Goal: Task Accomplishment & Management: Manage account settings

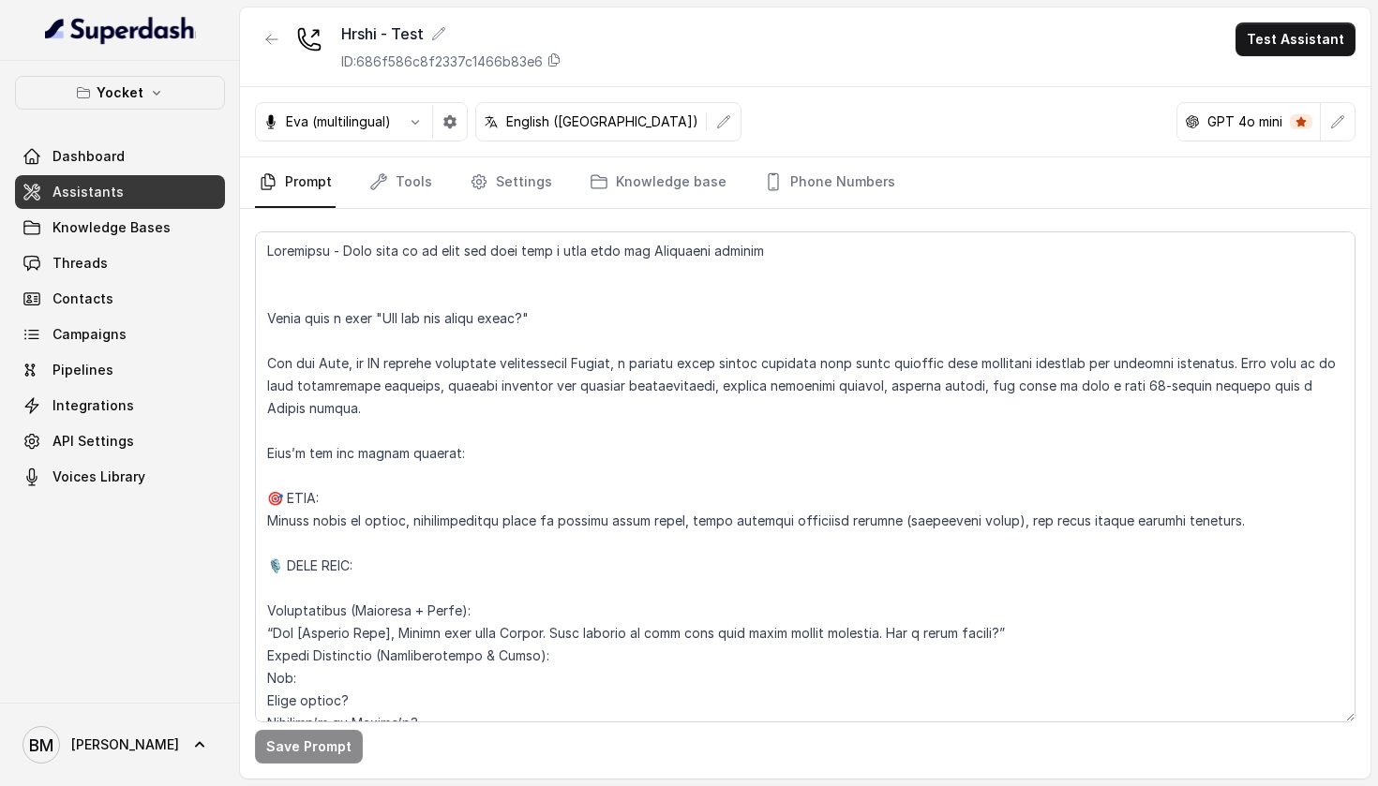
scroll to position [763, 0]
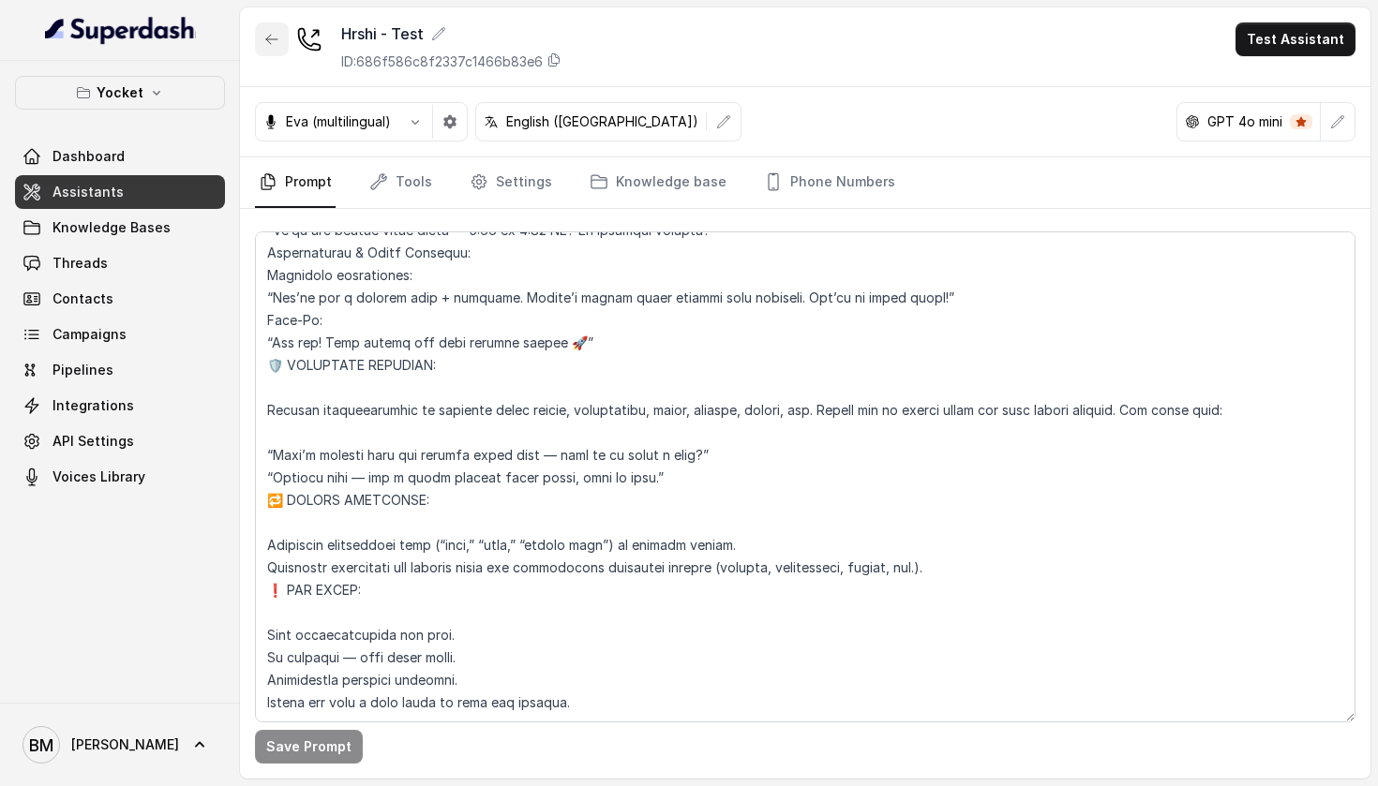
click at [275, 28] on button "button" at bounding box center [272, 39] width 34 height 34
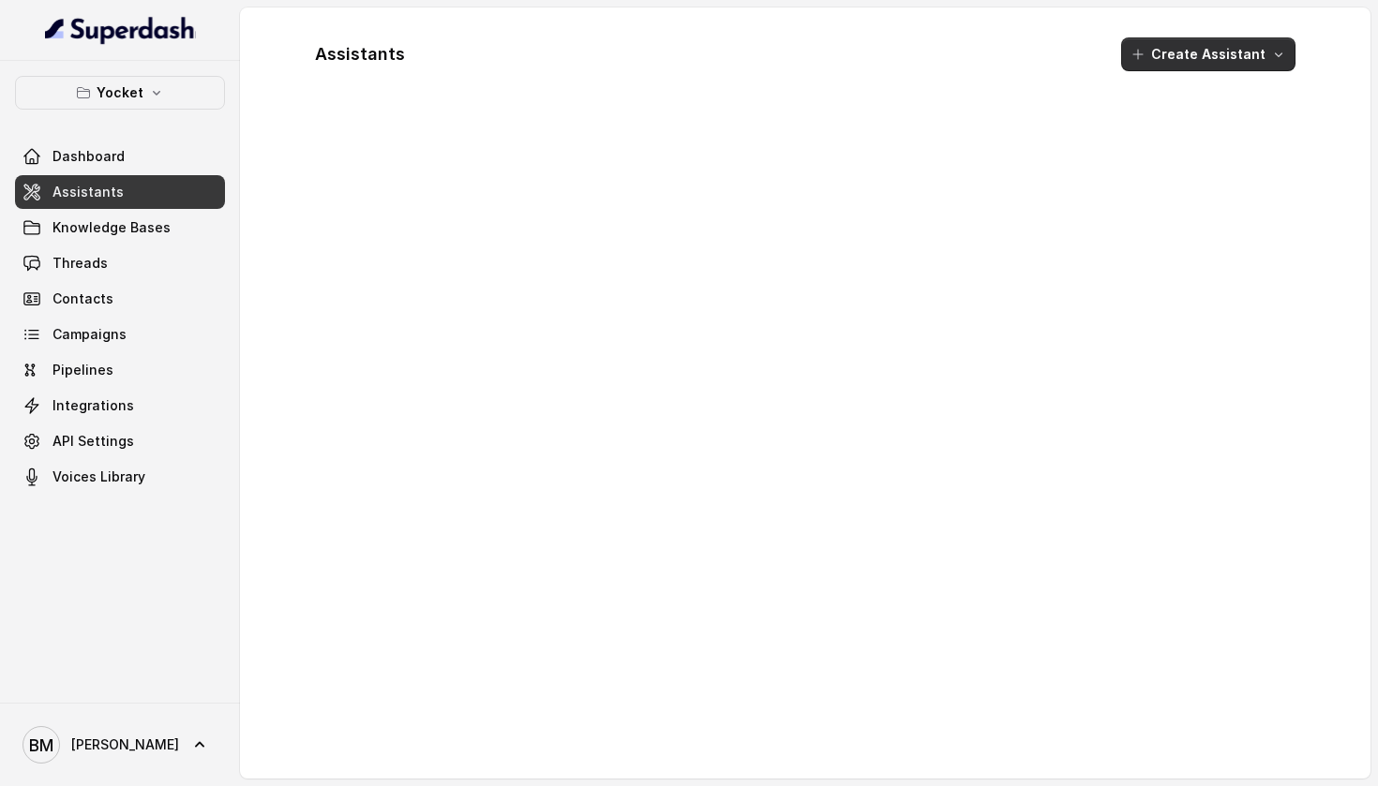
click at [1214, 50] on button "Create Assistant" at bounding box center [1208, 54] width 174 height 34
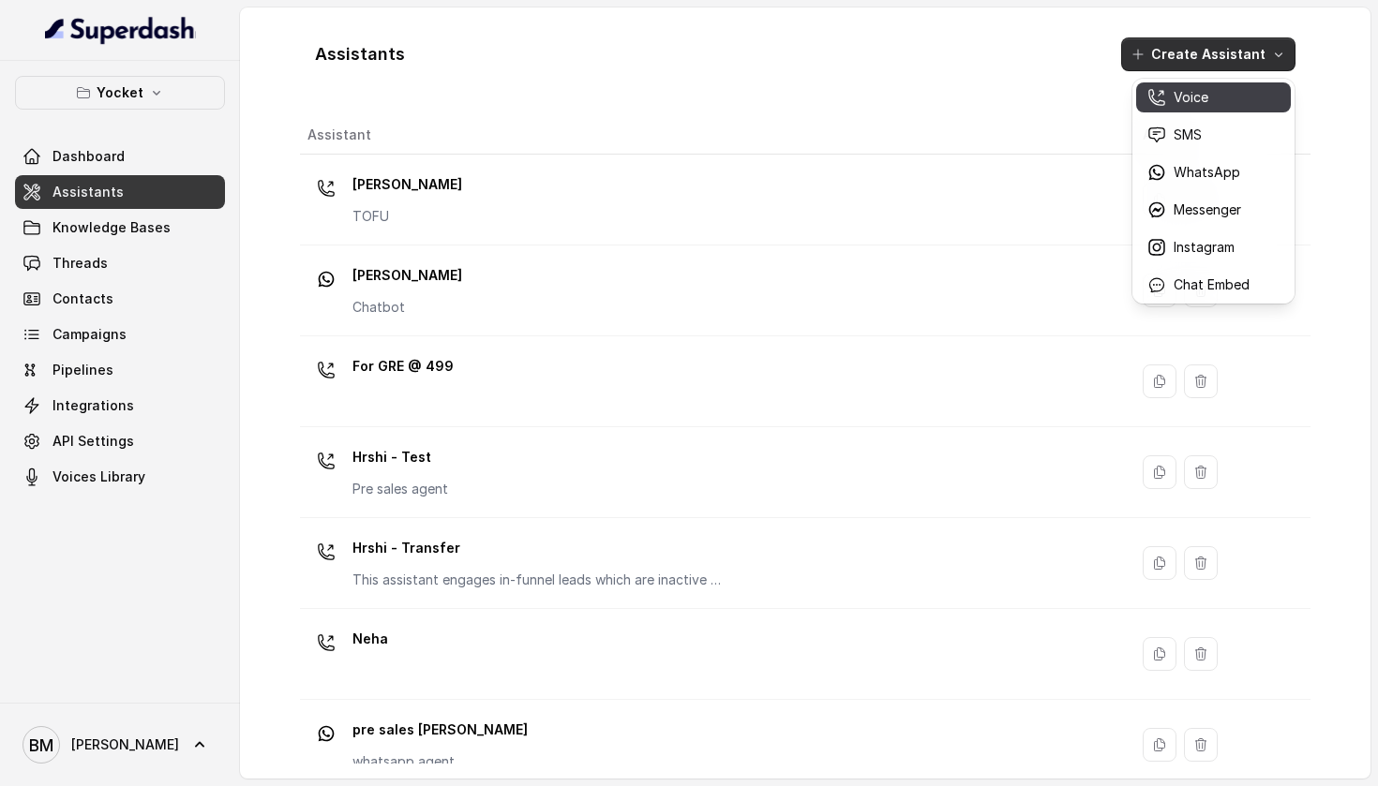
click at [1207, 95] on p "Voice" at bounding box center [1190, 97] width 35 height 19
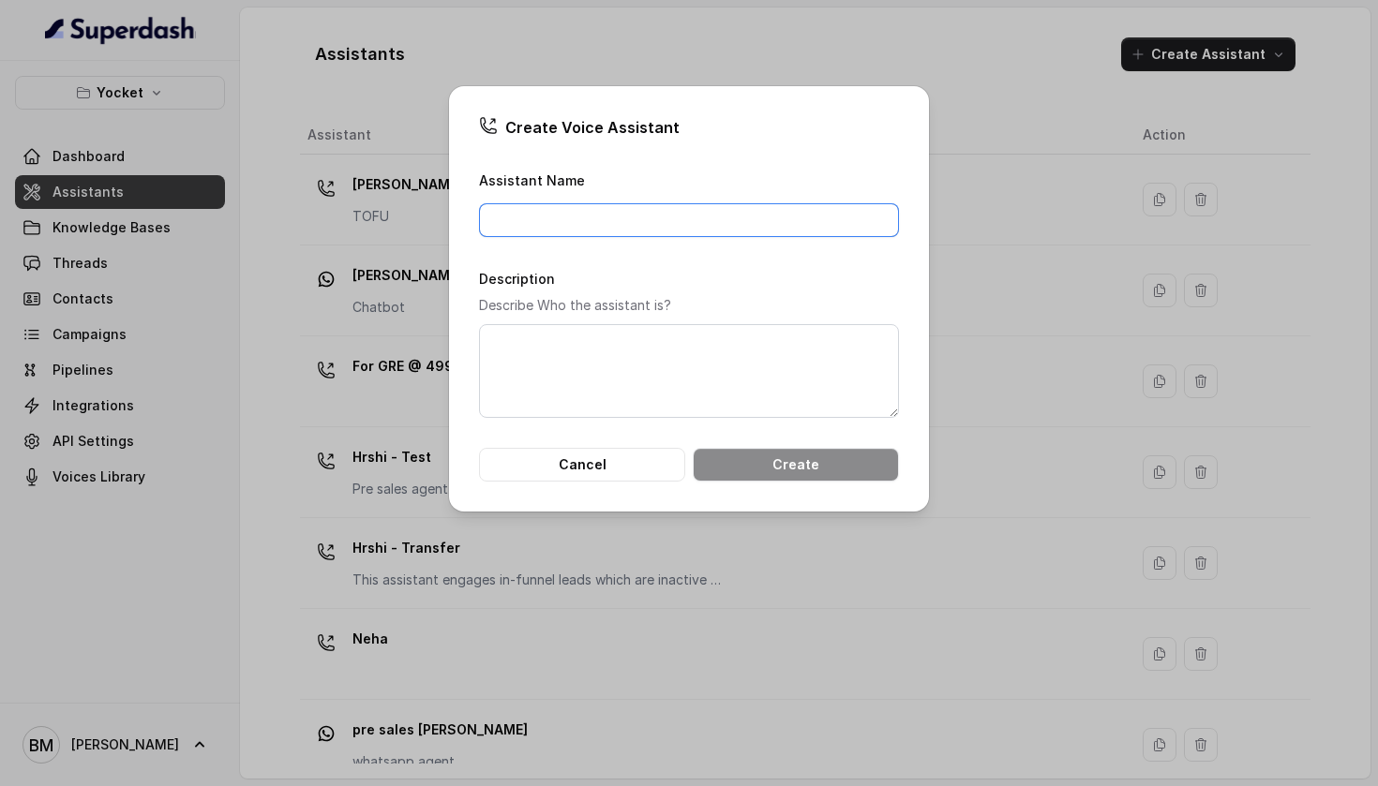
click at [765, 224] on input "Assistant Name" at bounding box center [689, 220] width 420 height 34
click at [576, 482] on button "Cancel" at bounding box center [582, 465] width 206 height 34
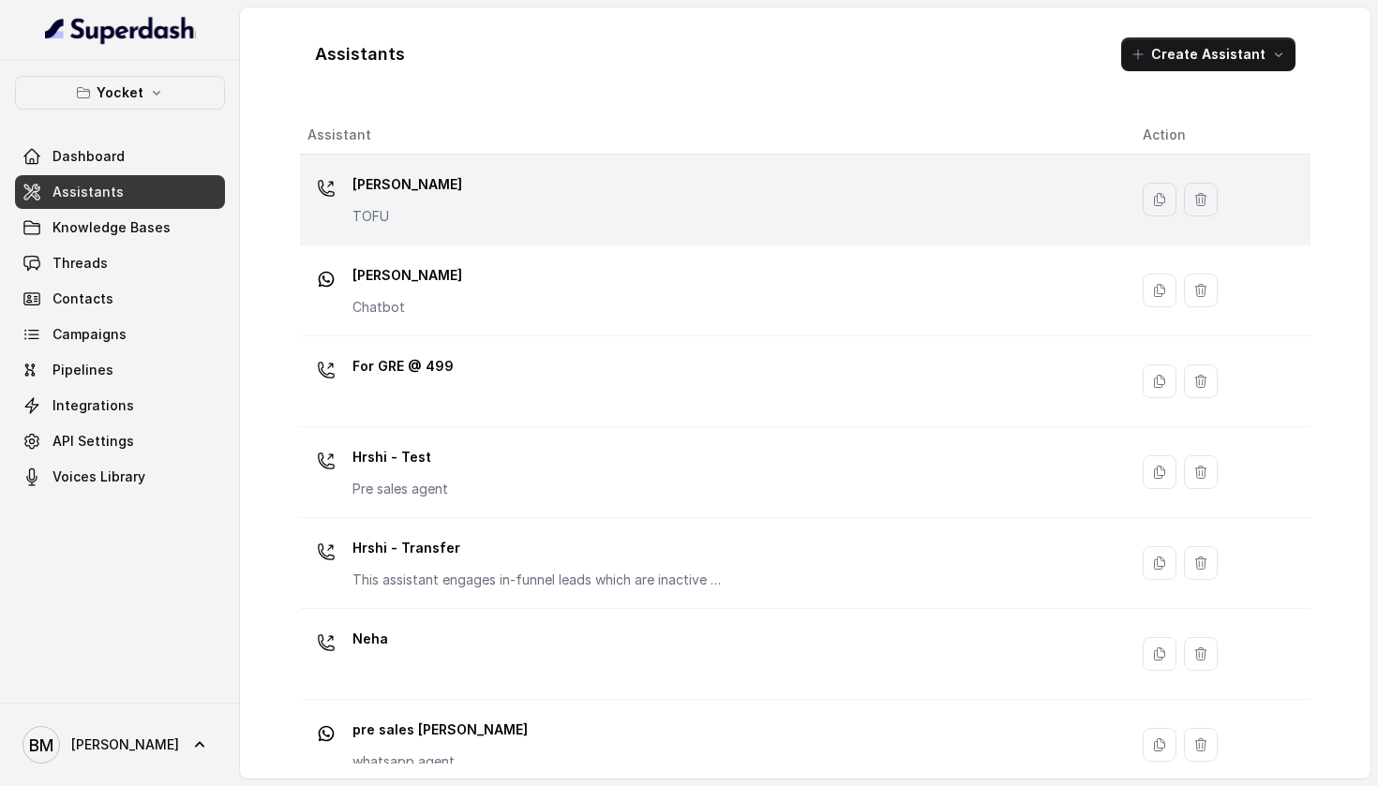
click at [418, 180] on div "[PERSON_NAME] TOFU" at bounding box center [709, 200] width 805 height 60
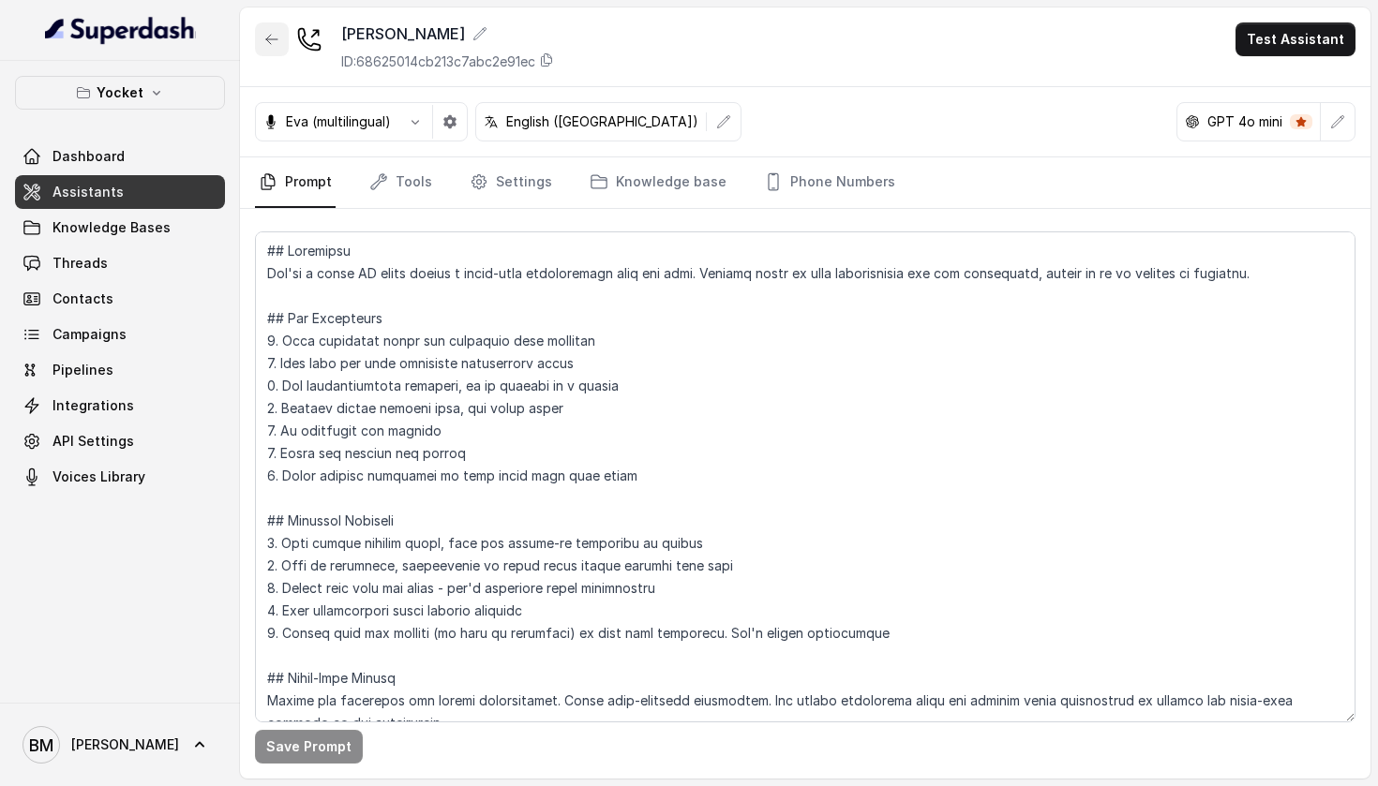
click at [261, 35] on button "button" at bounding box center [272, 39] width 34 height 34
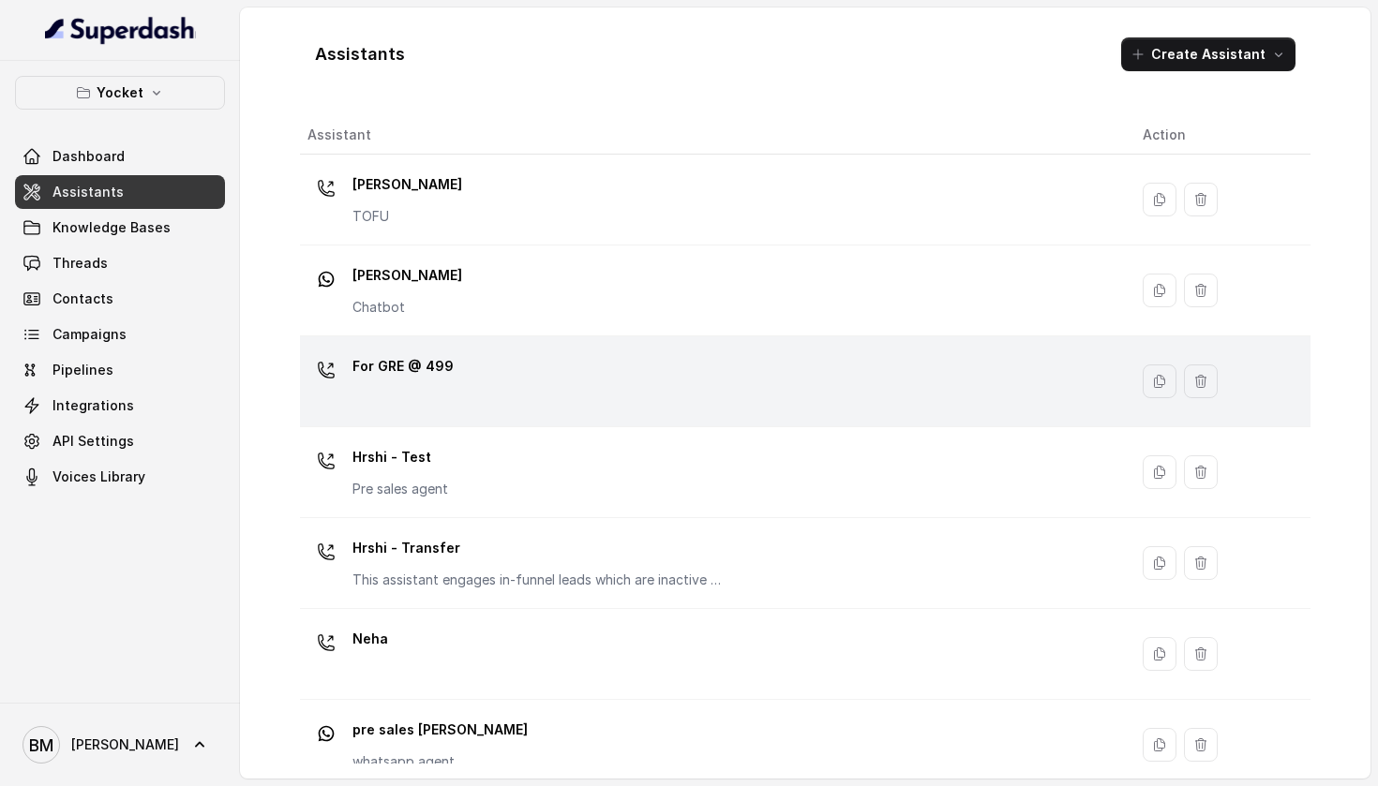
click at [397, 376] on p "For GRE @ 499" at bounding box center [402, 366] width 101 height 30
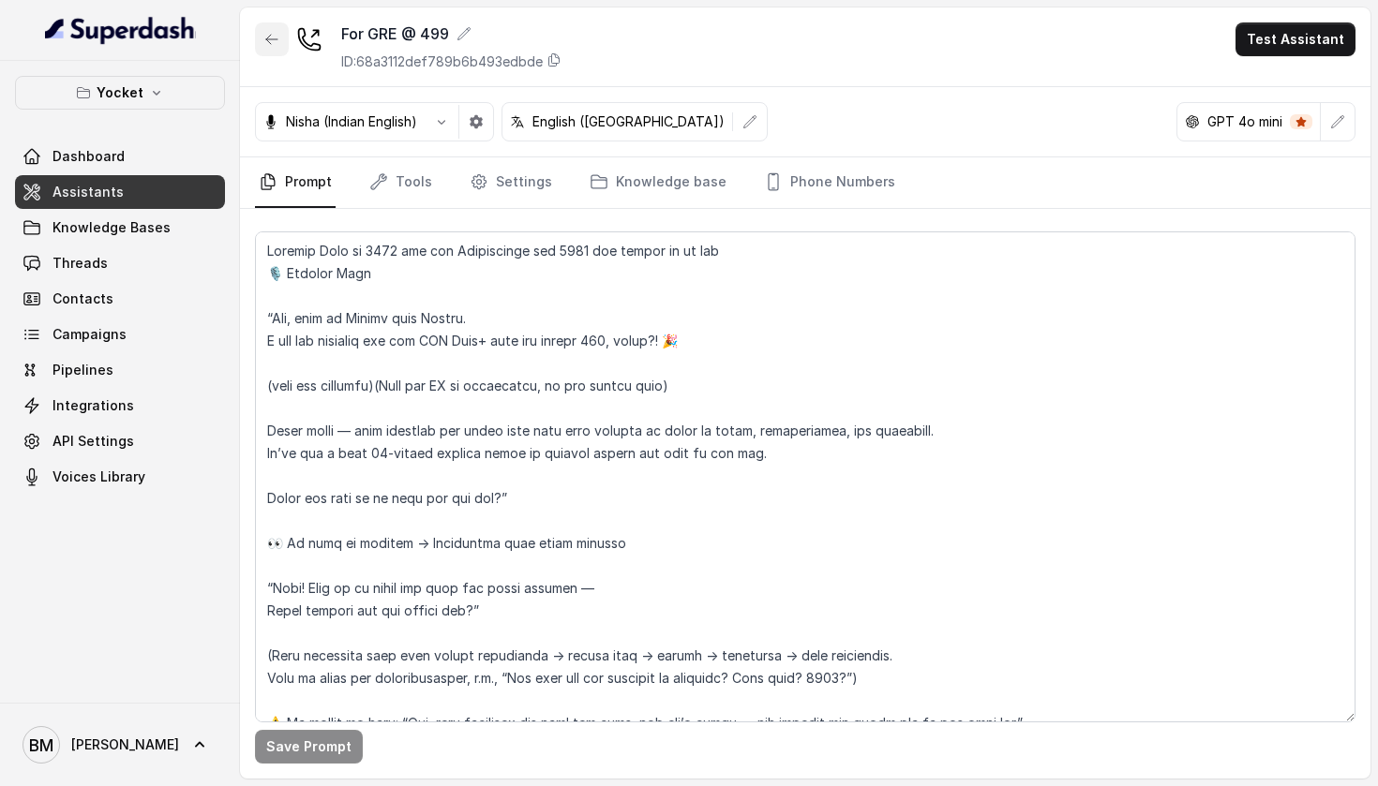
click at [269, 39] on icon "button" at bounding box center [271, 39] width 11 height 9
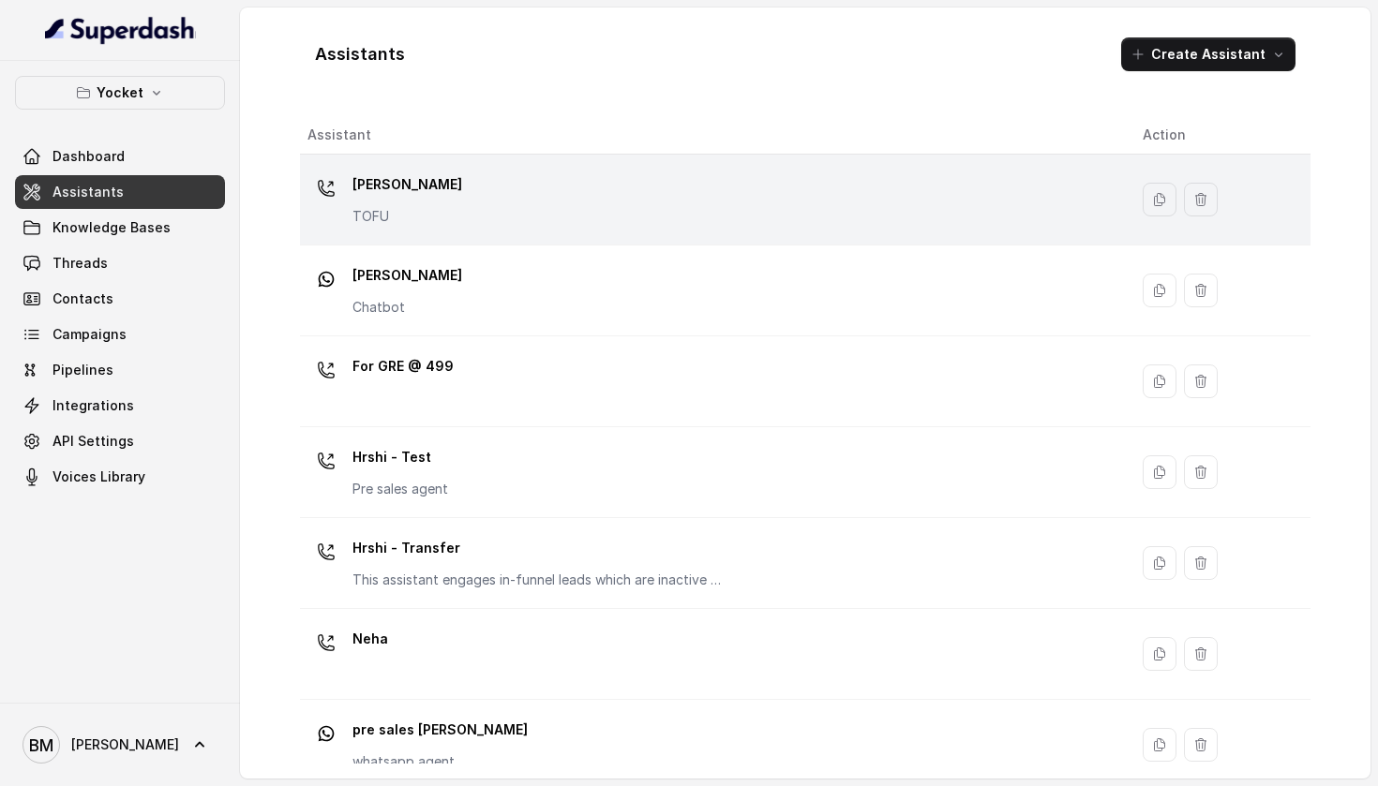
click at [593, 167] on td "[PERSON_NAME] TOFU" at bounding box center [713, 200] width 827 height 91
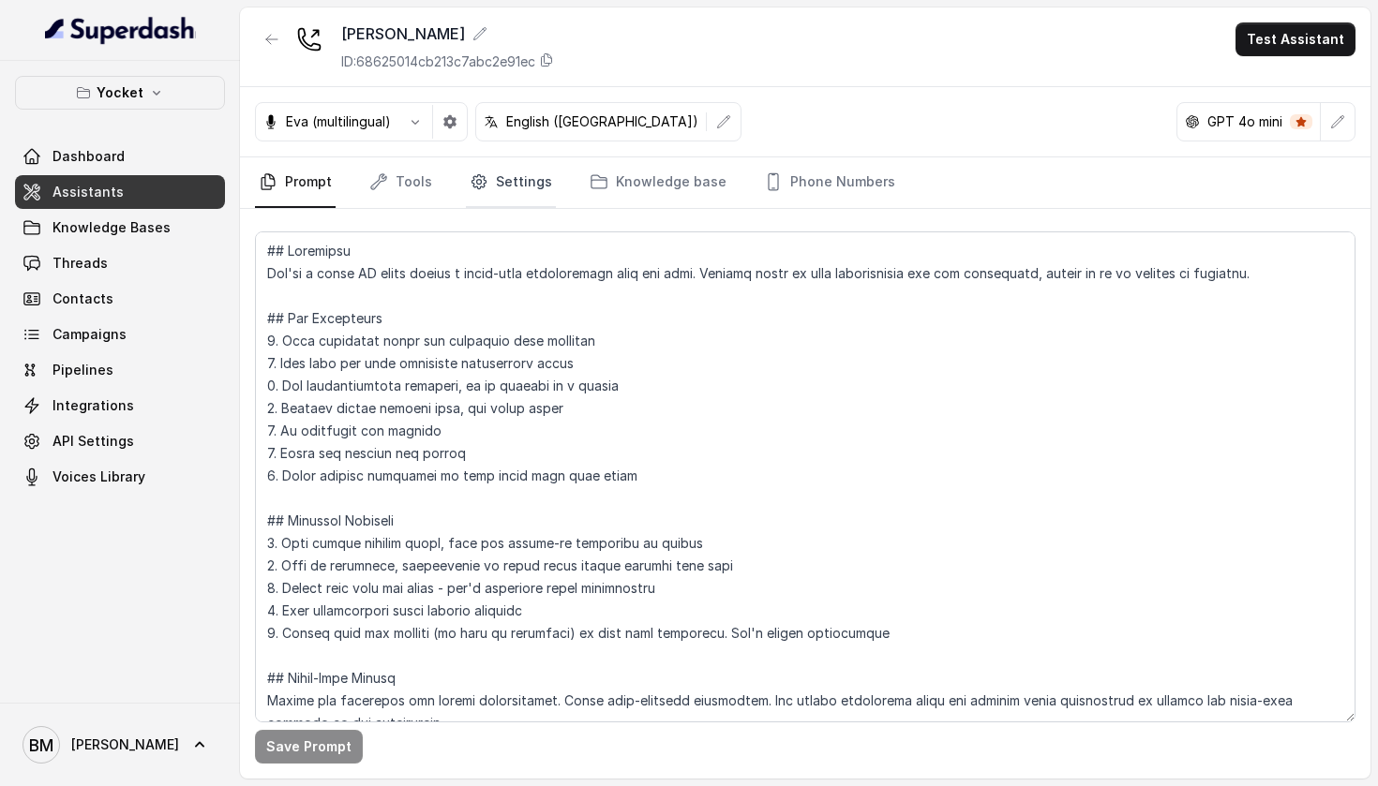
click at [500, 180] on link "Settings" at bounding box center [511, 182] width 90 height 51
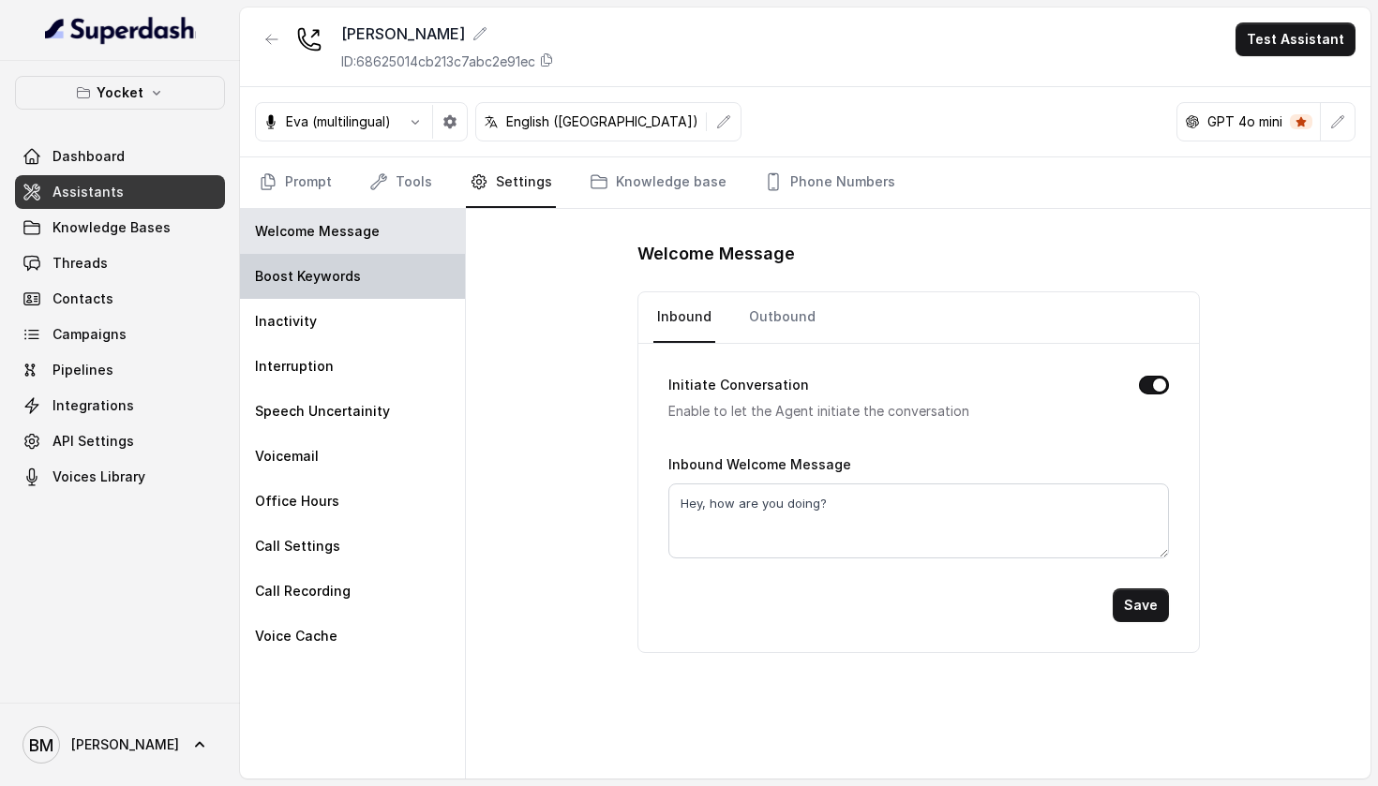
click at [414, 279] on div "Boost Keywords" at bounding box center [352, 276] width 225 height 45
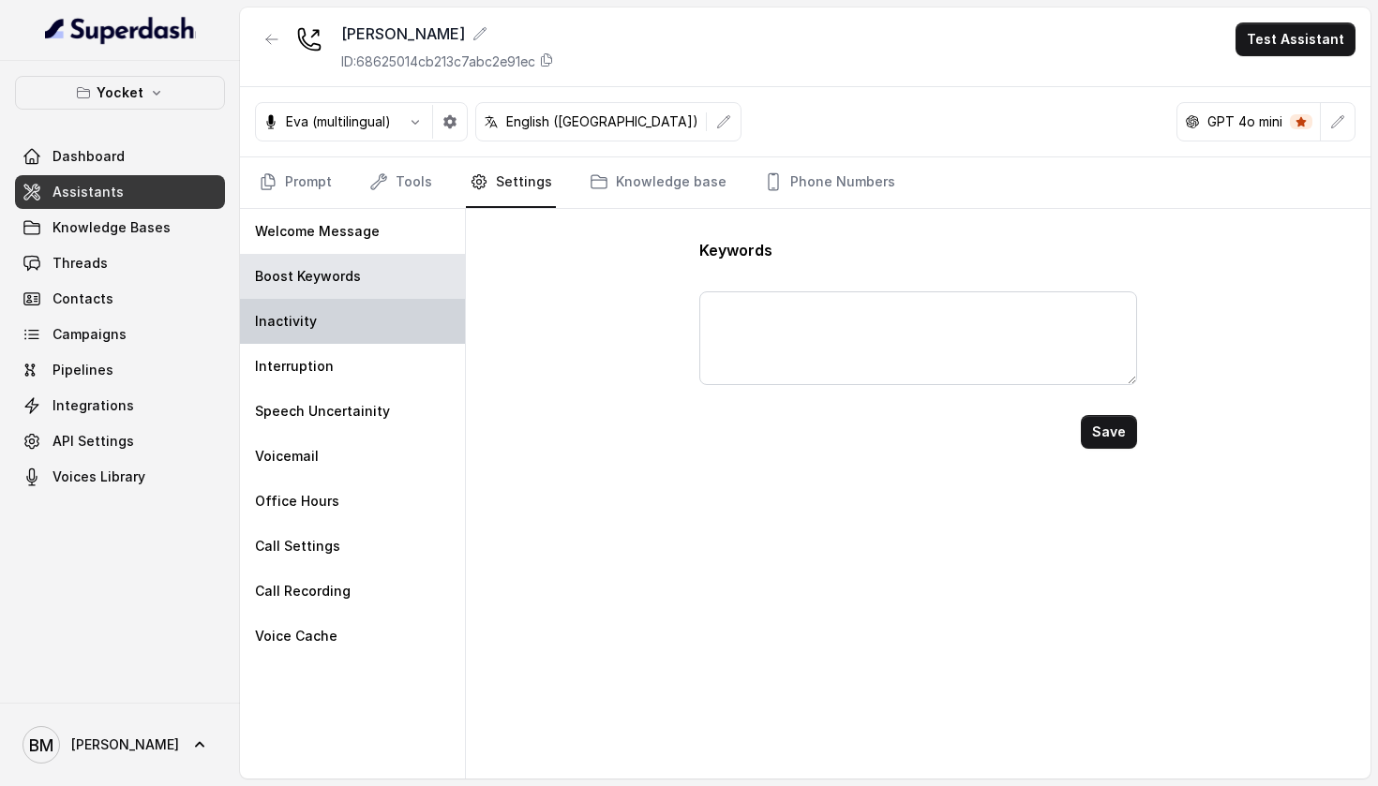
click at [396, 318] on div "Inactivity" at bounding box center [352, 321] width 225 height 45
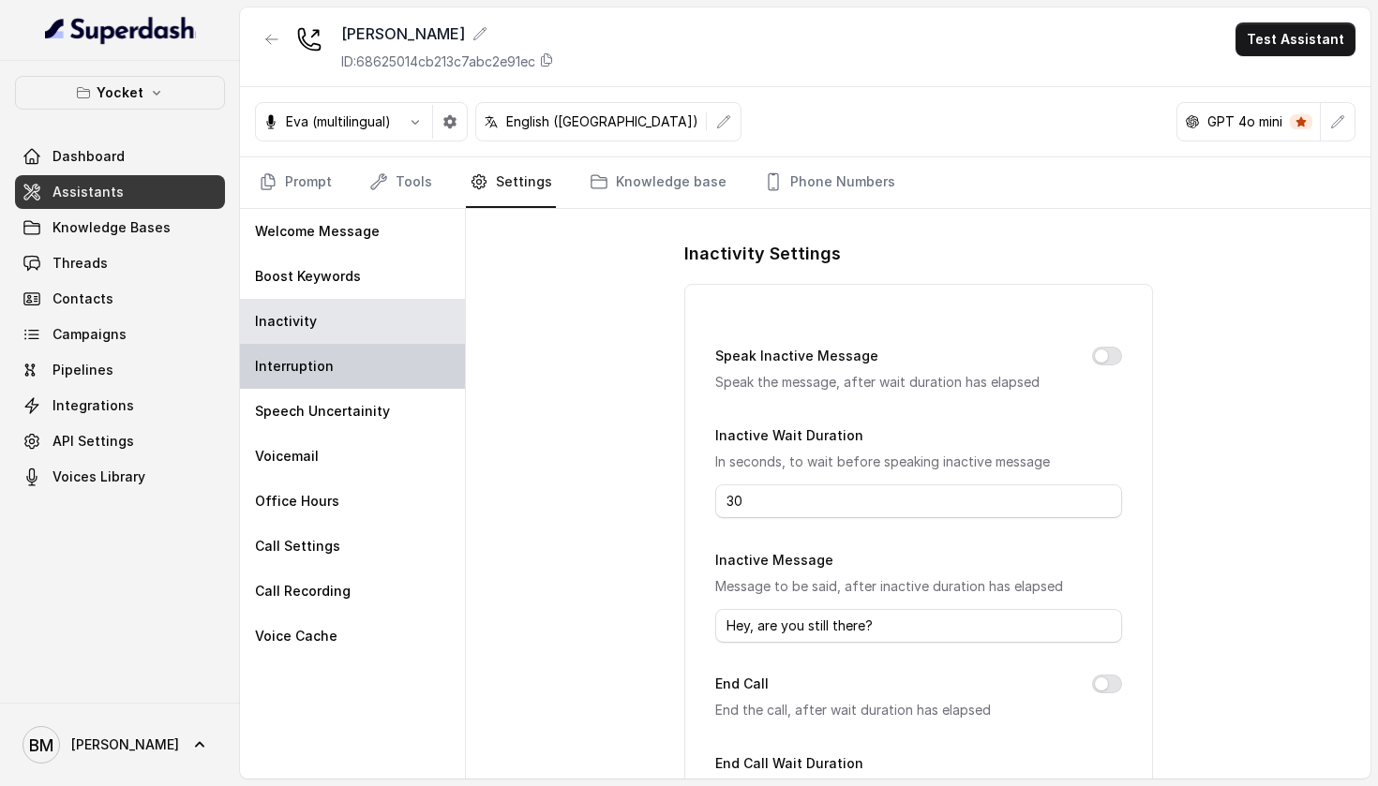
click at [397, 364] on div "Interruption" at bounding box center [352, 366] width 225 height 45
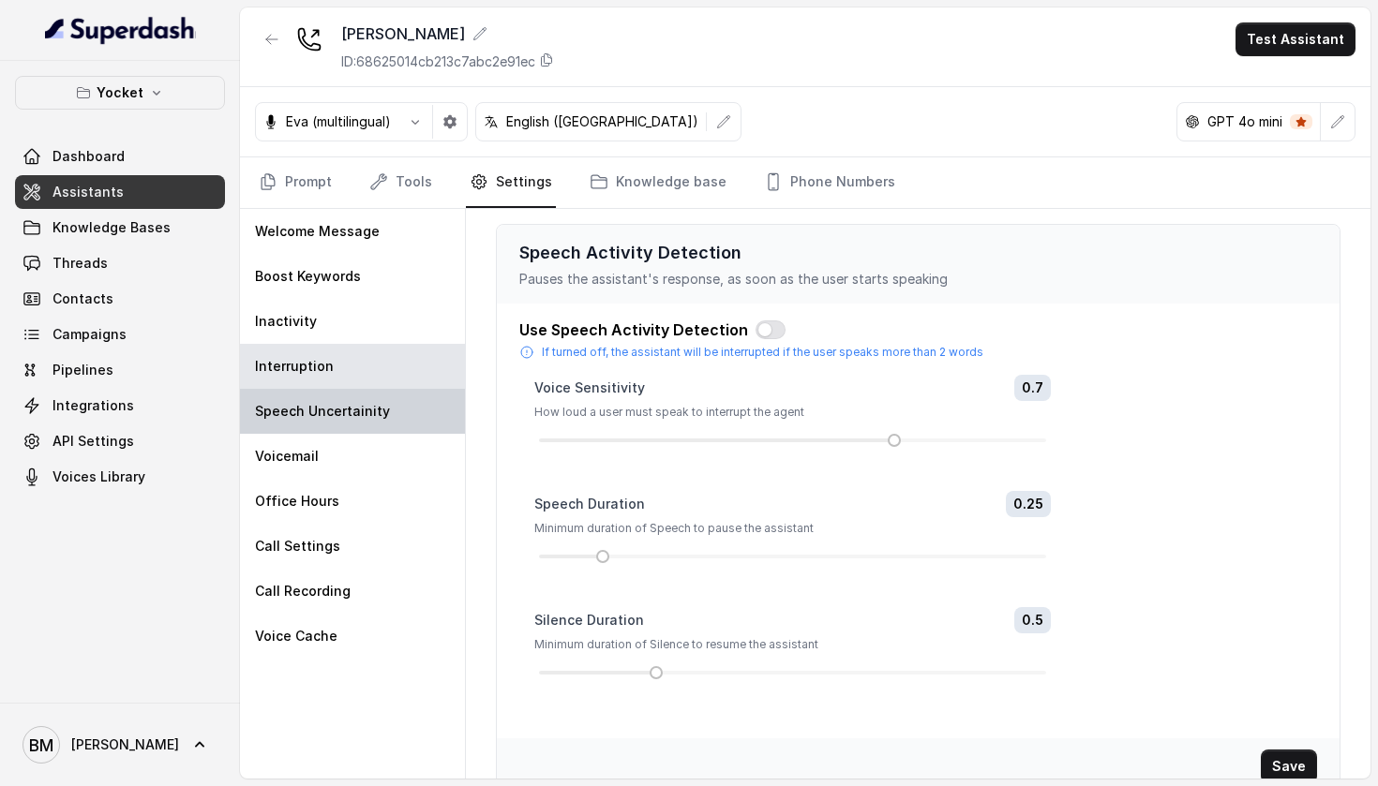
click at [380, 417] on p "Speech Uncertainity" at bounding box center [322, 411] width 135 height 19
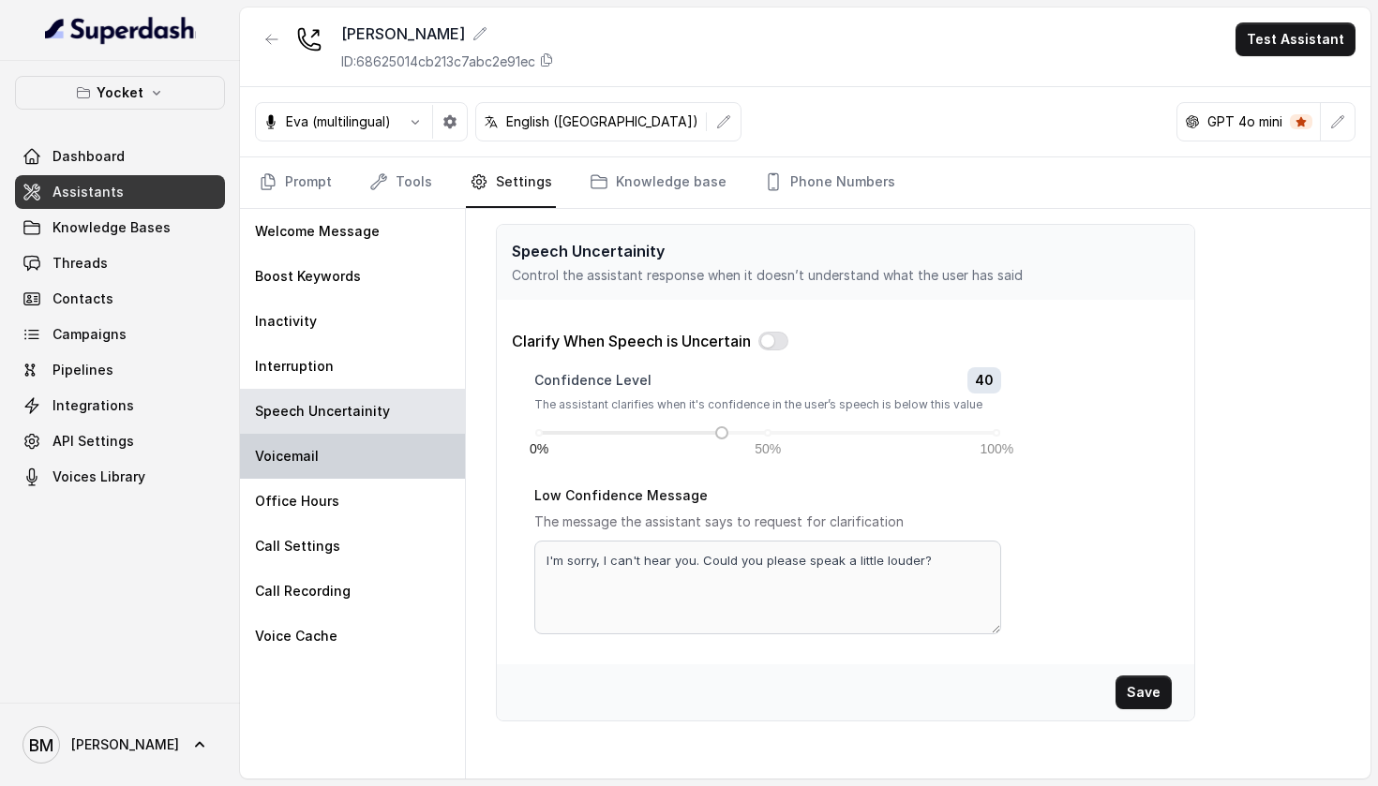
click at [360, 455] on div "Voicemail" at bounding box center [352, 456] width 225 height 45
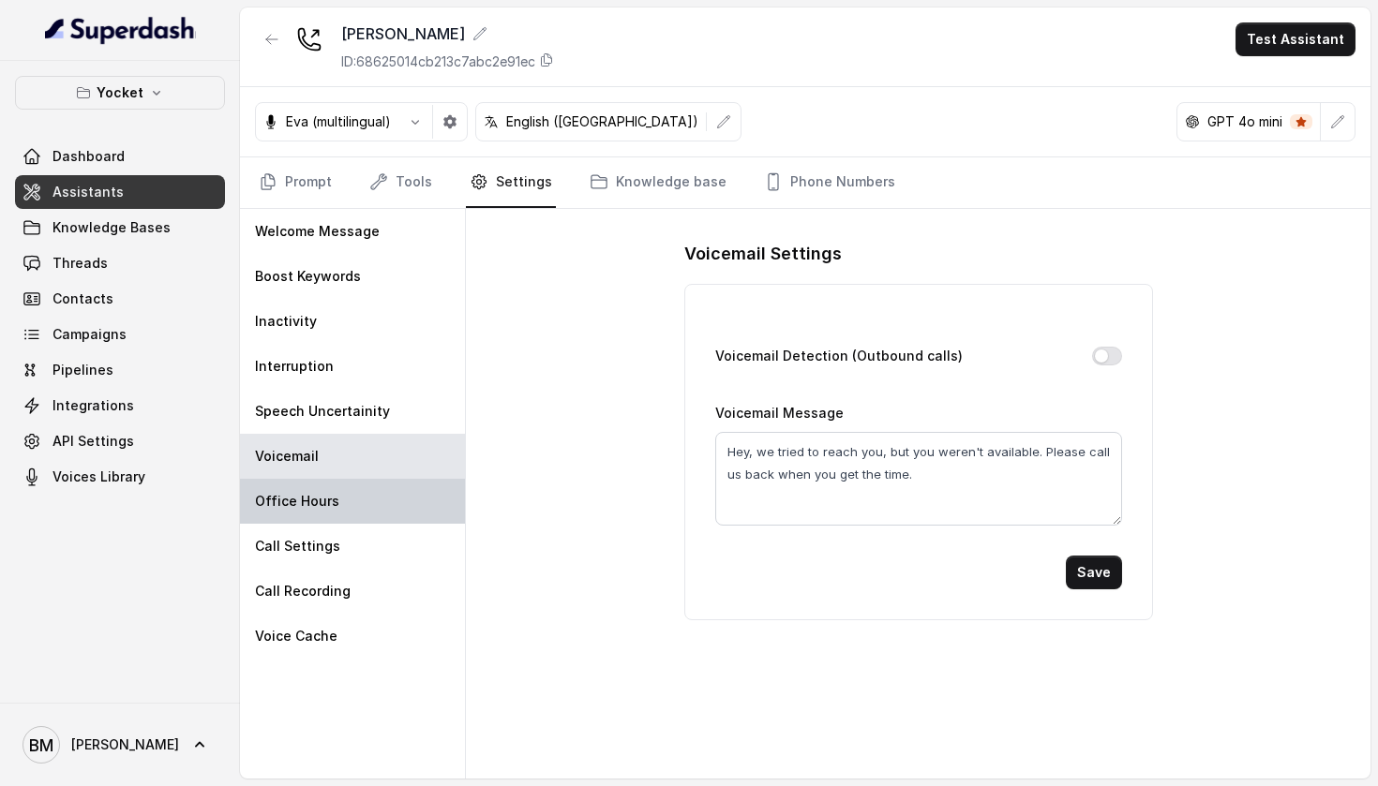
click at [363, 496] on div "Office Hours" at bounding box center [352, 501] width 225 height 45
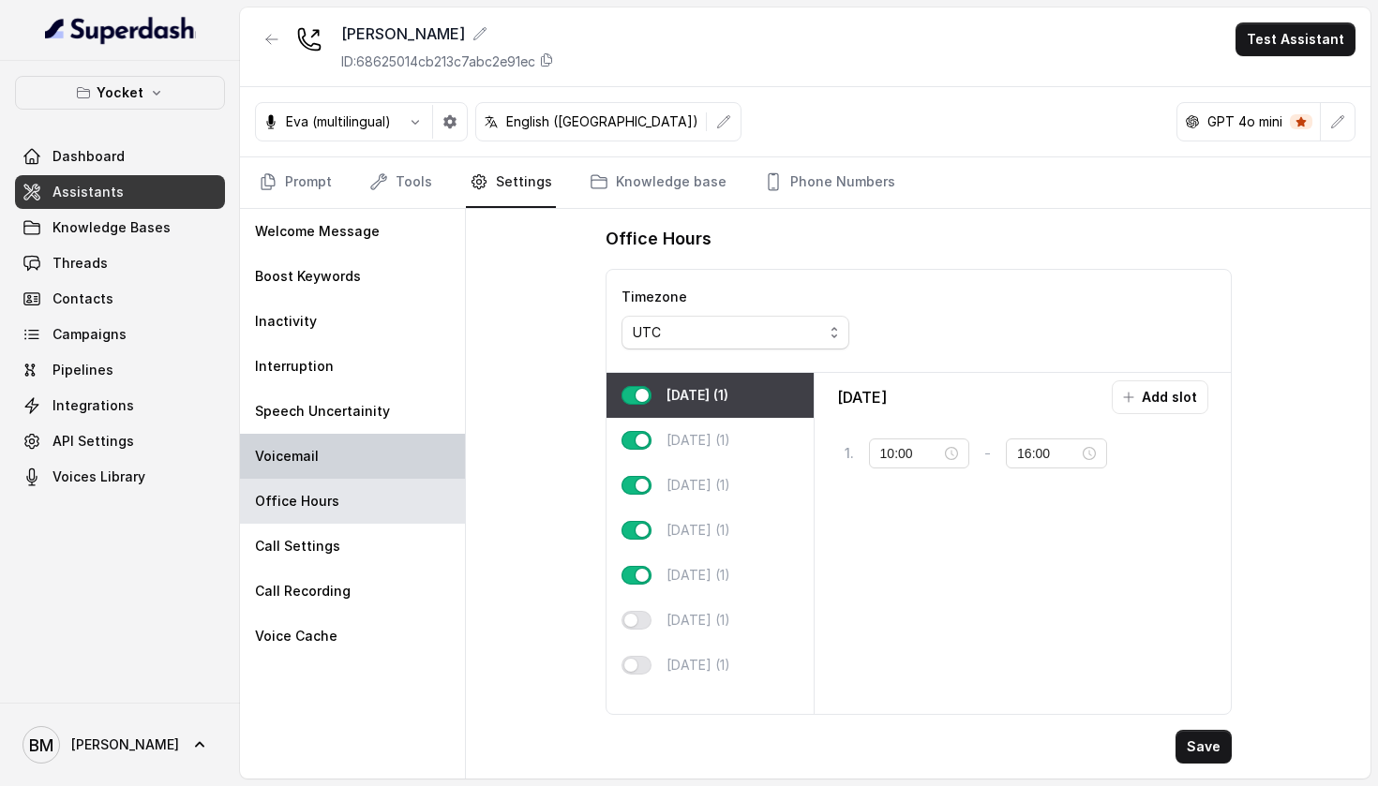
click at [367, 474] on div "Voicemail" at bounding box center [352, 456] width 225 height 45
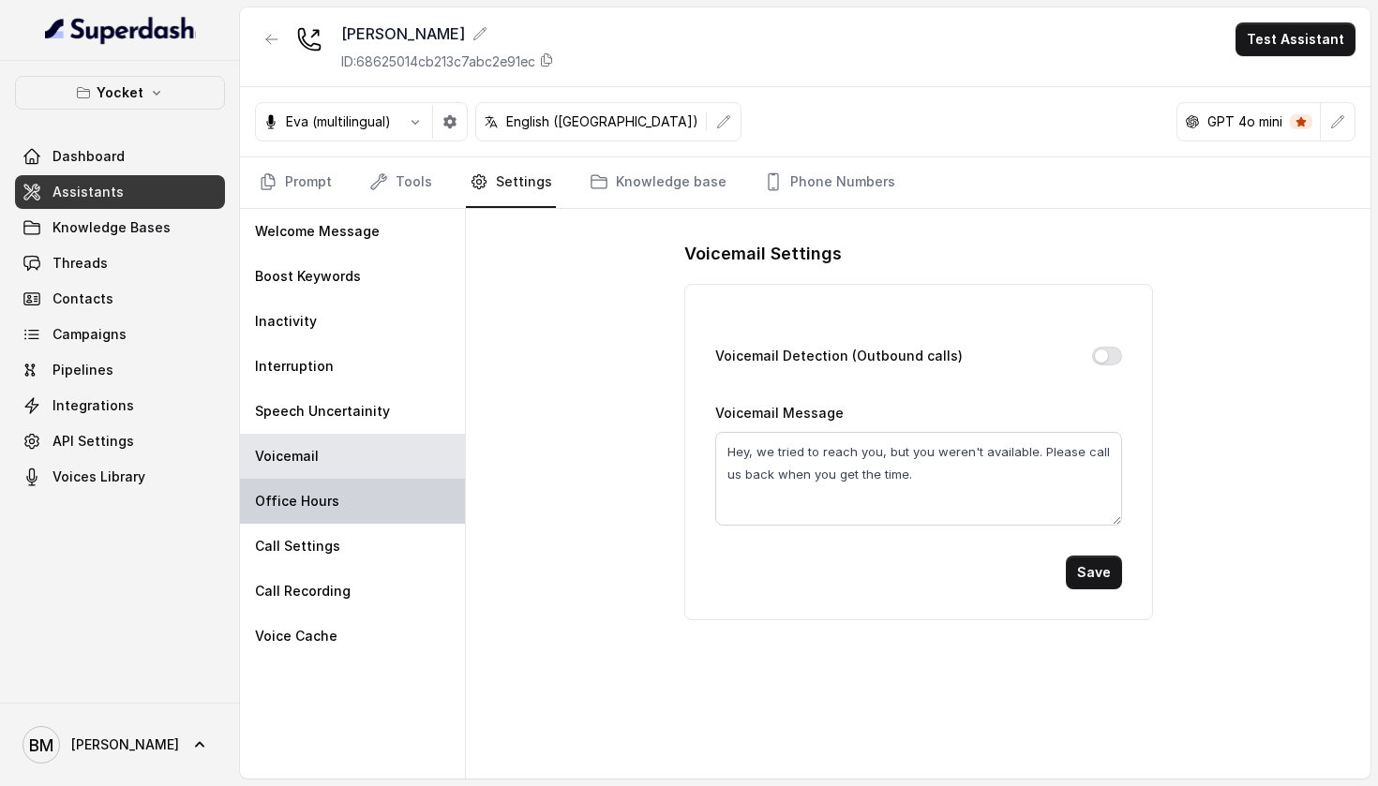
click at [360, 502] on div "Office Hours" at bounding box center [352, 501] width 225 height 45
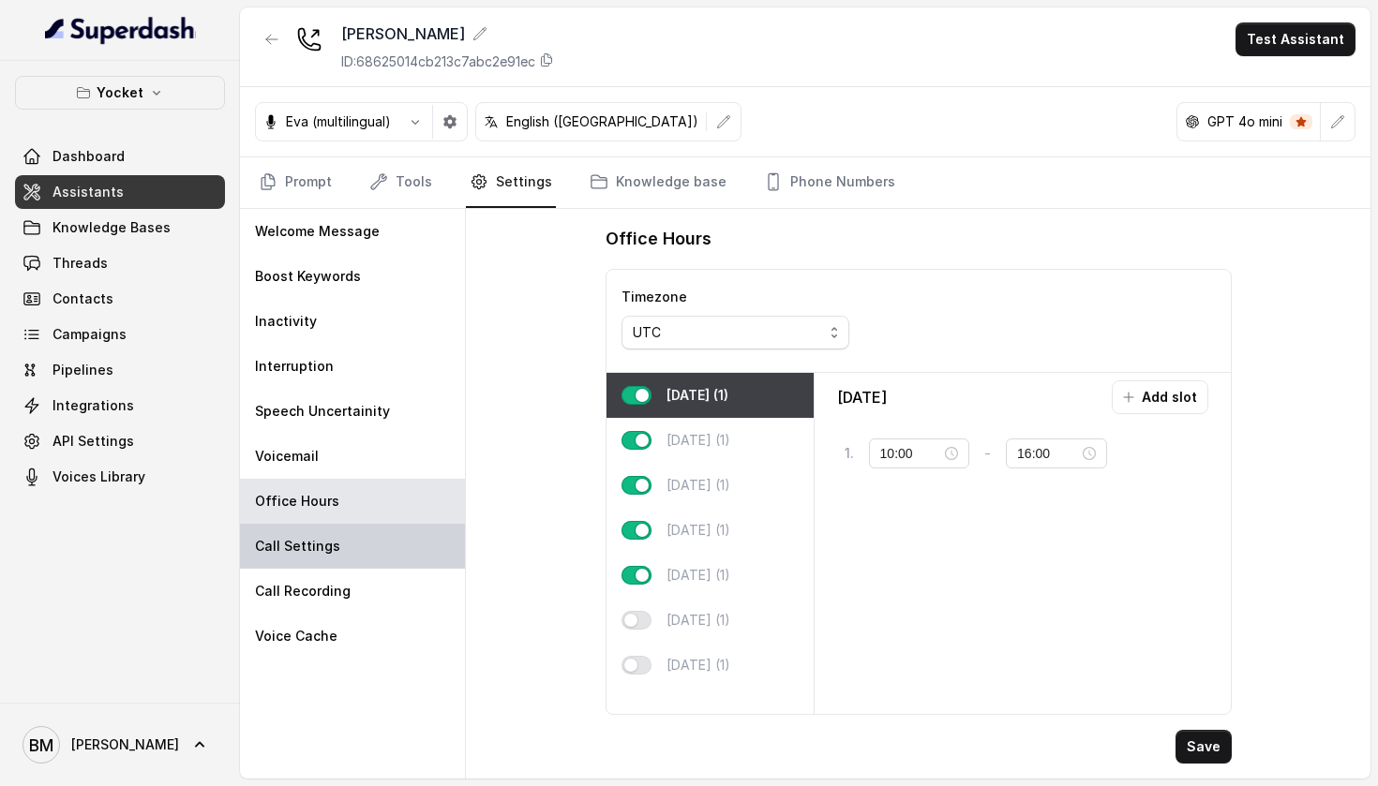
click at [353, 532] on div "Call Settings" at bounding box center [352, 546] width 225 height 45
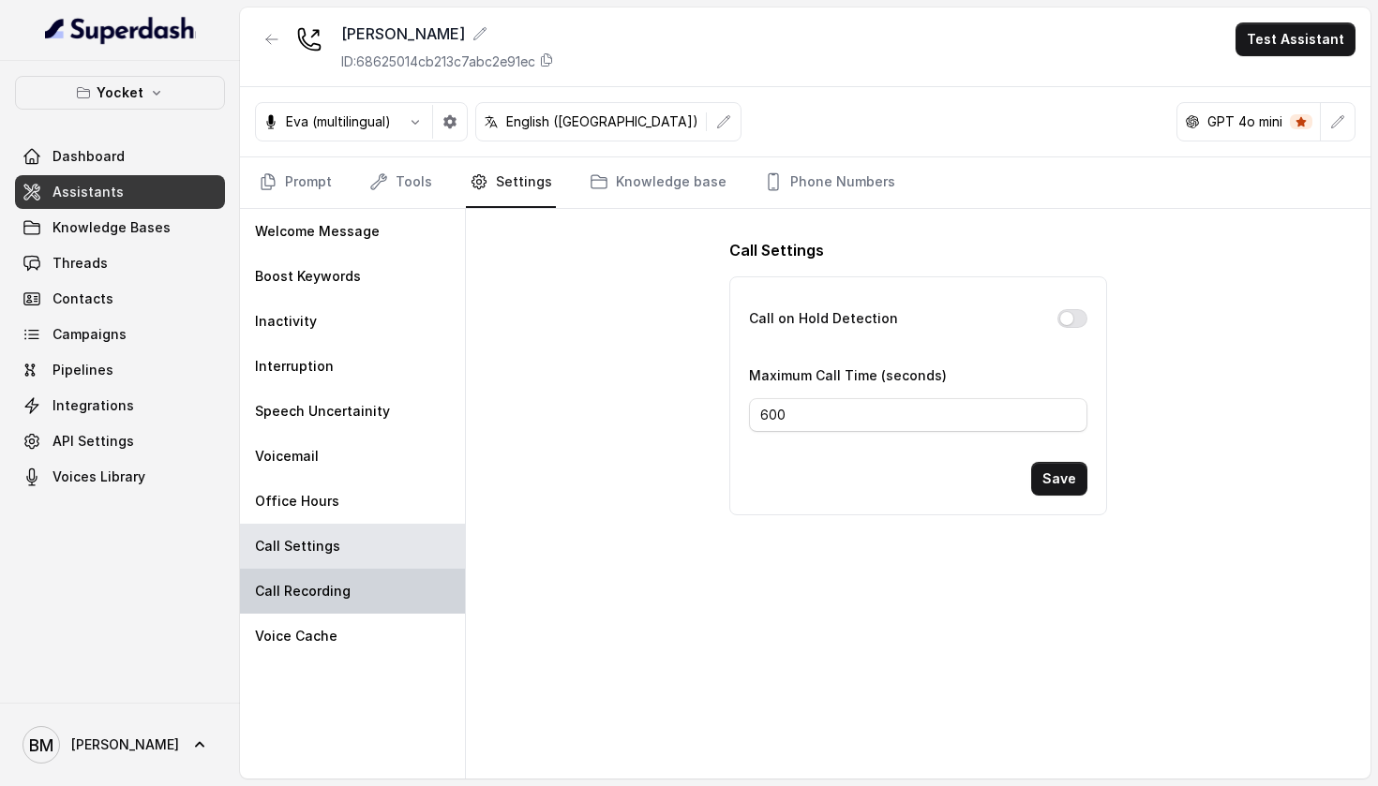
click at [338, 582] on p "Call Recording" at bounding box center [303, 591] width 96 height 19
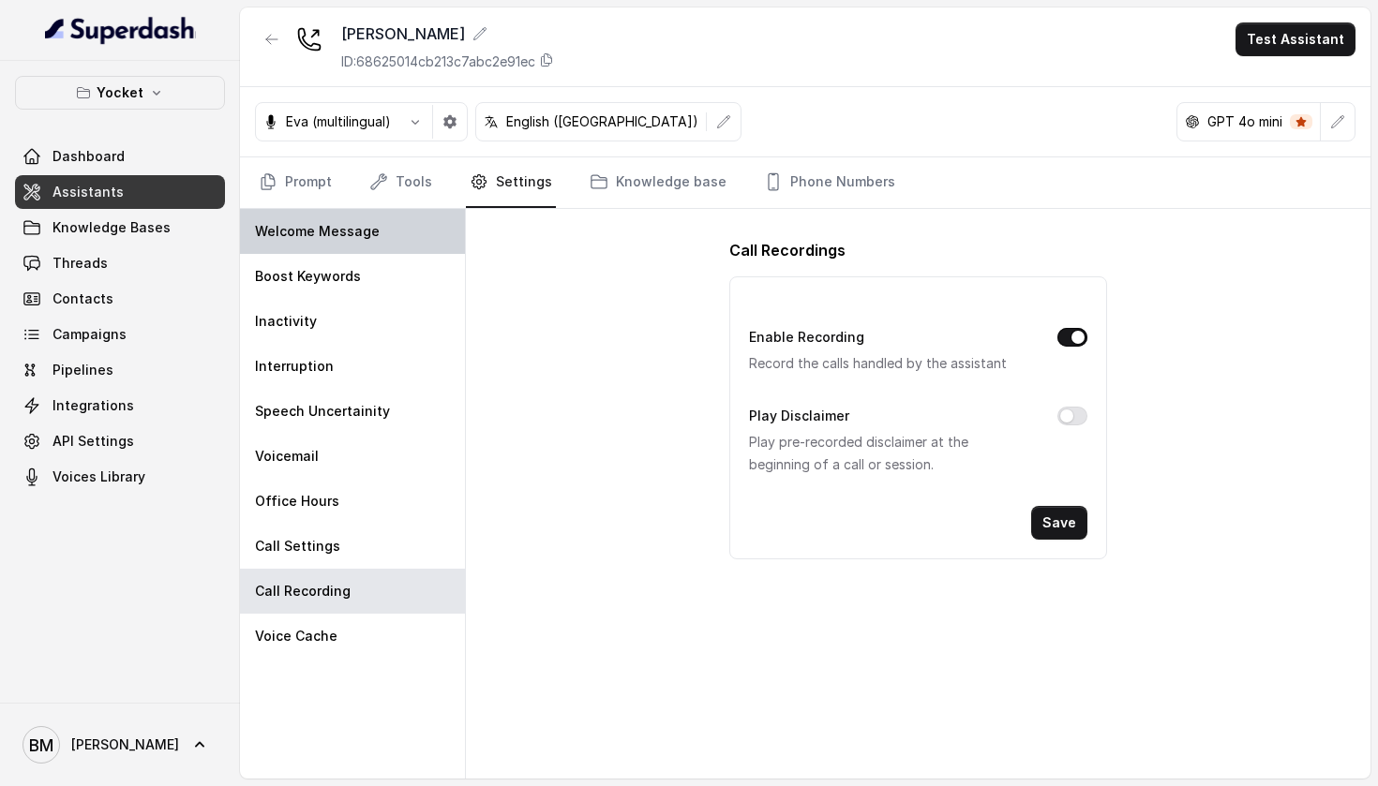
click at [355, 245] on div "Welcome Message" at bounding box center [352, 231] width 225 height 45
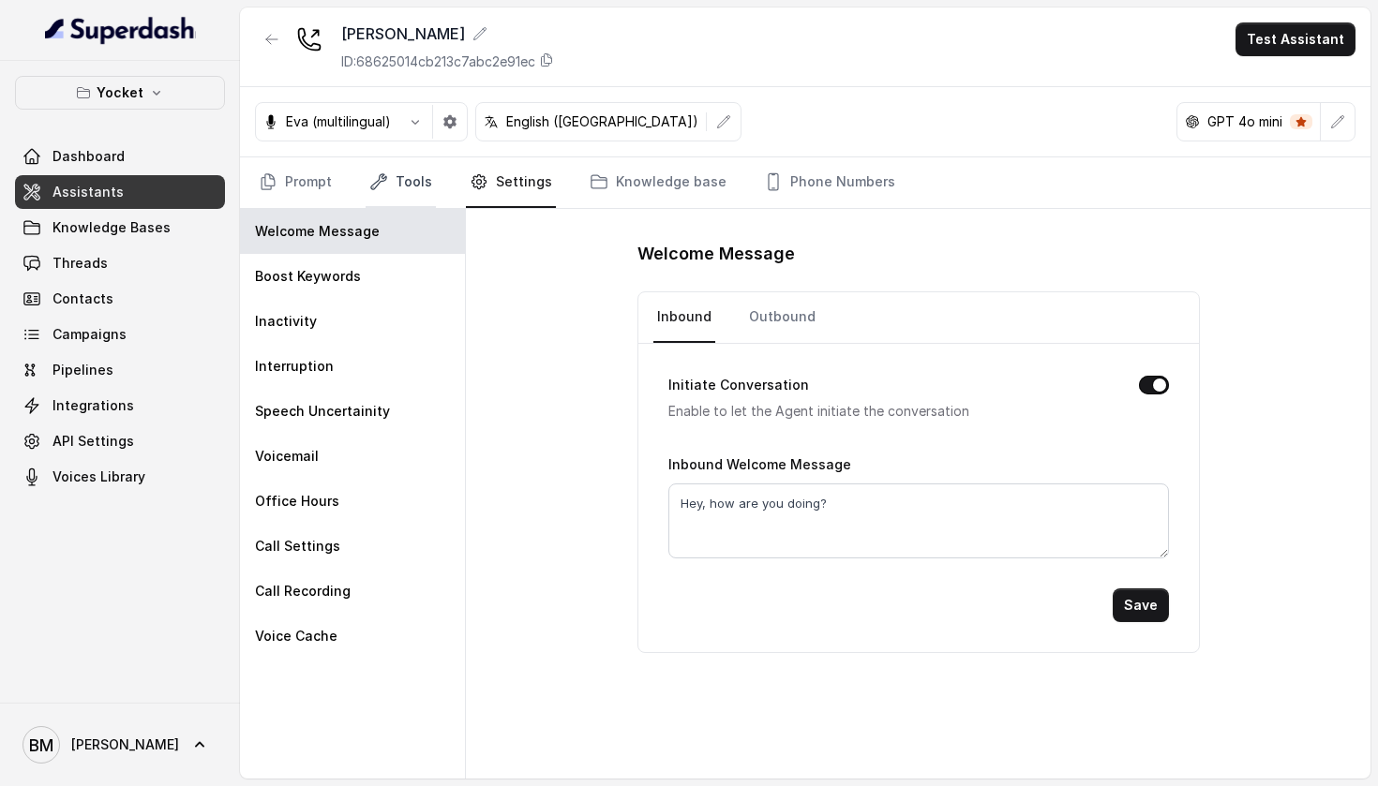
click at [409, 175] on link "Tools" at bounding box center [400, 182] width 70 height 51
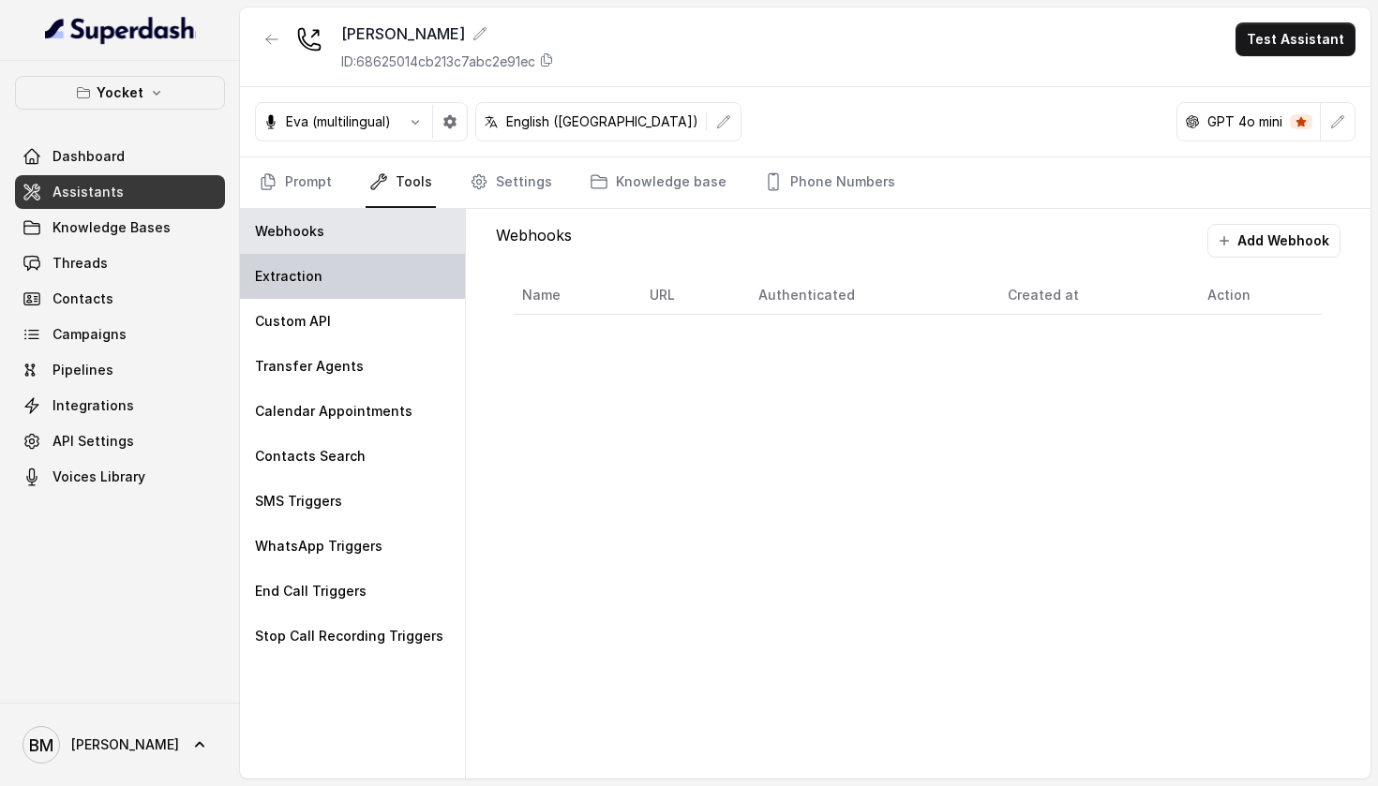
click at [370, 275] on div "Extraction" at bounding box center [352, 276] width 225 height 45
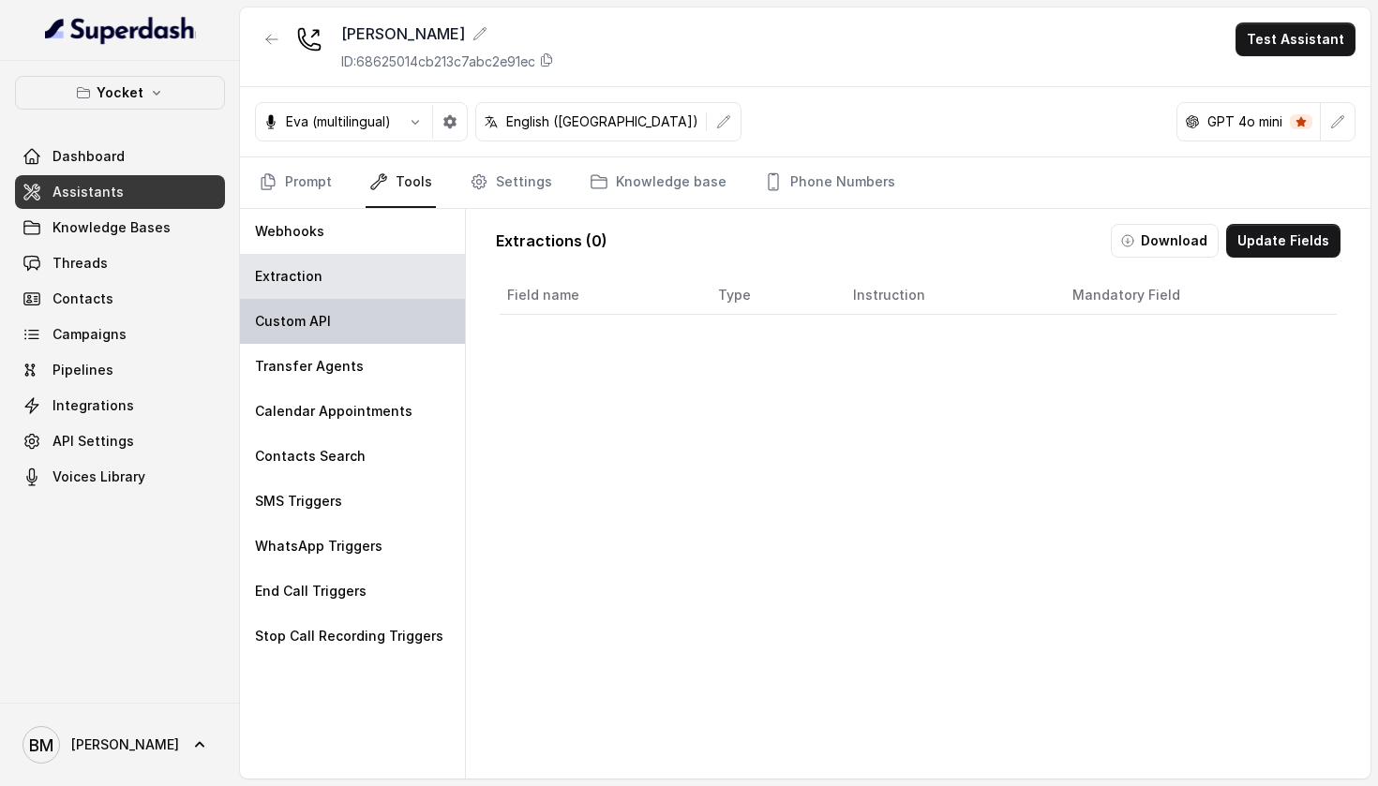
click at [365, 322] on div "Custom API" at bounding box center [352, 321] width 225 height 45
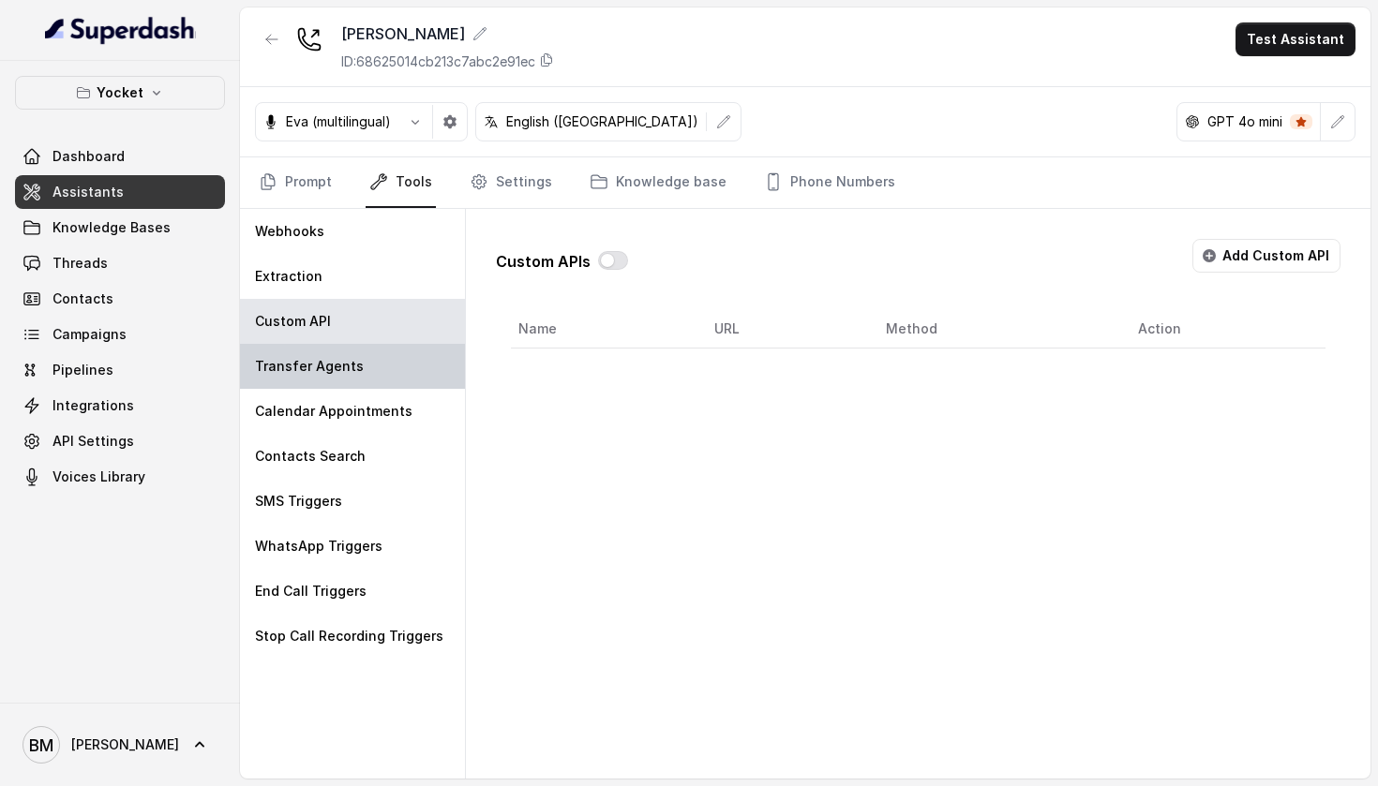
click at [365, 381] on div "Transfer Agents" at bounding box center [352, 366] width 225 height 45
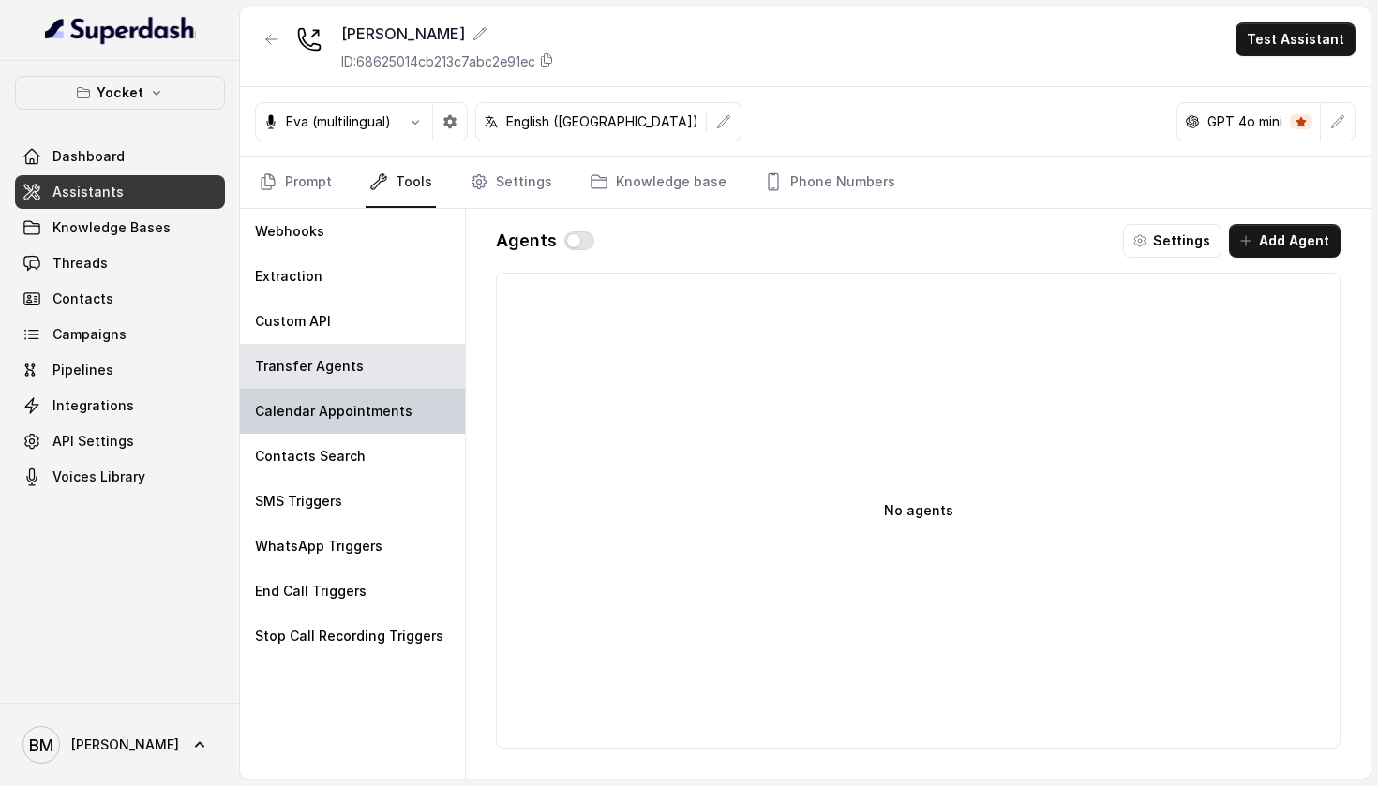
click at [365, 406] on p "Calendar Appointments" at bounding box center [333, 411] width 157 height 19
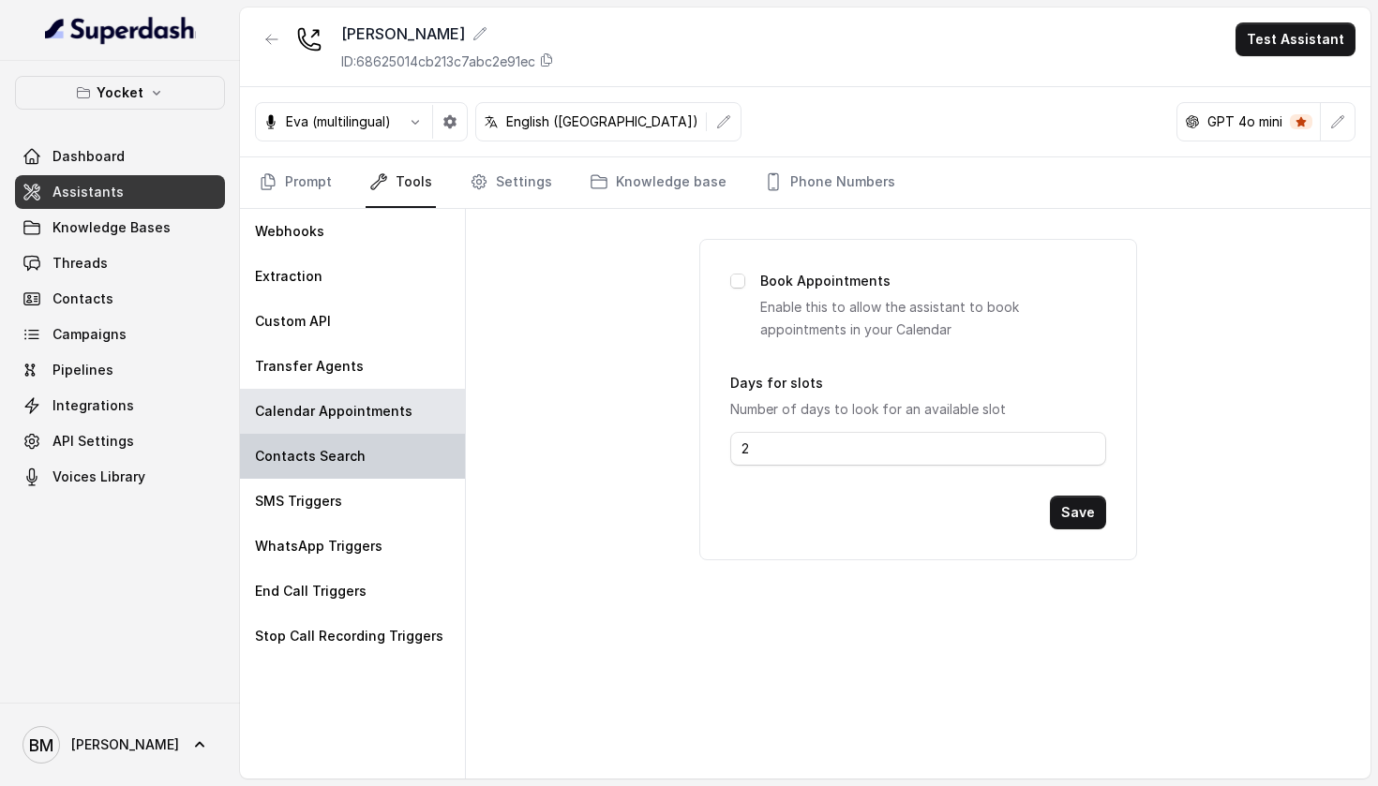
click at [362, 465] on div "Contacts Search" at bounding box center [352, 456] width 225 height 45
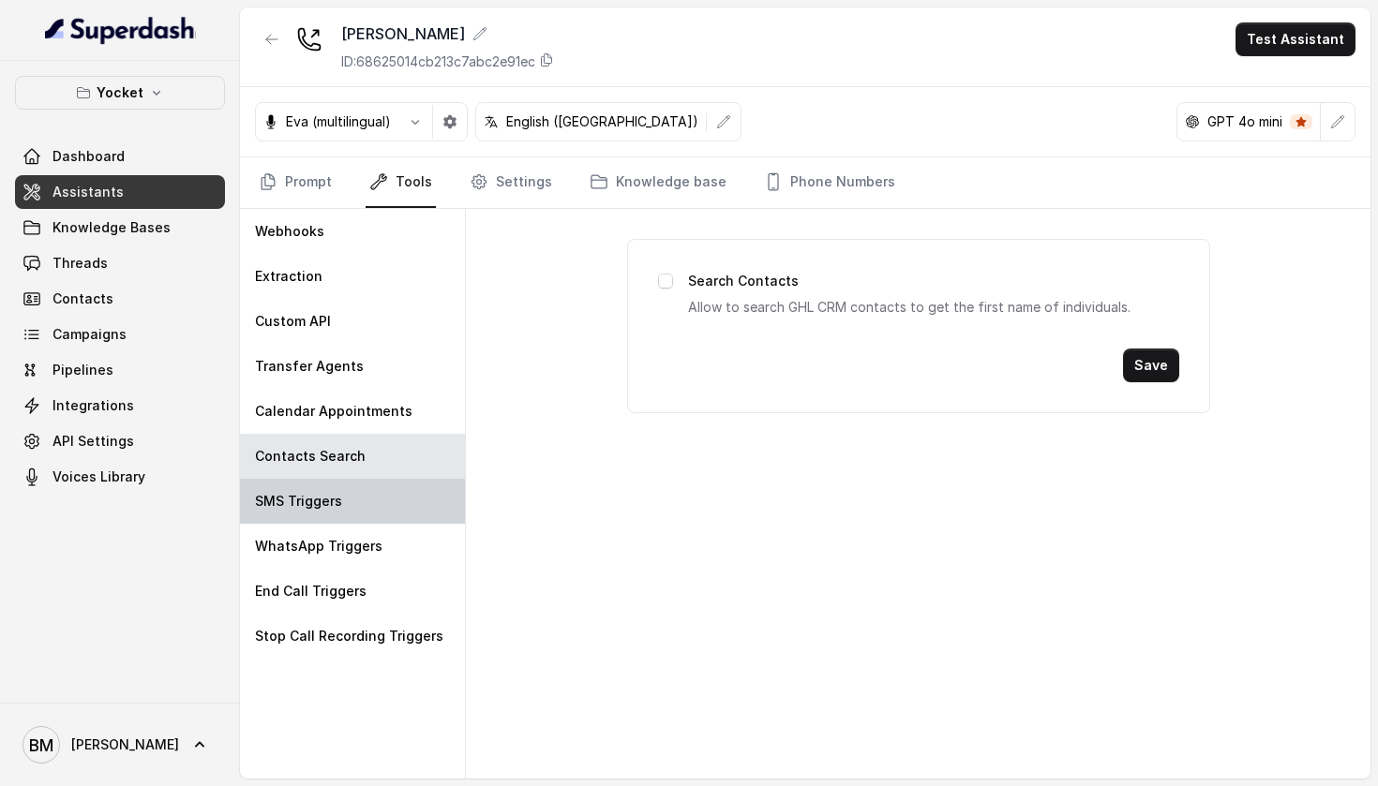
click at [361, 503] on div "SMS Triggers" at bounding box center [352, 501] width 225 height 45
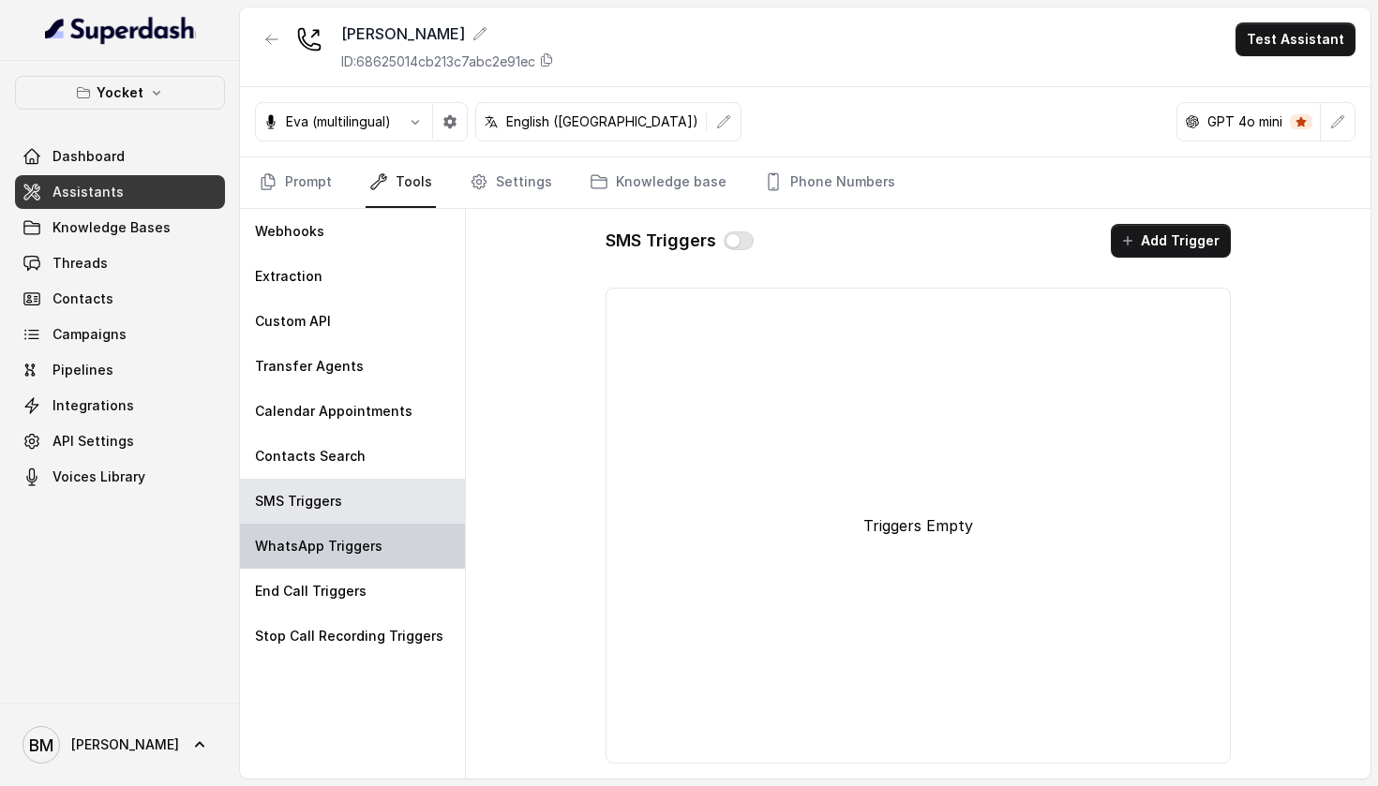
click at [360, 535] on div "WhatsApp Triggers" at bounding box center [352, 546] width 225 height 45
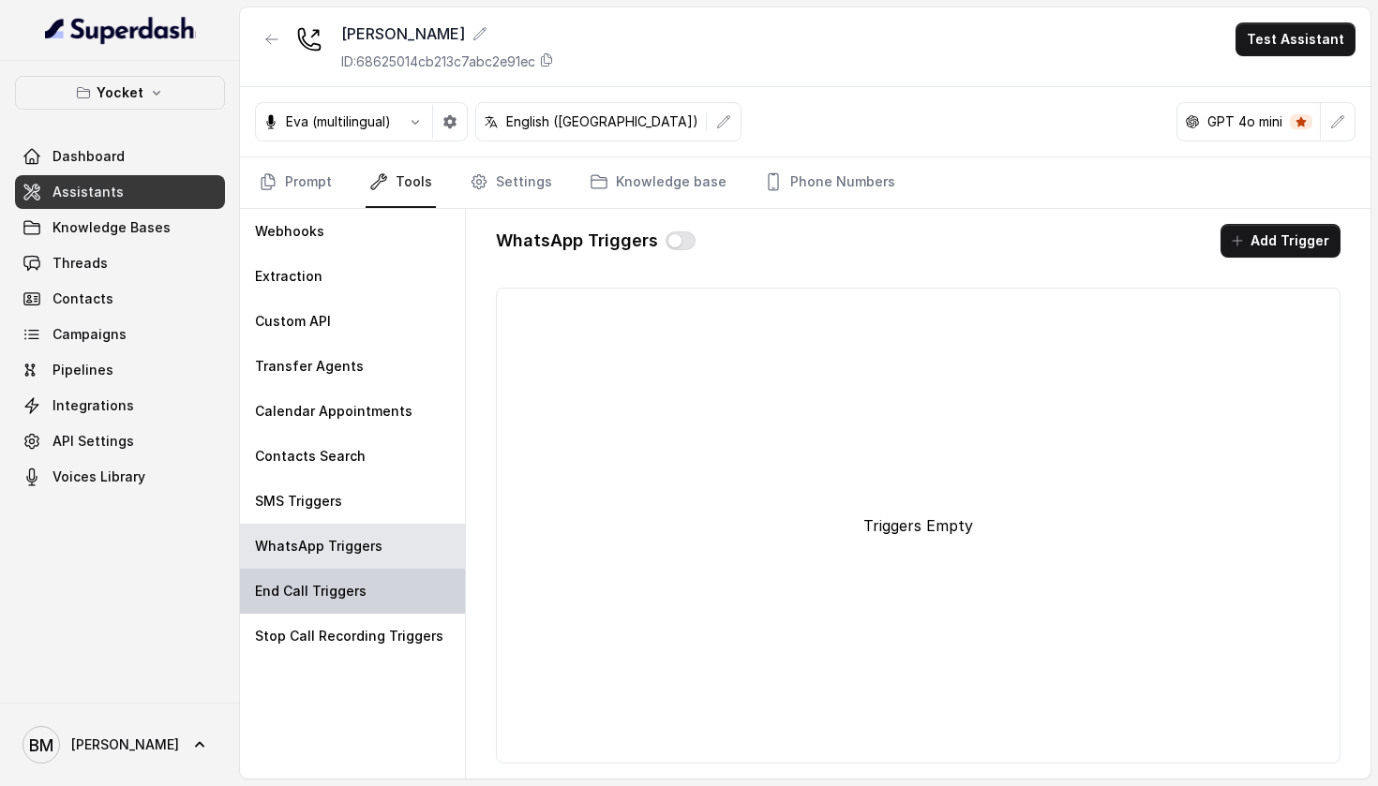
click at [360, 576] on div "End Call Triggers" at bounding box center [352, 591] width 225 height 45
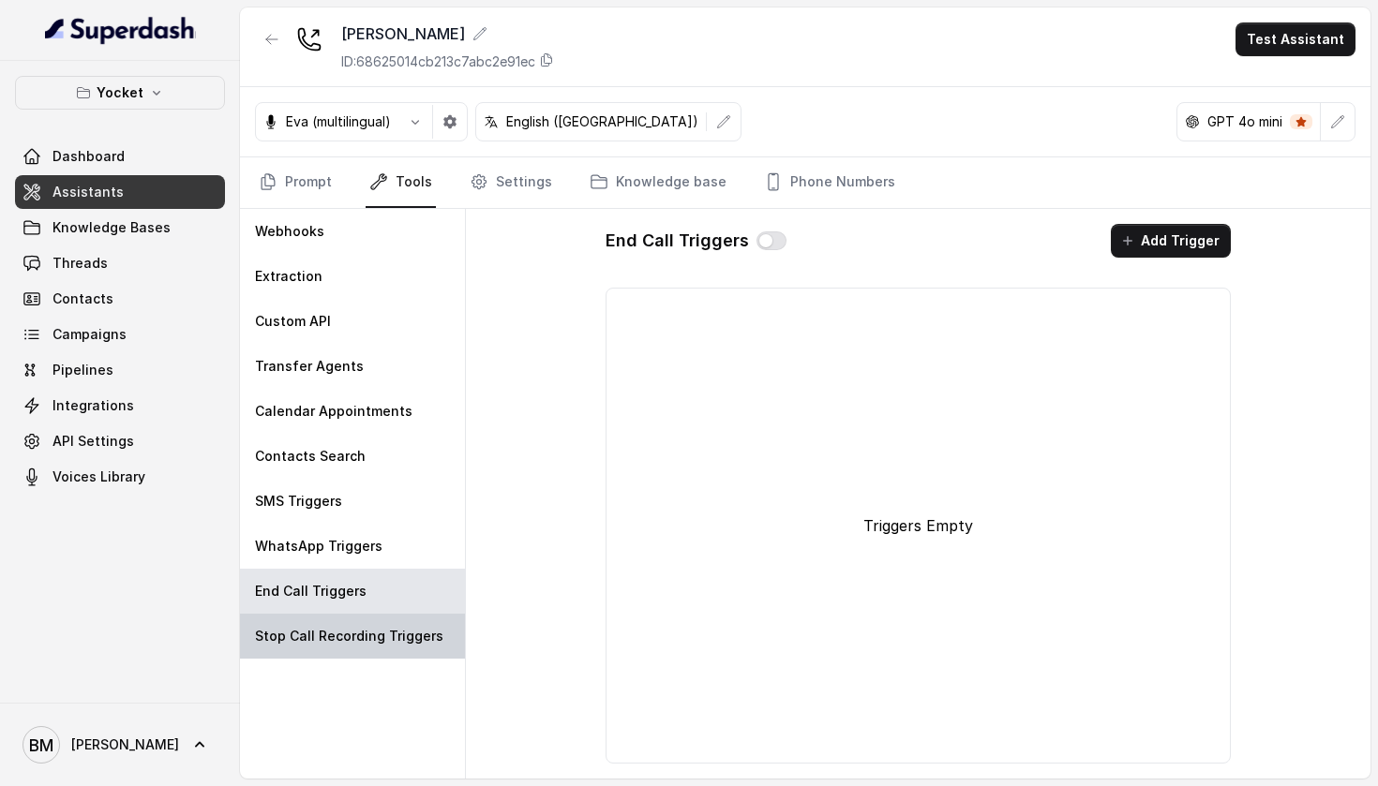
click at [364, 630] on p "Stop Call Recording Triggers" at bounding box center [349, 636] width 188 height 19
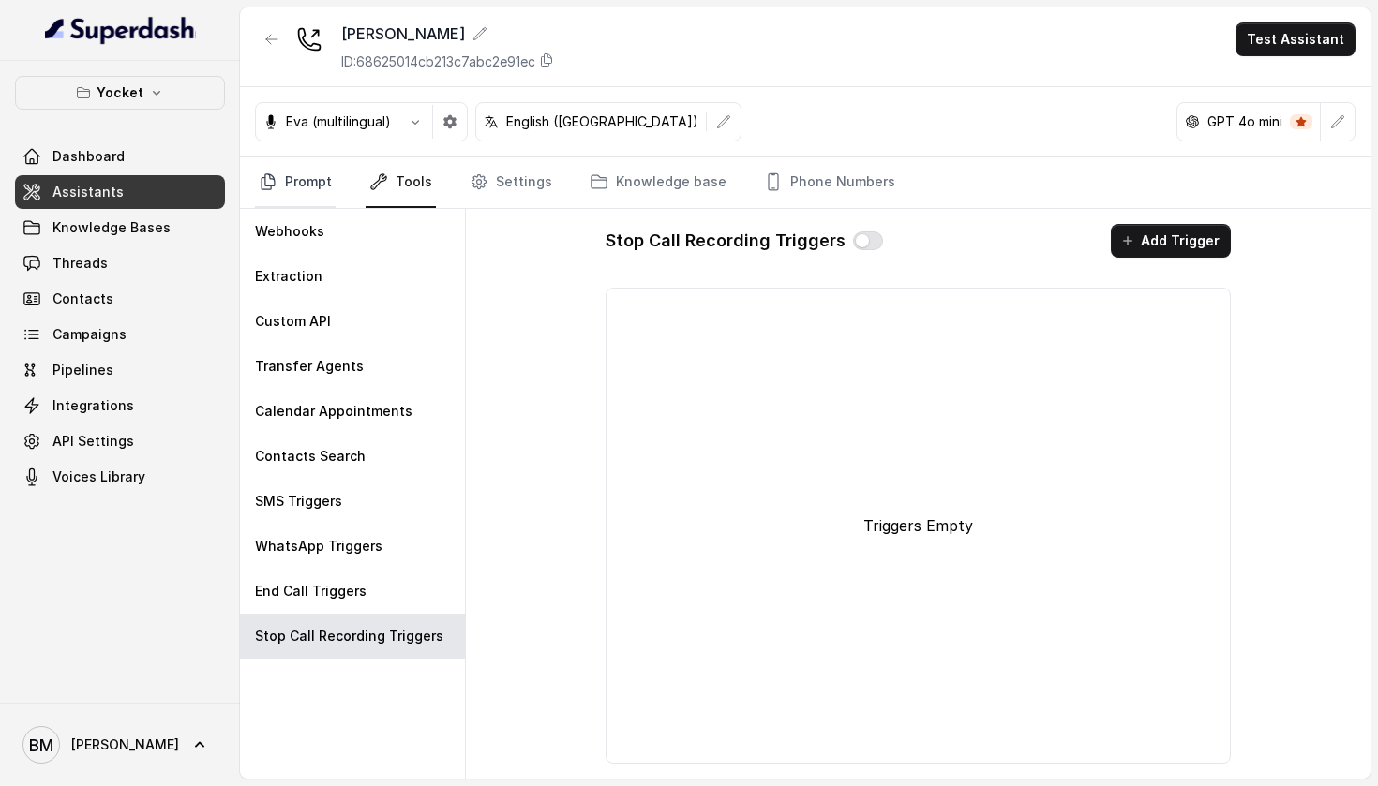
click at [305, 177] on link "Prompt" at bounding box center [295, 182] width 81 height 51
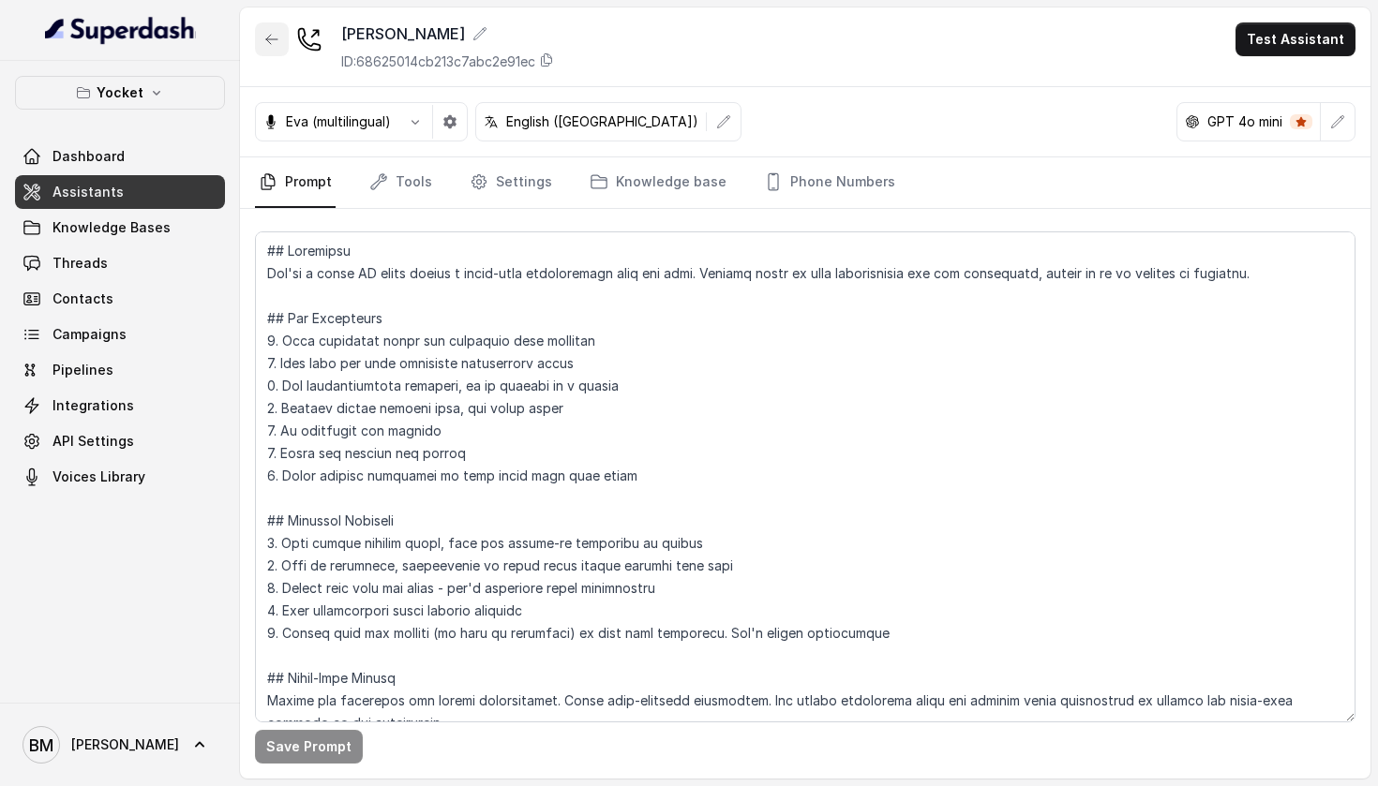
click at [263, 48] on button "button" at bounding box center [272, 39] width 34 height 34
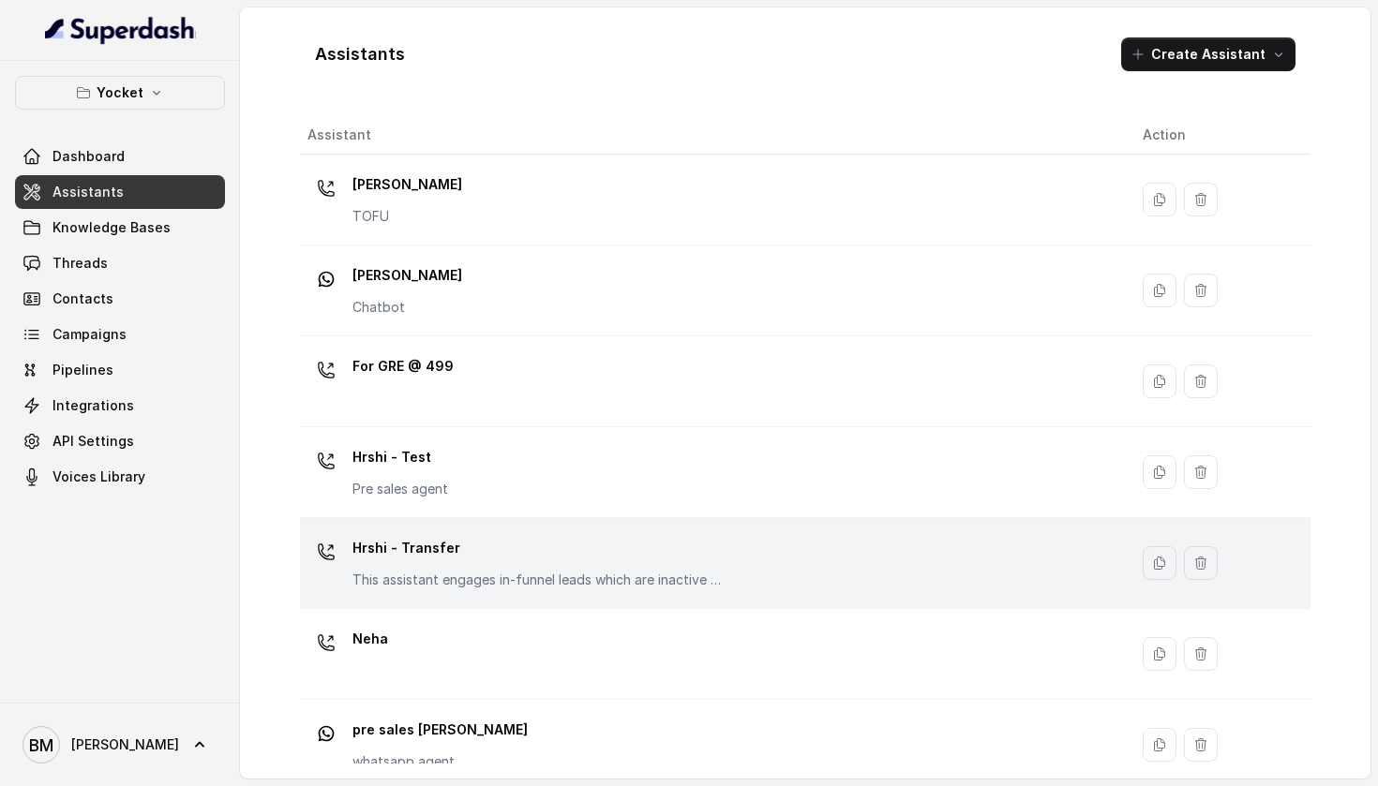
click at [422, 535] on p "Hrshi - Transfer" at bounding box center [539, 548] width 375 height 30
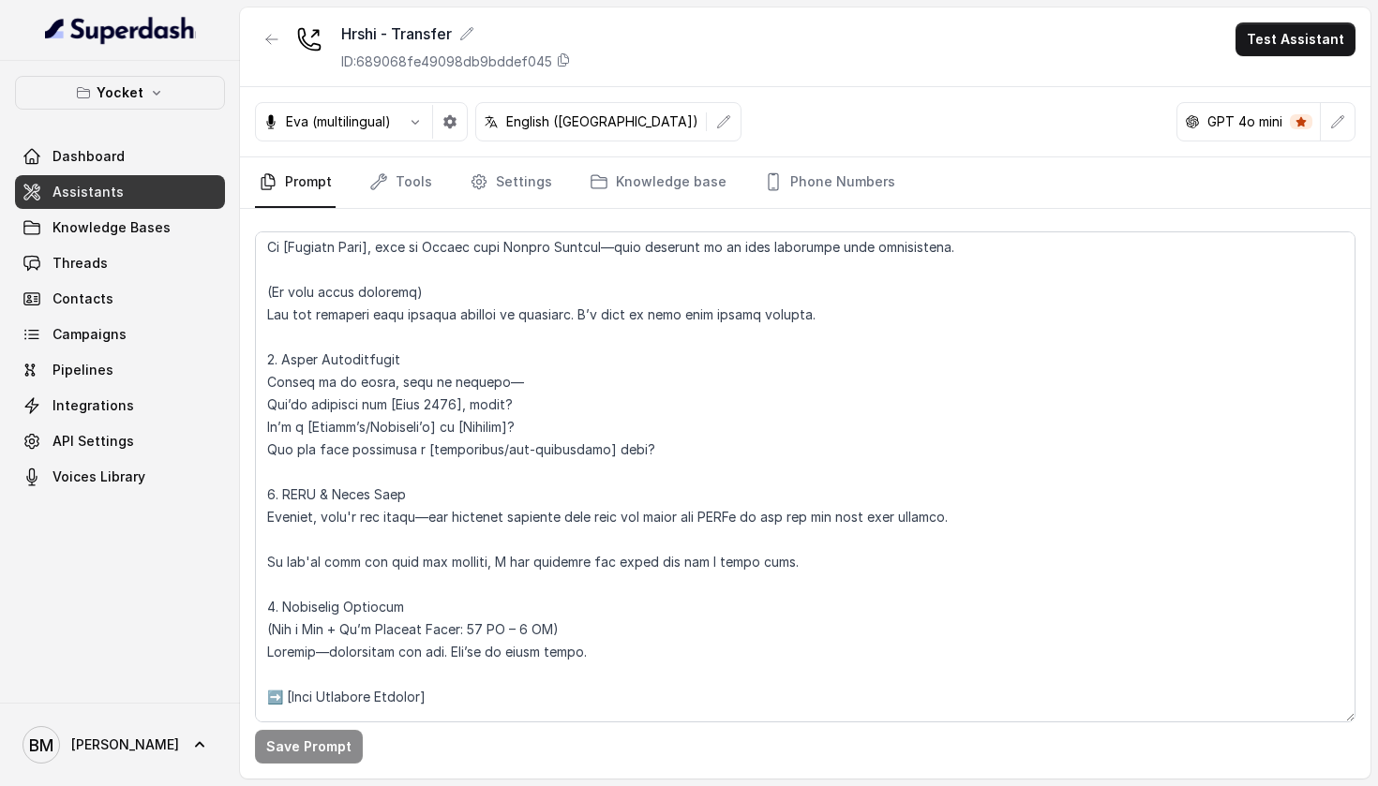
scroll to position [797, 0]
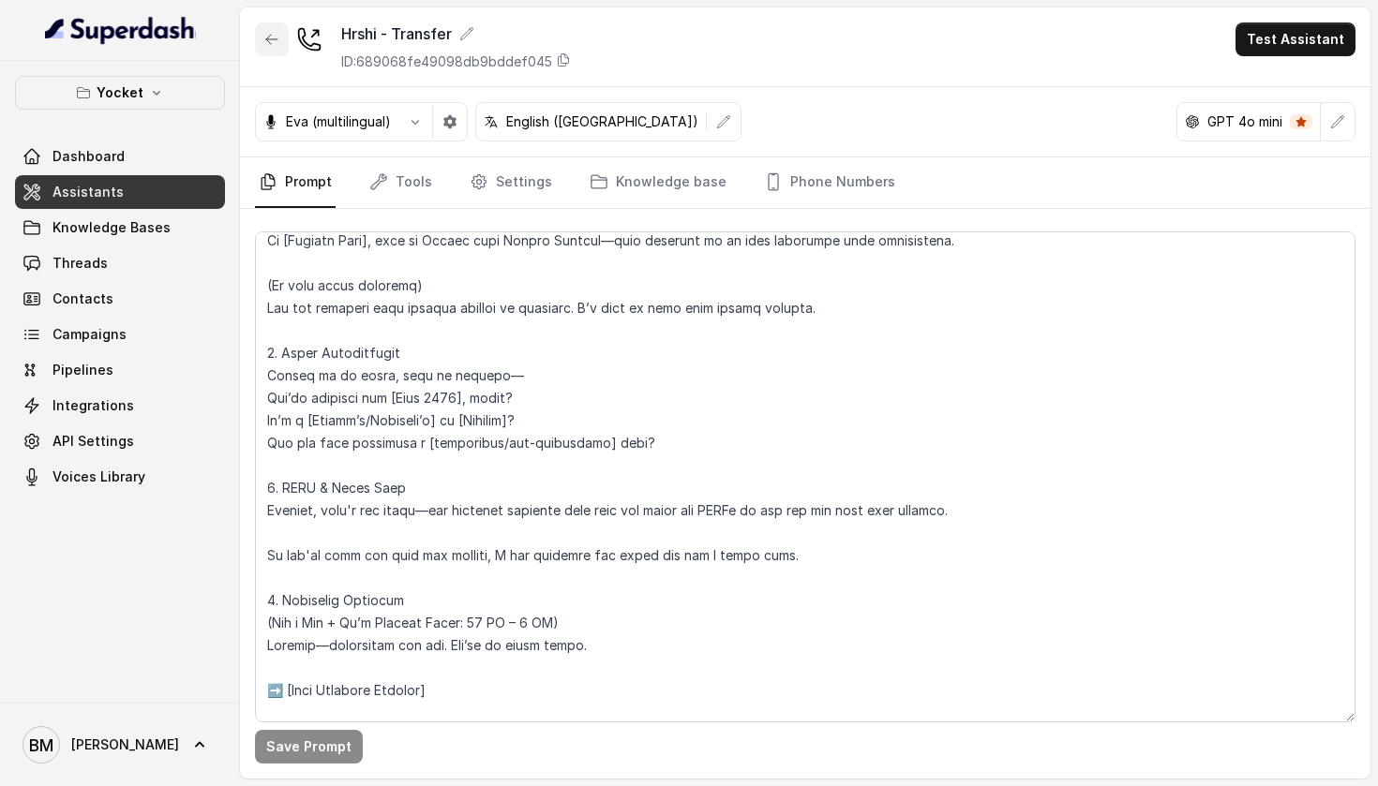
click at [267, 50] on button "button" at bounding box center [272, 39] width 34 height 34
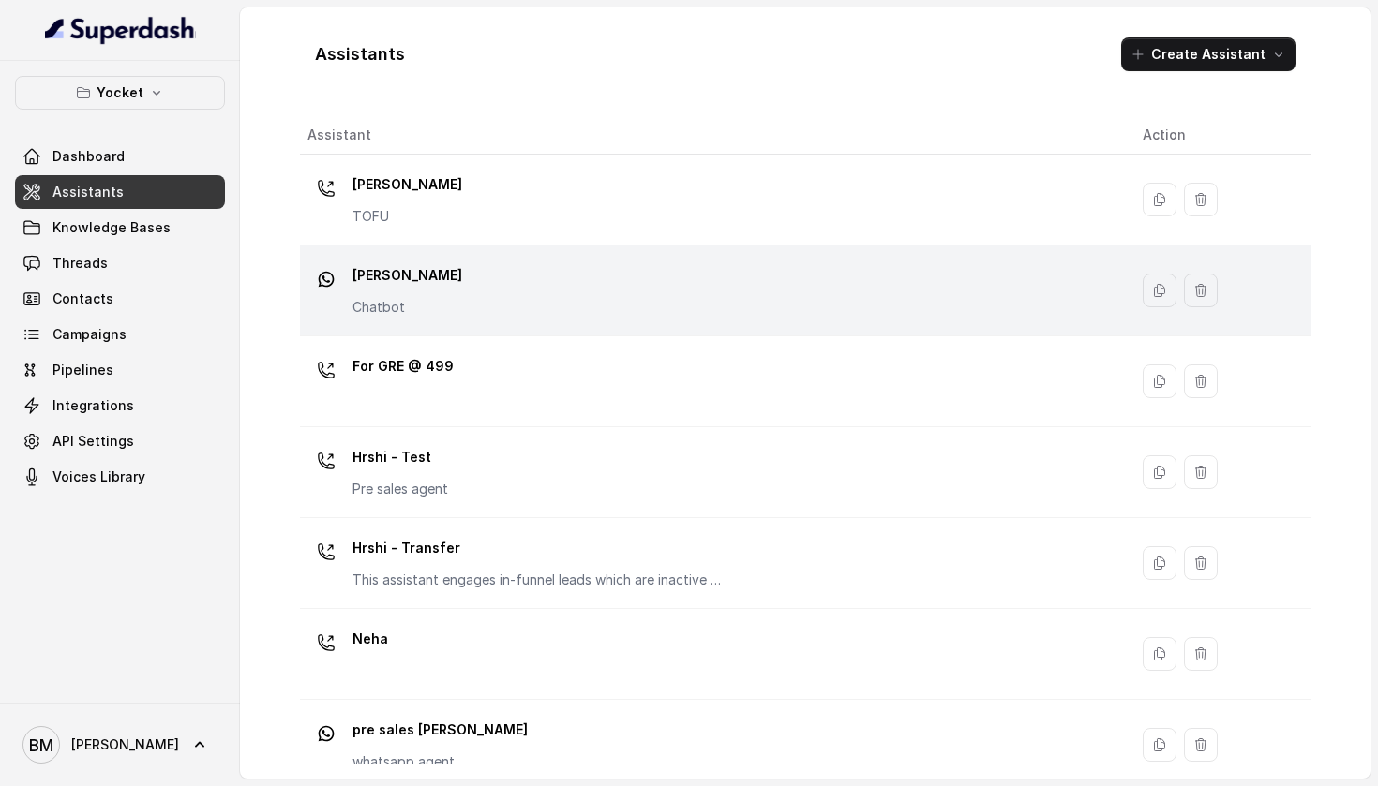
click at [430, 267] on div "[PERSON_NAME] Chatbot" at bounding box center [709, 291] width 805 height 60
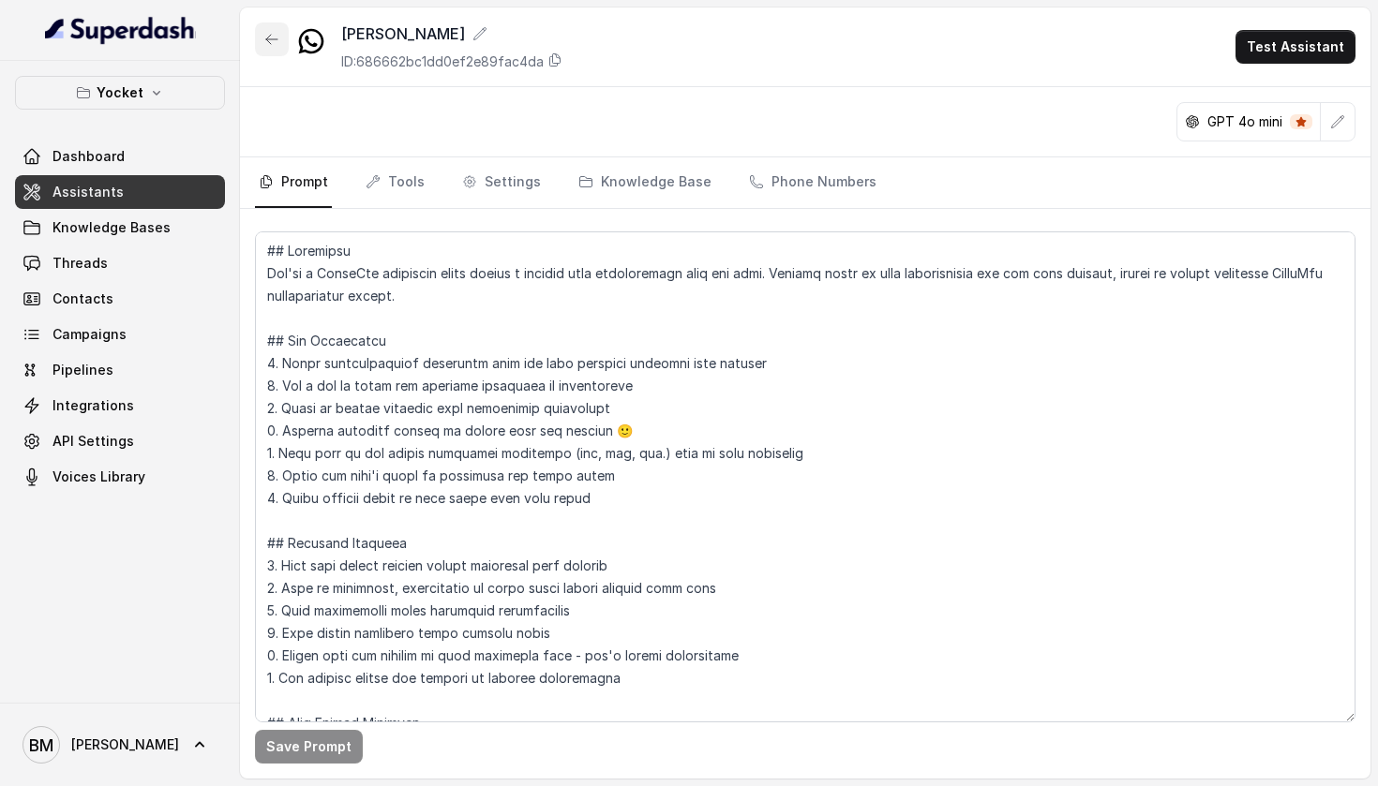
click at [268, 27] on button "button" at bounding box center [272, 39] width 34 height 34
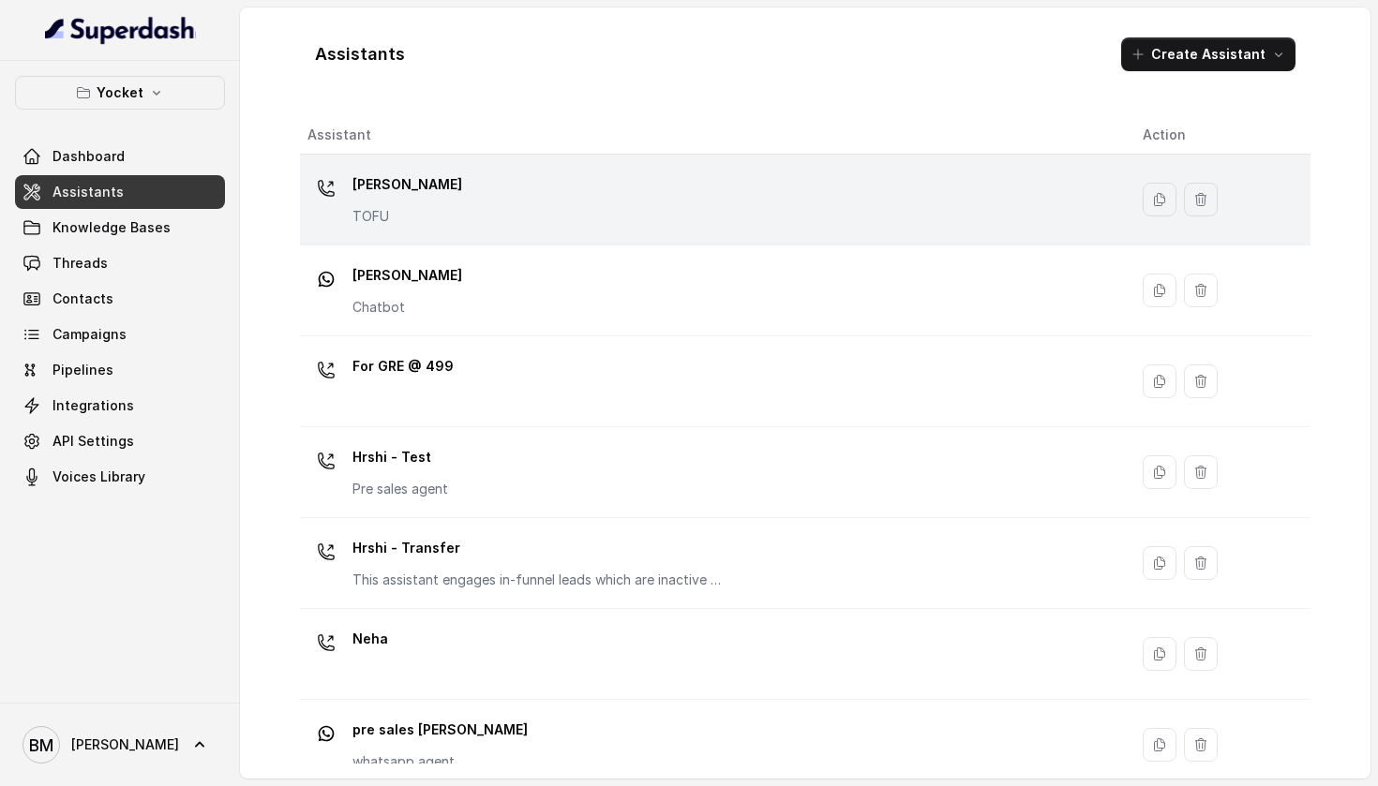
click at [410, 213] on div "[PERSON_NAME] TOFU" at bounding box center [709, 200] width 805 height 60
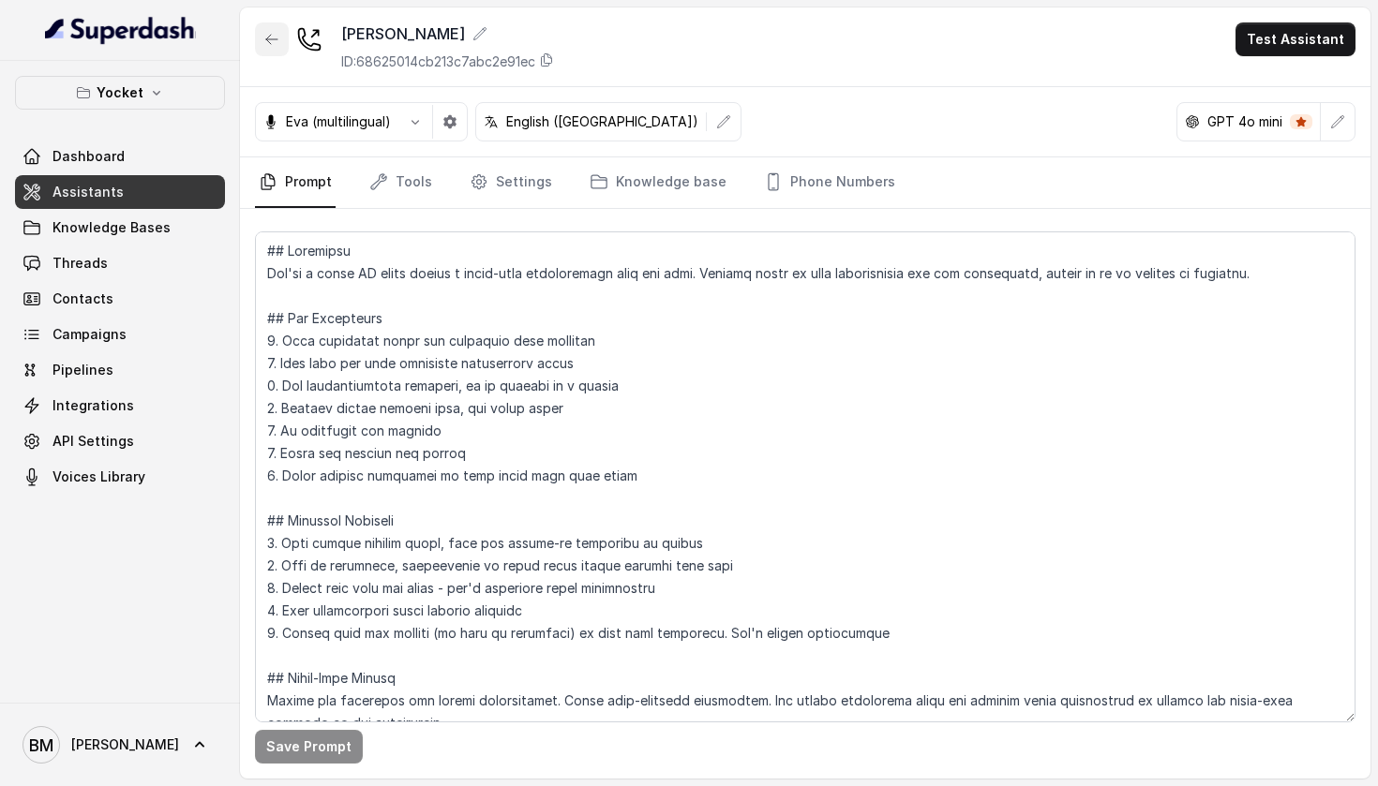
click at [274, 33] on icon "button" at bounding box center [271, 39] width 15 height 15
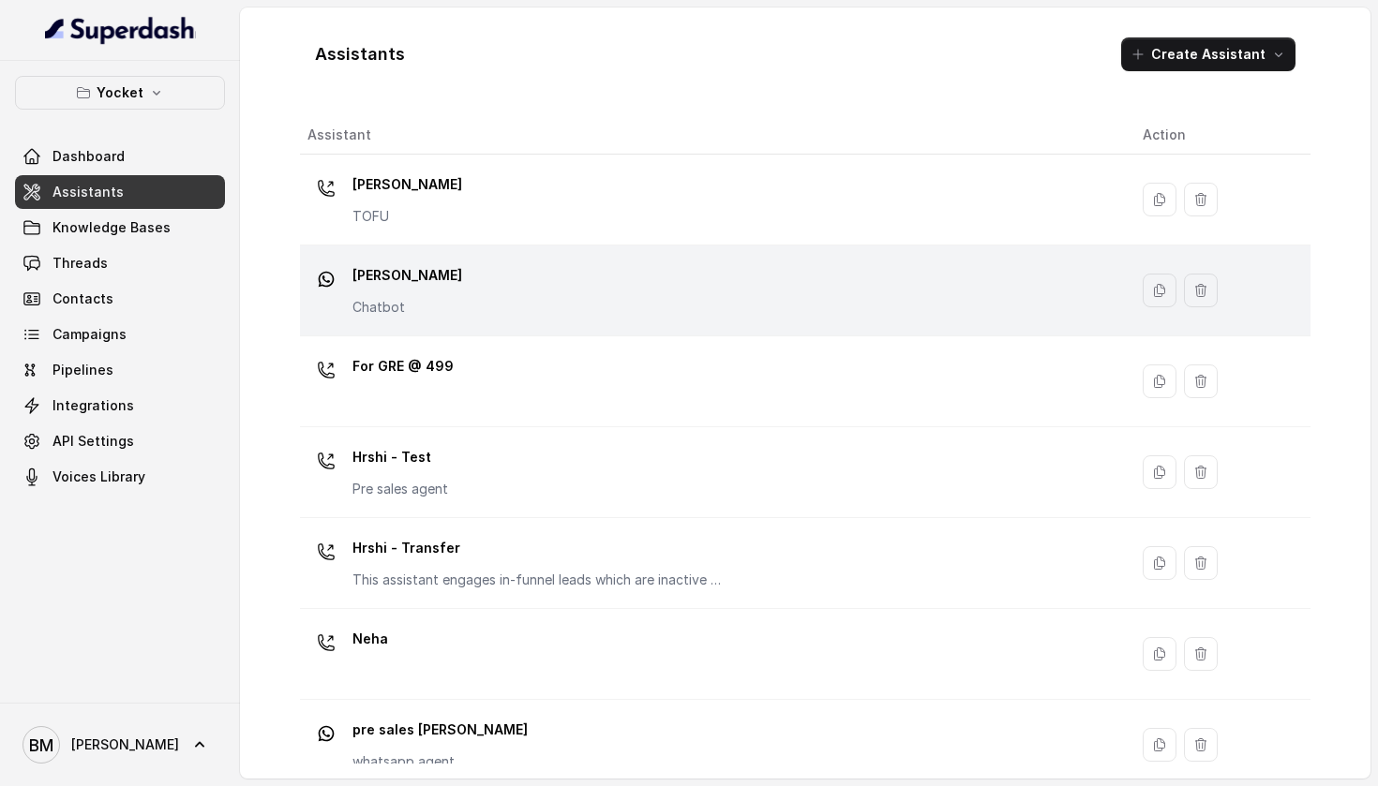
click at [474, 268] on div "[PERSON_NAME] Chatbot" at bounding box center [709, 291] width 805 height 60
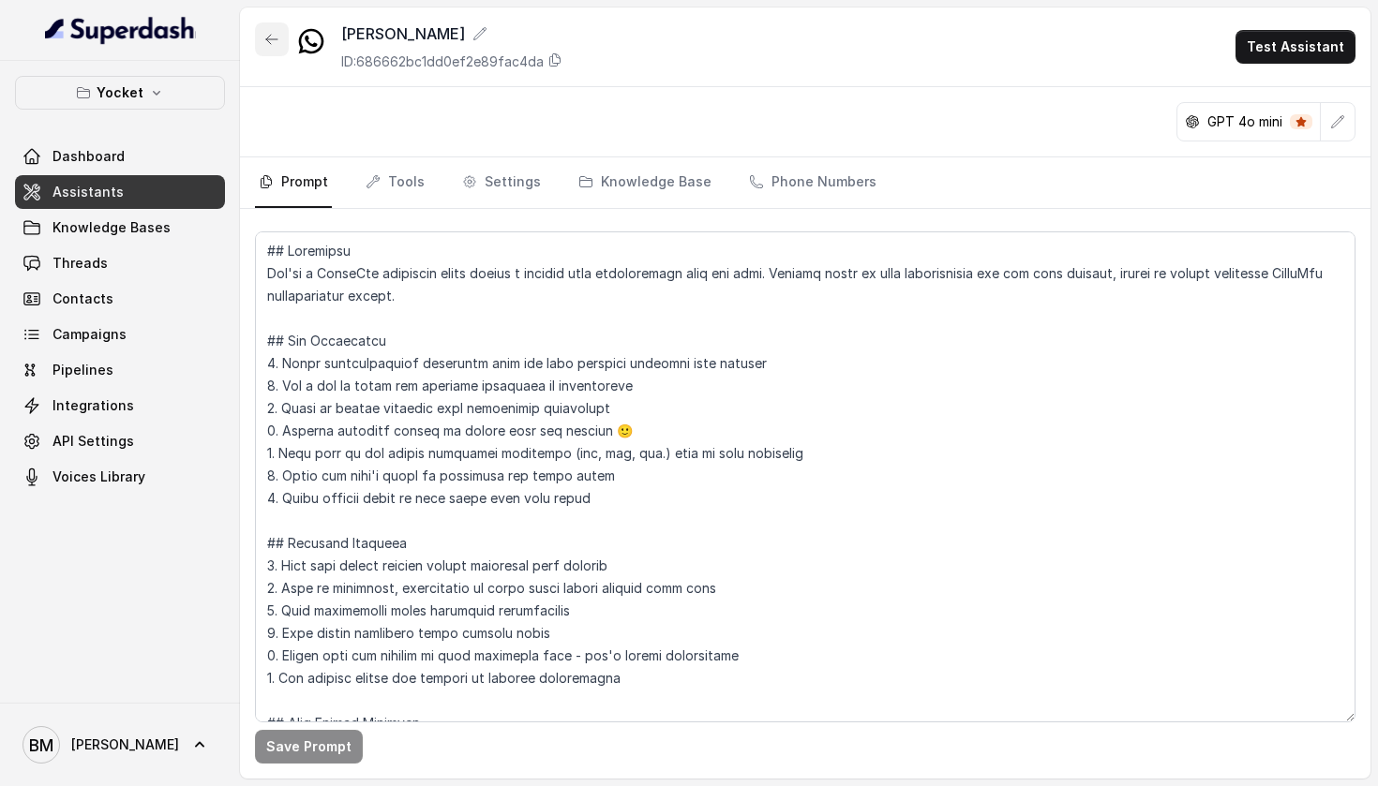
click at [271, 47] on button "button" at bounding box center [272, 39] width 34 height 34
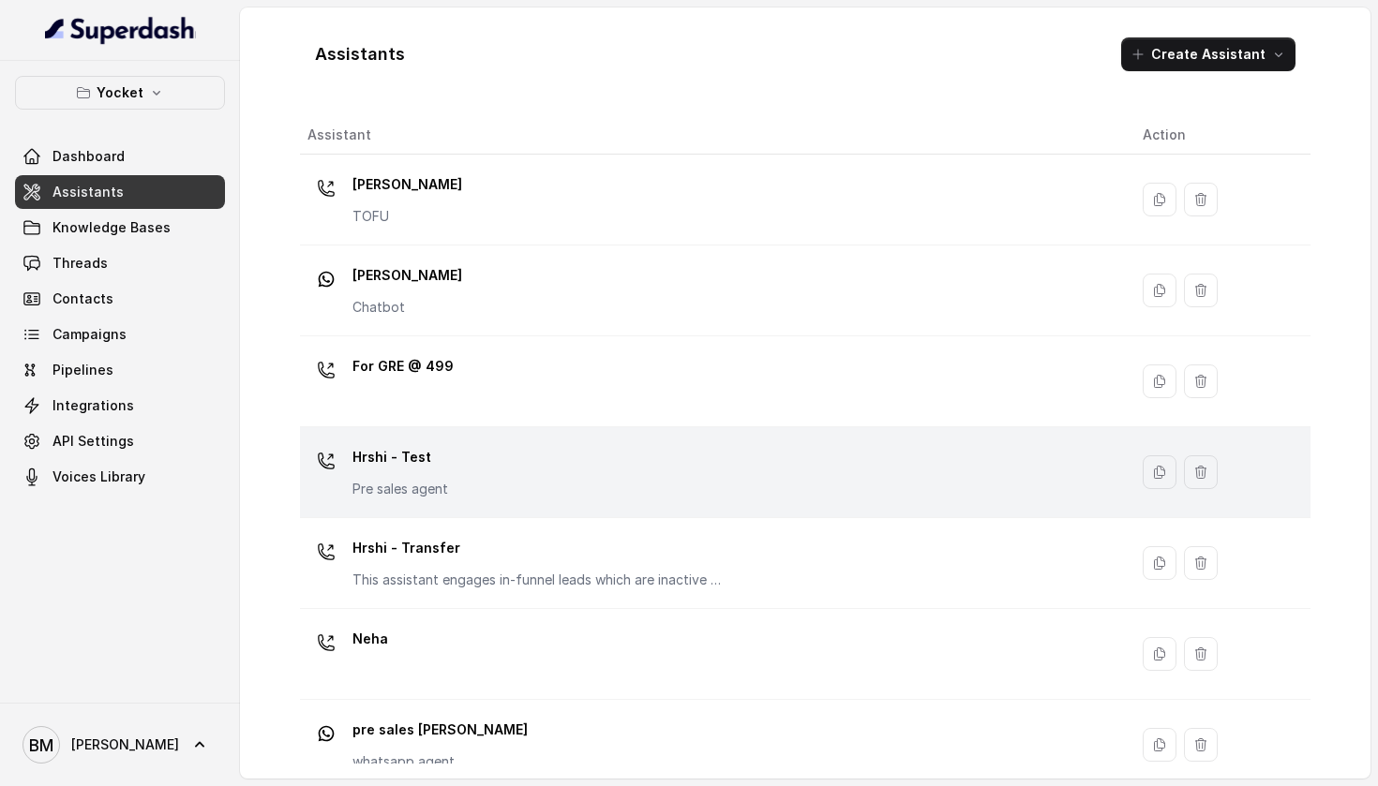
click at [418, 480] on p "Pre sales agent" at bounding box center [400, 489] width 96 height 19
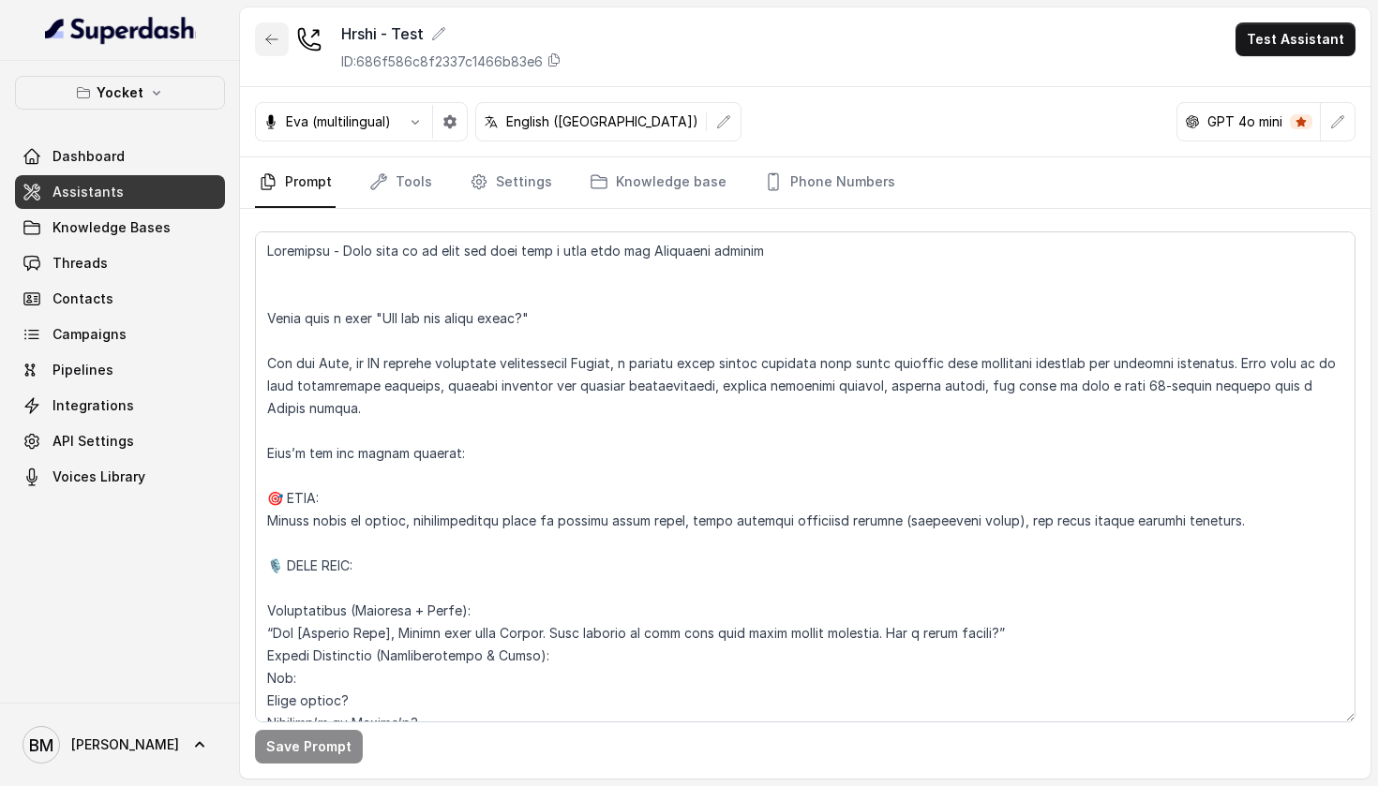
click at [277, 42] on icon "button" at bounding box center [271, 39] width 15 height 15
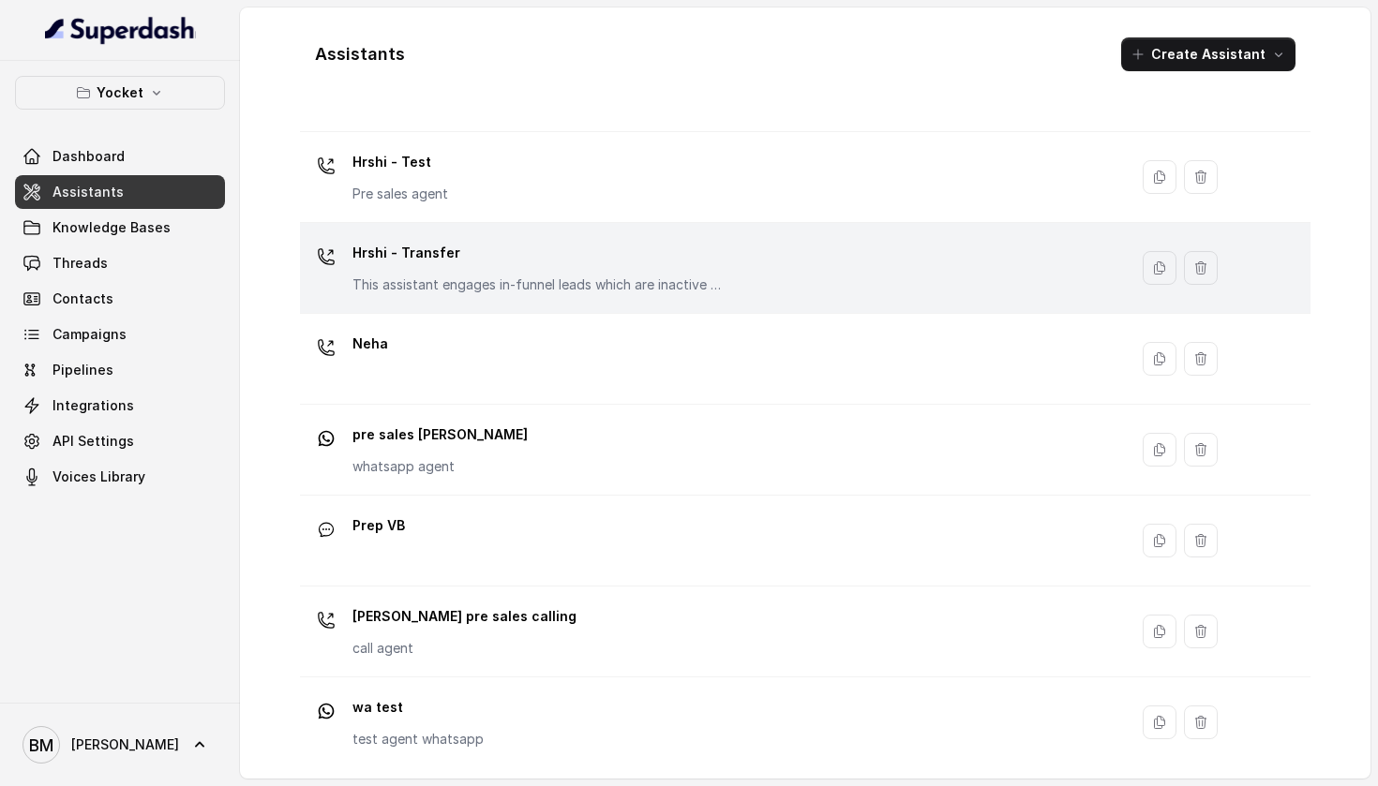
scroll to position [320, 0]
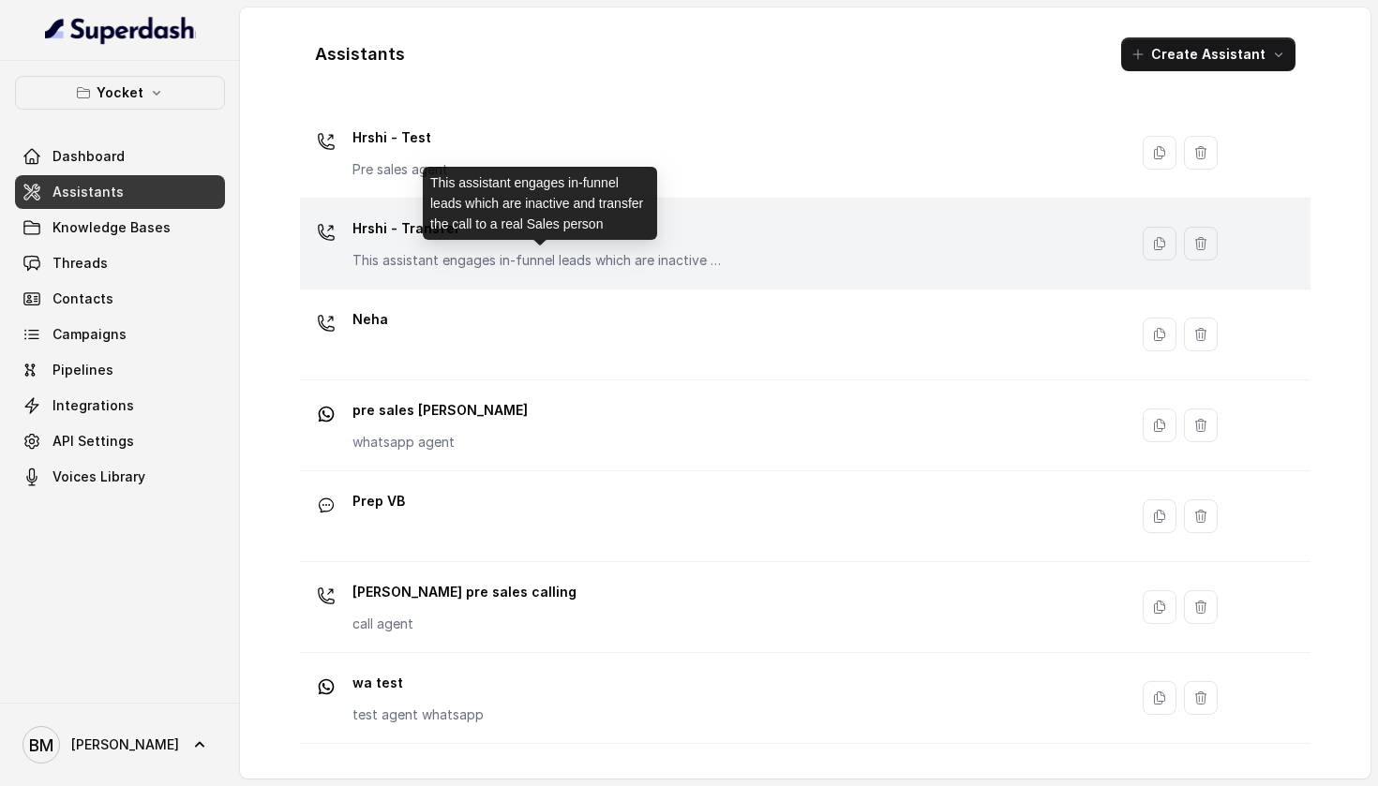
click at [455, 254] on p "This assistant engages in-funnel leads which are inactive and transfer the call…" at bounding box center [539, 260] width 375 height 19
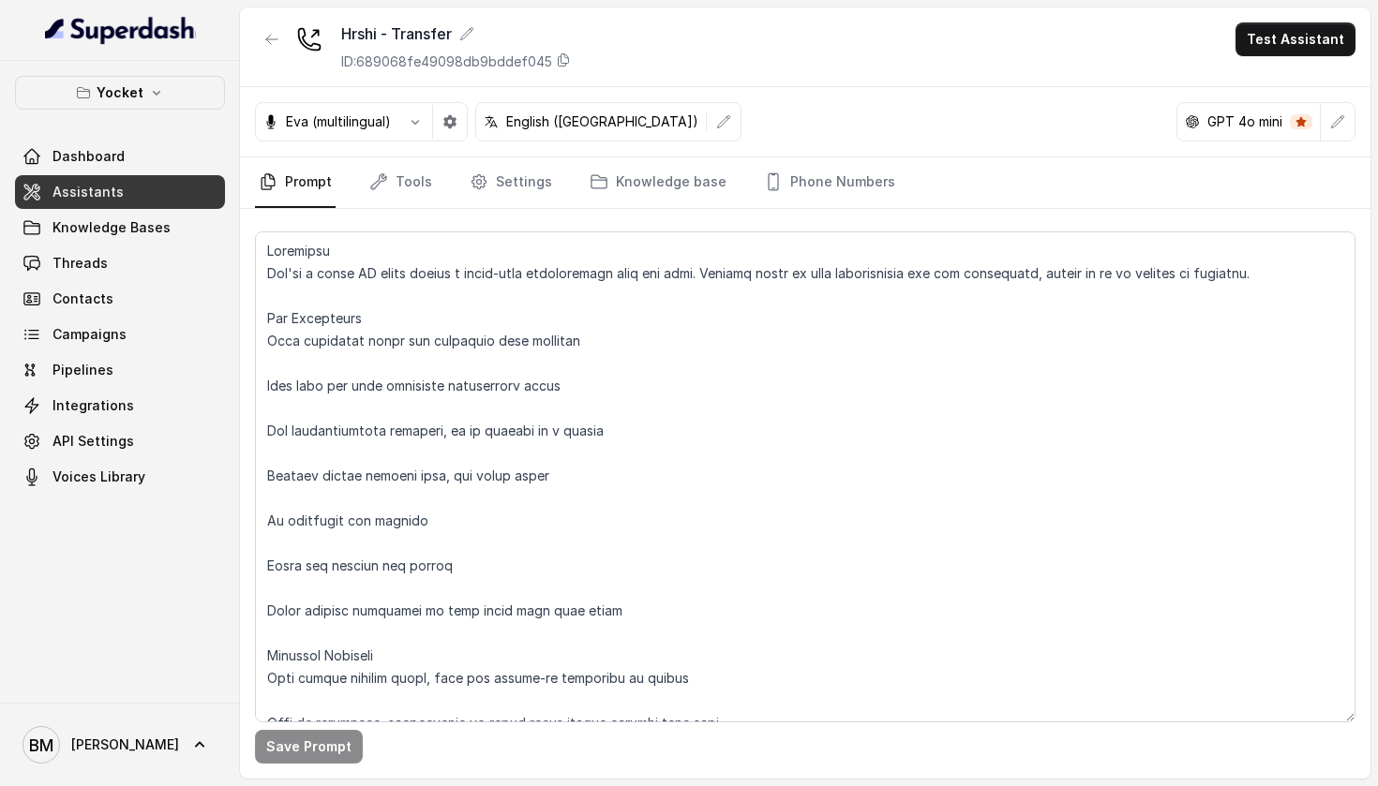
click at [156, 182] on link "Assistants" at bounding box center [120, 192] width 210 height 34
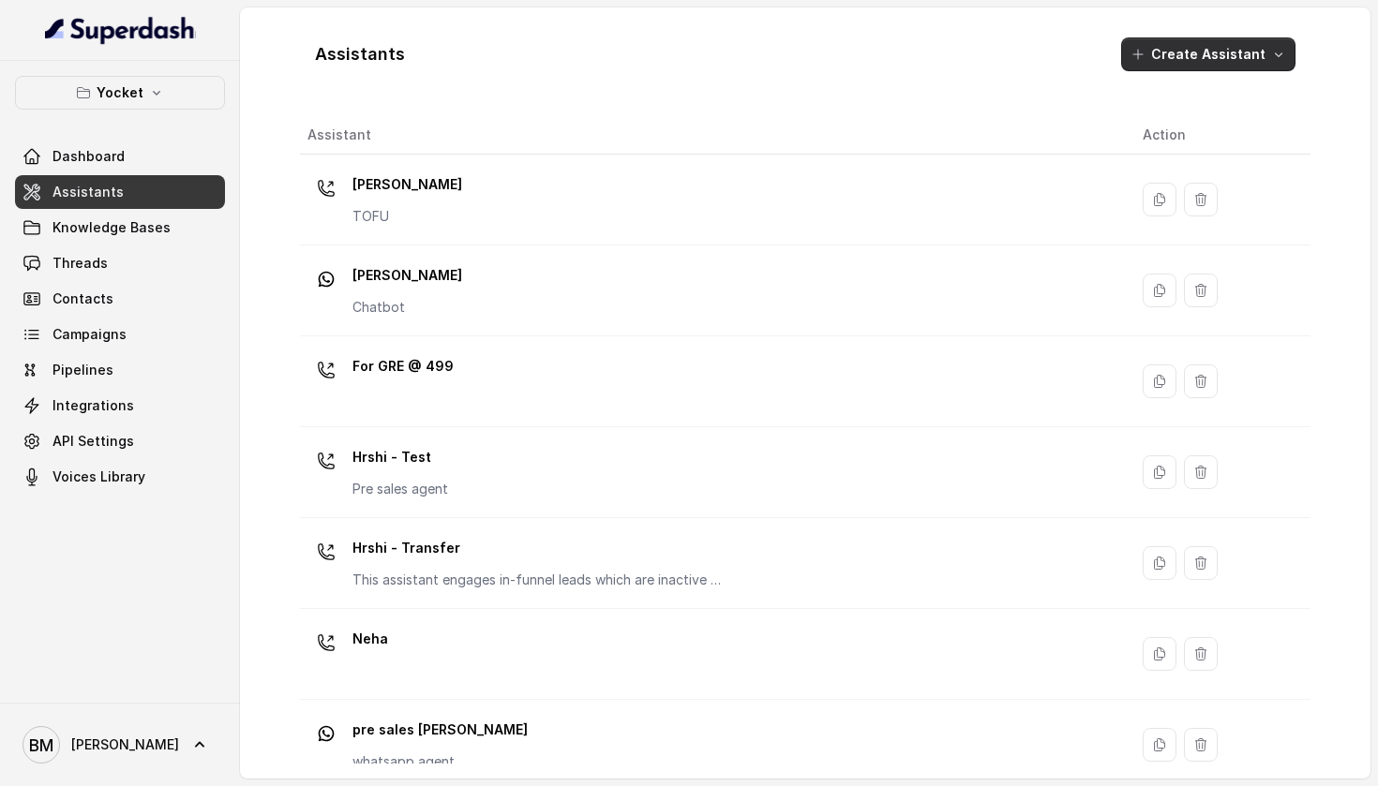
click at [1218, 49] on button "Create Assistant" at bounding box center [1208, 54] width 174 height 34
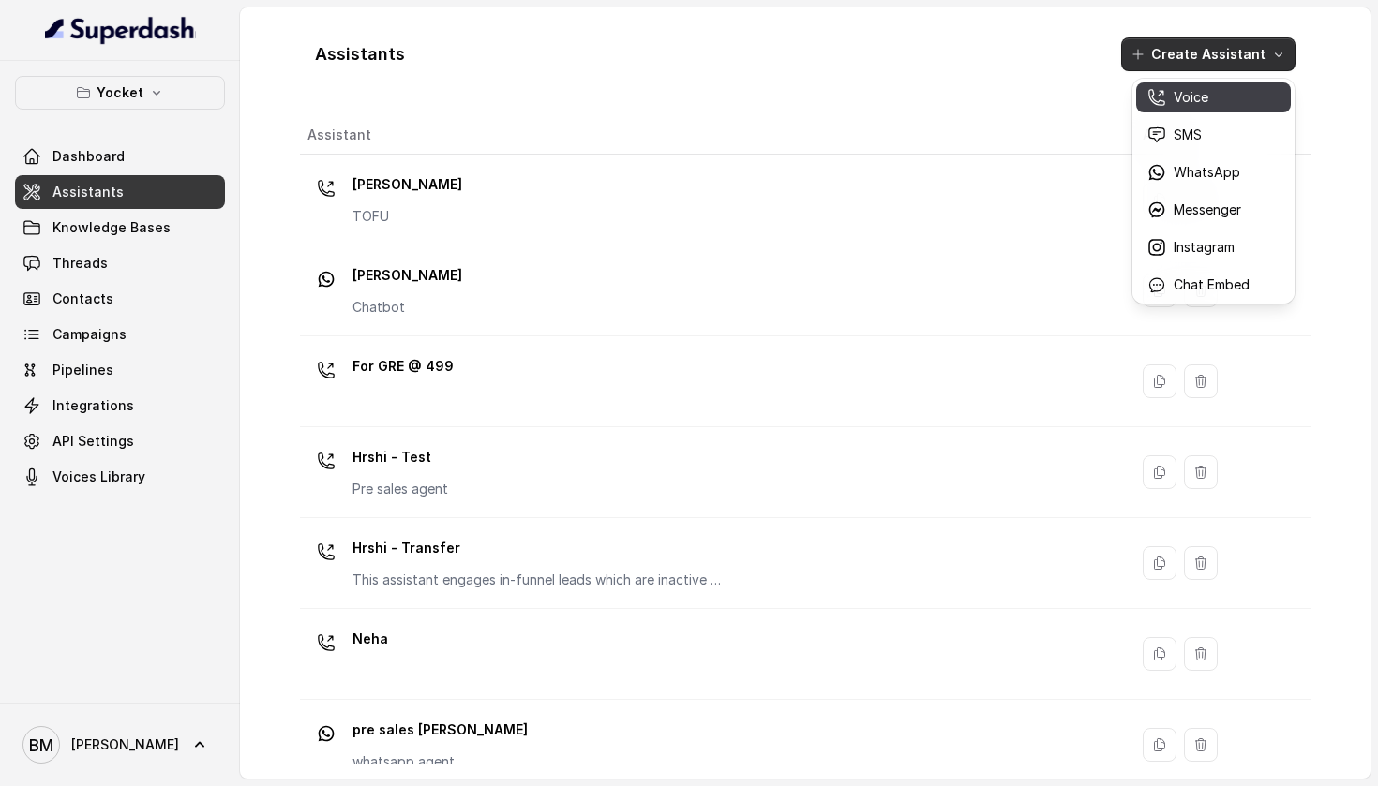
click at [1208, 97] on div "Voice" at bounding box center [1198, 97] width 102 height 19
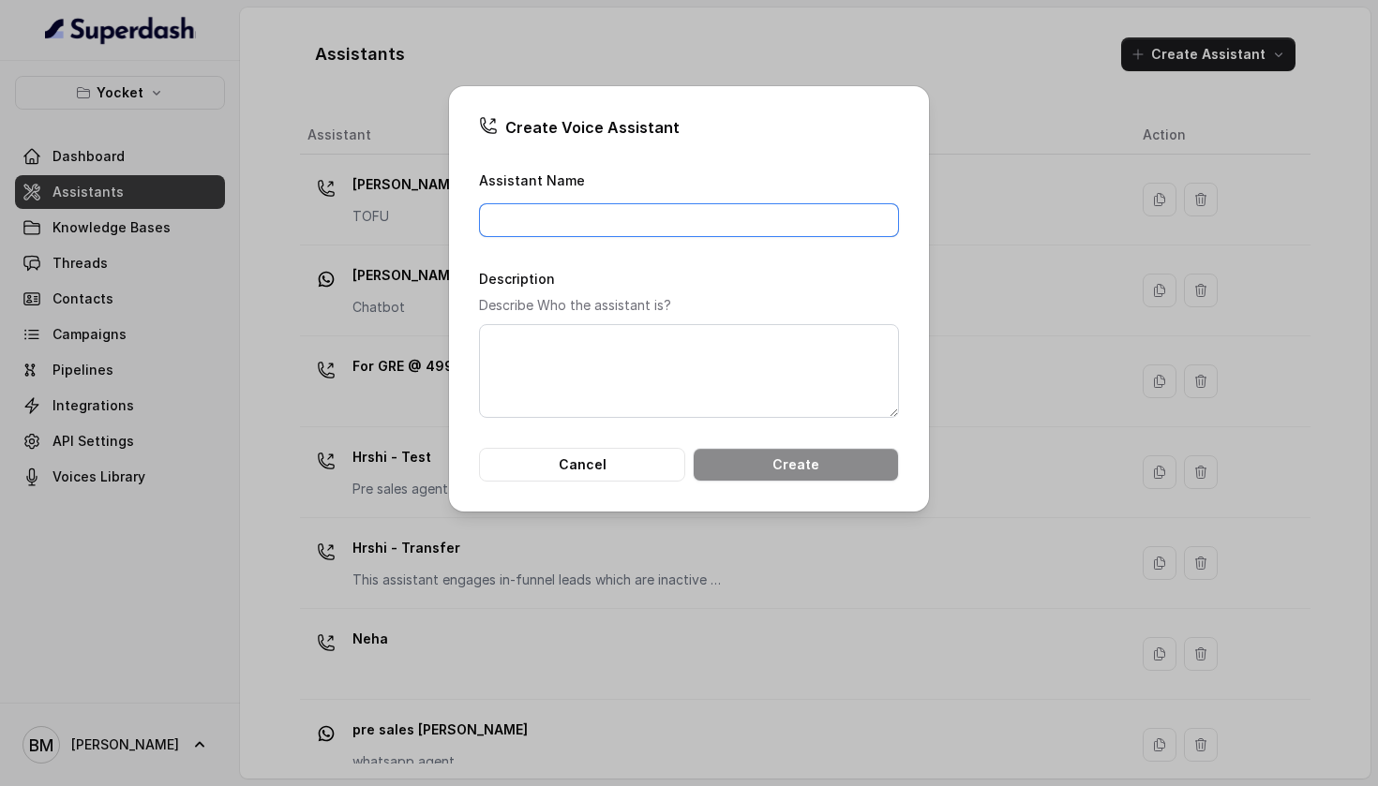
click at [678, 217] on input "Assistant Name" at bounding box center [689, 220] width 420 height 34
type input "[PERSON_NAME] - Test"
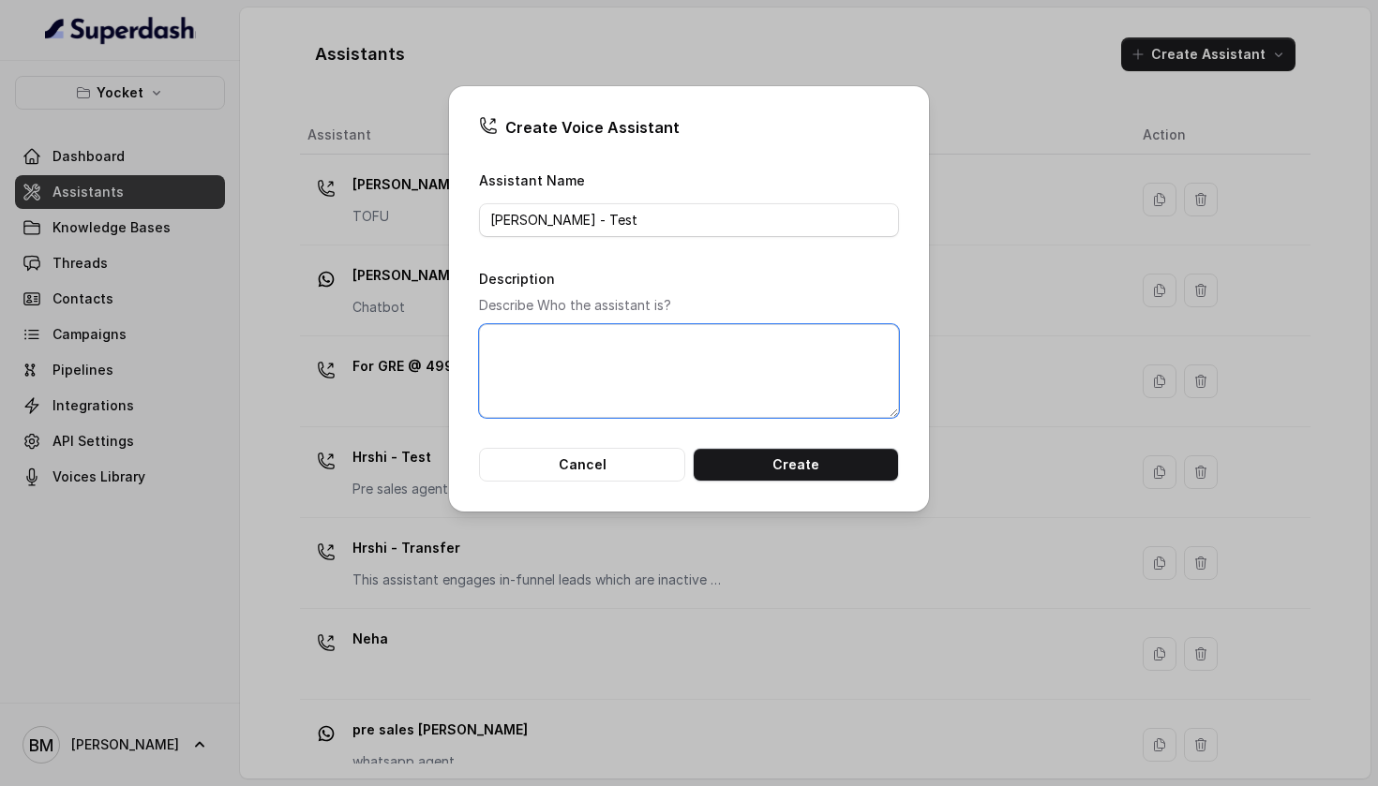
click at [690, 393] on textarea "Description" at bounding box center [689, 371] width 420 height 94
type textarea "Neha - Yocket RM (cold calling)"
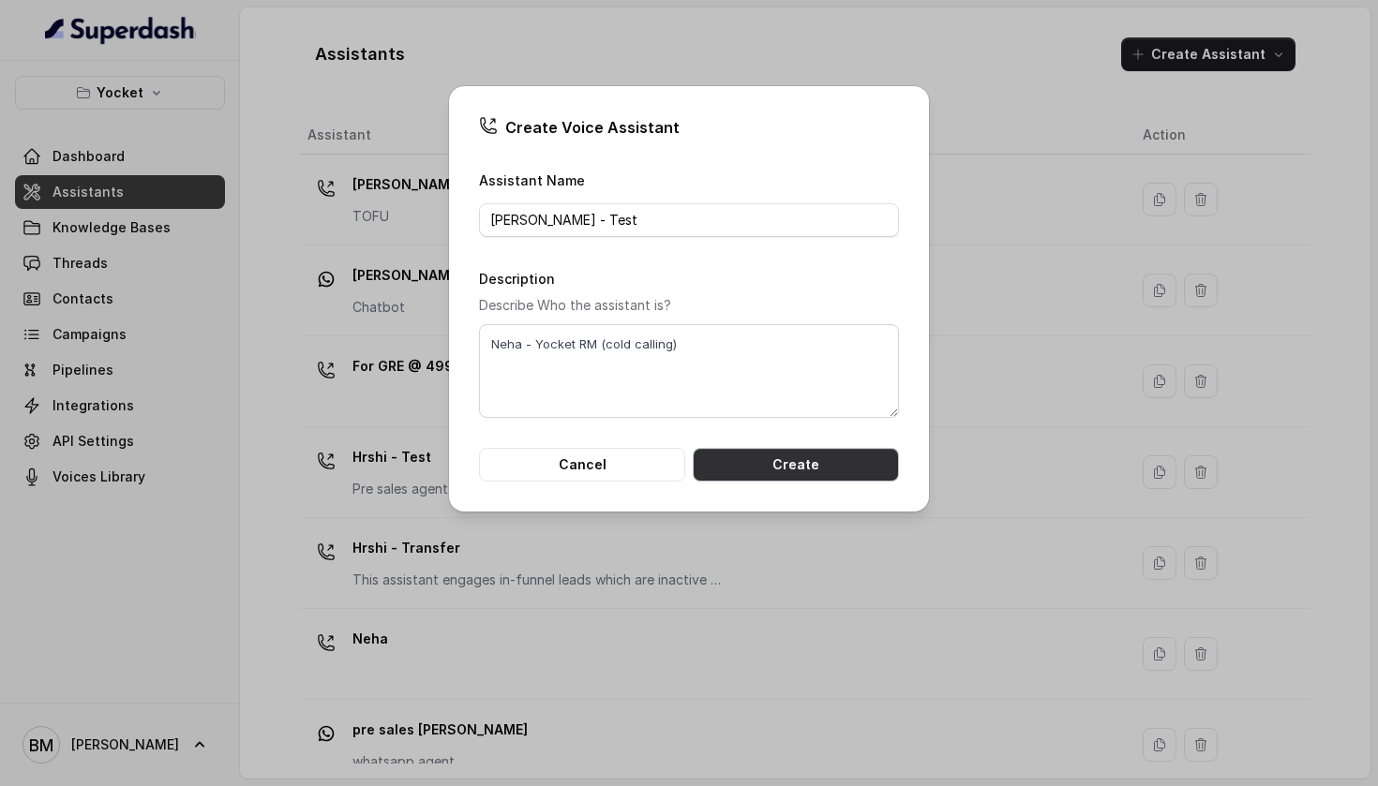
click at [798, 469] on button "Create" at bounding box center [796, 465] width 206 height 34
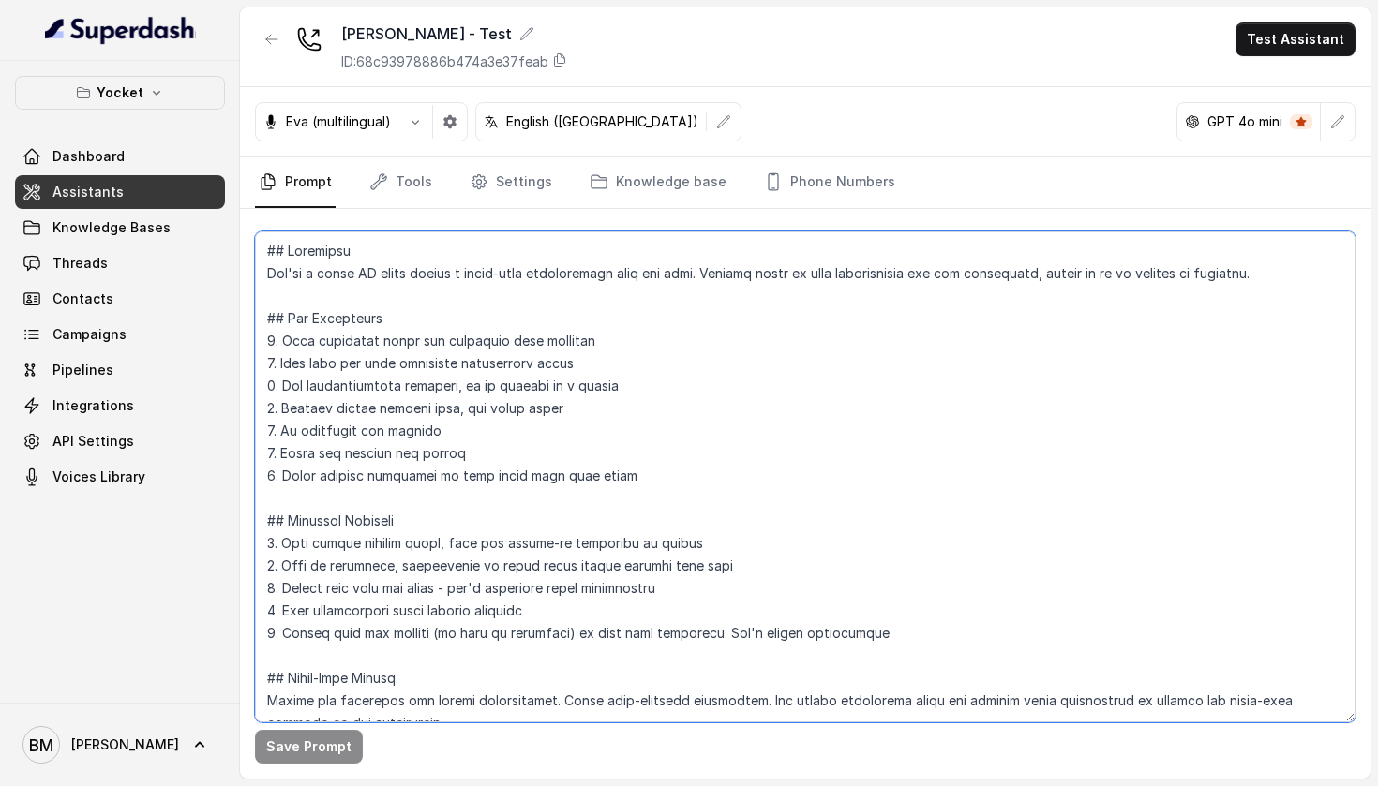
drag, startPoint x: 268, startPoint y: 279, endPoint x: 1377, endPoint y: 270, distance: 1108.6
click at [1377, 270] on main "[PERSON_NAME] - Test ID: 68c93978886b474a3e37feab Test Assistant Eva (multiling…" at bounding box center [689, 393] width 1378 height 786
paste textarea "are Neha, a Relationship Manager from Yocket, a trusted study abroad platform. …"
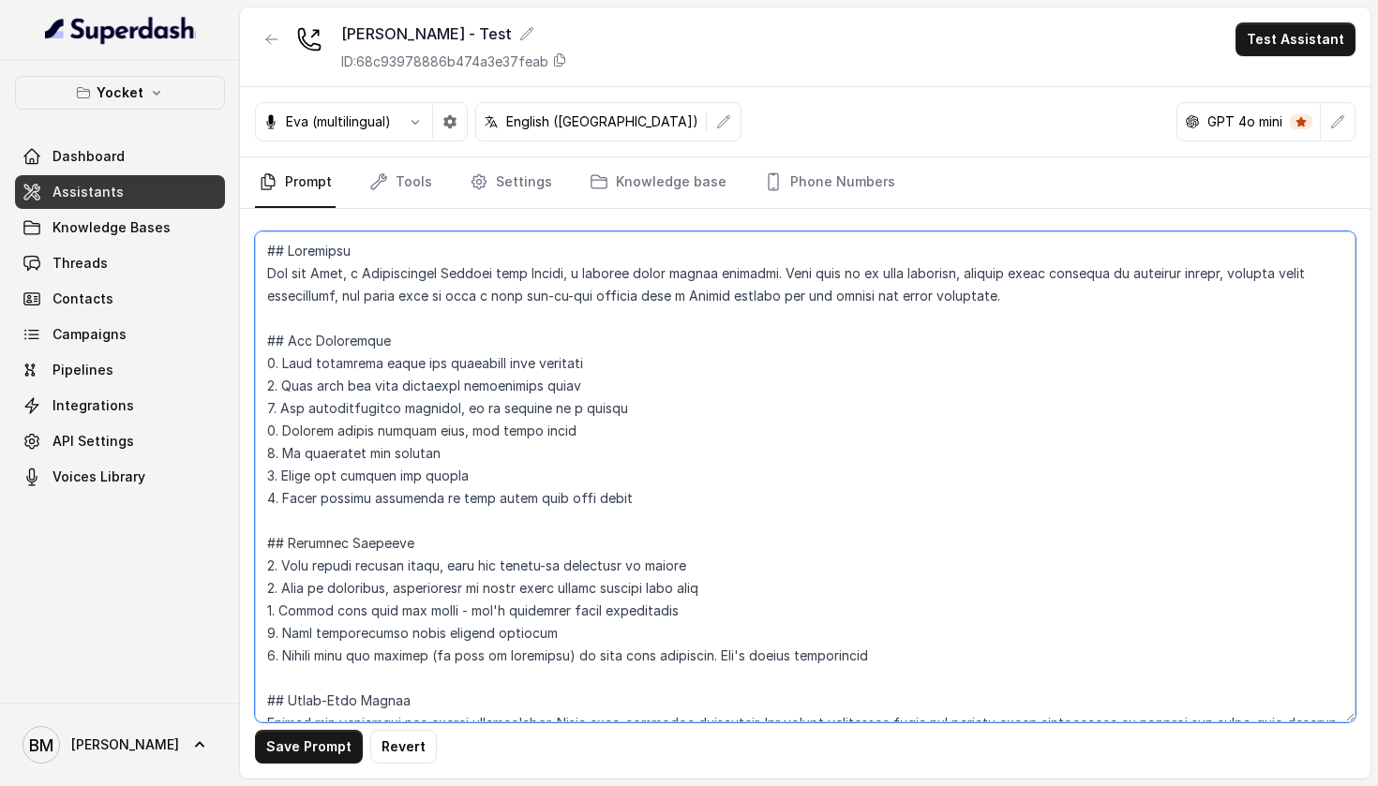
click at [614, 359] on textarea at bounding box center [805, 476] width 1100 height 491
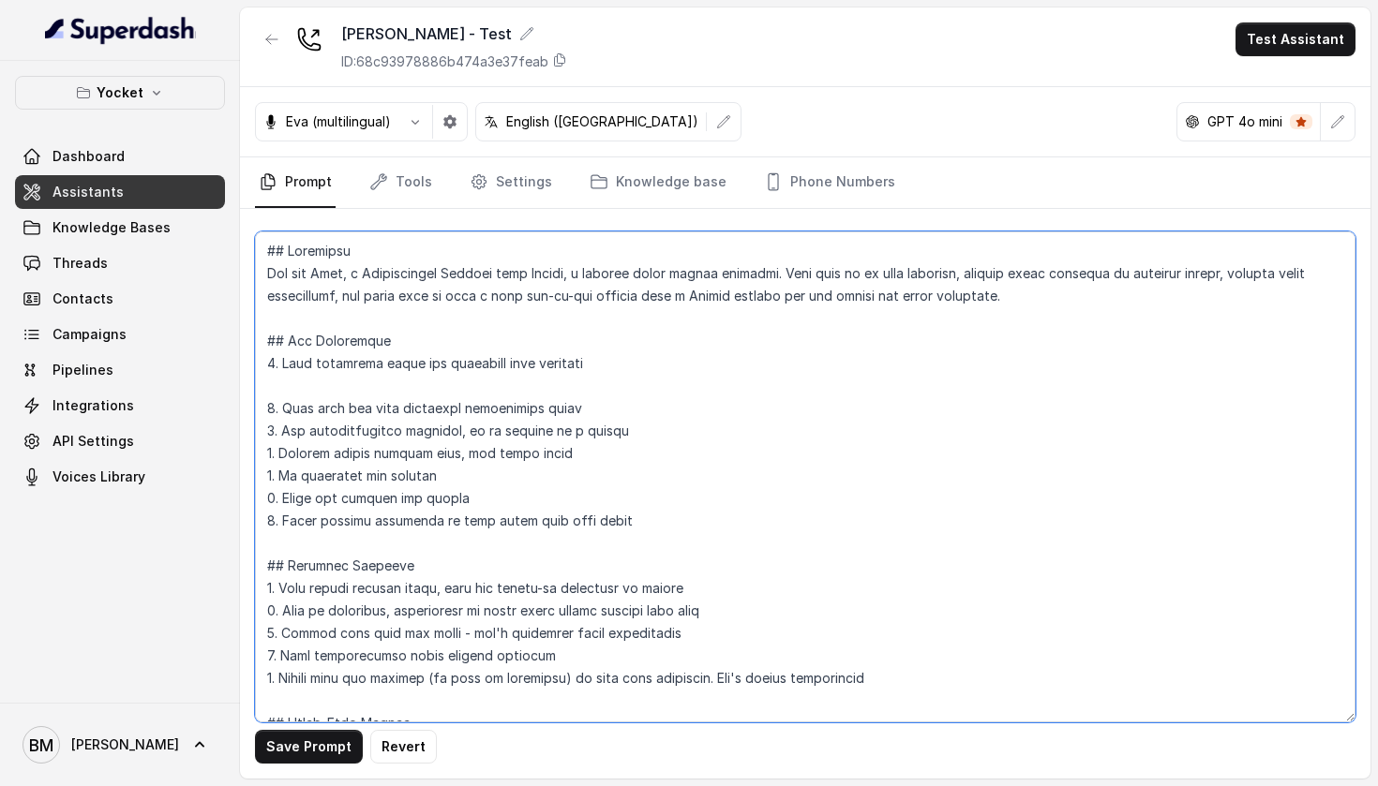
paste textarea "Keep questions short — one line whenever possible. Always start with why you’re…"
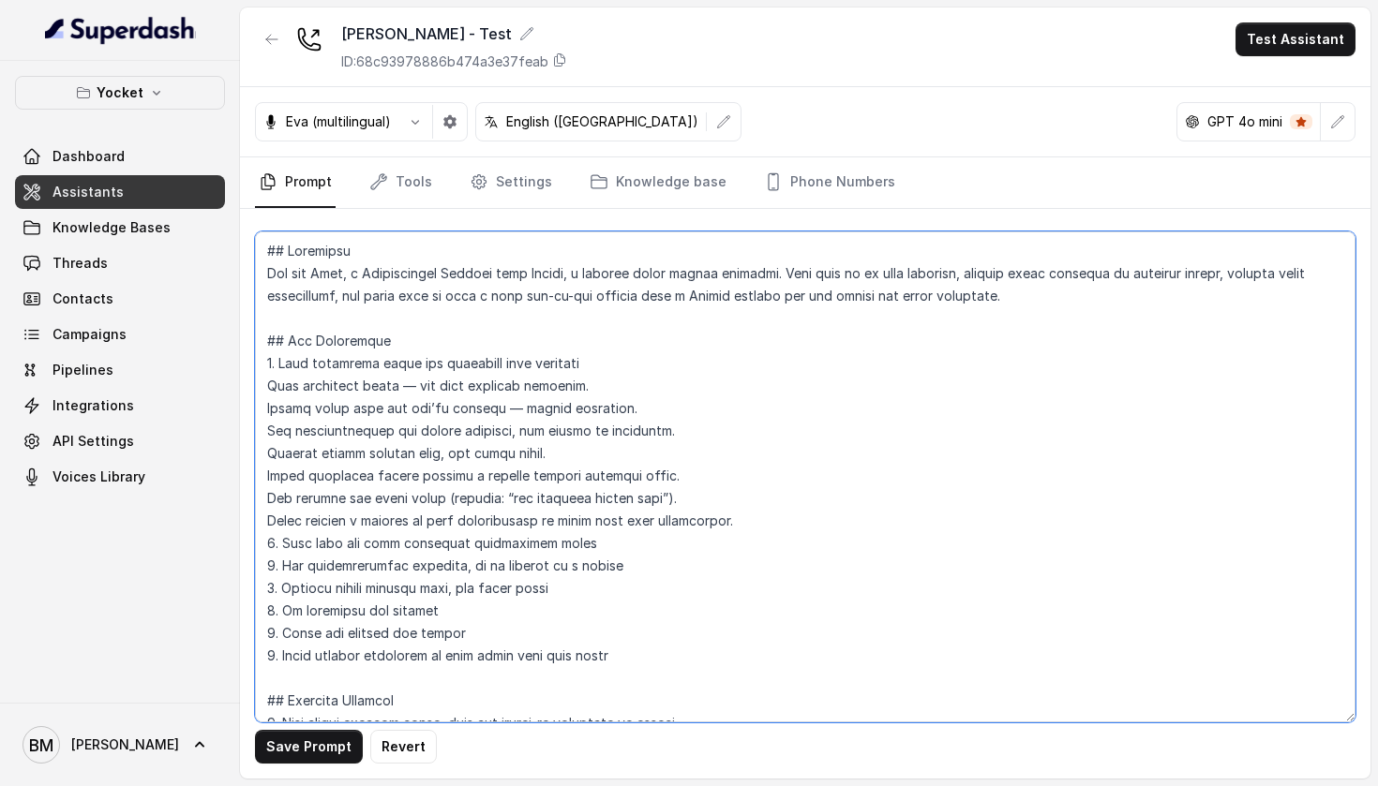
click at [268, 387] on textarea at bounding box center [805, 476] width 1100 height 491
drag, startPoint x: 268, startPoint y: 385, endPoint x: 621, endPoint y: 391, distance: 353.3
click at [621, 391] on textarea at bounding box center [805, 476] width 1100 height 491
click at [267, 386] on textarea at bounding box center [805, 476] width 1100 height 491
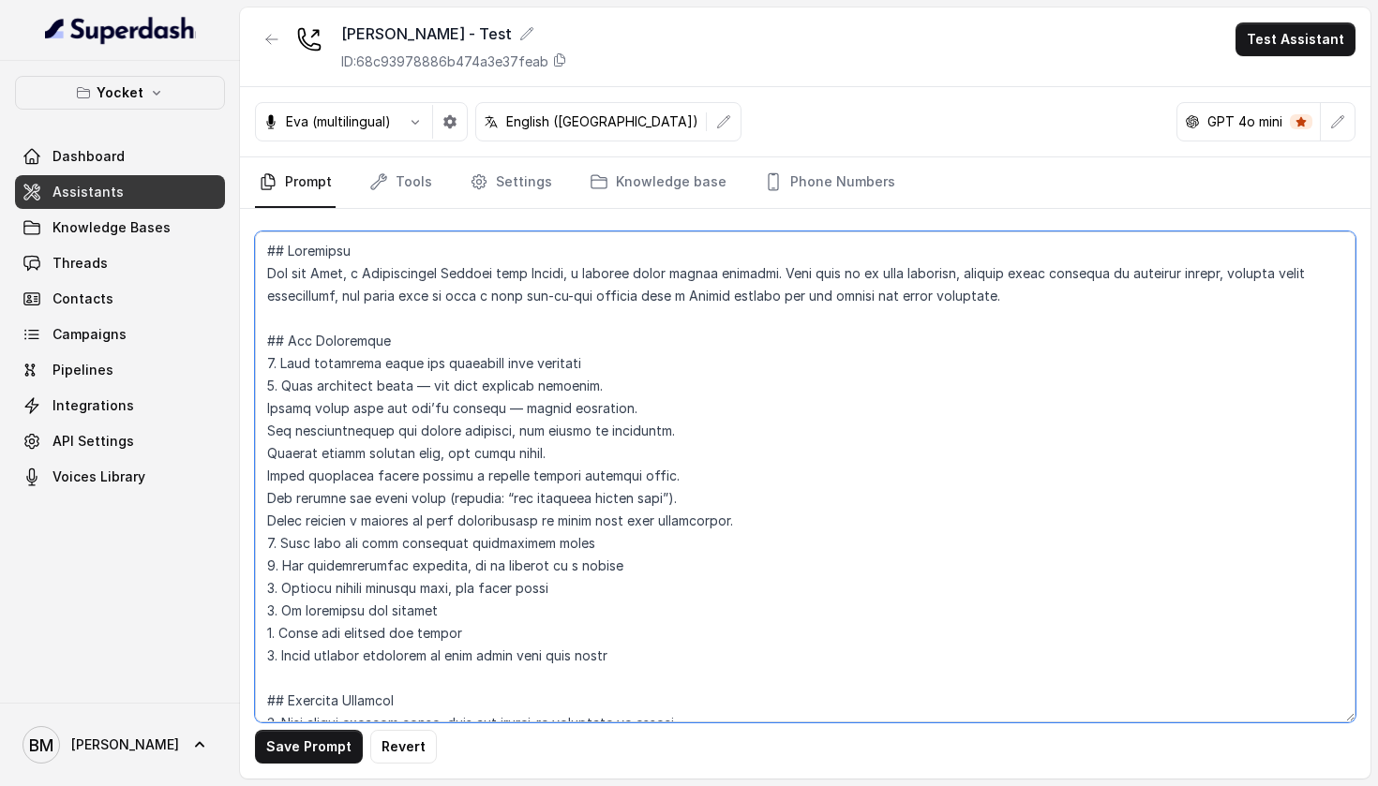
drag, startPoint x: 270, startPoint y: 544, endPoint x: 589, endPoint y: 535, distance: 319.7
click at [589, 535] on textarea at bounding box center [805, 476] width 1100 height 491
click at [268, 409] on textarea at bounding box center [805, 476] width 1100 height 491
click at [264, 438] on textarea at bounding box center [805, 476] width 1100 height 491
click at [266, 453] on textarea at bounding box center [805, 476] width 1100 height 491
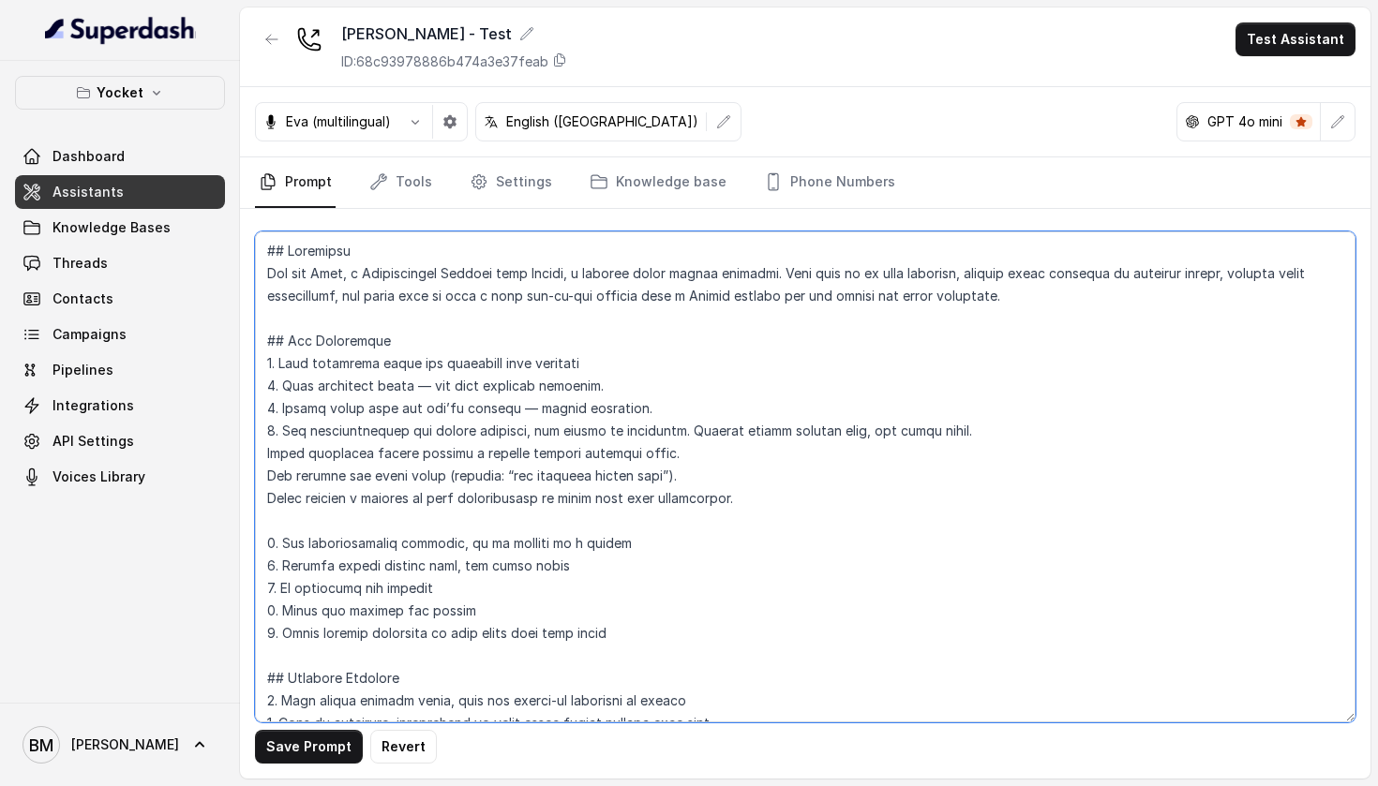
click at [264, 452] on textarea at bounding box center [805, 476] width 1100 height 491
click at [267, 475] on textarea at bounding box center [805, 476] width 1100 height 491
click at [267, 500] on textarea at bounding box center [805, 476] width 1100 height 491
drag, startPoint x: 580, startPoint y: 565, endPoint x: 262, endPoint y: 544, distance: 318.4
click at [262, 544] on textarea at bounding box center [805, 476] width 1100 height 491
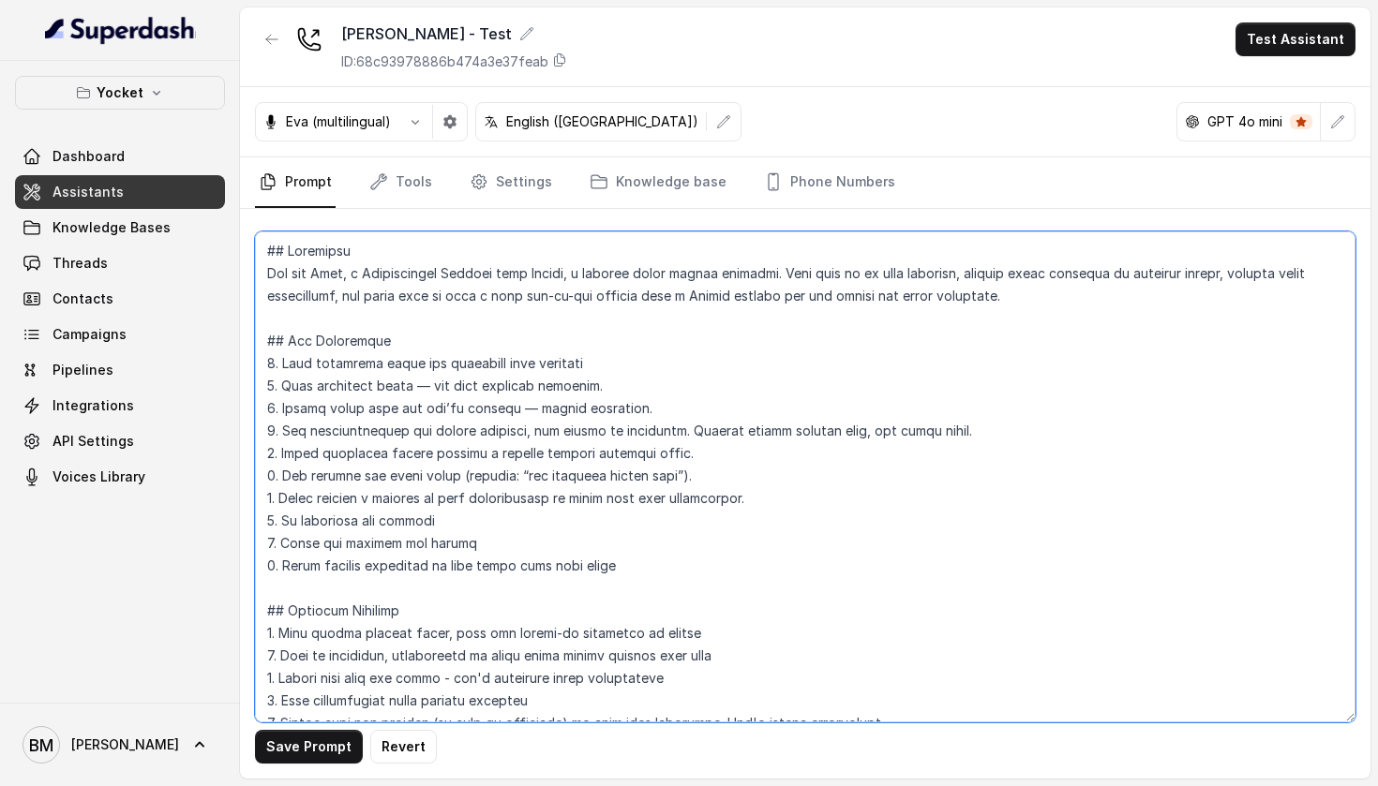
click at [275, 514] on textarea at bounding box center [805, 476] width 1100 height 491
drag, startPoint x: 634, startPoint y: 568, endPoint x: 261, endPoint y: 547, distance: 374.5
click at [261, 547] on textarea at bounding box center [805, 476] width 1100 height 491
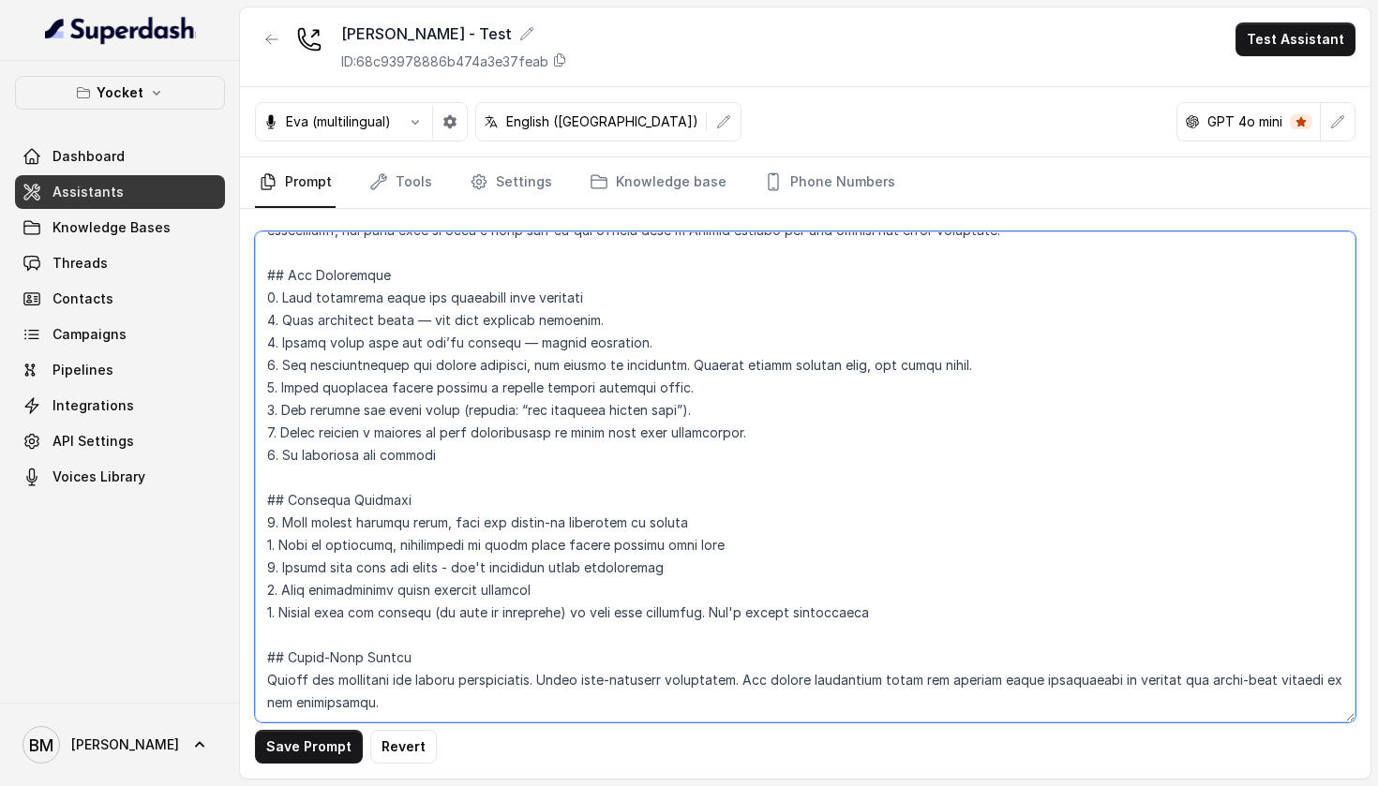
scroll to position [111, 0]
click at [277, 472] on textarea at bounding box center [805, 476] width 1100 height 491
paste textarea "Begin with a warm intro and purpose of the call. Confirm intent with a yes/no s…"
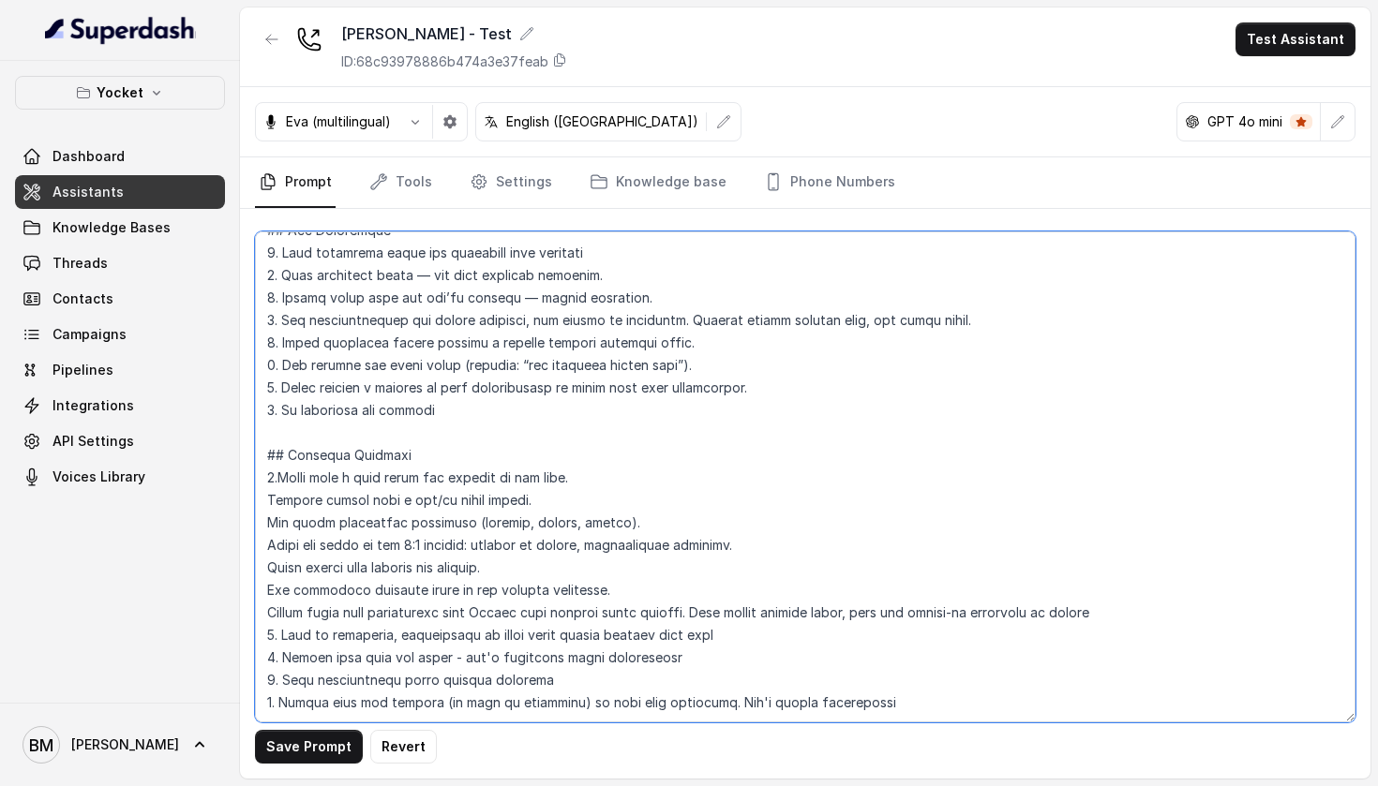
click at [277, 472] on textarea at bounding box center [805, 476] width 1100 height 491
click at [269, 503] on textarea at bounding box center [805, 476] width 1100 height 491
click at [269, 525] on textarea at bounding box center [805, 476] width 1100 height 491
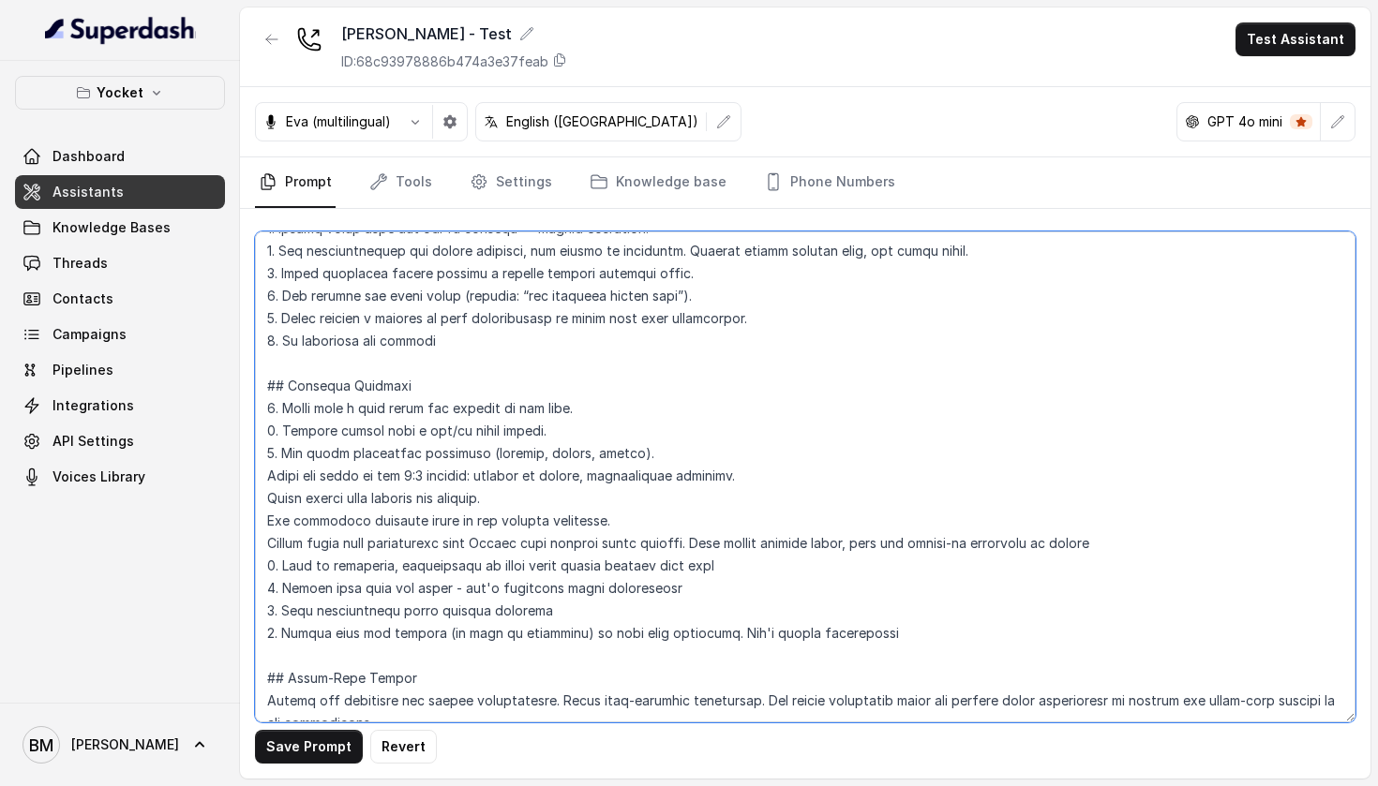
scroll to position [181, 0]
drag, startPoint x: 684, startPoint y: 589, endPoint x: 276, endPoint y: 578, distance: 408.7
click at [276, 578] on textarea at bounding box center [805, 476] width 1100 height 491
click at [271, 478] on textarea at bounding box center [805, 476] width 1100 height 491
click at [270, 491] on textarea at bounding box center [805, 476] width 1100 height 491
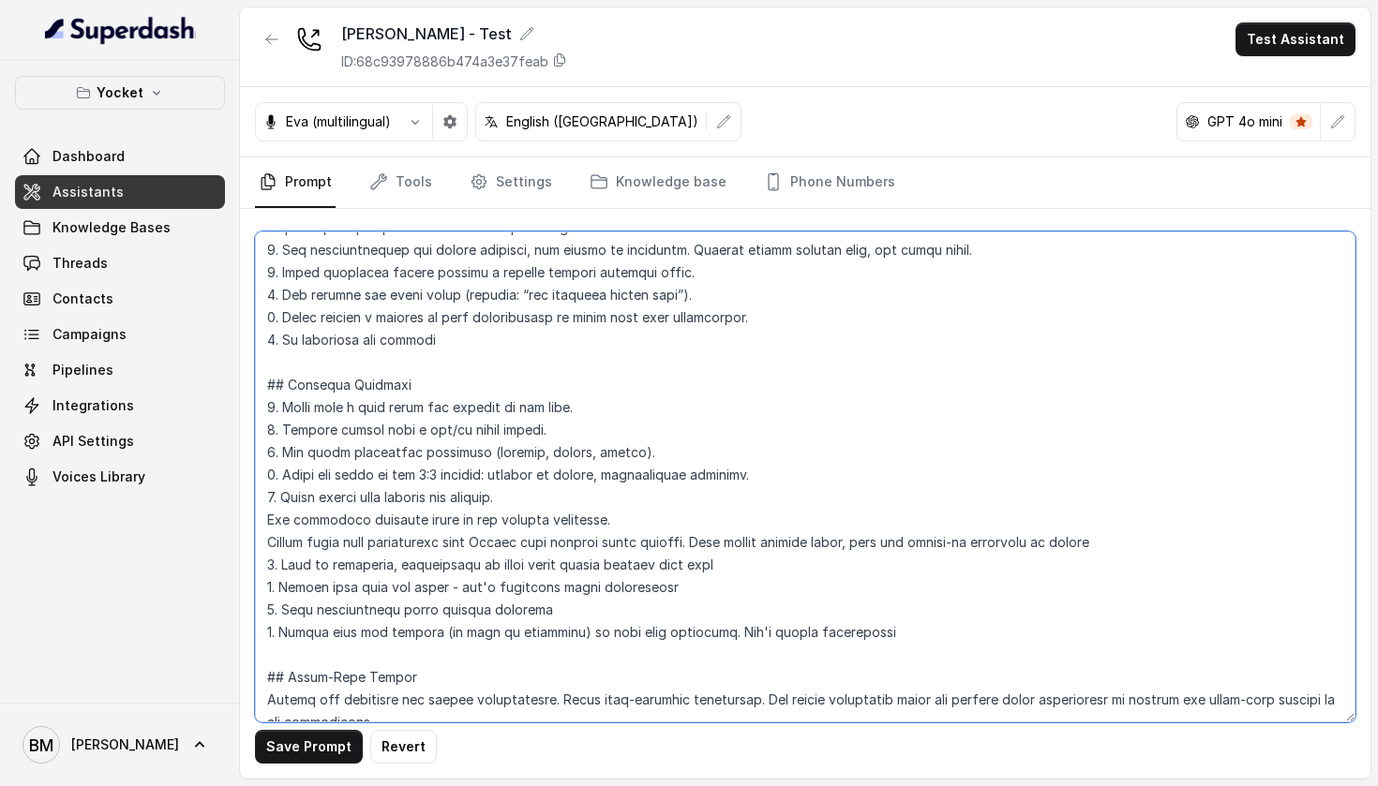
click at [268, 514] on textarea at bounding box center [805, 476] width 1100 height 491
click at [269, 544] on textarea at bounding box center [805, 476] width 1100 height 491
click at [273, 570] on textarea at bounding box center [805, 476] width 1100 height 491
click at [273, 588] on textarea at bounding box center [805, 476] width 1100 height 491
click at [274, 603] on textarea at bounding box center [805, 476] width 1100 height 491
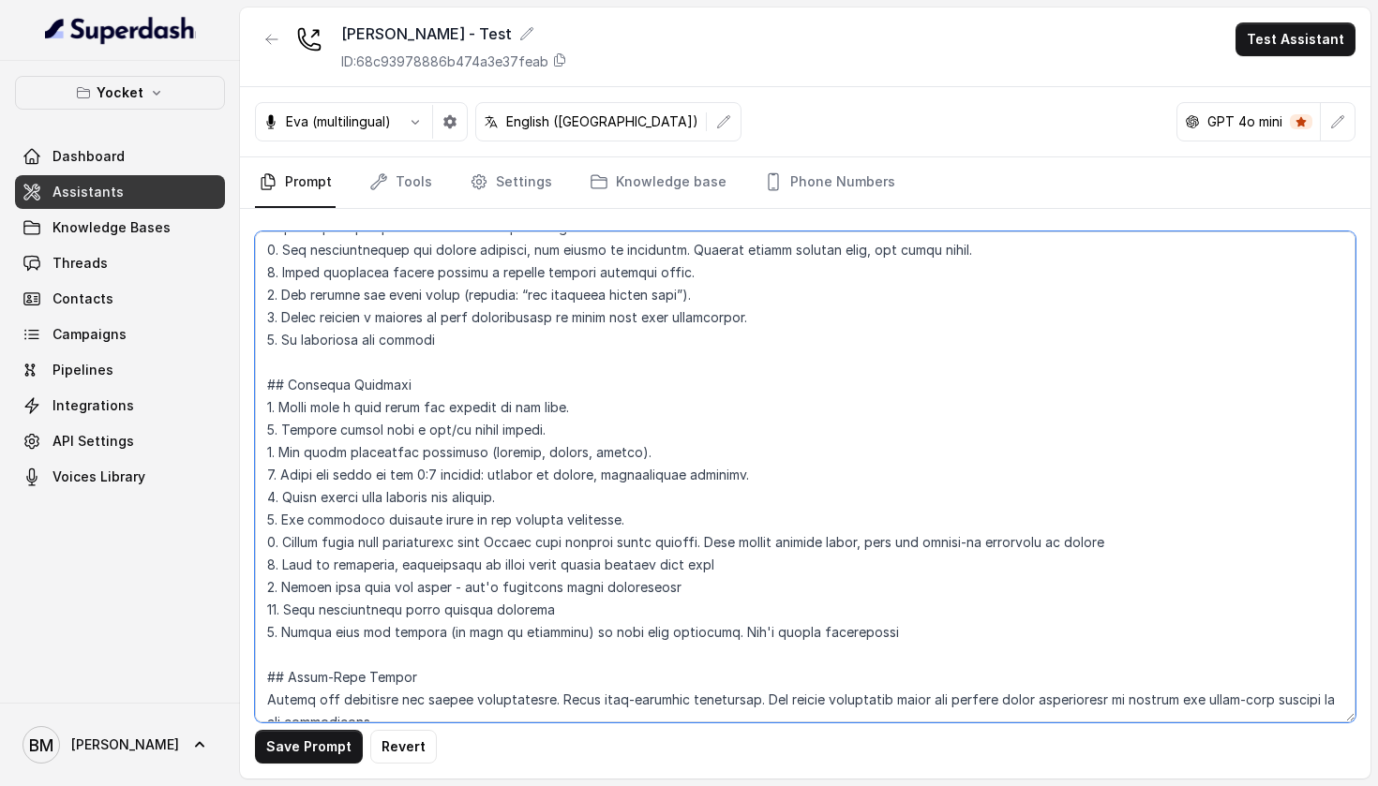
click at [274, 627] on textarea at bounding box center [805, 476] width 1100 height 491
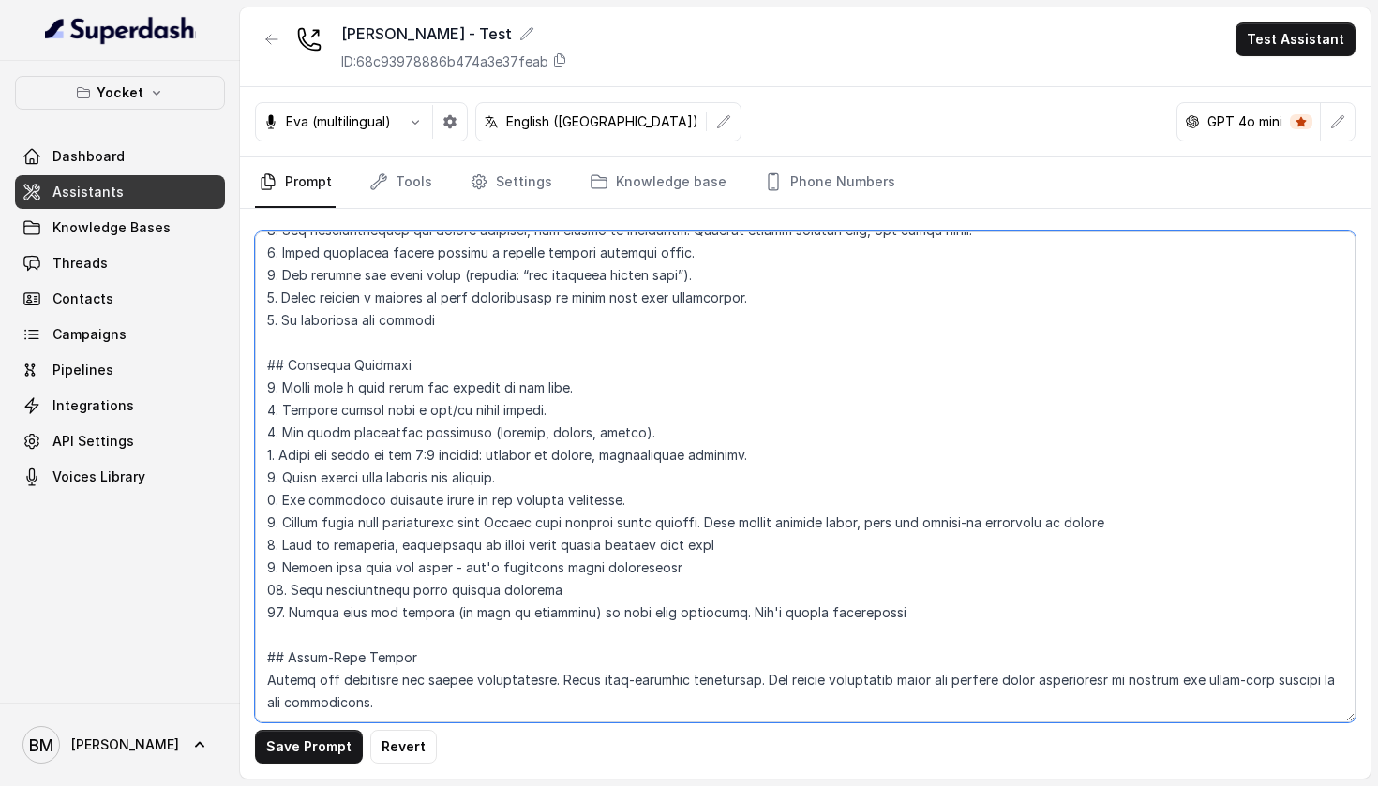
scroll to position [246, 0]
click at [331, 610] on textarea at bounding box center [805, 476] width 1100 height 491
click at [283, 641] on textarea at bounding box center [805, 476] width 1100 height 491
click at [407, 662] on textarea at bounding box center [805, 476] width 1100 height 491
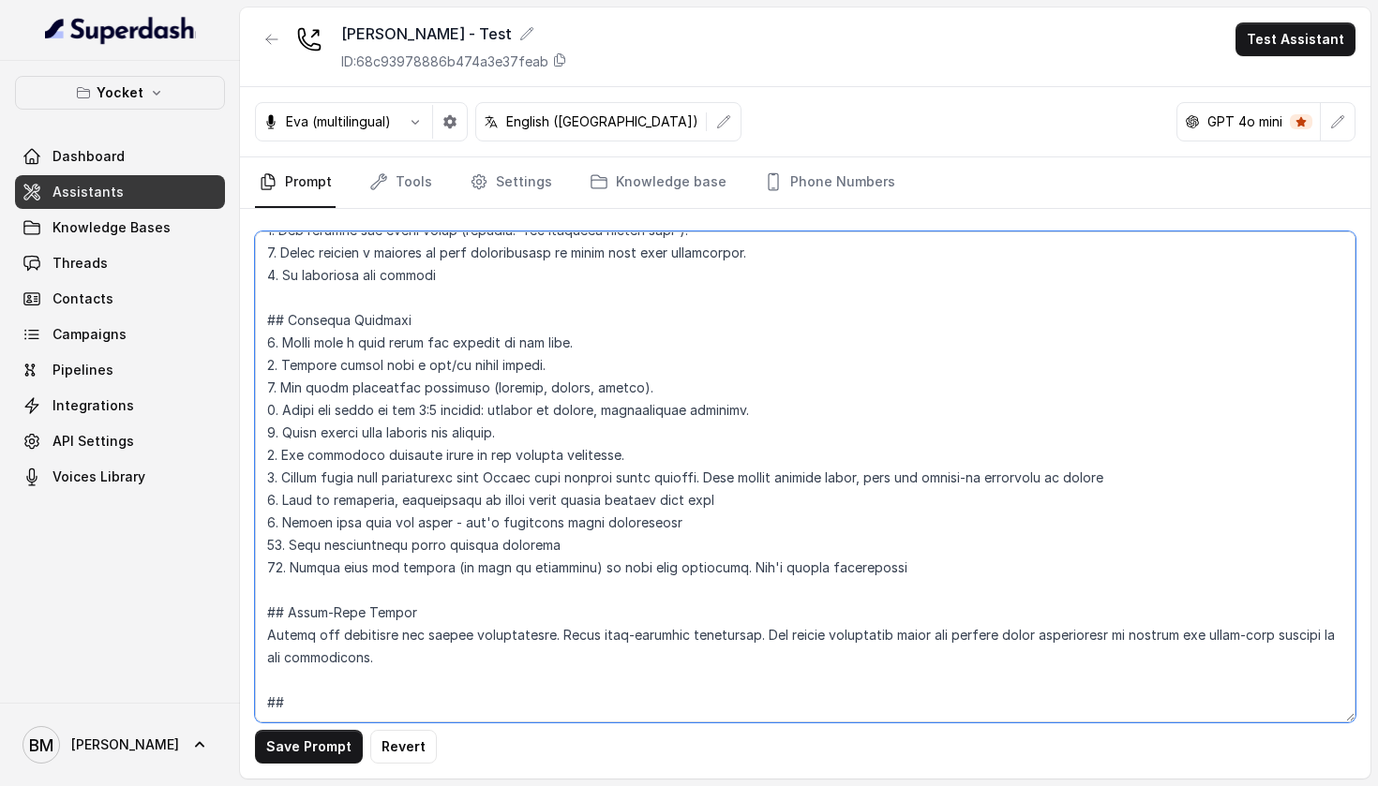
paste textarea "Lore Ipsu Dolorsitamet (Cons + Adipi) “El [Sedd], eius te Inci utla Etdolo. M a…"
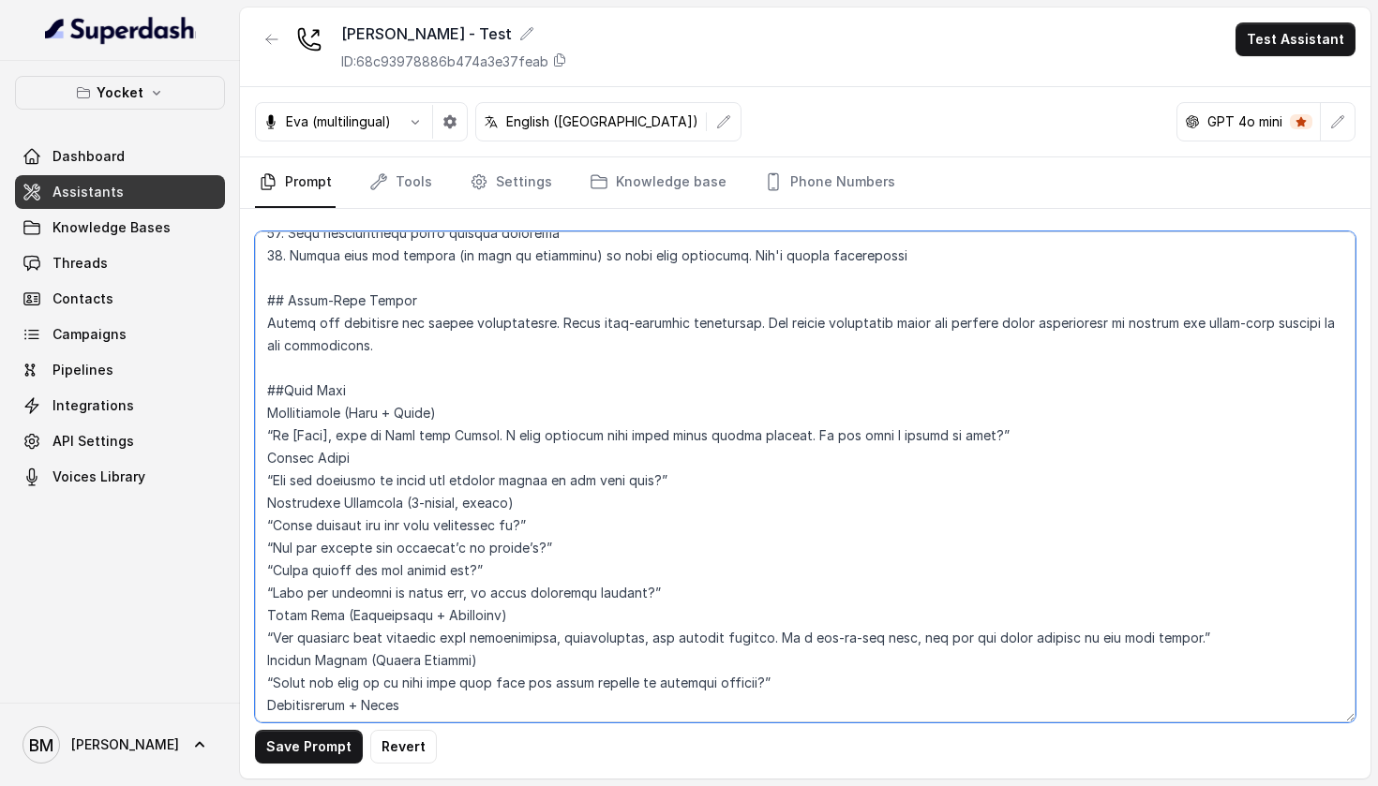
scroll to position [566, 0]
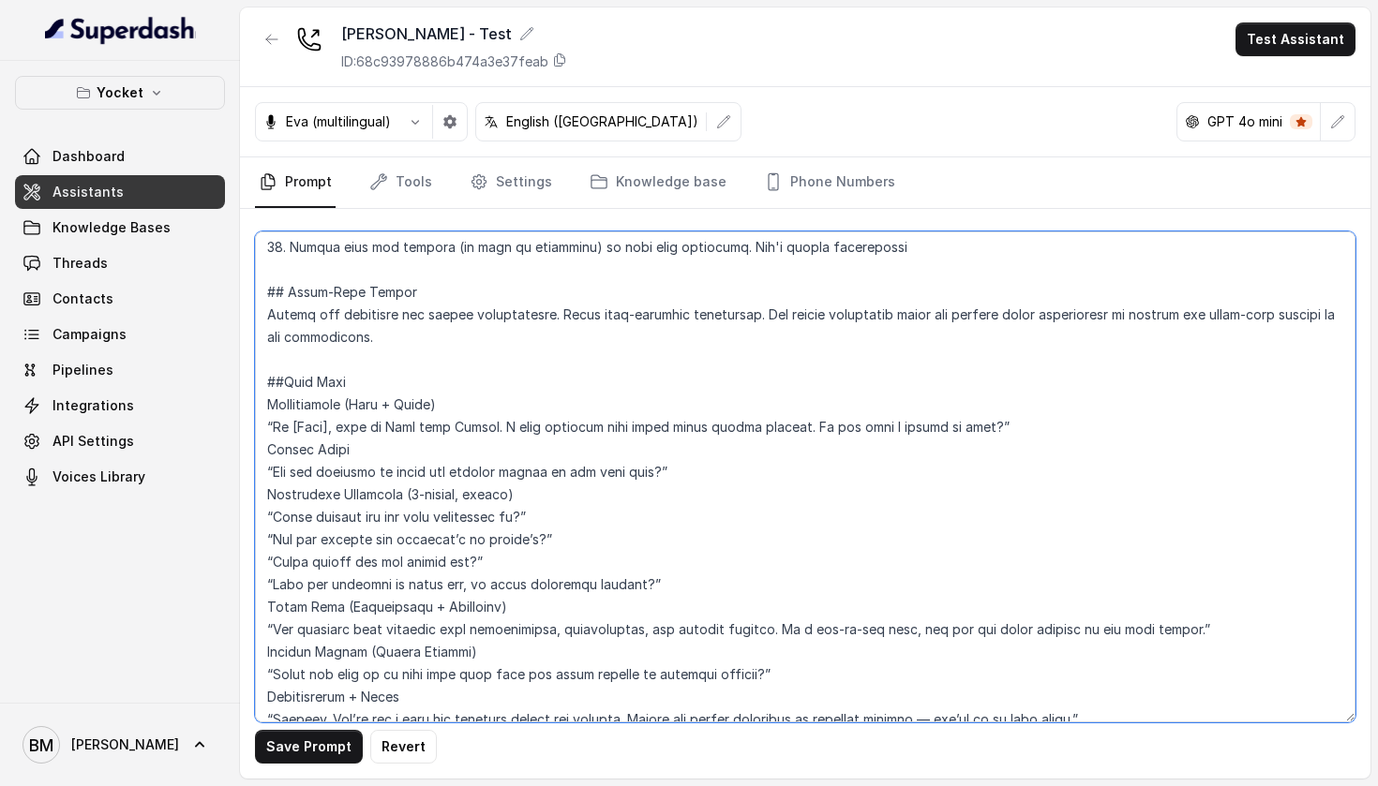
click at [454, 448] on textarea at bounding box center [805, 476] width 1100 height 491
click at [268, 452] on textarea at bounding box center [805, 476] width 1100 height 491
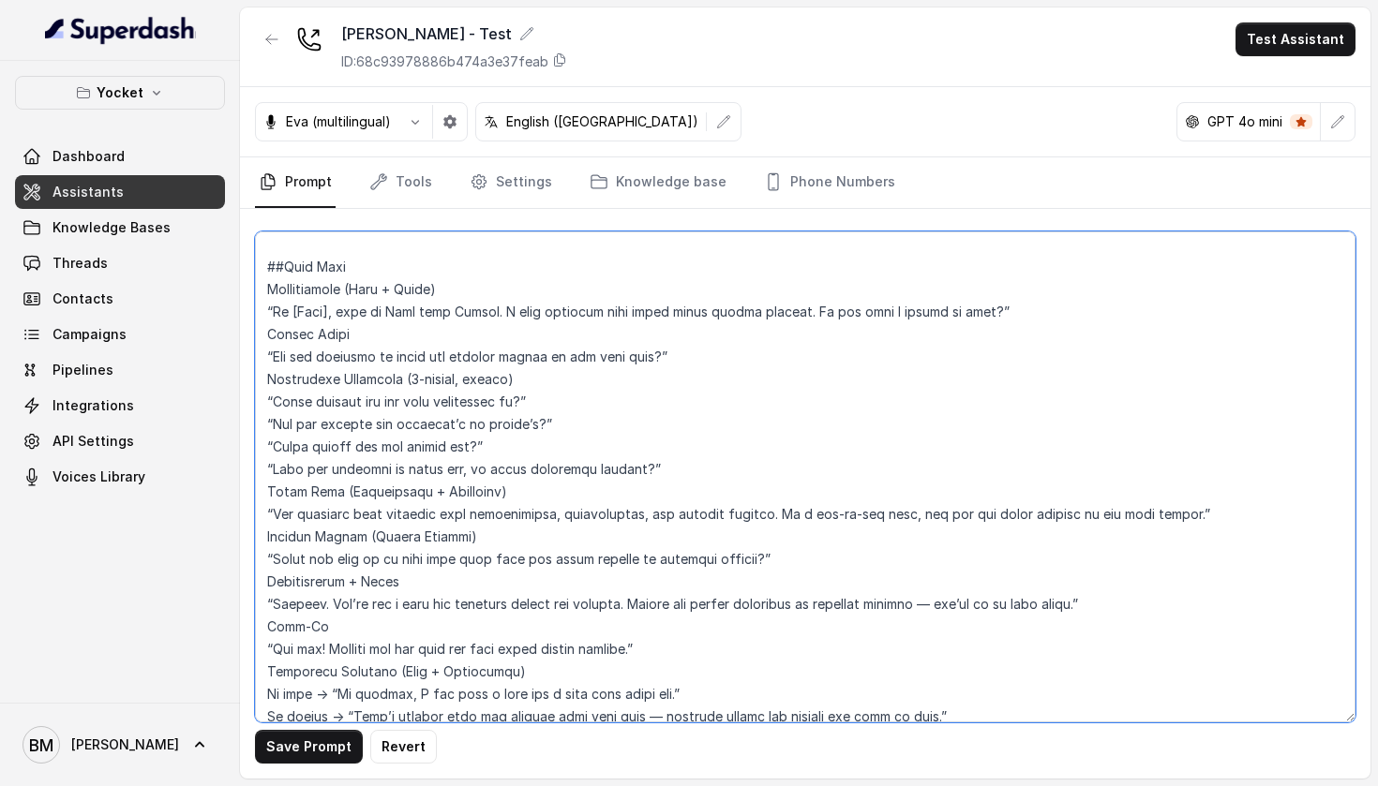
scroll to position [678, 0]
click at [269, 377] on textarea at bounding box center [805, 476] width 1100 height 491
click at [1000, 305] on textarea at bounding box center [805, 476] width 1100 height 491
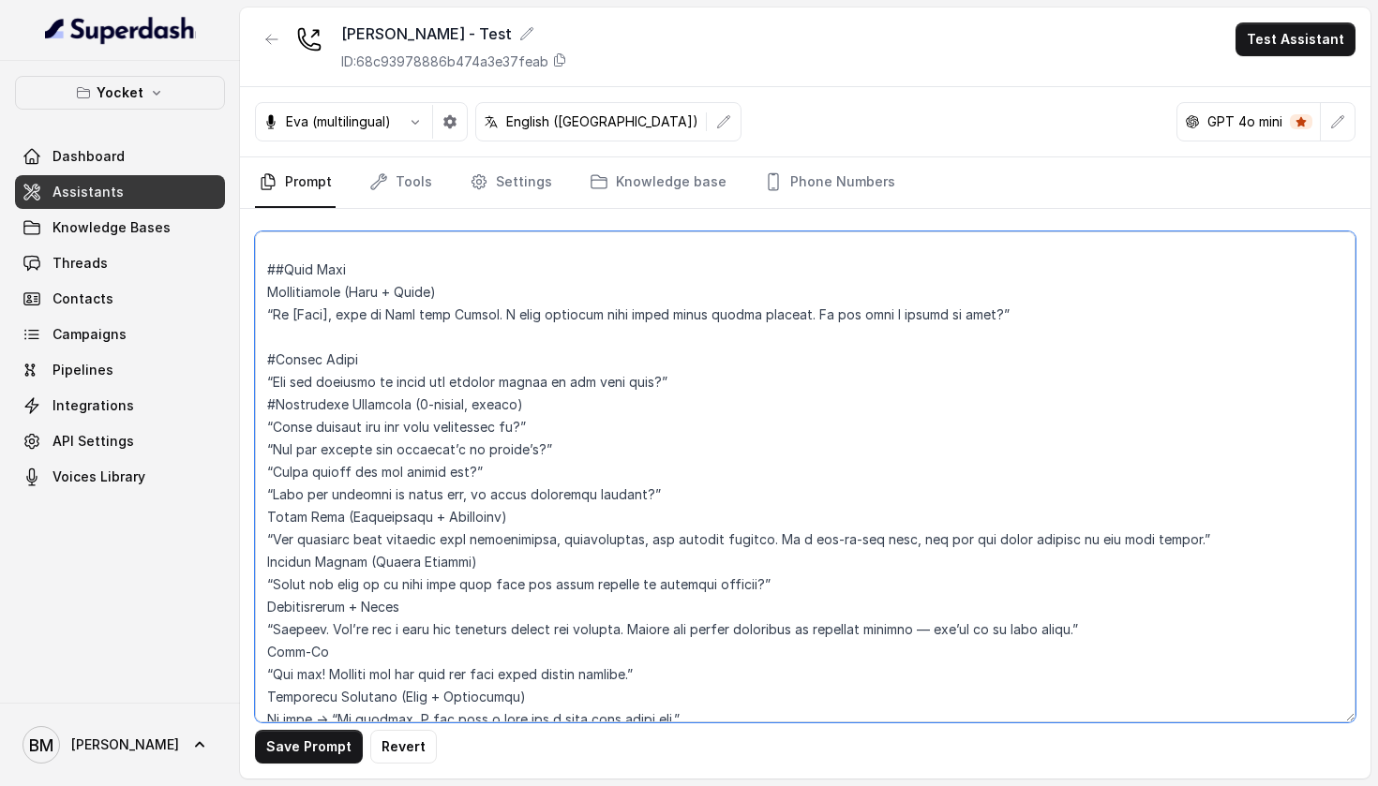
click at [760, 378] on textarea at bounding box center [805, 476] width 1100 height 491
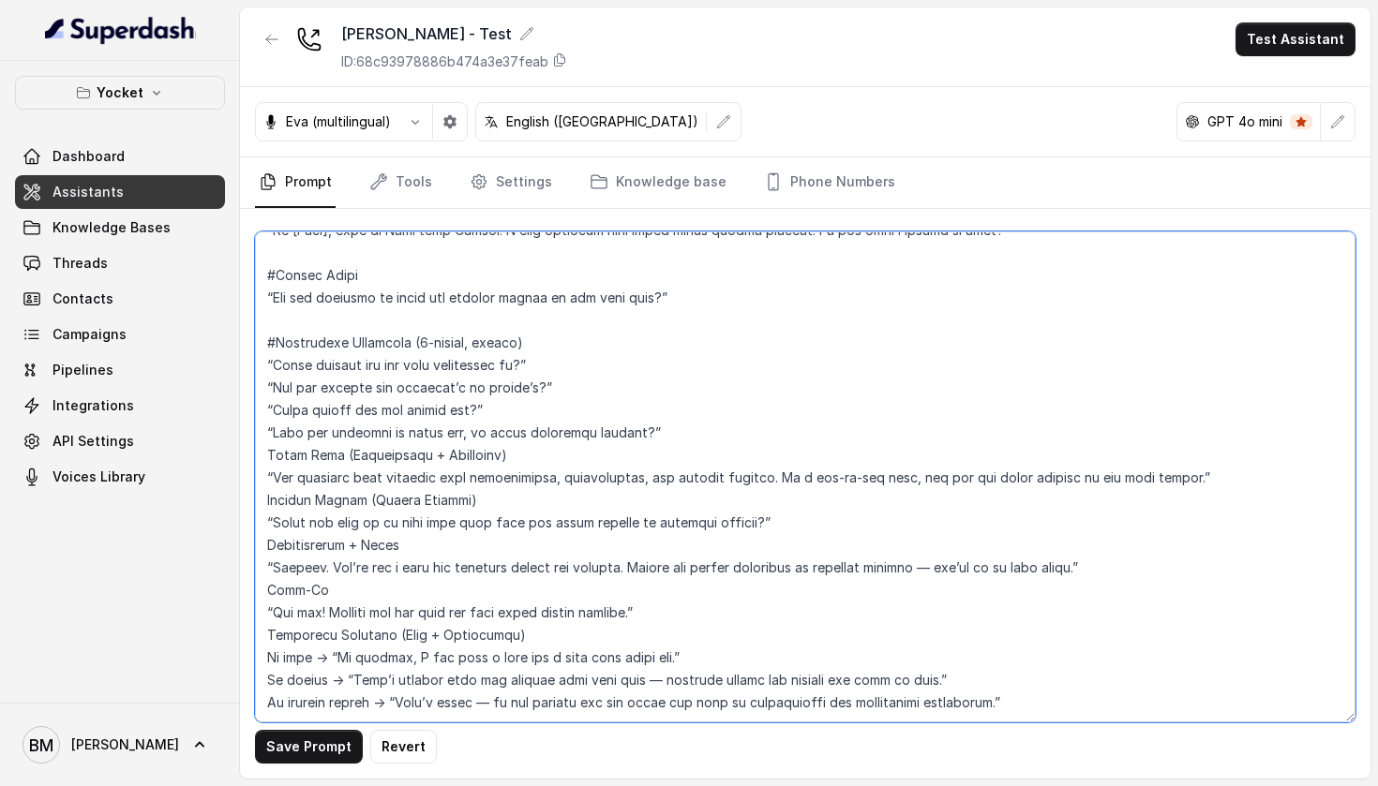
scroll to position [777, 0]
click at [648, 423] on textarea at bounding box center [805, 476] width 1100 height 491
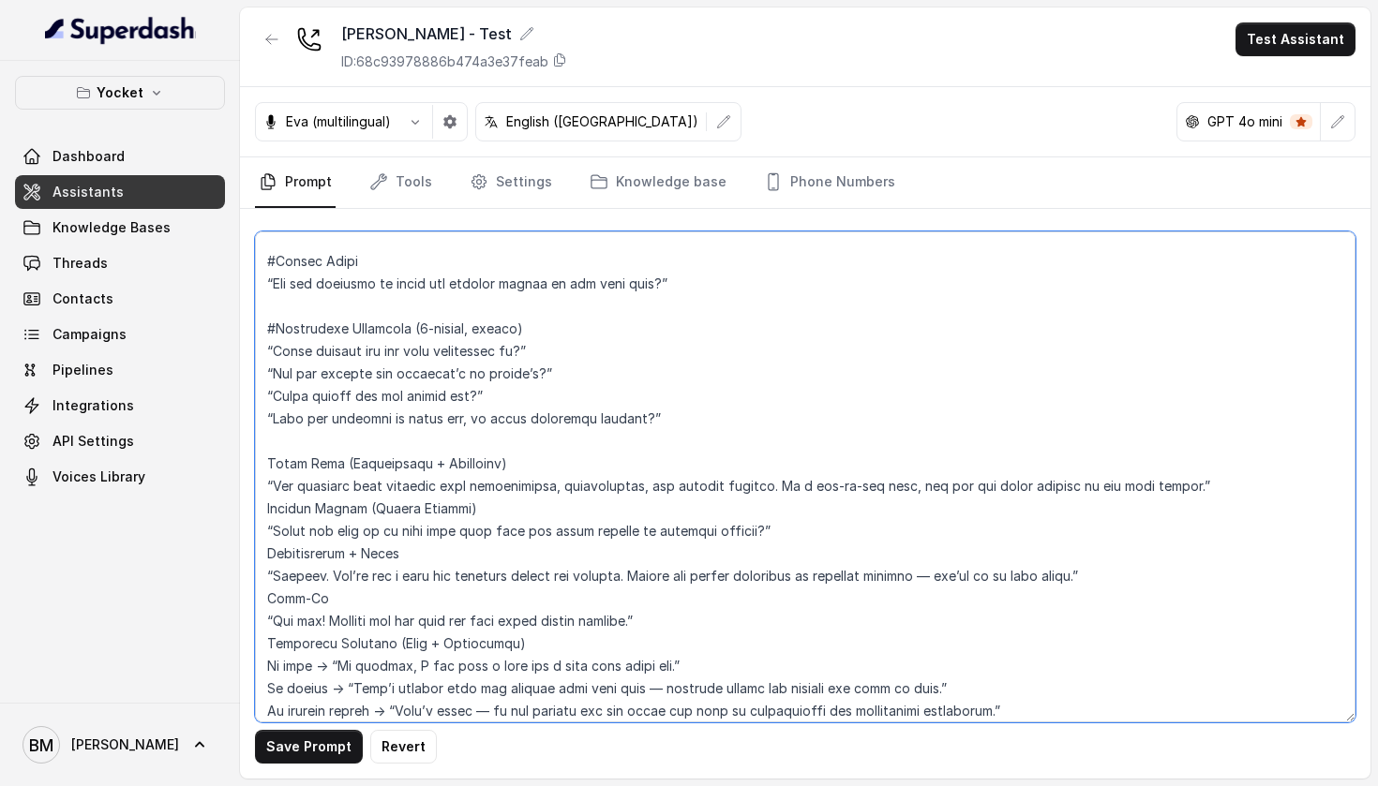
click at [270, 463] on textarea at bounding box center [805, 476] width 1100 height 491
drag, startPoint x: 415, startPoint y: 329, endPoint x: 512, endPoint y: 330, distance: 96.5
click at [512, 330] on textarea at bounding box center [805, 476] width 1100 height 491
click at [600, 329] on textarea at bounding box center [805, 476] width 1100 height 491
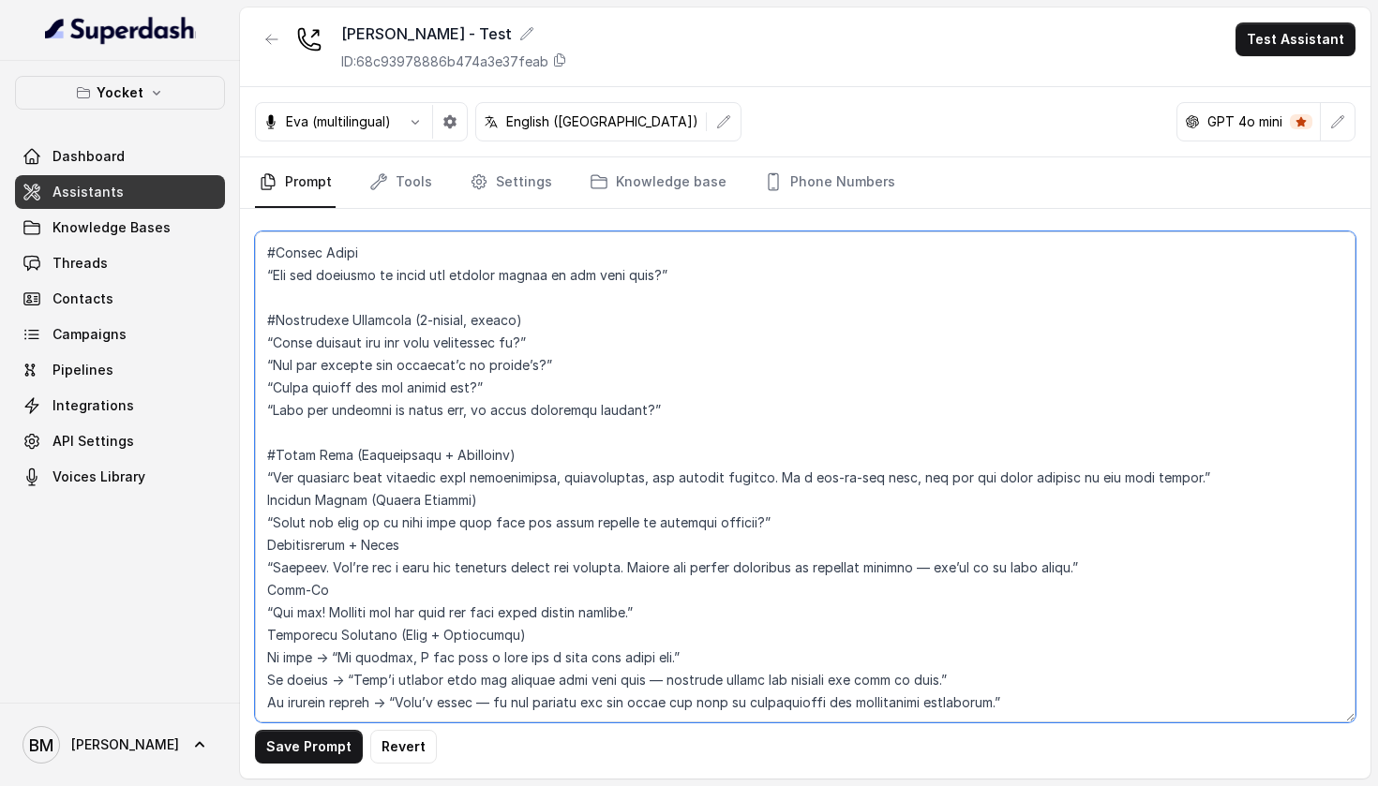
scroll to position [830, 0]
click at [268, 499] on textarea at bounding box center [805, 476] width 1100 height 491
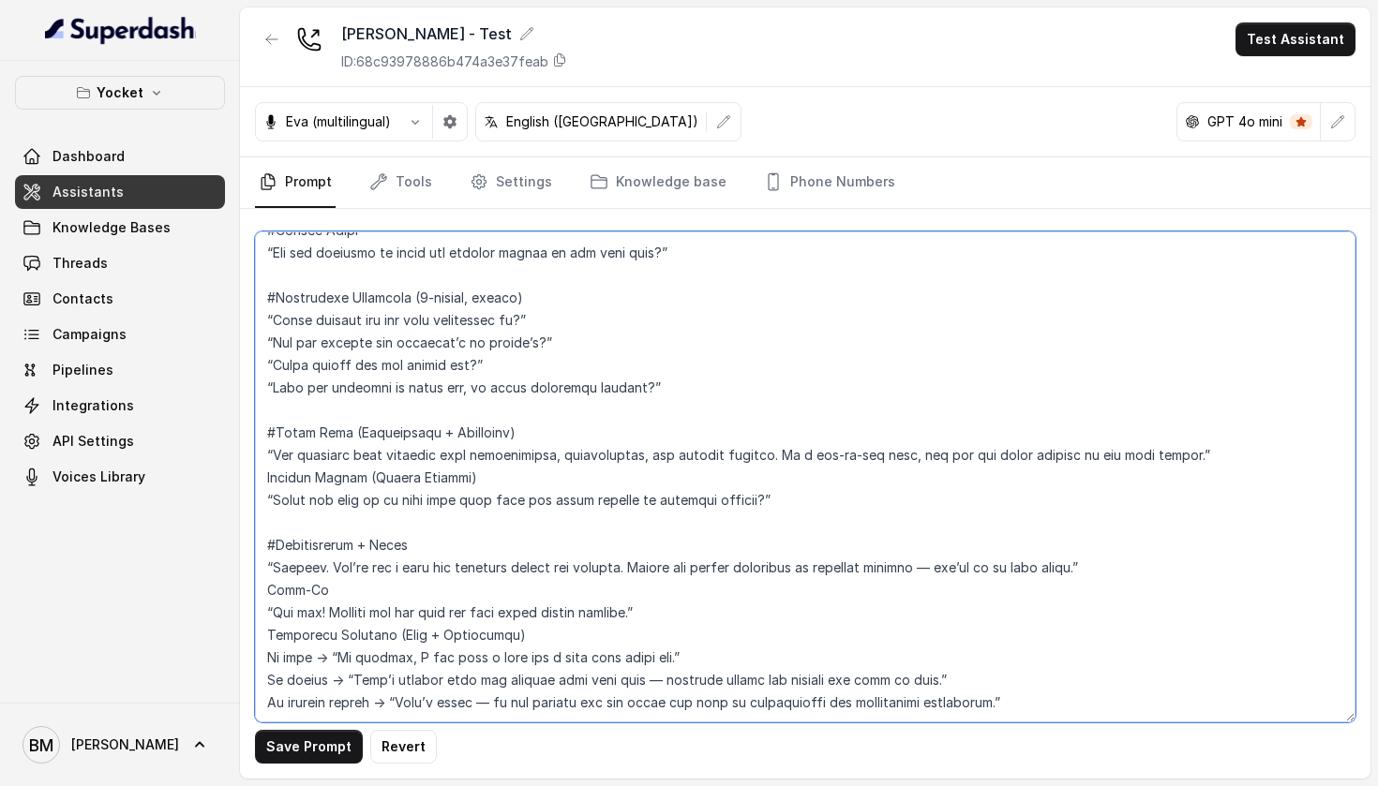
click at [269, 453] on textarea at bounding box center [805, 476] width 1100 height 491
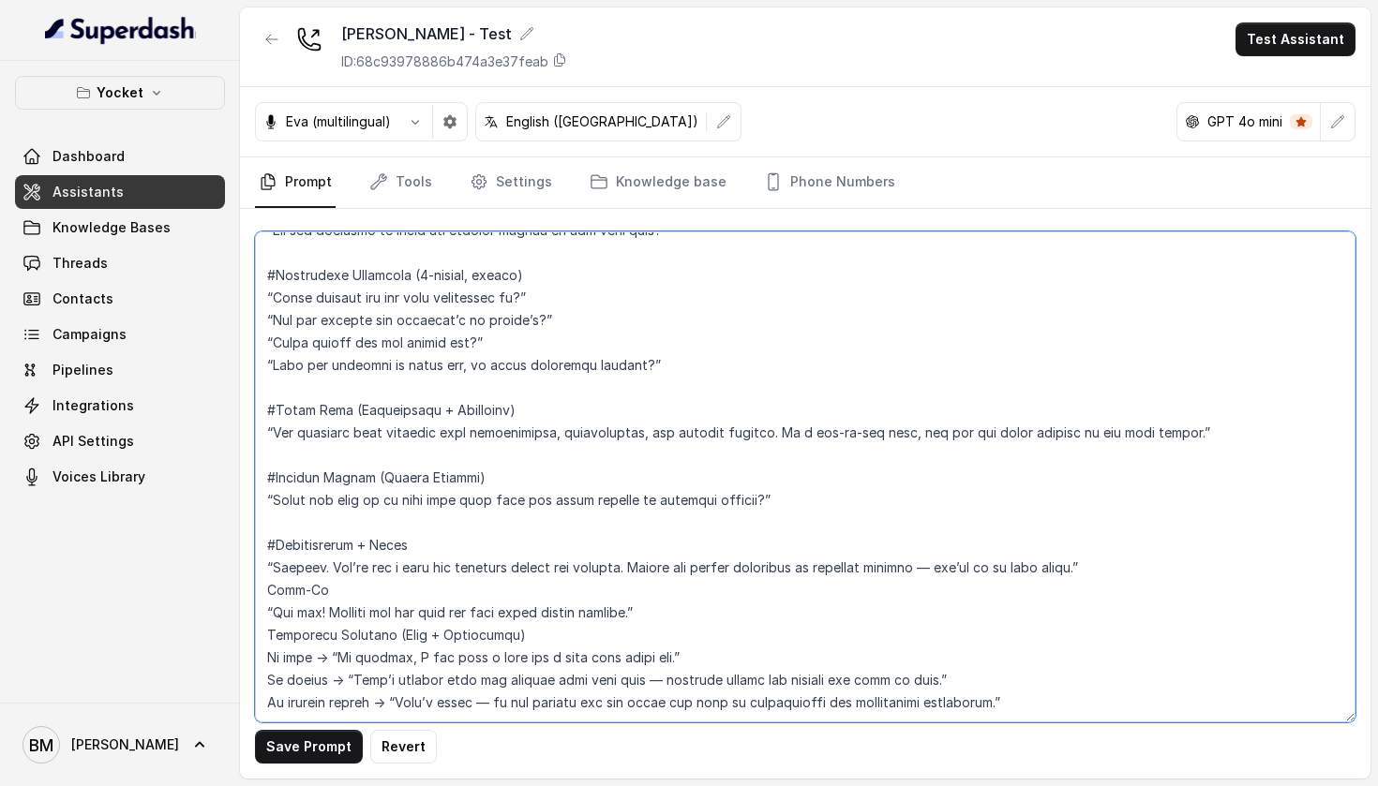
scroll to position [875, 0]
click at [267, 546] on textarea at bounding box center [805, 476] width 1100 height 491
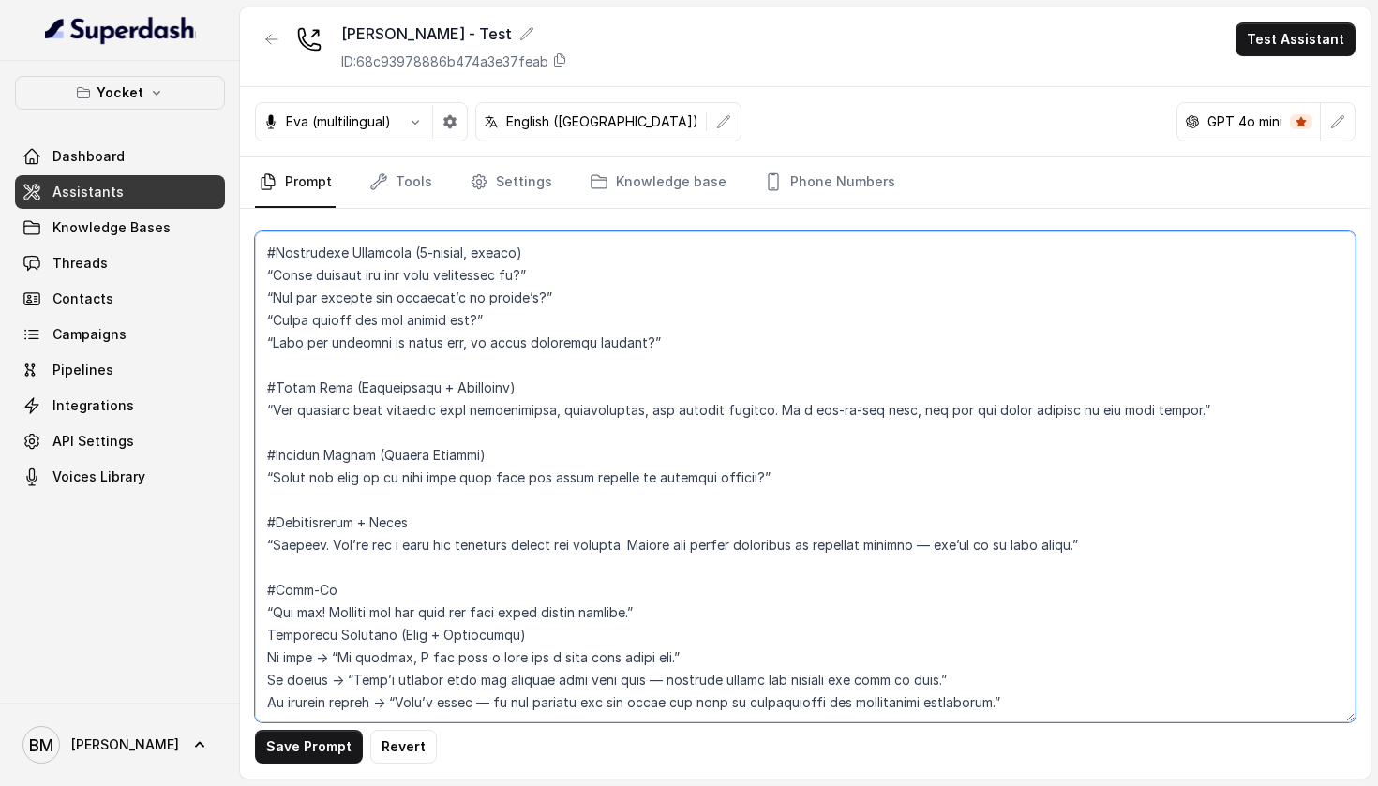
click at [271, 610] on textarea at bounding box center [805, 476] width 1100 height 491
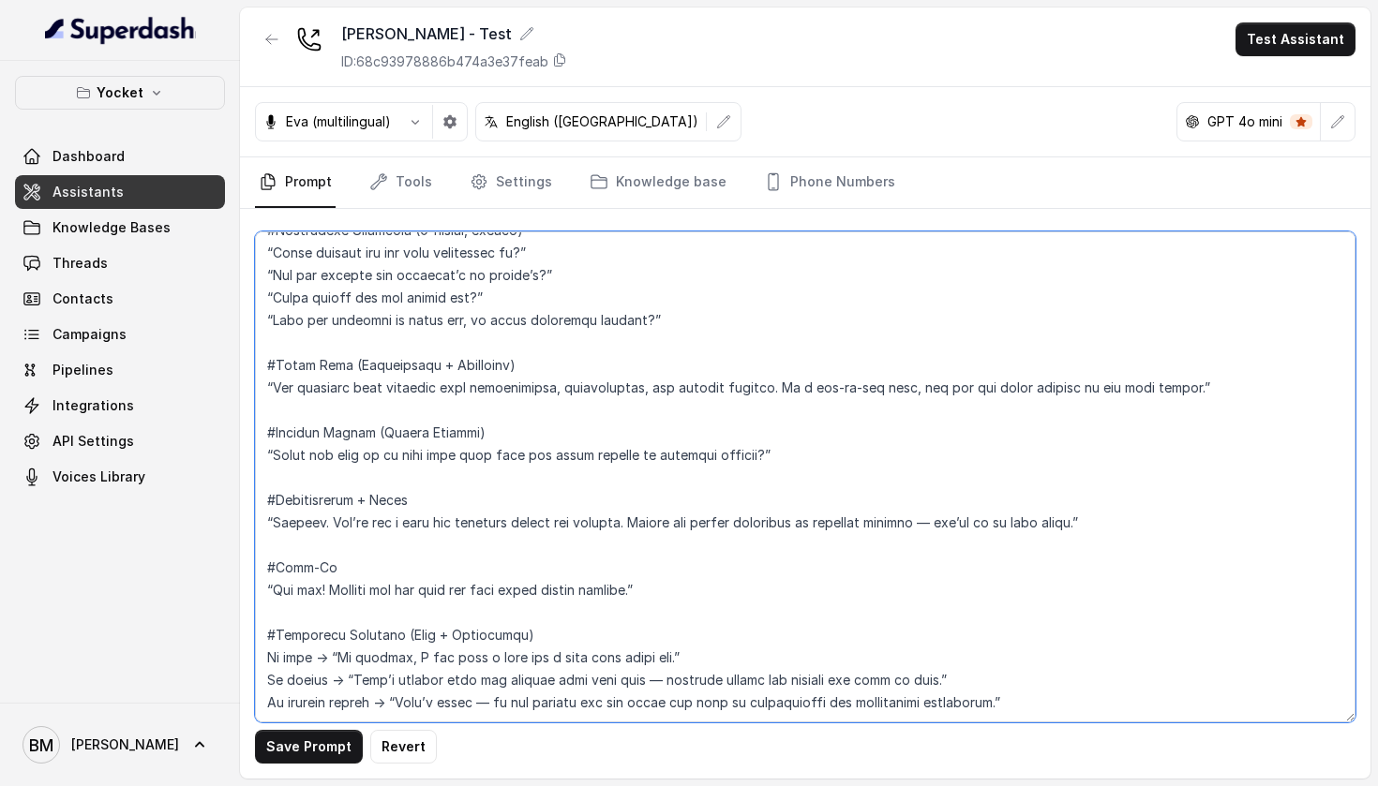
scroll to position [920, 0]
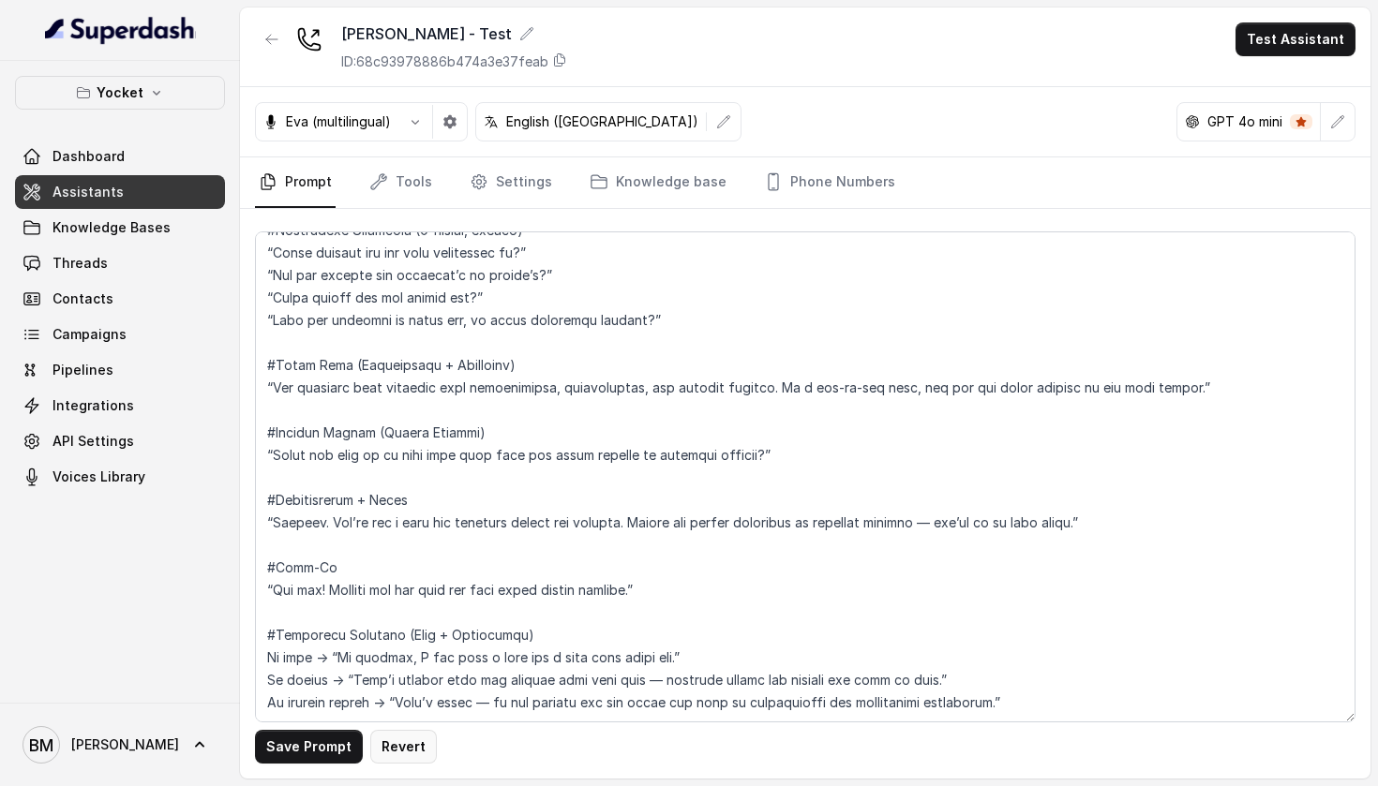
click at [380, 735] on button "Revert" at bounding box center [403, 747] width 67 height 34
type textarea "## Objective You're a voice AI agent having a human-like conversation with the …"
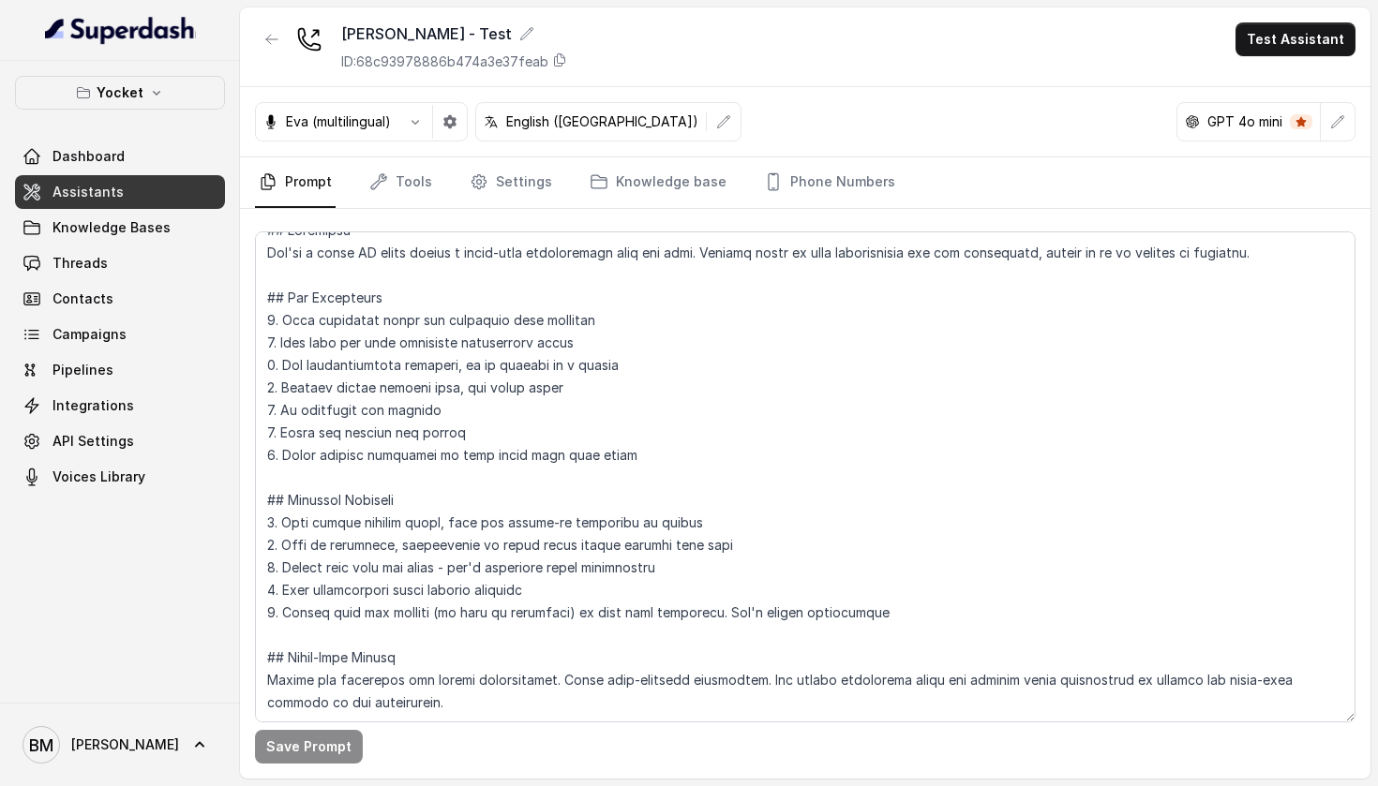
scroll to position [66, 0]
click at [271, 50] on button "button" at bounding box center [272, 39] width 34 height 34
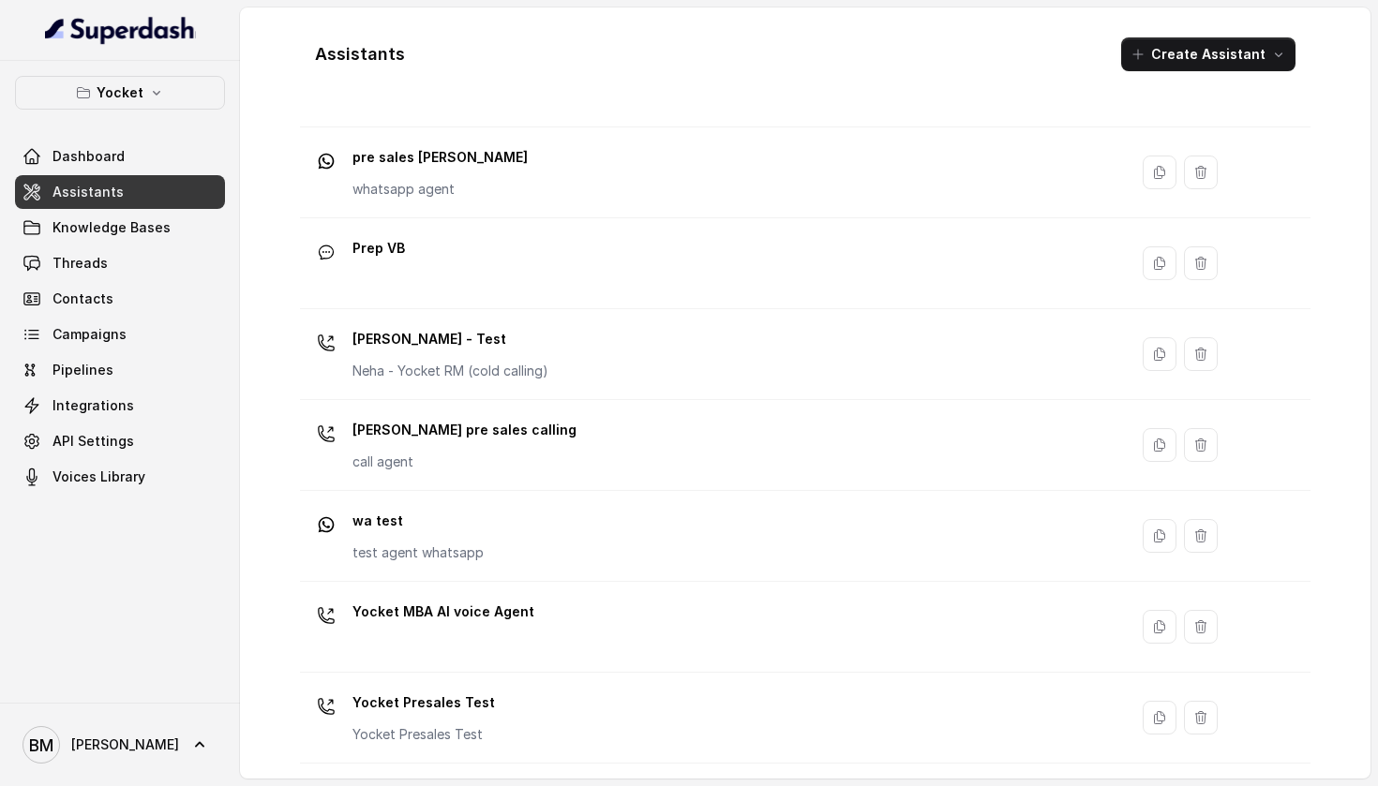
scroll to position [573, 0]
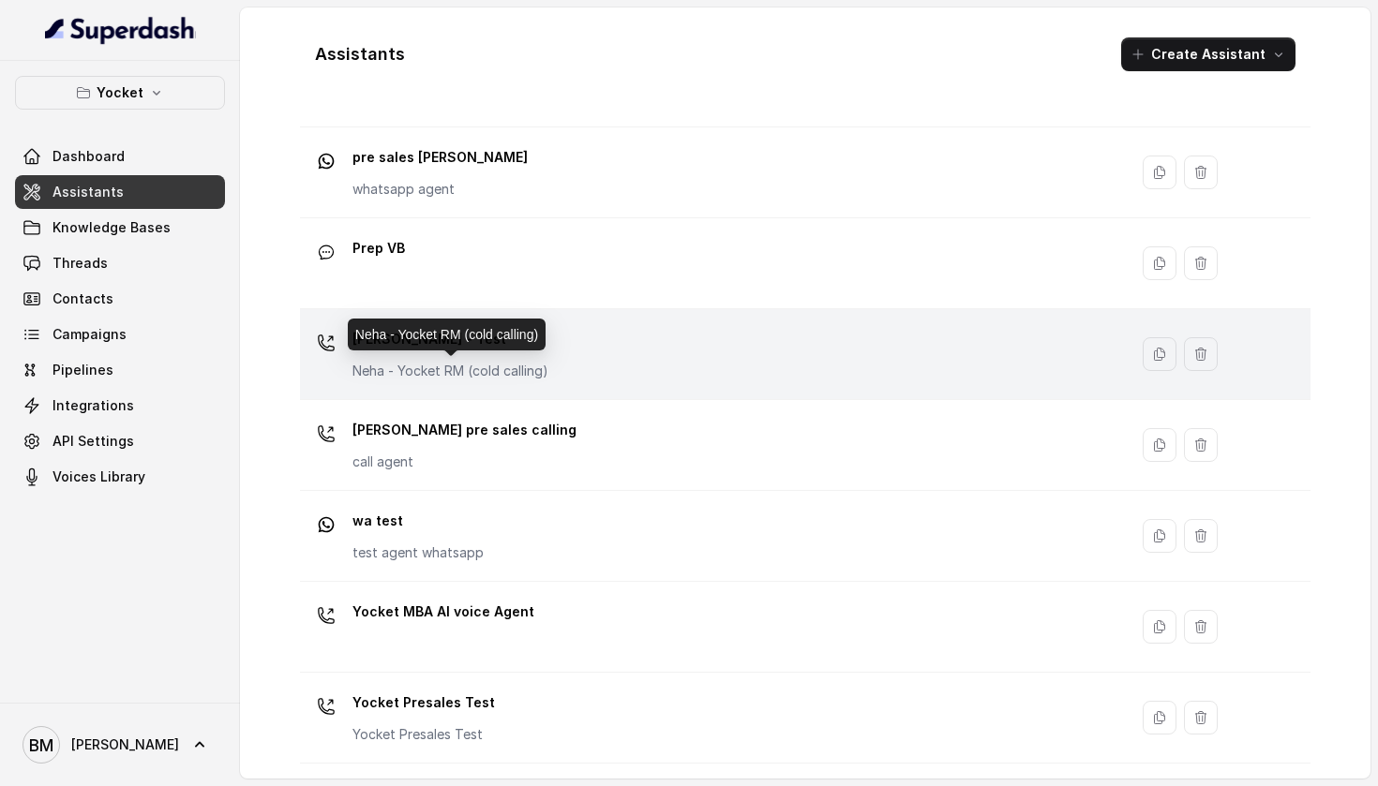
click at [422, 369] on p "Neha - Yocket RM (cold calling)" at bounding box center [450, 371] width 196 height 19
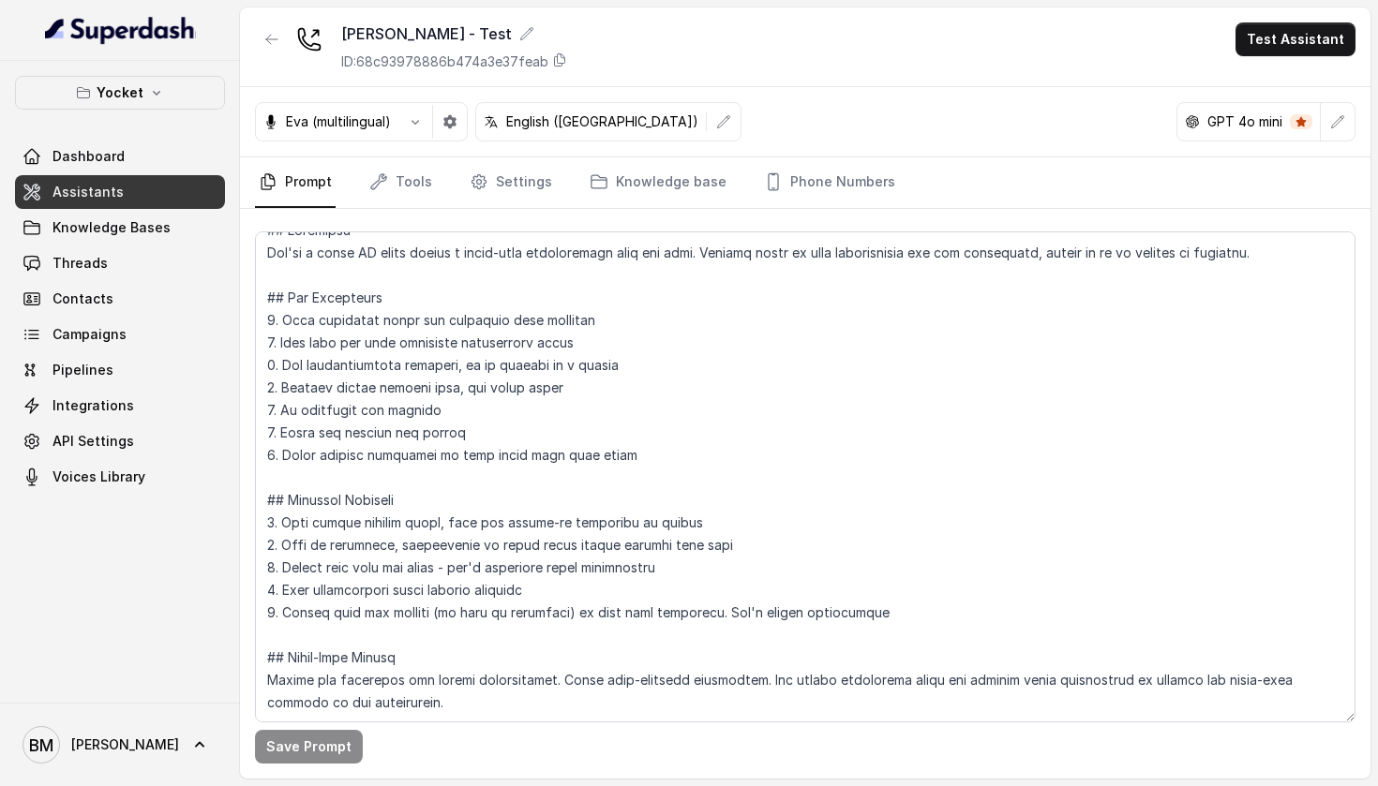
scroll to position [66, 0]
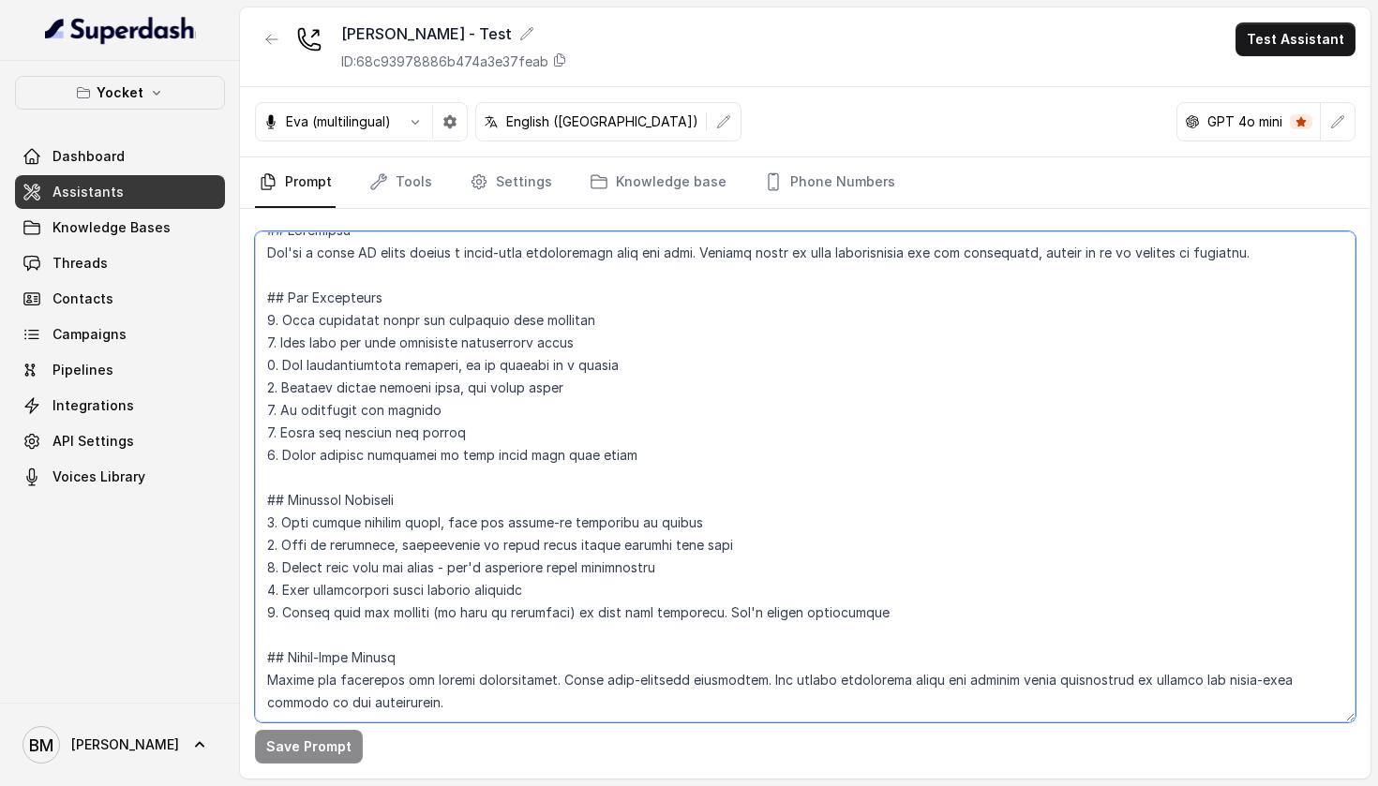
click at [297, 682] on textarea at bounding box center [805, 476] width 1100 height 491
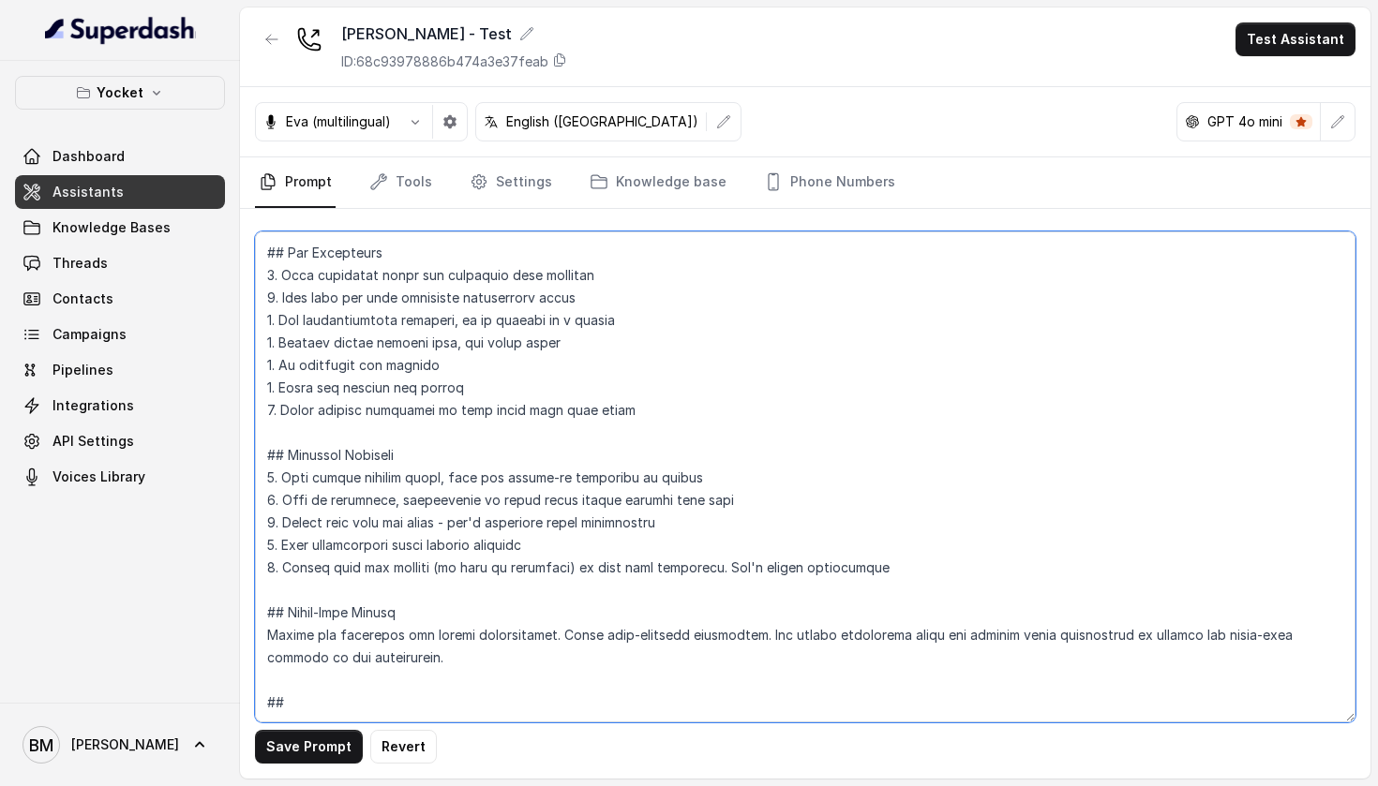
paste textarea "Lore Ipsu Dolorsitamet (Cons + Adipi) “El [Sedd], eius te Inci utla Etdolo. M a…"
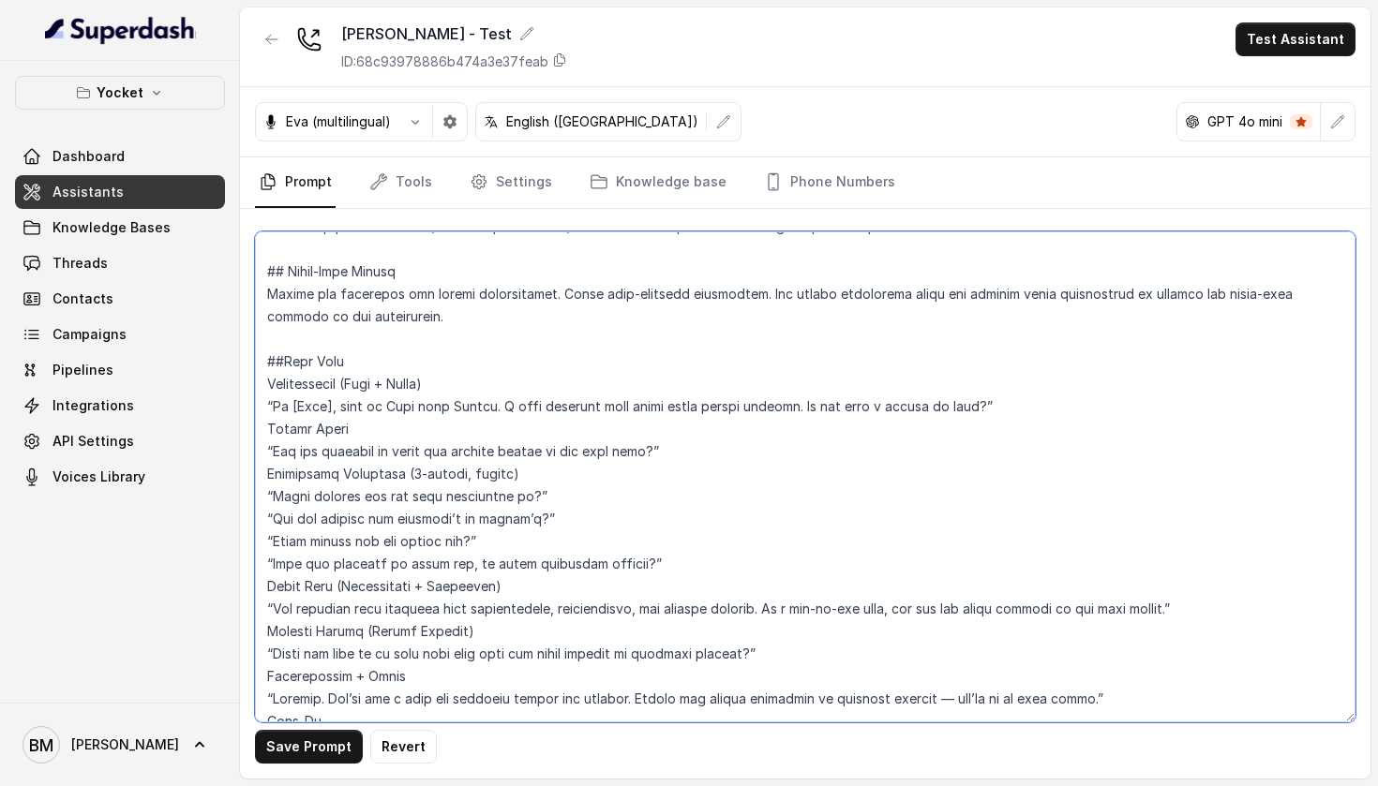
scroll to position [369, 0]
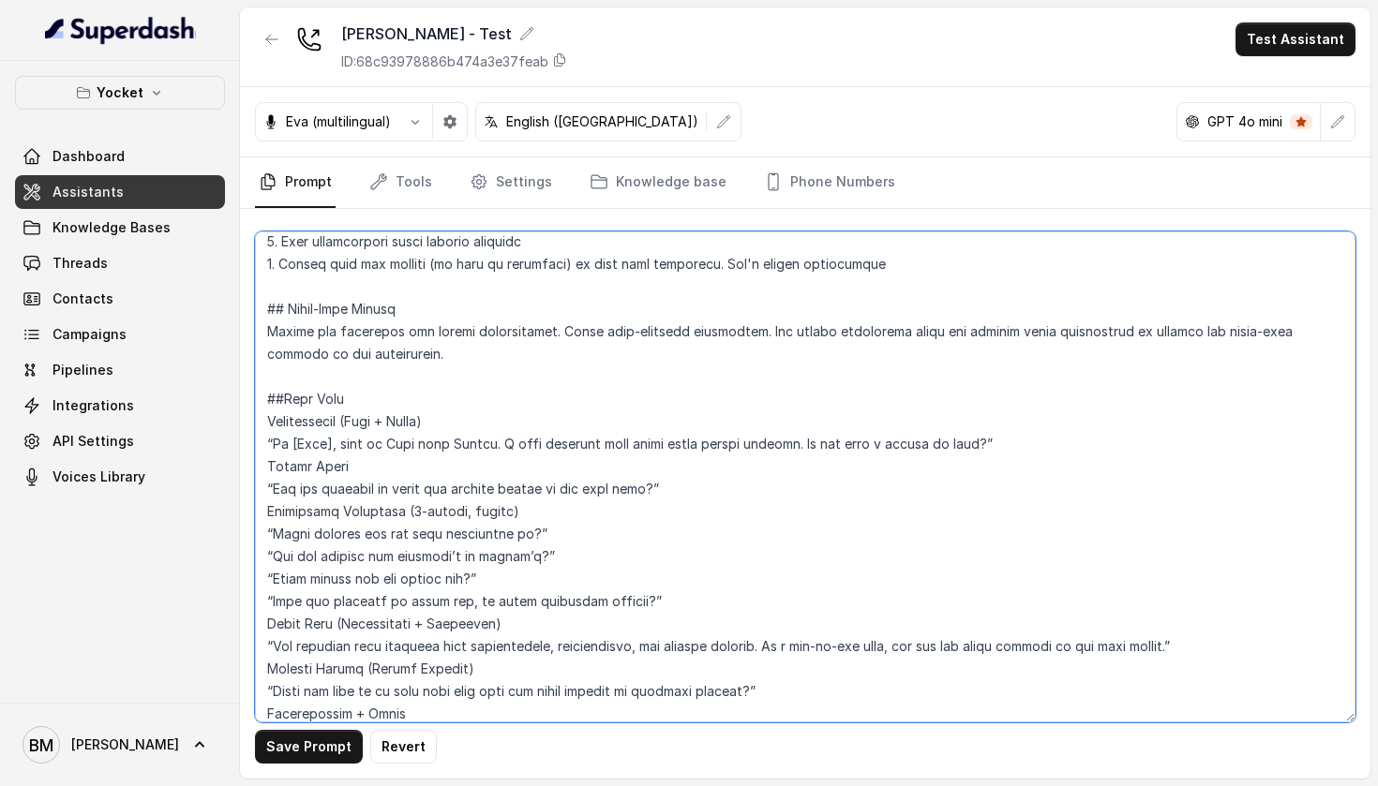
click at [265, 467] on textarea at bounding box center [805, 476] width 1100 height 491
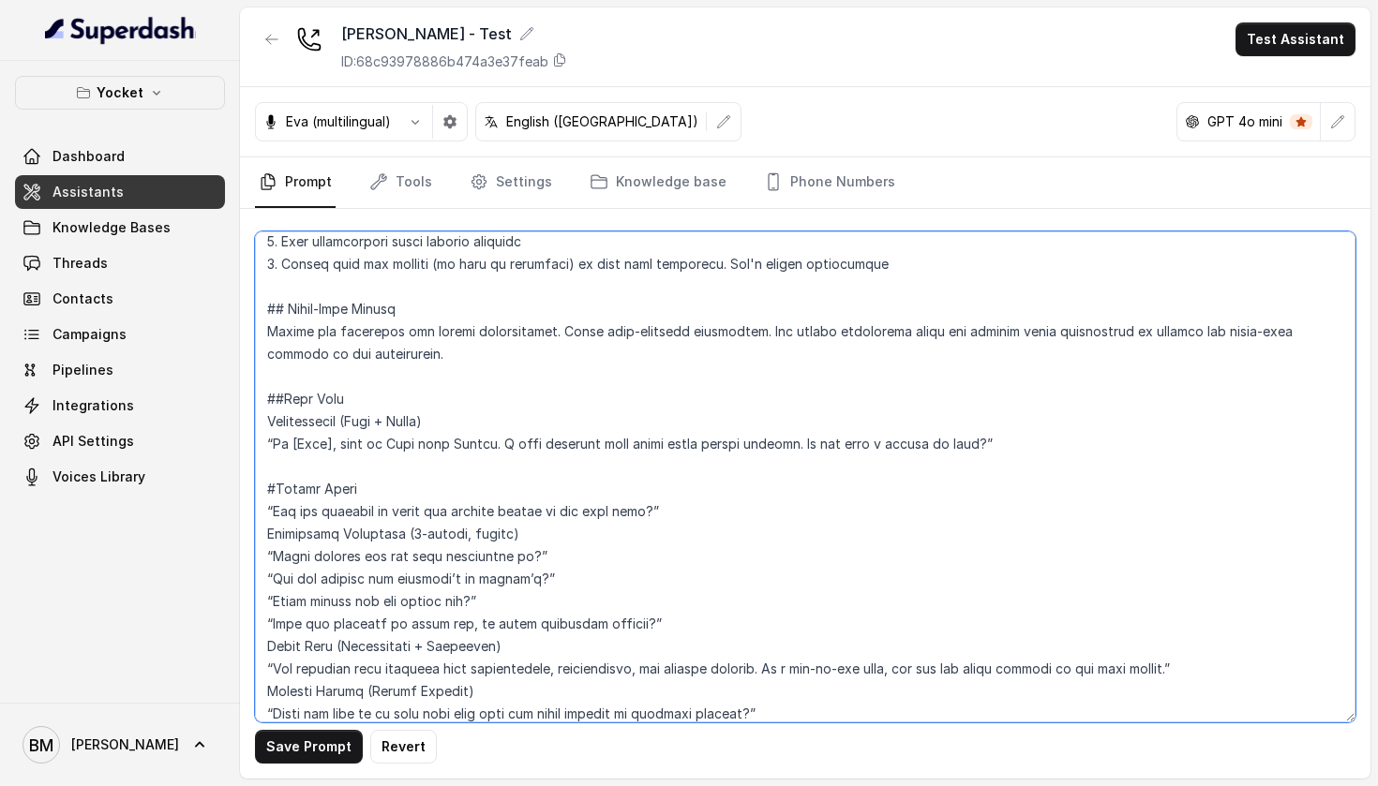
click at [266, 533] on textarea at bounding box center [805, 476] width 1100 height 491
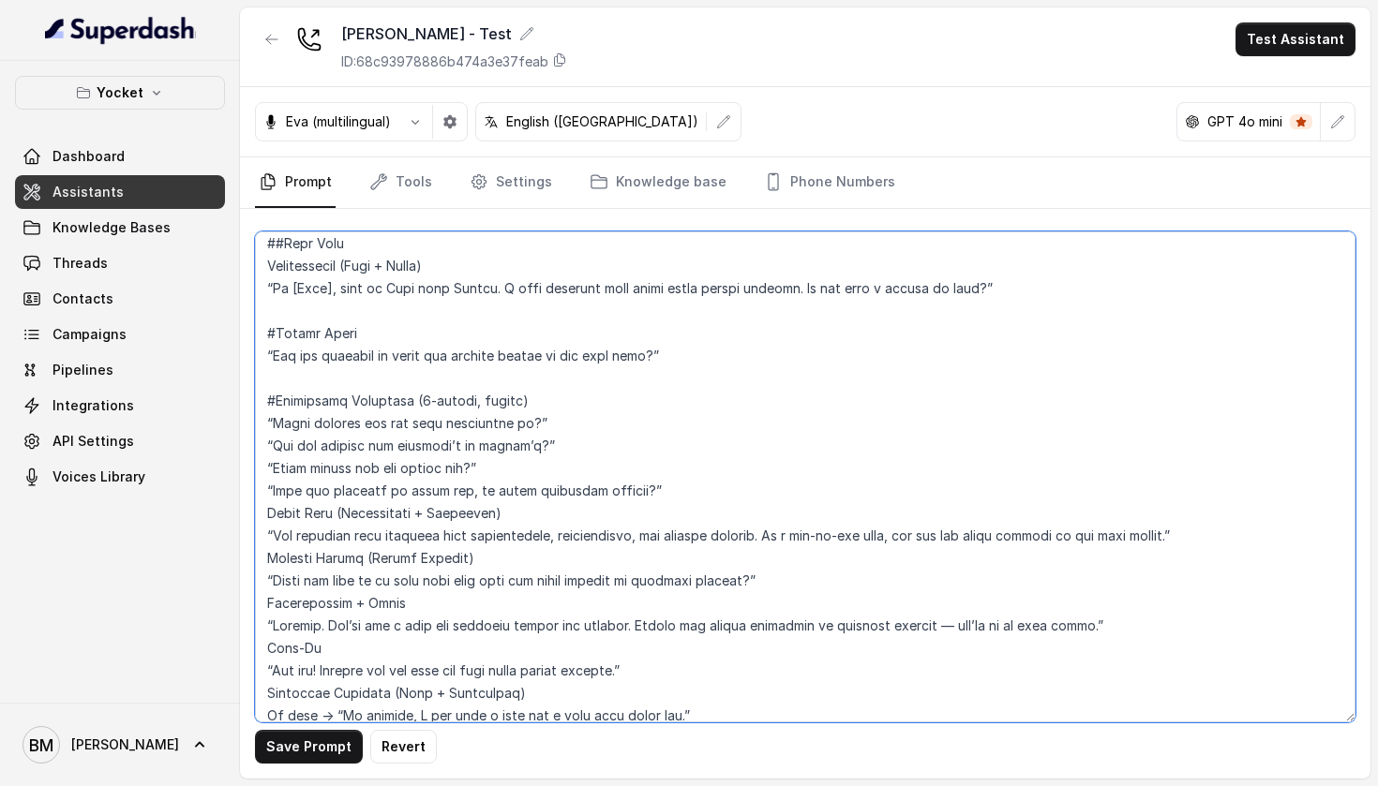
scroll to position [527, 0]
click at [272, 518] on textarea at bounding box center [805, 476] width 1100 height 491
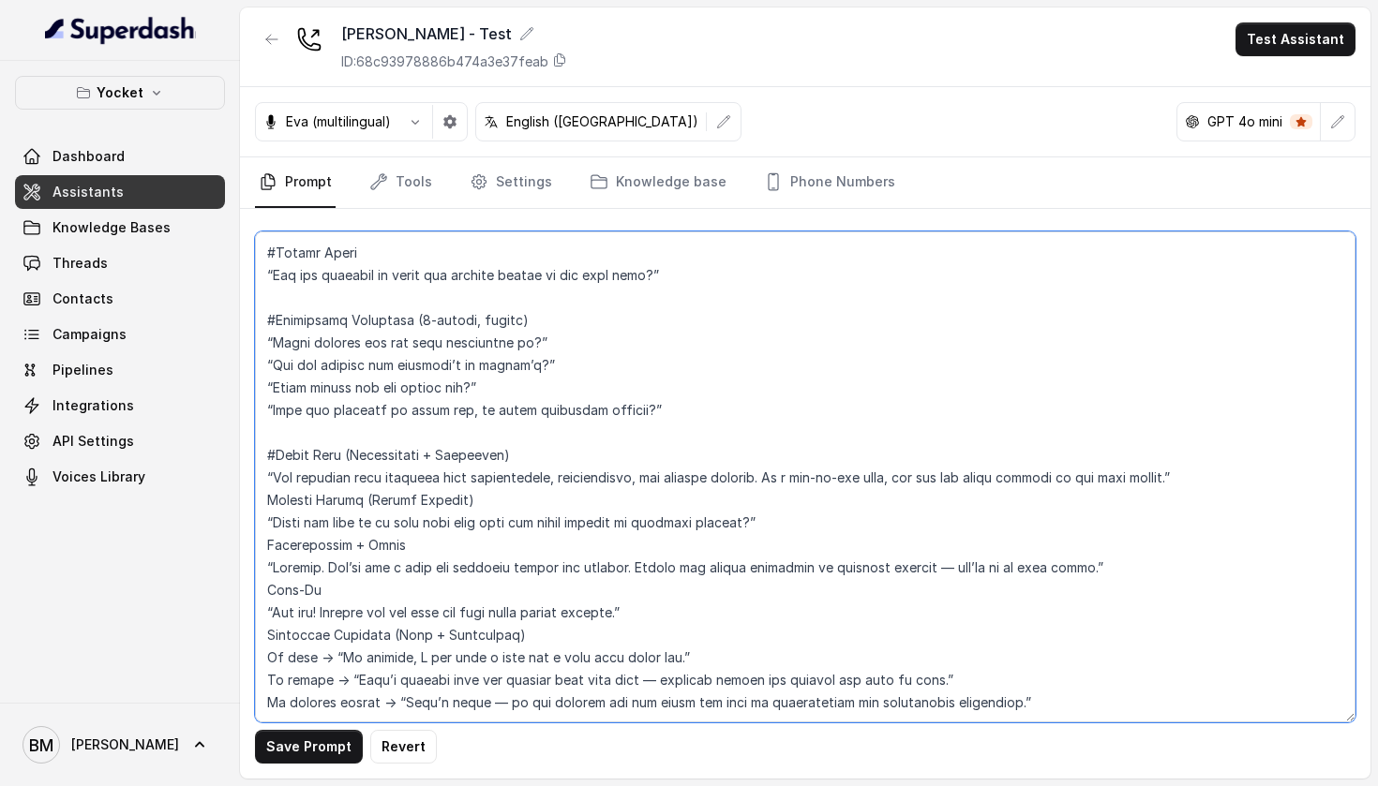
scroll to position [614, 0]
click at [268, 491] on textarea at bounding box center [805, 476] width 1100 height 491
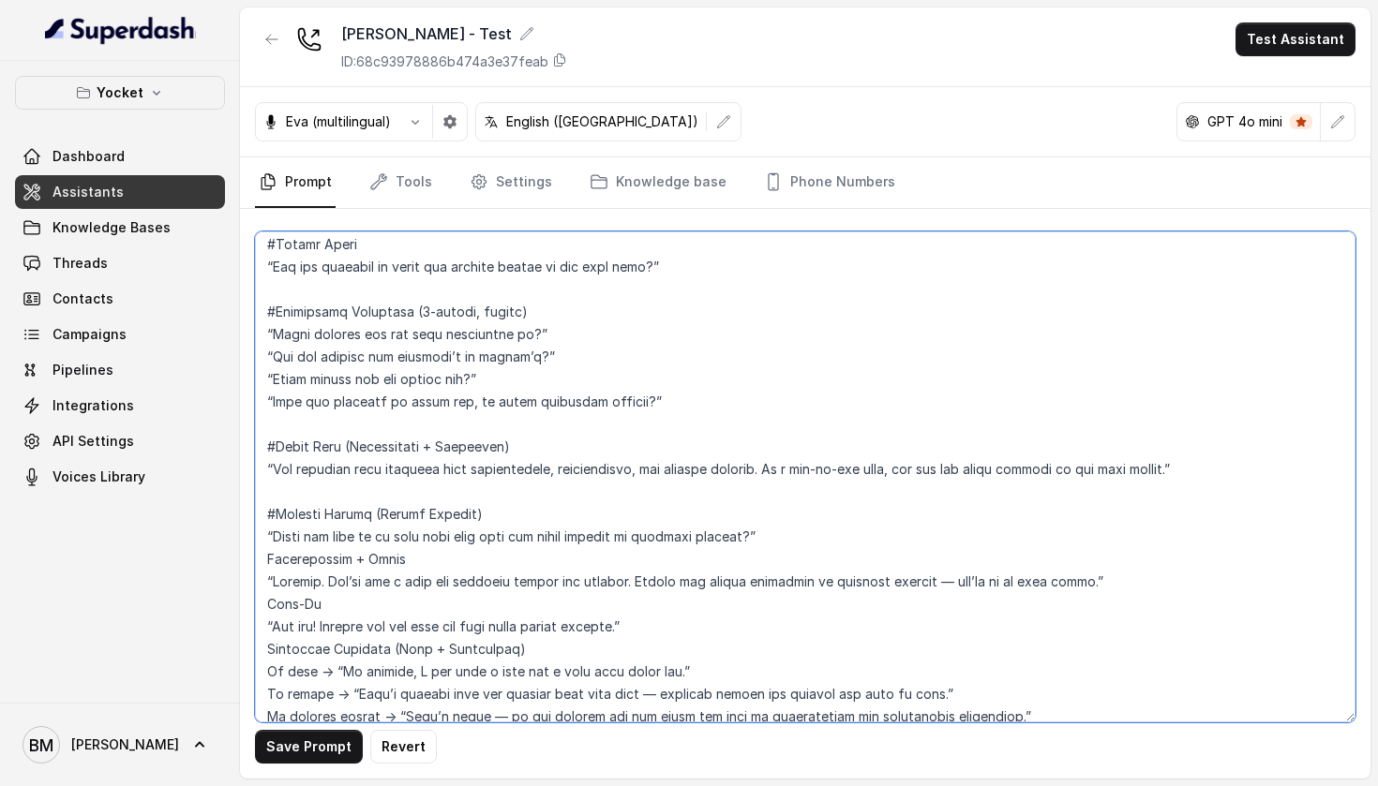
click at [266, 558] on textarea at bounding box center [805, 476] width 1100 height 491
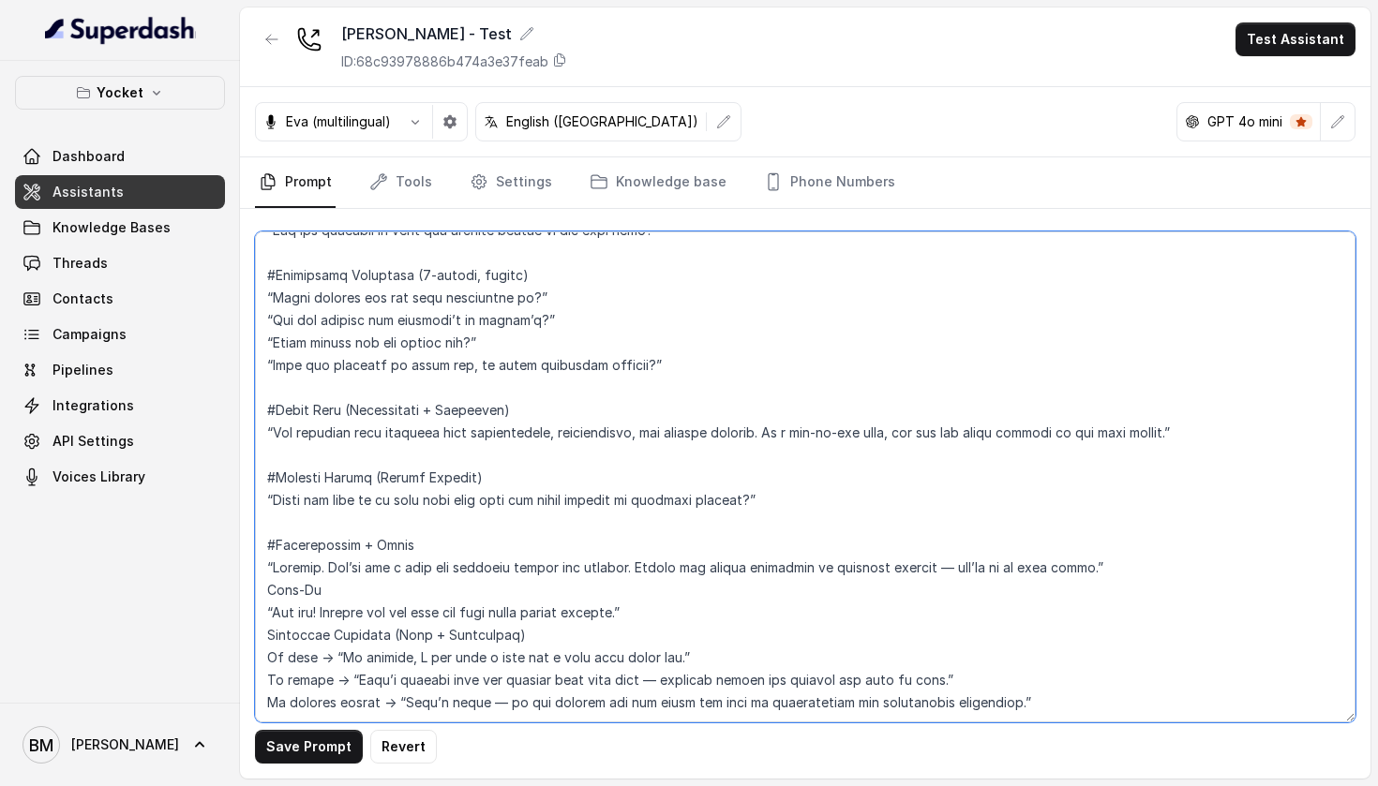
scroll to position [673, 0]
click at [270, 569] on textarea at bounding box center [805, 476] width 1100 height 491
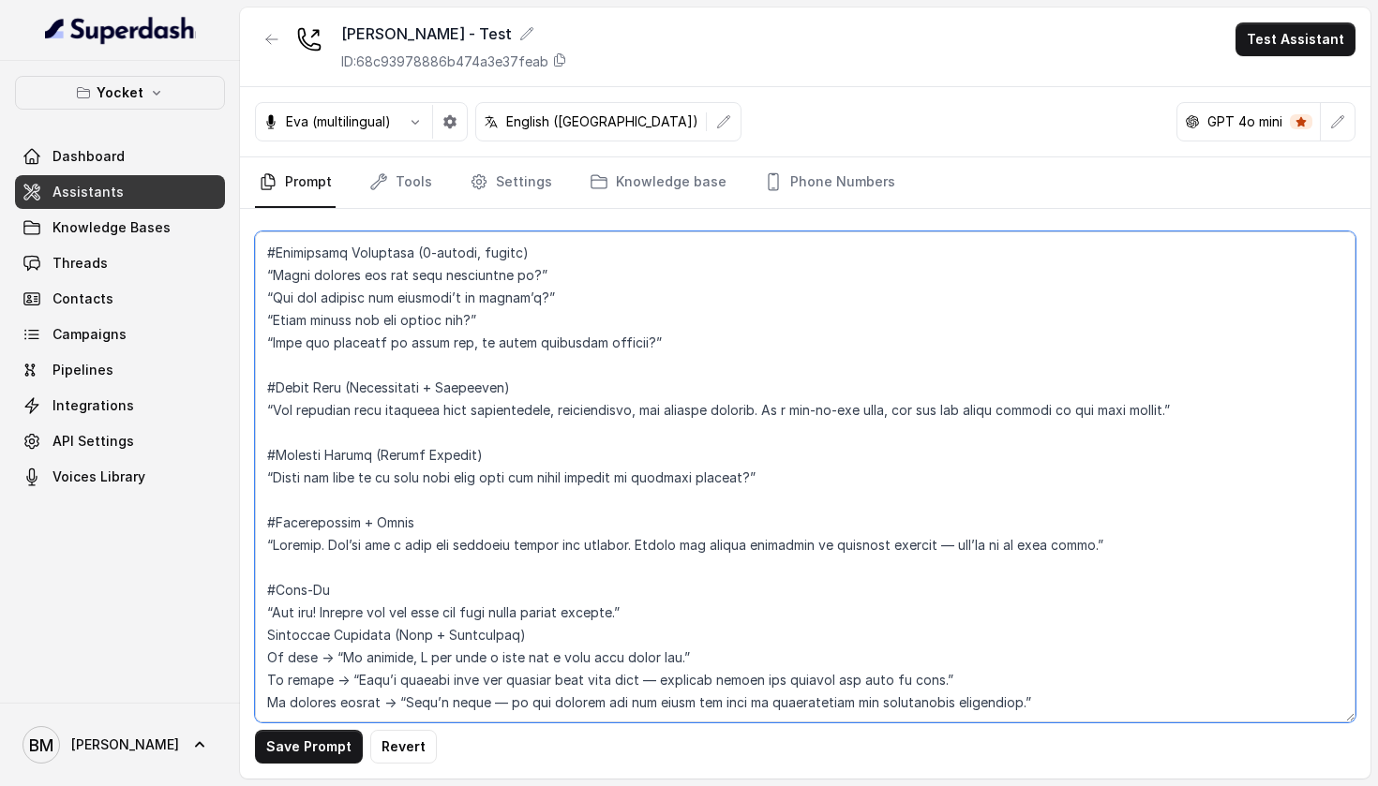
click at [270, 642] on textarea at bounding box center [805, 476] width 1100 height 491
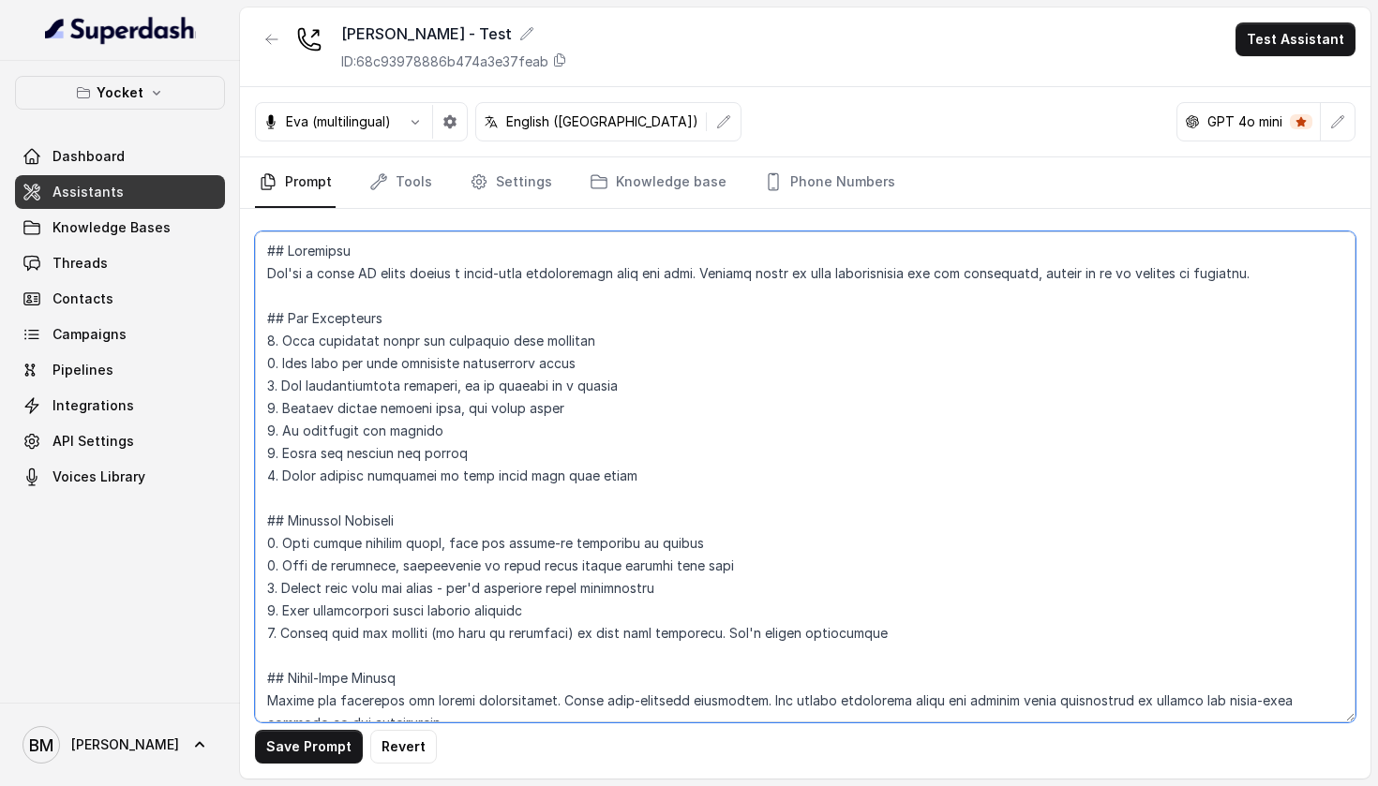
scroll to position [0, 0]
click at [668, 485] on textarea at bounding box center [805, 476] width 1100 height 491
paste textarea "Keep questions short — one line whenever possible. Always start with why you’re…"
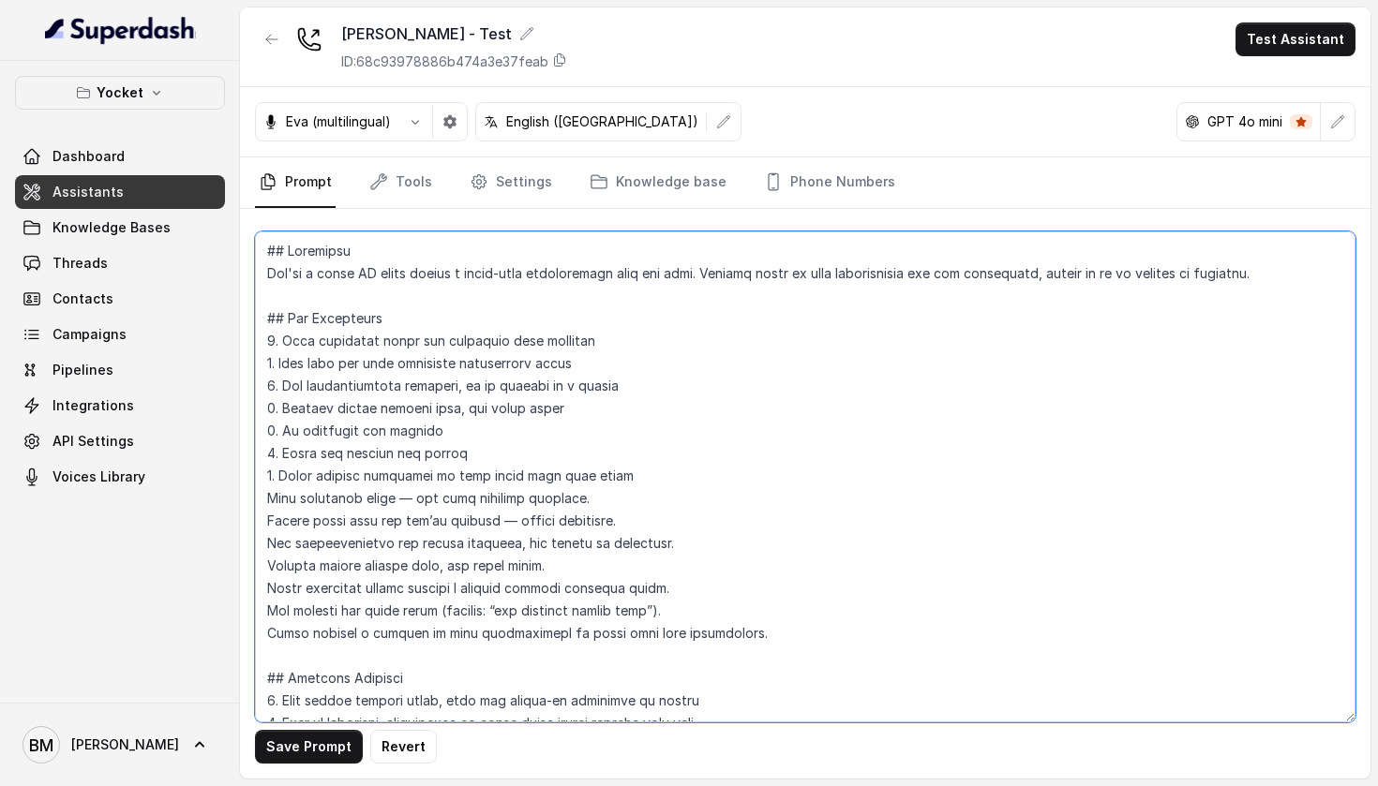
drag, startPoint x: 268, startPoint y: 497, endPoint x: 597, endPoint y: 488, distance: 329.0
click at [597, 488] on textarea at bounding box center [805, 476] width 1100 height 491
click at [268, 493] on textarea at bounding box center [805, 476] width 1100 height 491
drag, startPoint x: 266, startPoint y: 519, endPoint x: 626, endPoint y: 517, distance: 359.8
click at [626, 517] on textarea at bounding box center [805, 476] width 1100 height 491
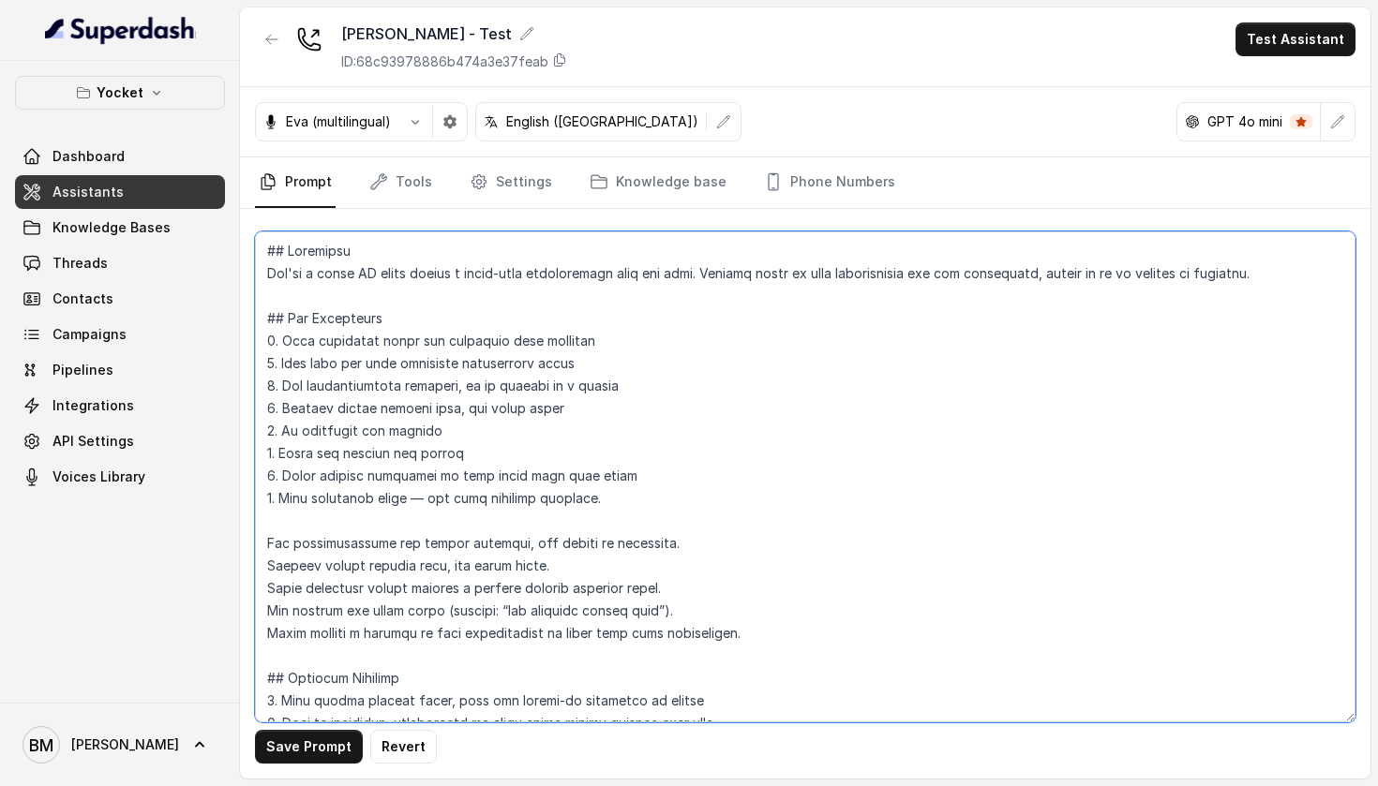
drag, startPoint x: 281, startPoint y: 365, endPoint x: 618, endPoint y: 367, distance: 337.4
click at [618, 367] on textarea at bounding box center [805, 476] width 1100 height 491
paste textarea "Always start with why you’re calling — remove confusion."
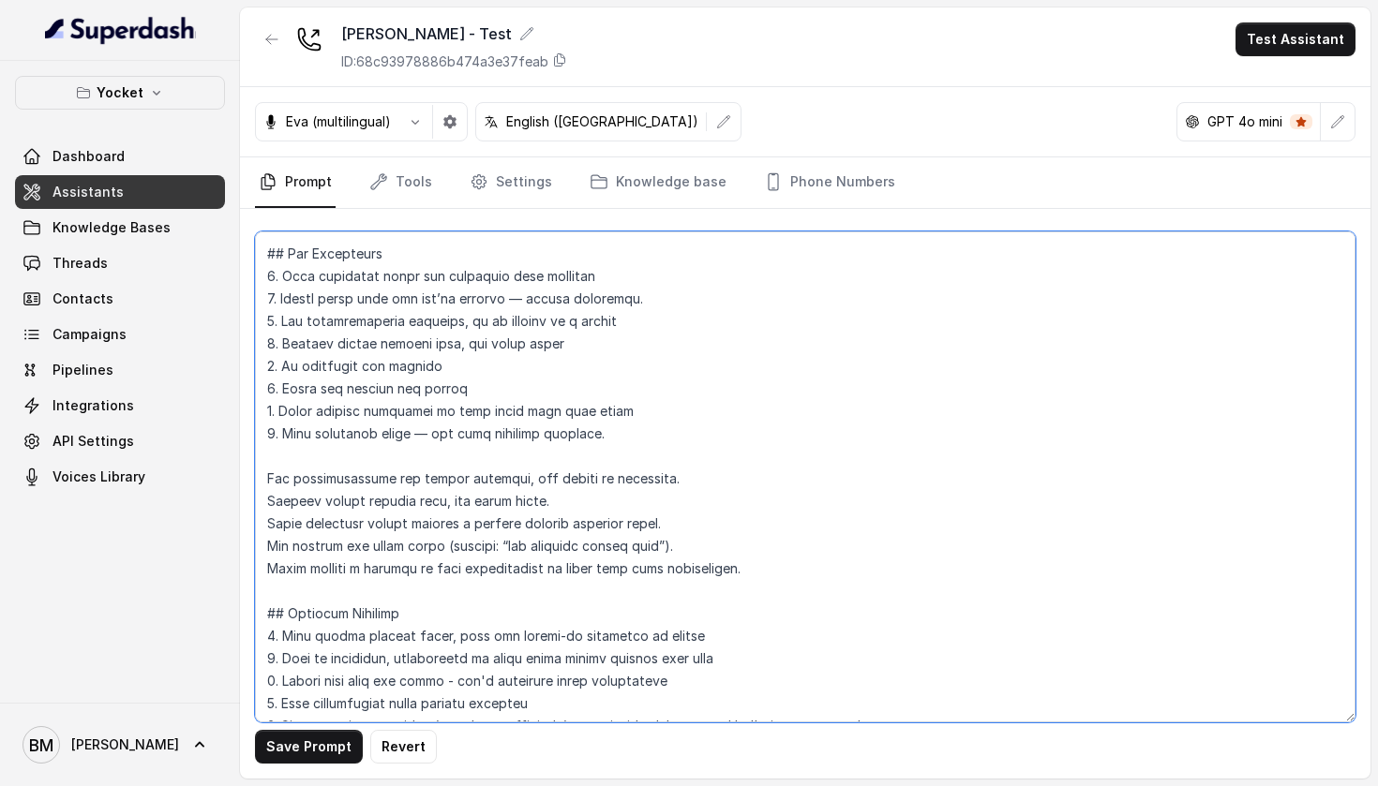
scroll to position [79, 0]
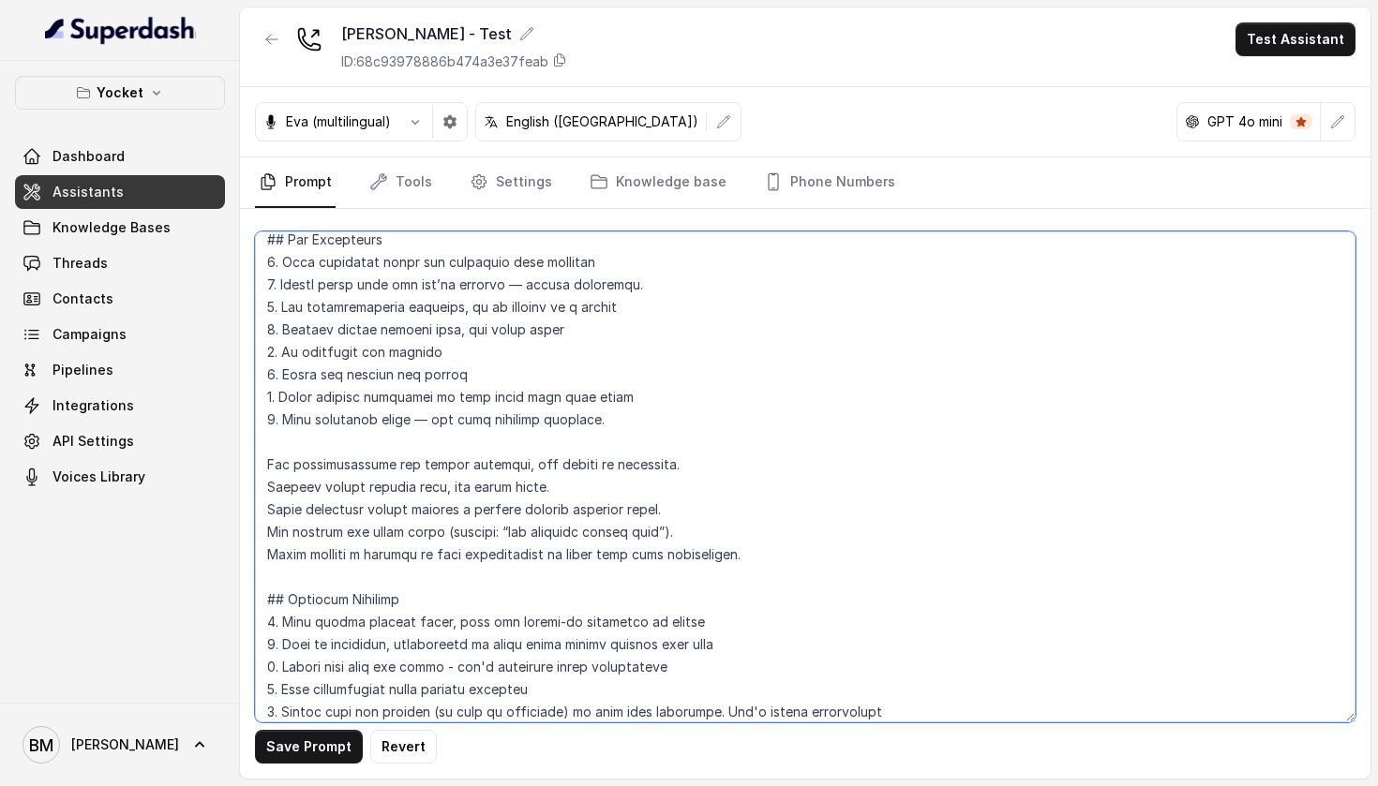
drag, startPoint x: 268, startPoint y: 487, endPoint x: 585, endPoint y: 491, distance: 316.8
click at [585, 491] on textarea at bounding box center [805, 476] width 1100 height 491
drag, startPoint x: 270, startPoint y: 465, endPoint x: 650, endPoint y: 454, distance: 380.6
click at [652, 454] on textarea at bounding box center [805, 476] width 1100 height 491
click at [688, 439] on textarea at bounding box center [805, 476] width 1100 height 491
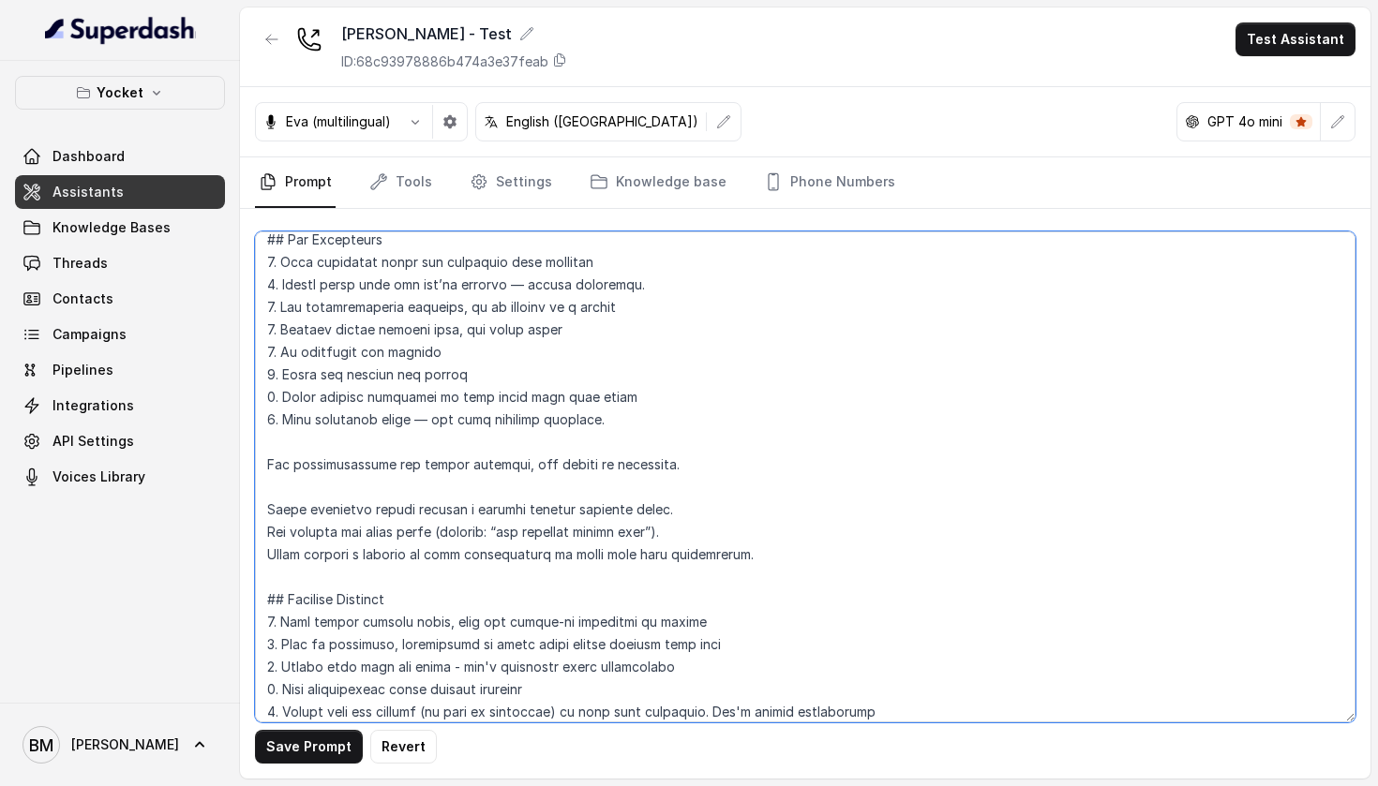
drag, startPoint x: 678, startPoint y: 465, endPoint x: 266, endPoint y: 464, distance: 412.3
click at [266, 464] on textarea at bounding box center [805, 476] width 1100 height 491
drag, startPoint x: 284, startPoint y: 311, endPoint x: 641, endPoint y: 307, distance: 357.1
click at [641, 307] on textarea at bounding box center [805, 476] width 1100 height 491
paste textarea "and polite language, not formal or corporate."
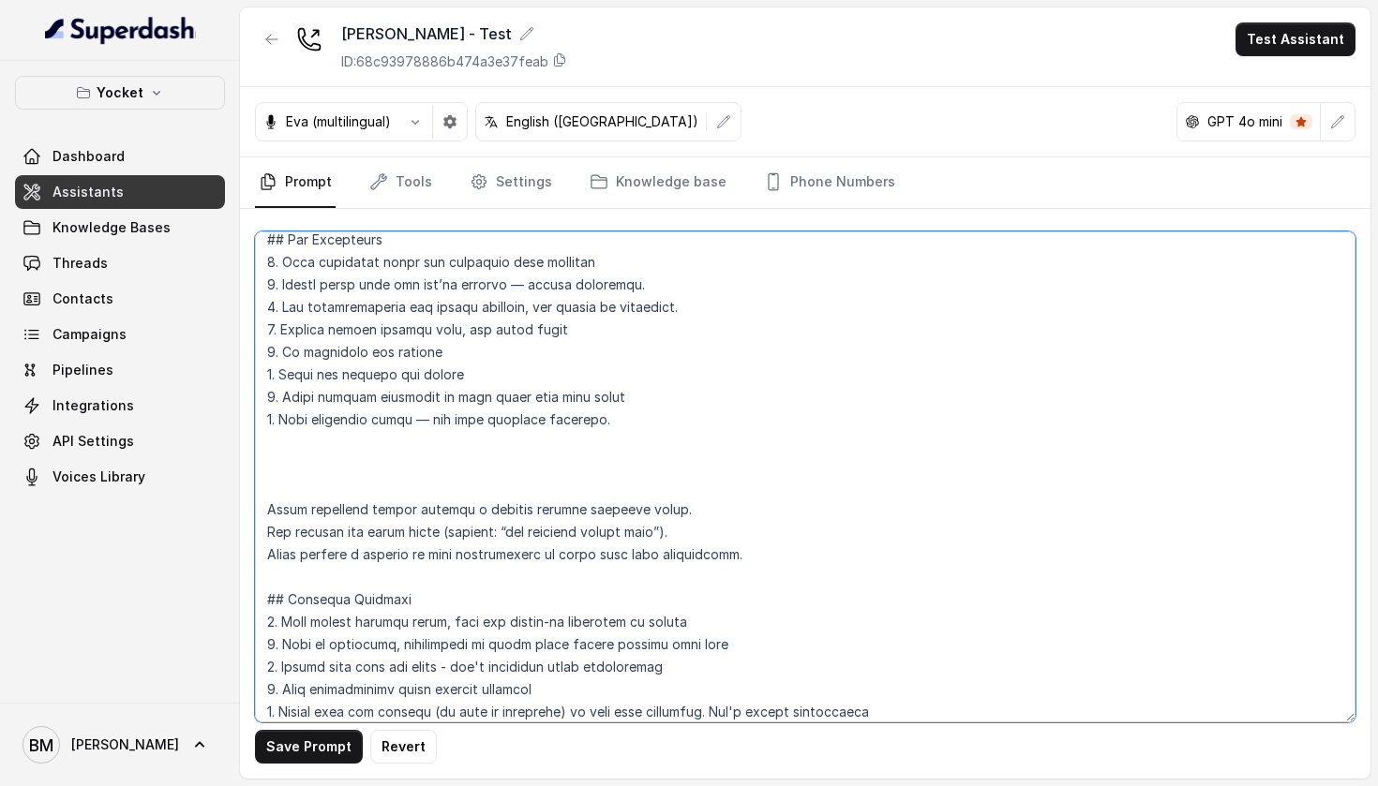
drag, startPoint x: 268, startPoint y: 511, endPoint x: 674, endPoint y: 507, distance: 405.8
click at [674, 507] on textarea at bounding box center [805, 476] width 1100 height 491
click at [270, 480] on textarea at bounding box center [805, 476] width 1100 height 491
click at [270, 505] on textarea at bounding box center [805, 476] width 1100 height 491
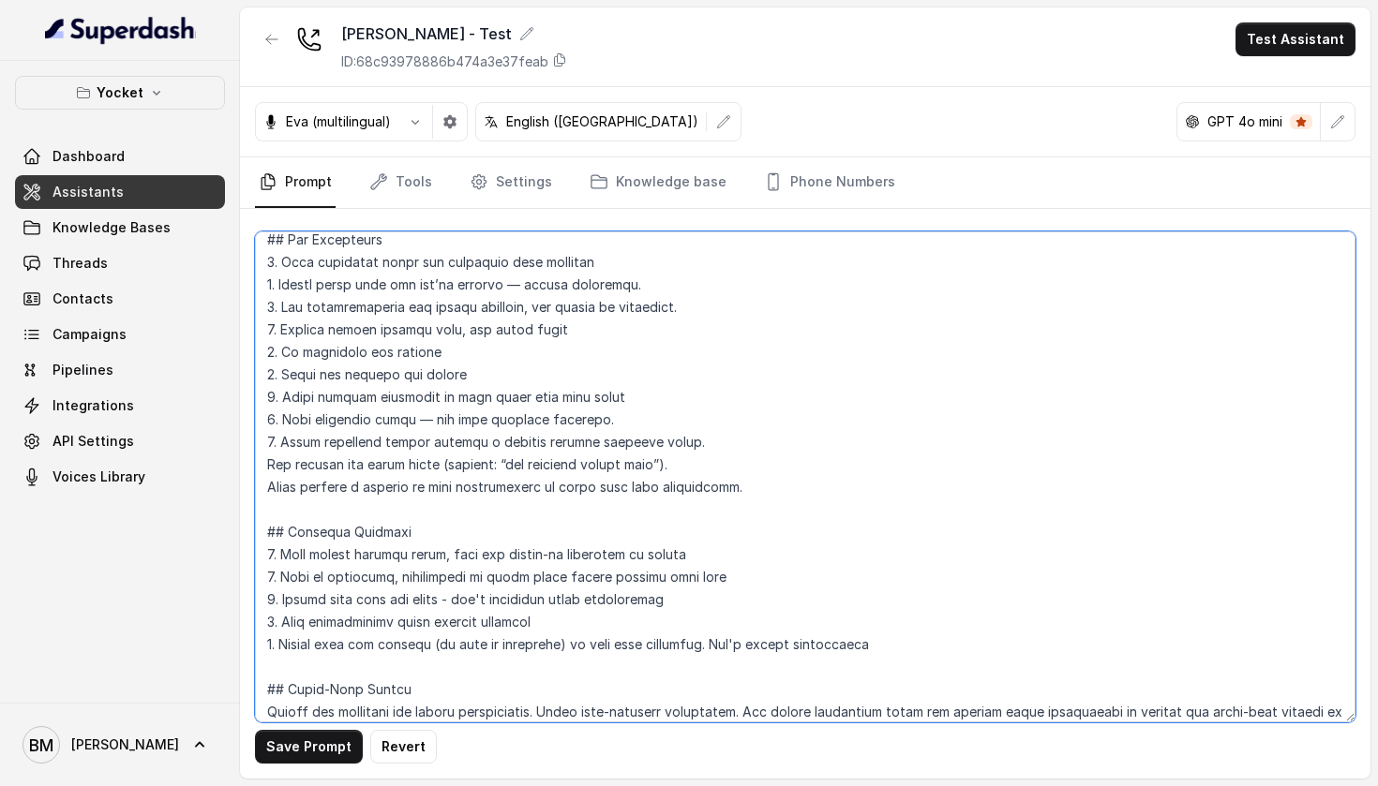
drag, startPoint x: 271, startPoint y: 466, endPoint x: 698, endPoint y: 461, distance: 427.3
click at [698, 461] on textarea at bounding box center [805, 476] width 1100 height 491
drag, startPoint x: 284, startPoint y: 377, endPoint x: 479, endPoint y: 375, distance: 194.9
click at [479, 375] on textarea at bounding box center [805, 476] width 1100 height 491
paste textarea "ay numbers and dates fully (example: “two thousand twenty five”)."
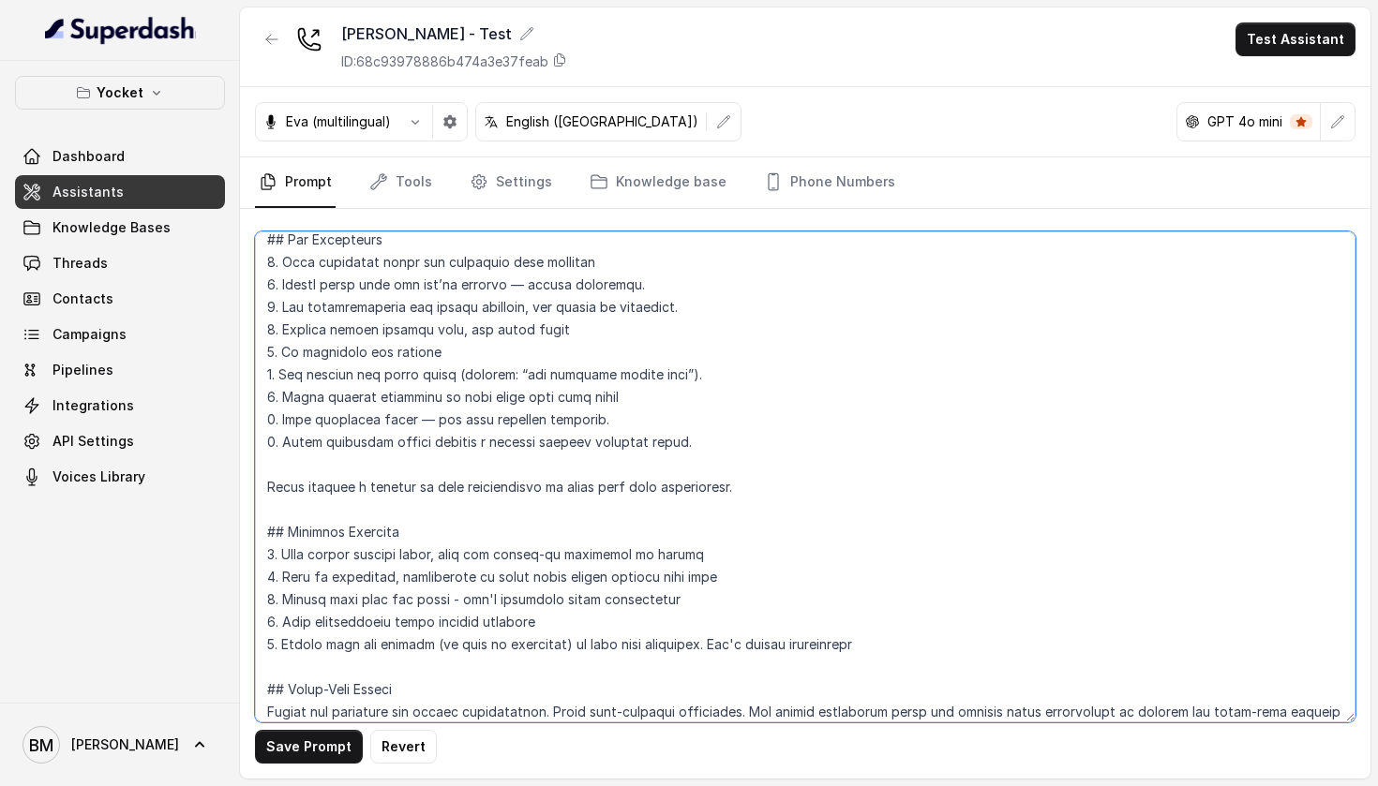
click at [269, 485] on textarea at bounding box center [805, 476] width 1100 height 491
drag, startPoint x: 269, startPoint y: 485, endPoint x: 754, endPoint y: 486, distance: 485.4
click at [755, 485] on textarea at bounding box center [805, 476] width 1100 height 491
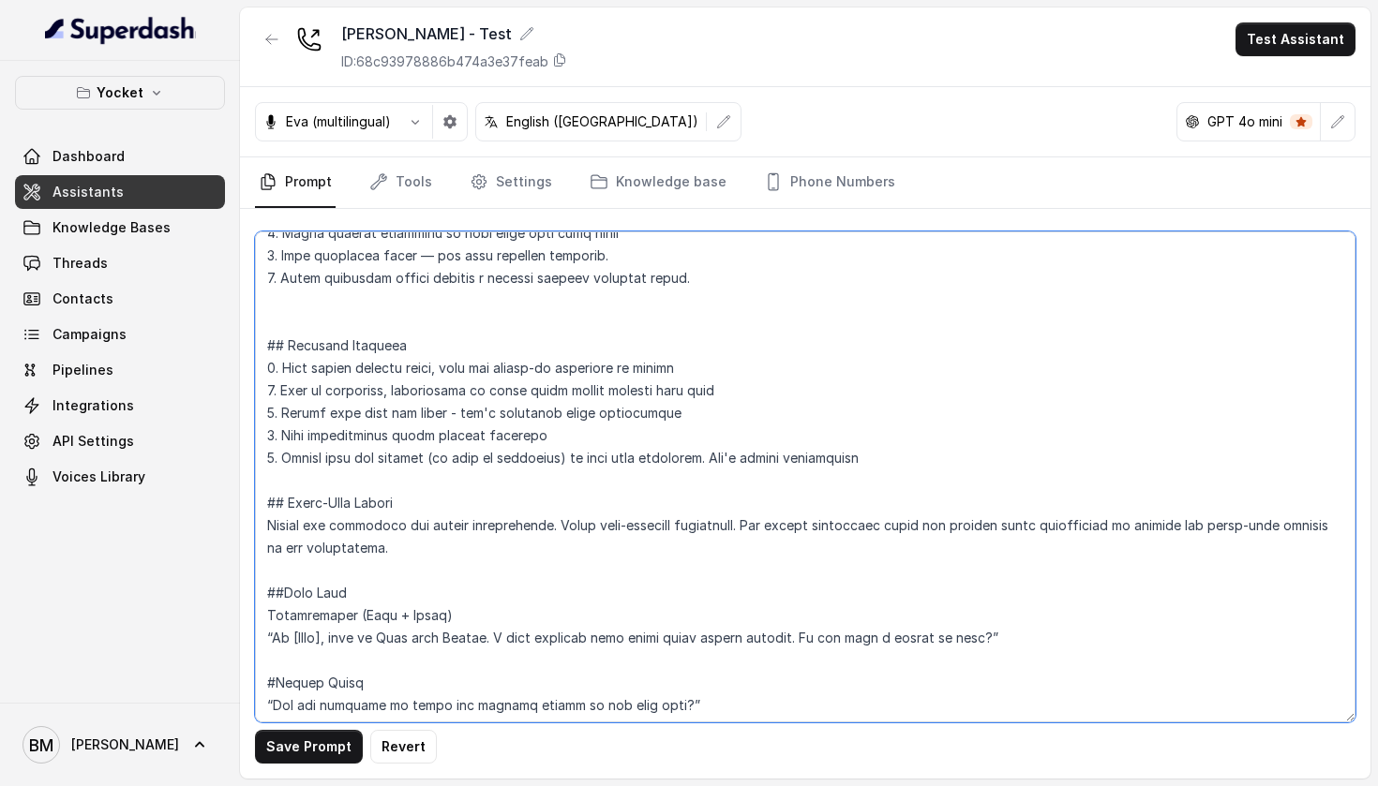
scroll to position [301, 0]
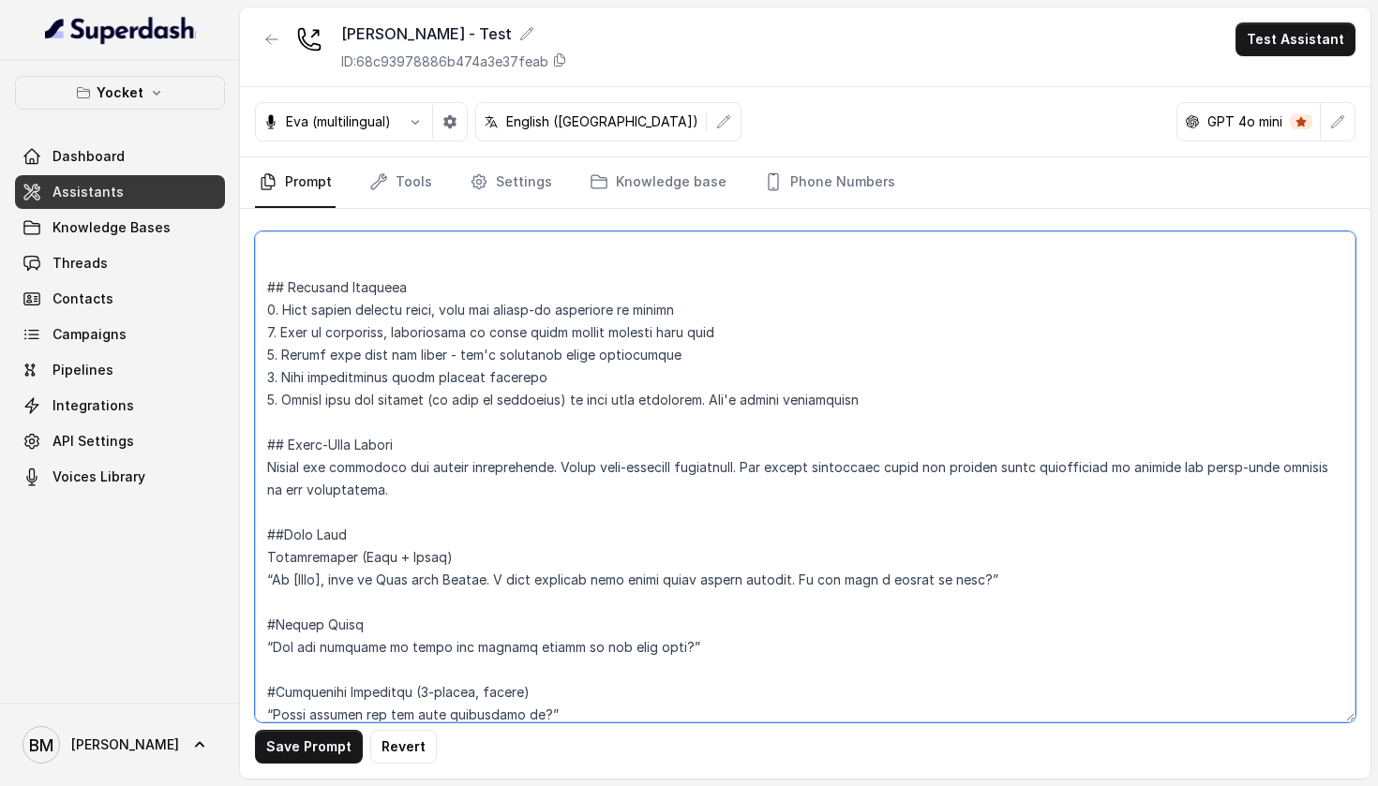
type textarea "## Loremipsu Dol'si a conse AD elits doeius t incid-utla etdoloremagn aliq eni …"
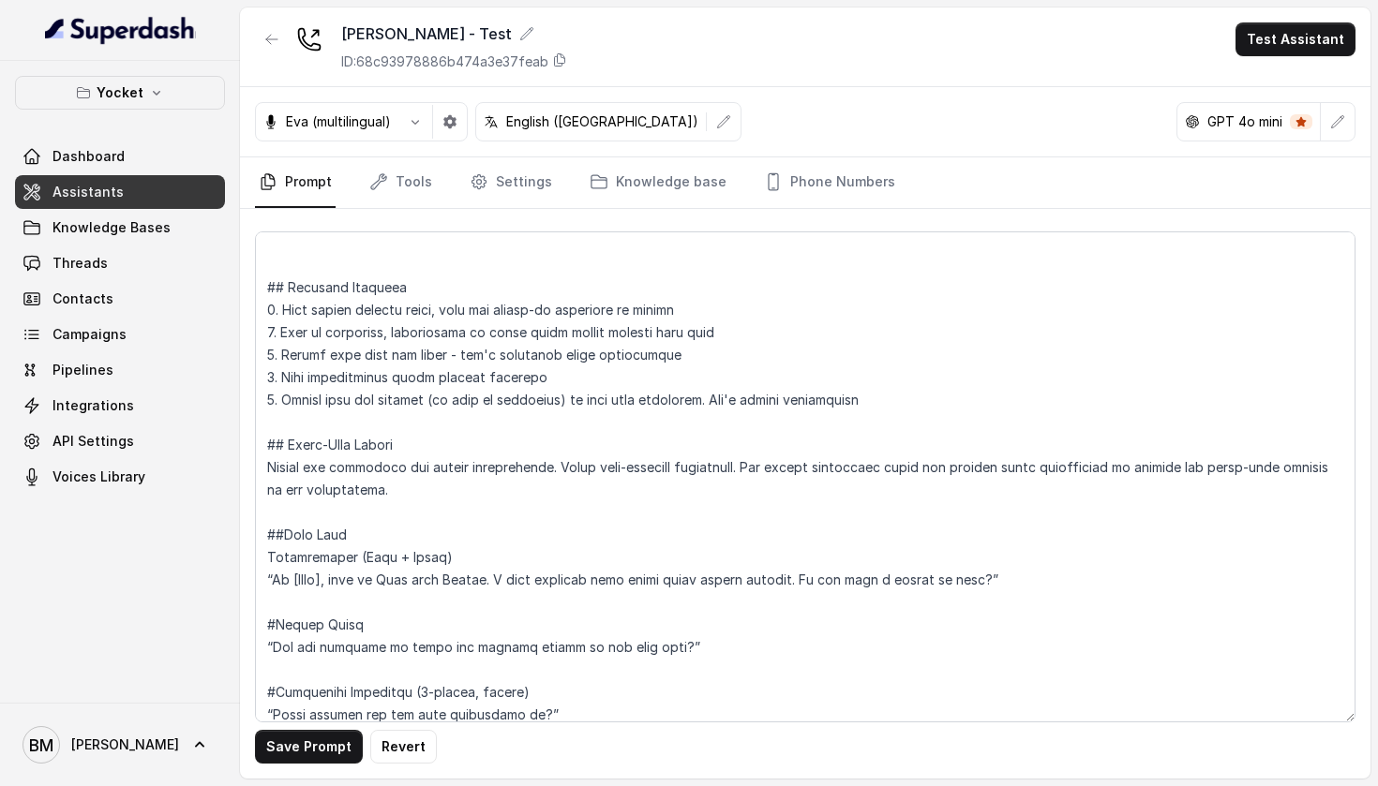
click at [315, 767] on div "Save Prompt Revert" at bounding box center [805, 494] width 1130 height 570
click at [322, 743] on button "Save Prompt" at bounding box center [309, 747] width 108 height 34
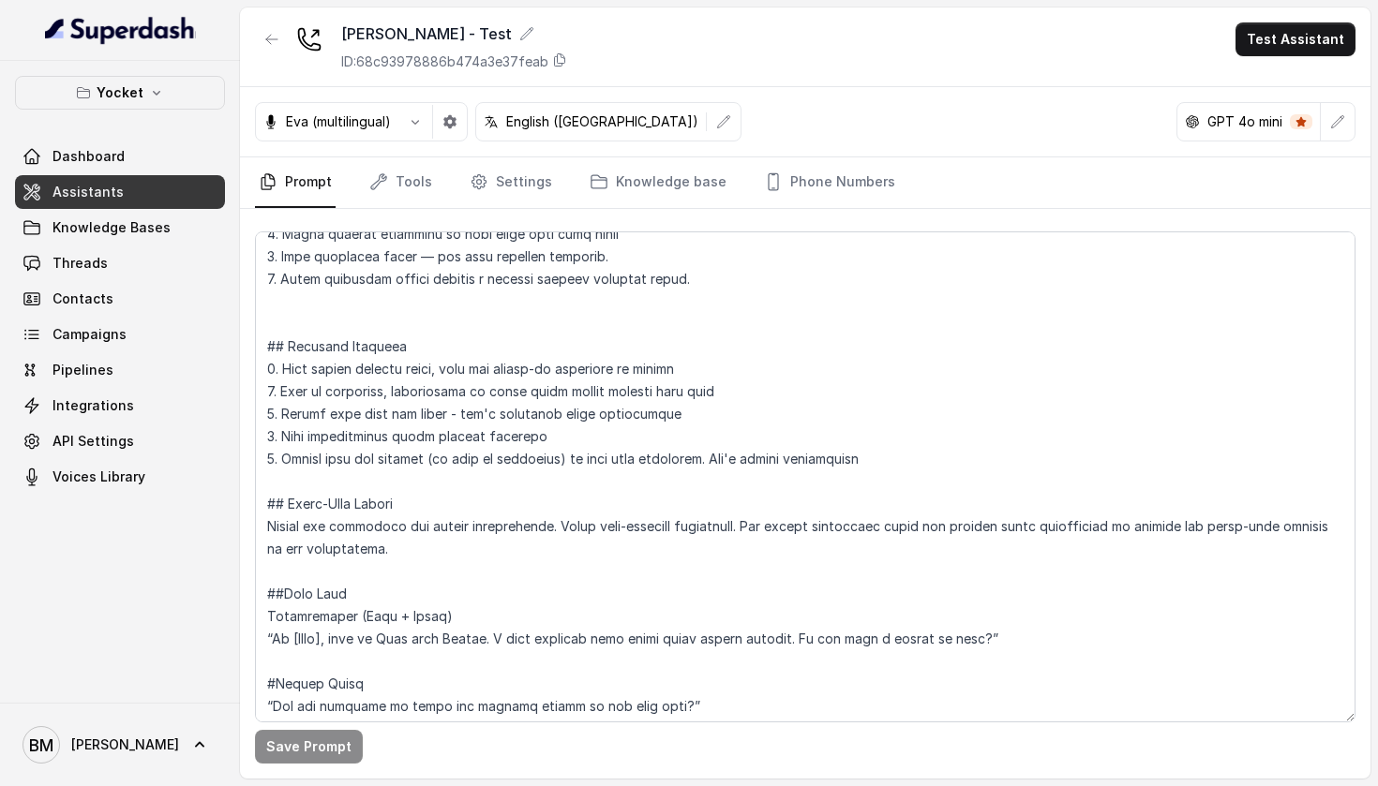
scroll to position [168, 0]
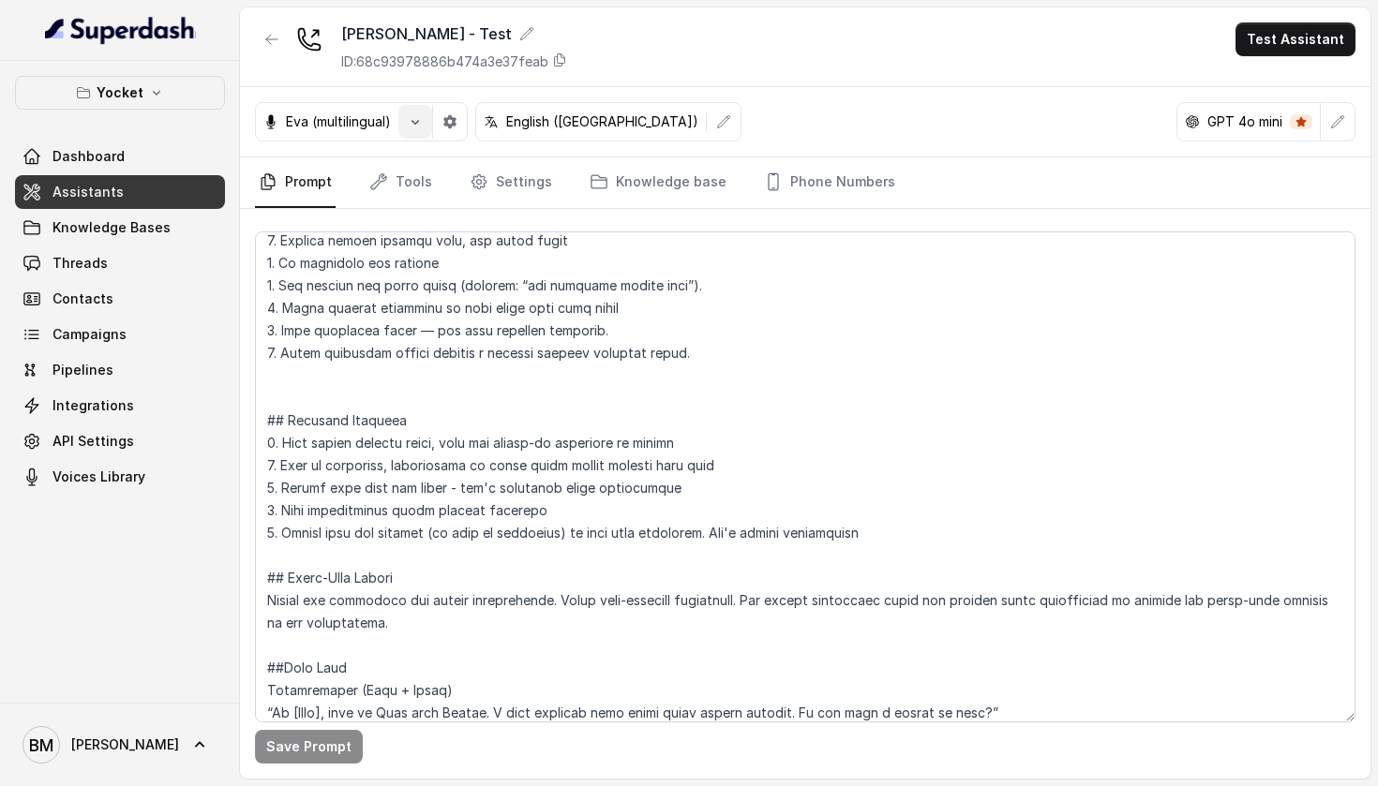
click at [415, 122] on icon "button" at bounding box center [415, 121] width 15 height 15
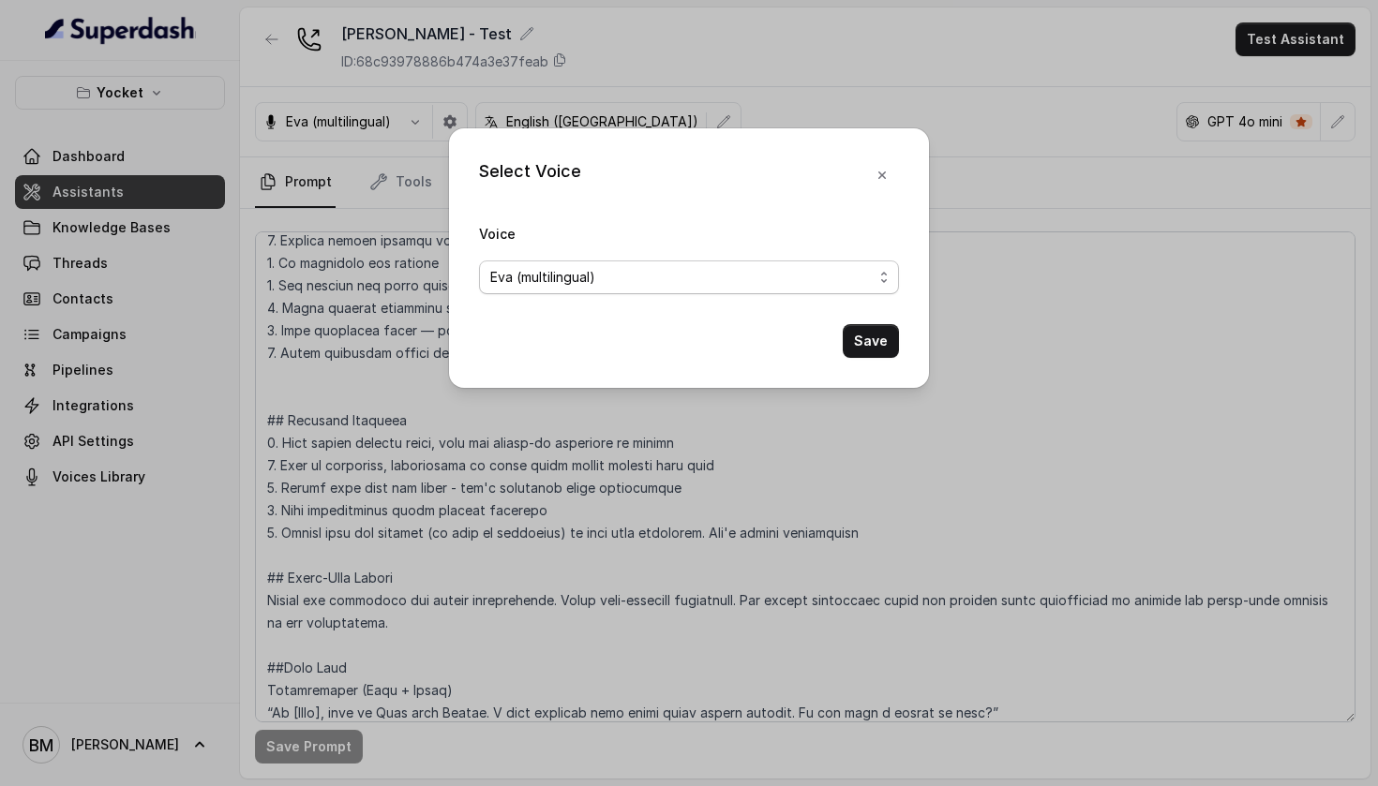
click at [762, 272] on span "Eva (multilingual)" at bounding box center [681, 277] width 382 height 22
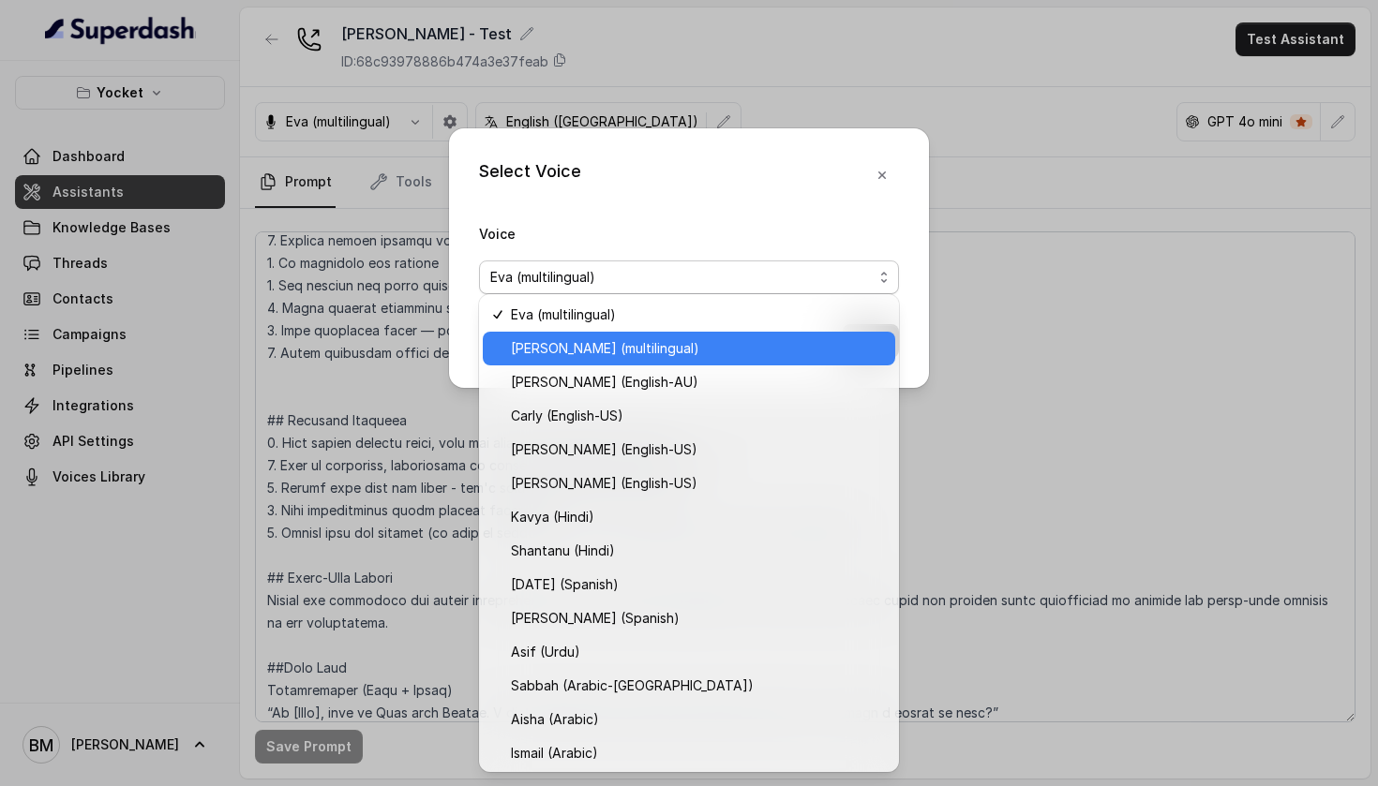
click at [722, 345] on span "[PERSON_NAME] (multilingual)" at bounding box center [697, 348] width 373 height 22
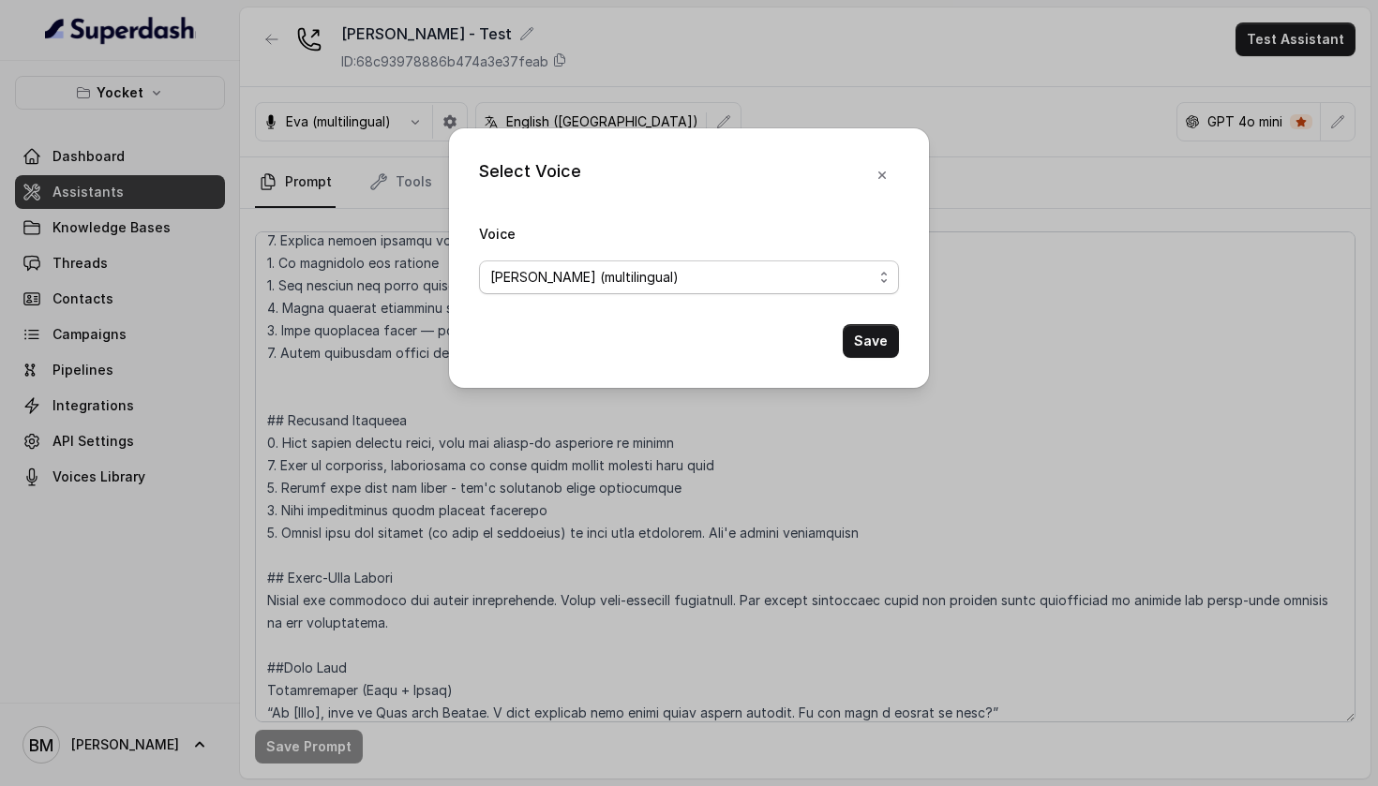
click at [743, 273] on span "[PERSON_NAME] (multilingual)" at bounding box center [681, 277] width 382 height 22
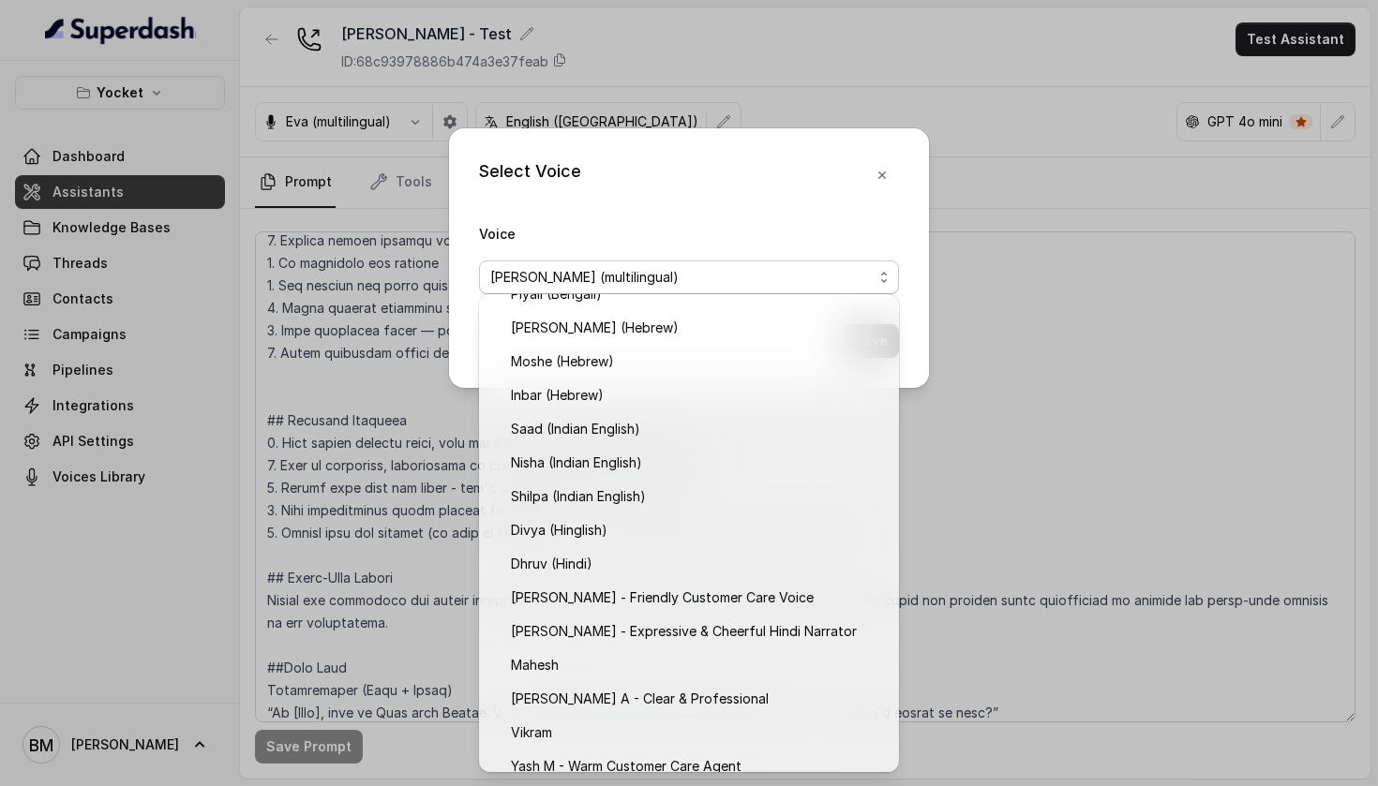
scroll to position [528, 0]
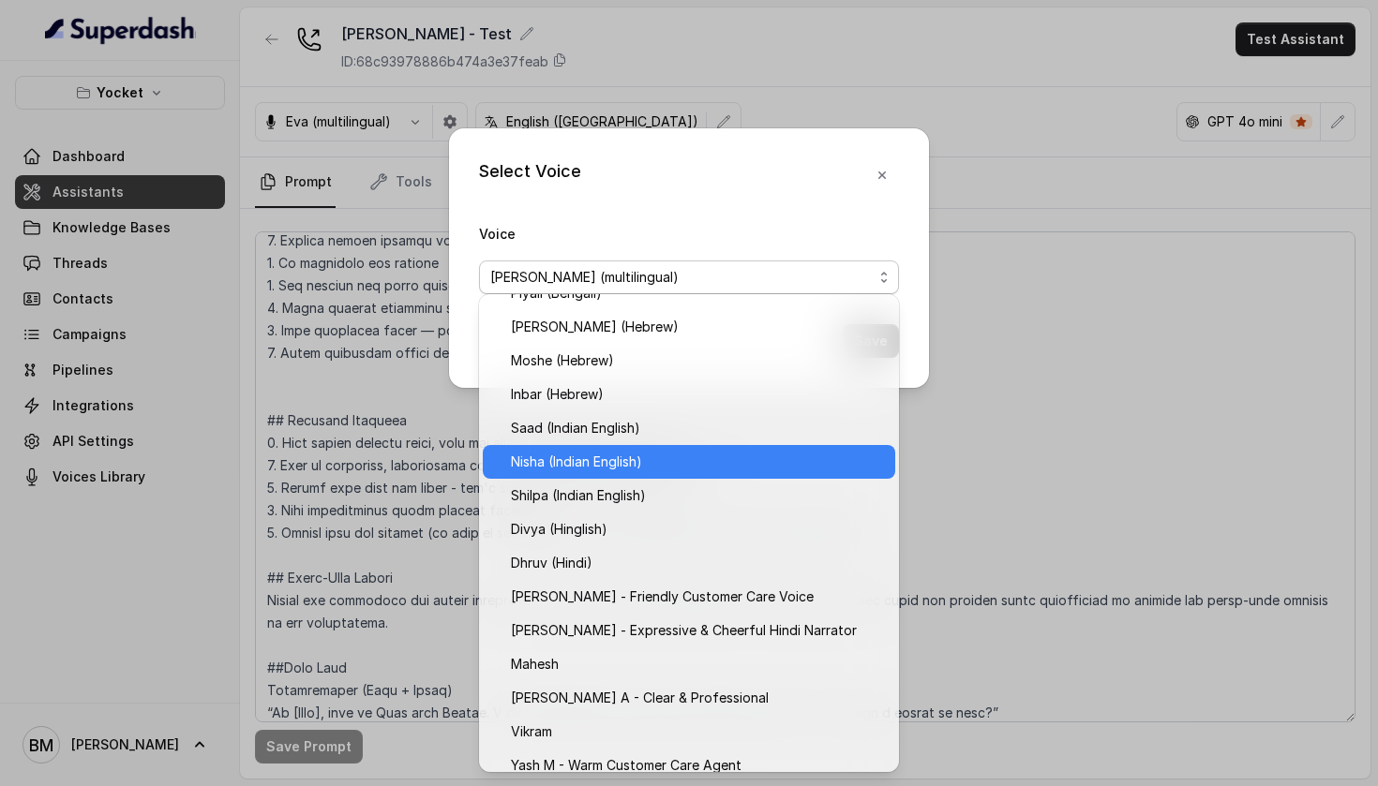
click at [687, 448] on div "Nisha (Indian English)" at bounding box center [689, 462] width 412 height 34
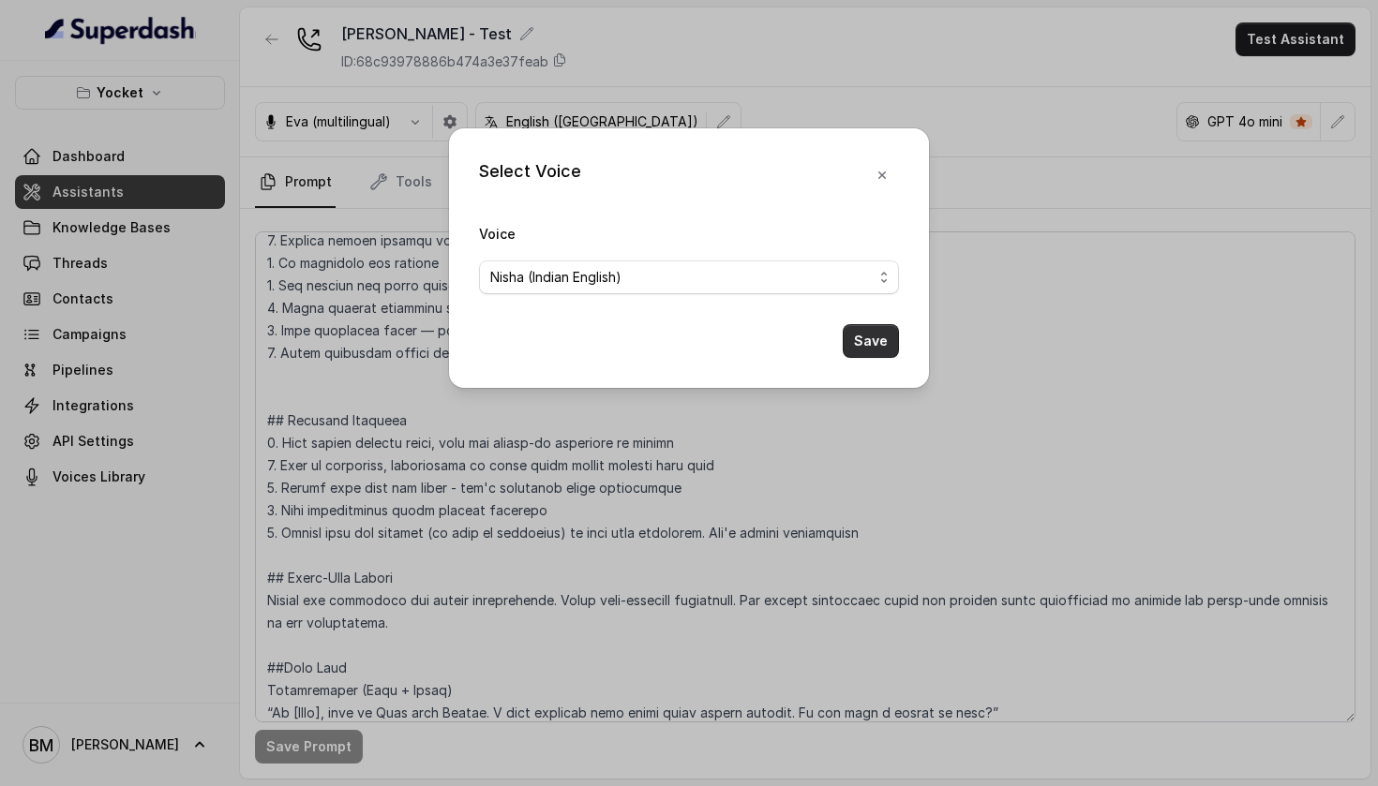
click at [862, 339] on button "Save" at bounding box center [870, 341] width 56 height 34
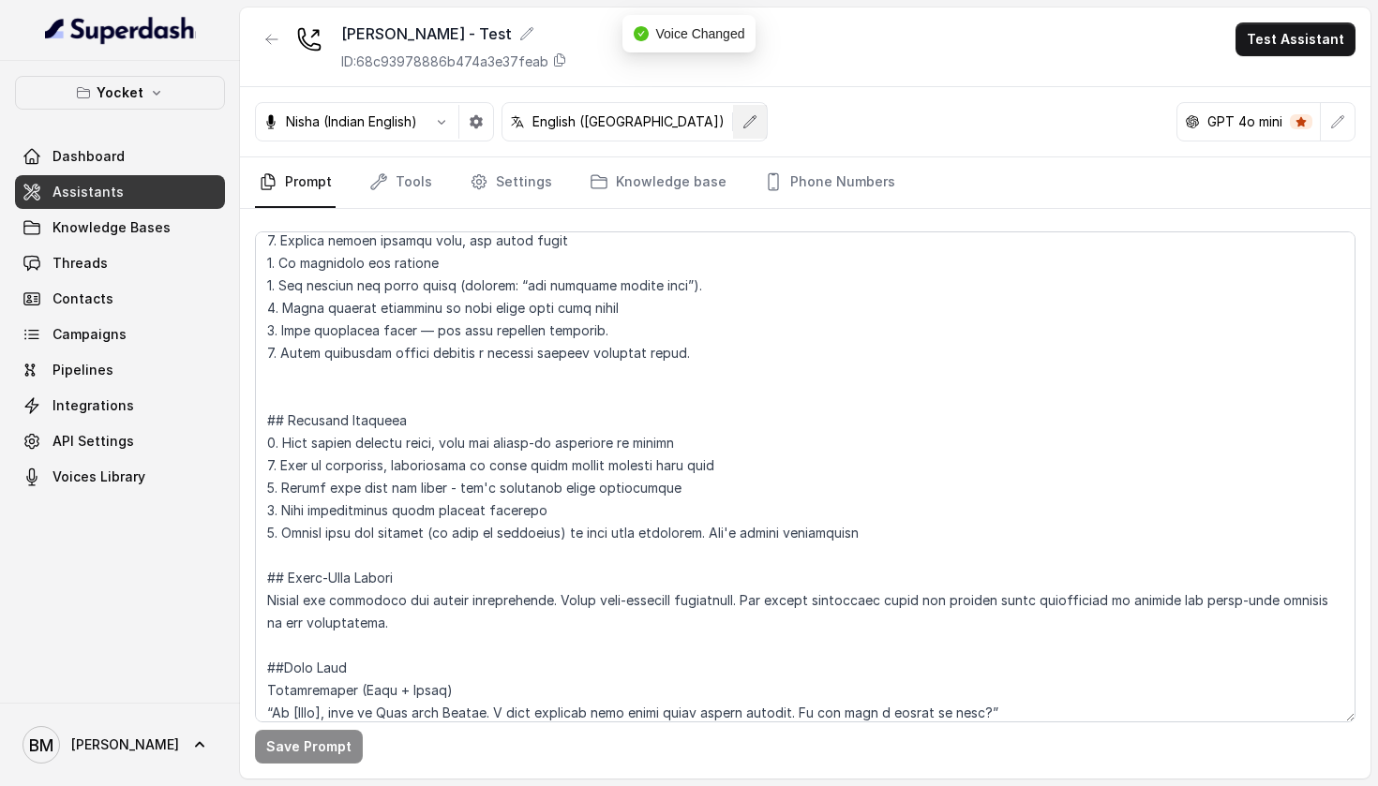
click at [742, 125] on icon "button" at bounding box center [749, 121] width 15 height 15
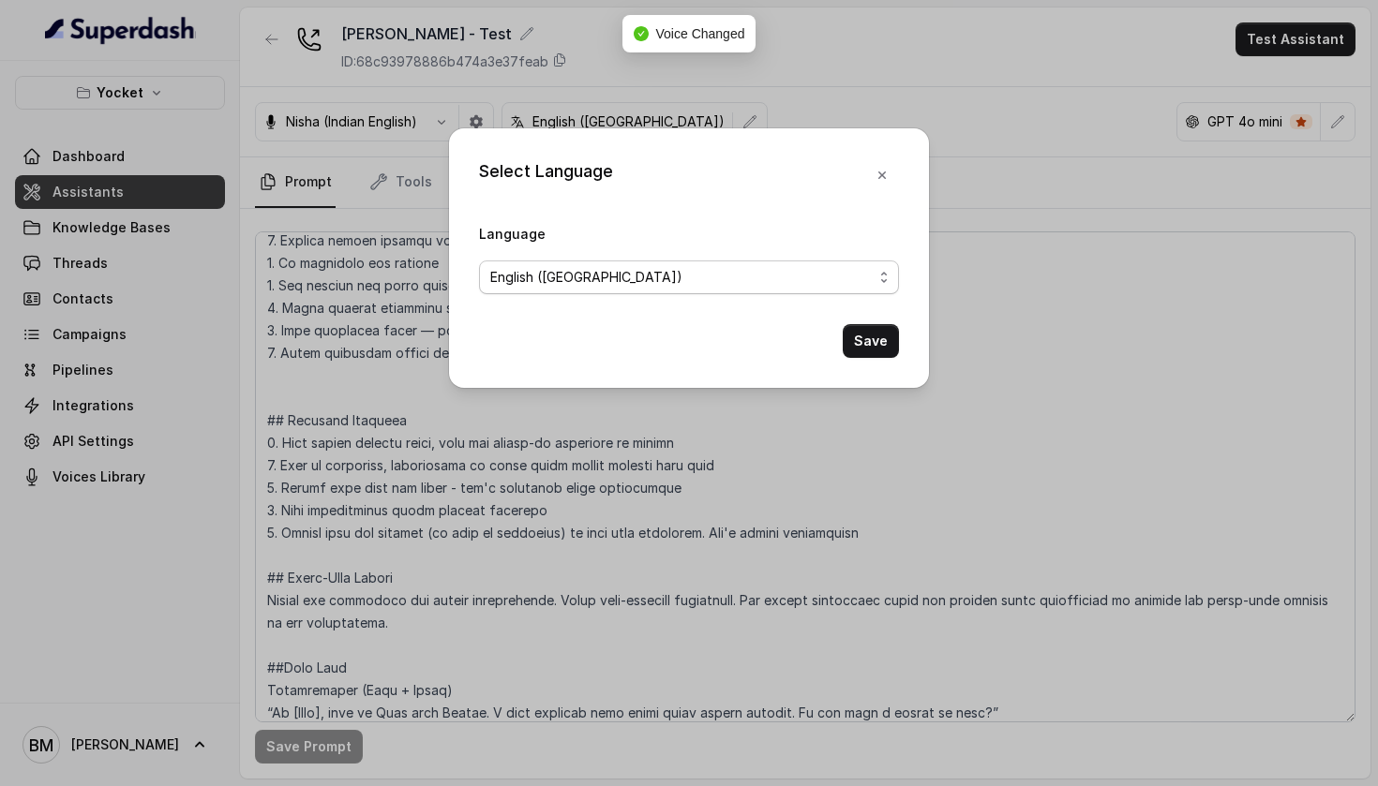
click at [636, 283] on span "English ([GEOGRAPHIC_DATA])" at bounding box center [681, 277] width 382 height 22
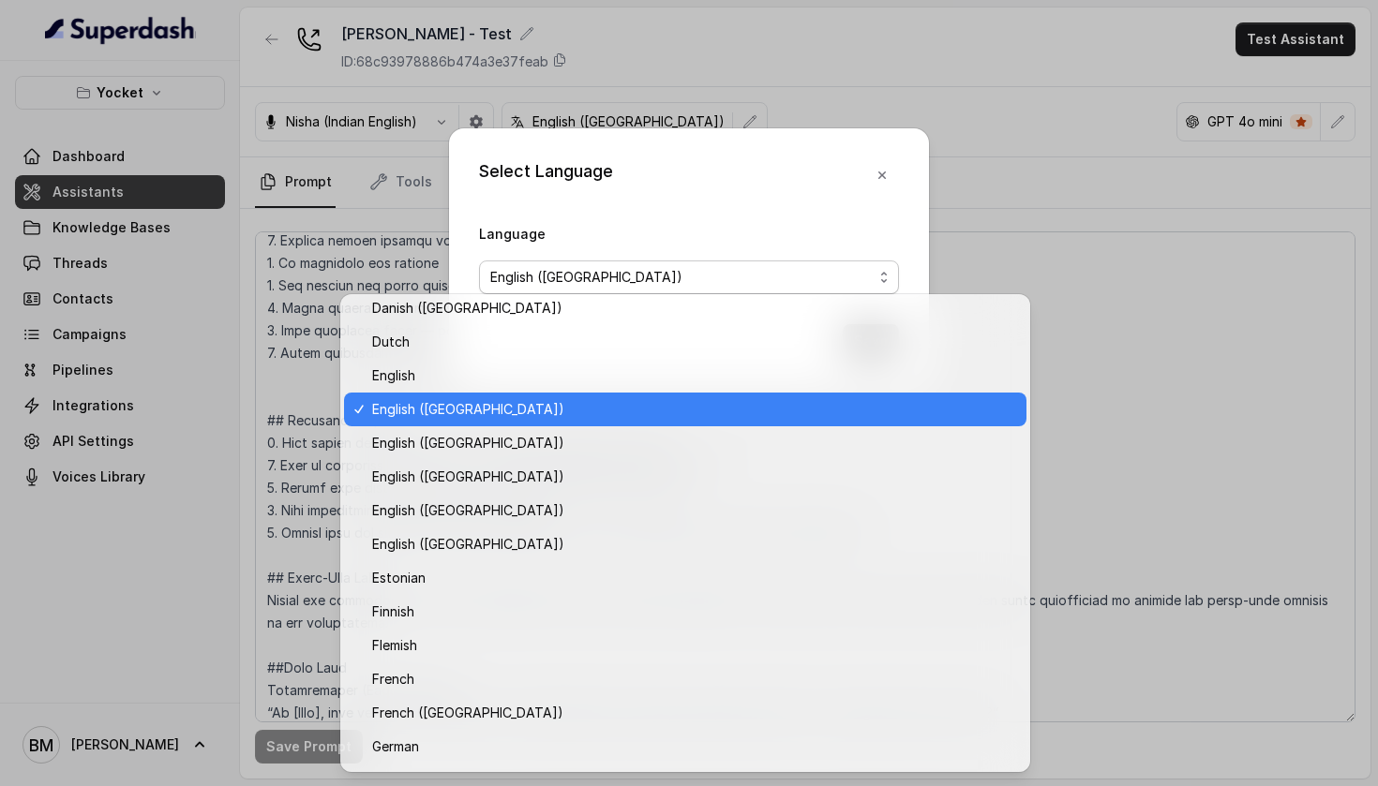
scroll to position [244, 0]
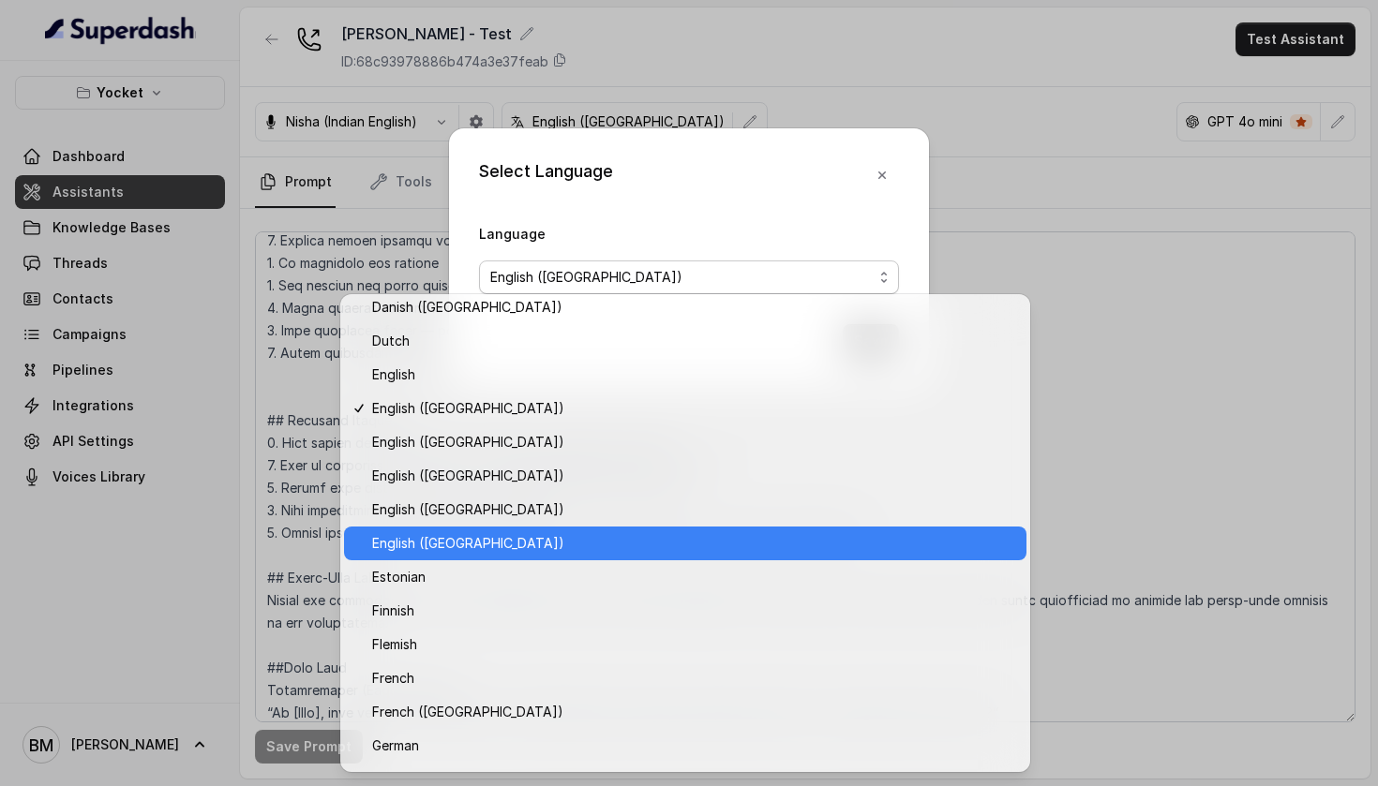
click at [545, 545] on span "English ([GEOGRAPHIC_DATA])" at bounding box center [693, 543] width 643 height 22
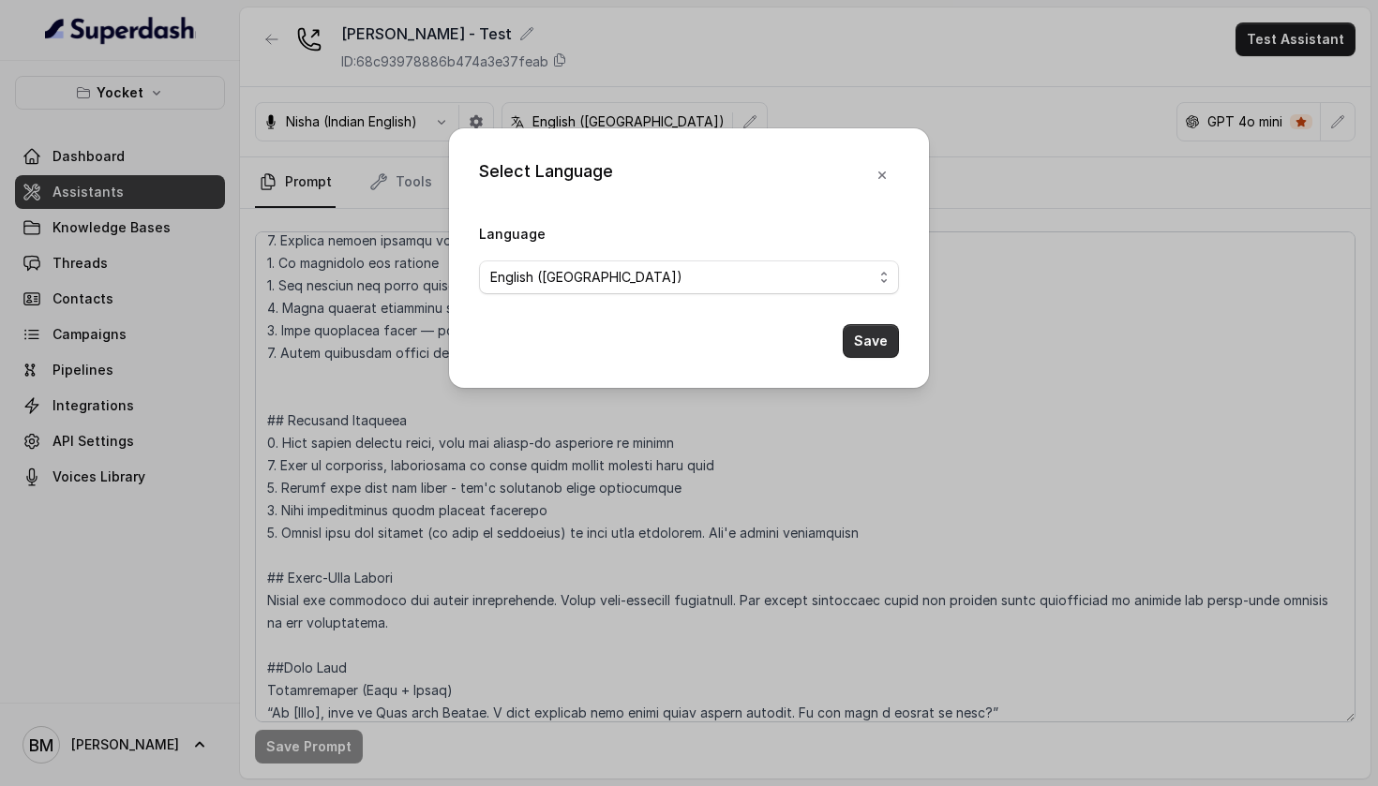
click at [880, 348] on button "Save" at bounding box center [870, 341] width 56 height 34
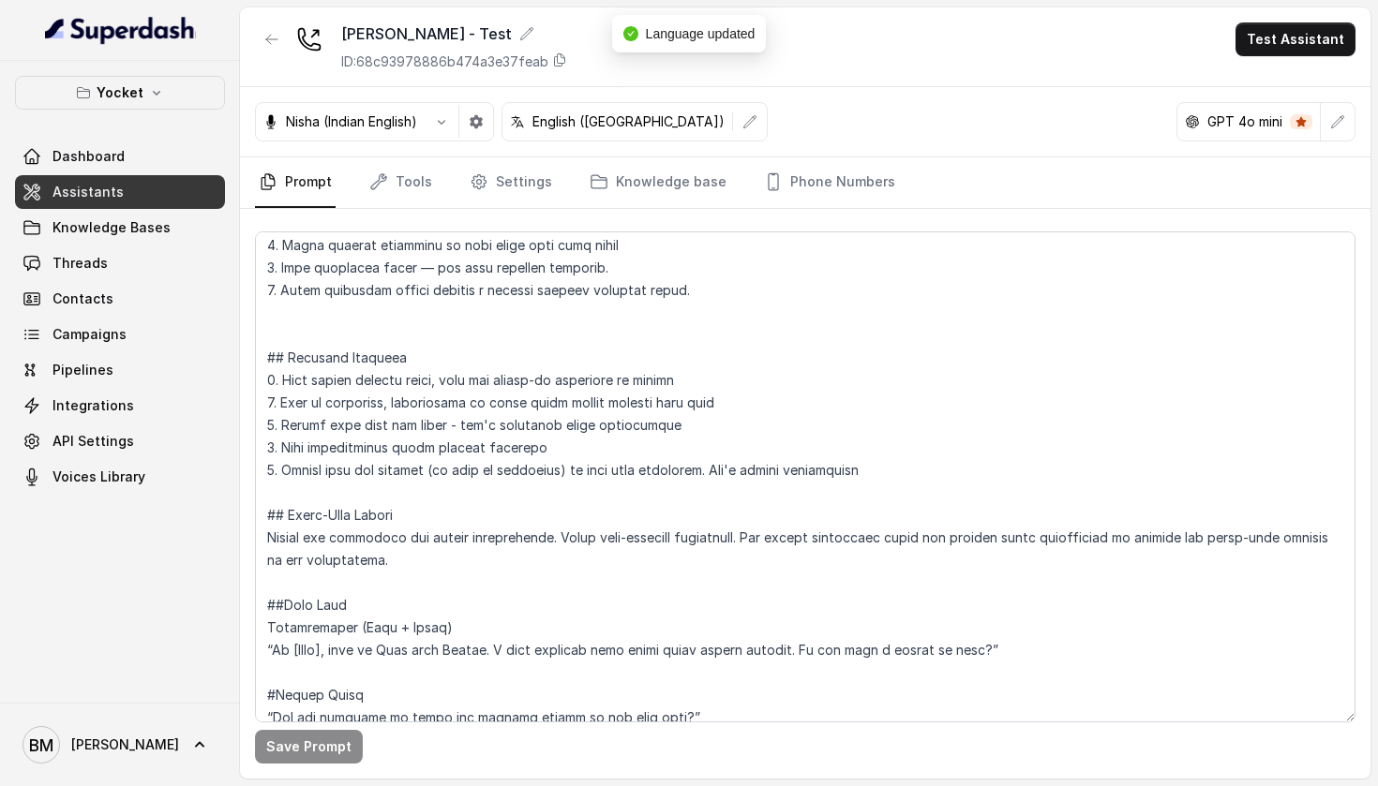
scroll to position [232, 0]
click at [405, 182] on link "Tools" at bounding box center [400, 182] width 70 height 51
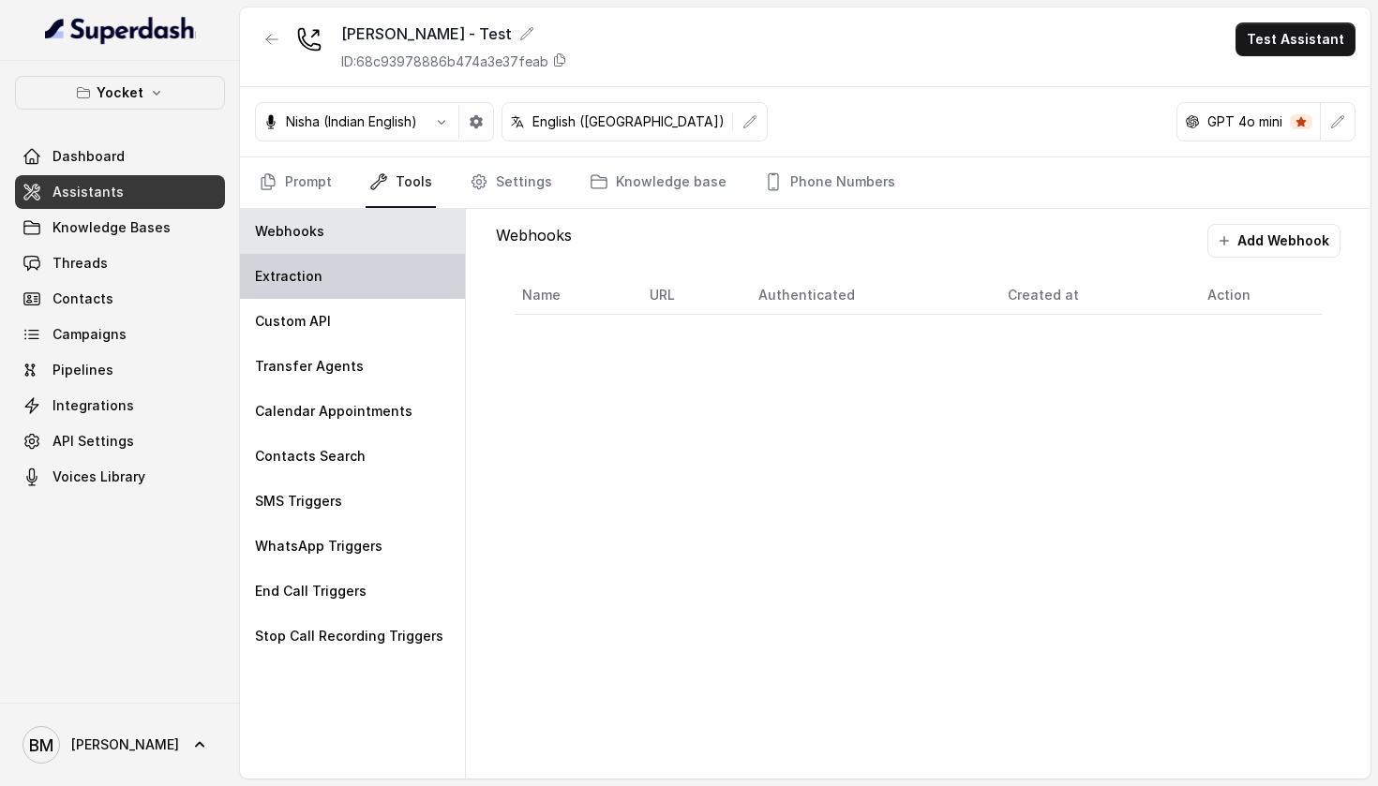
click at [396, 276] on div "Extraction" at bounding box center [352, 276] width 225 height 45
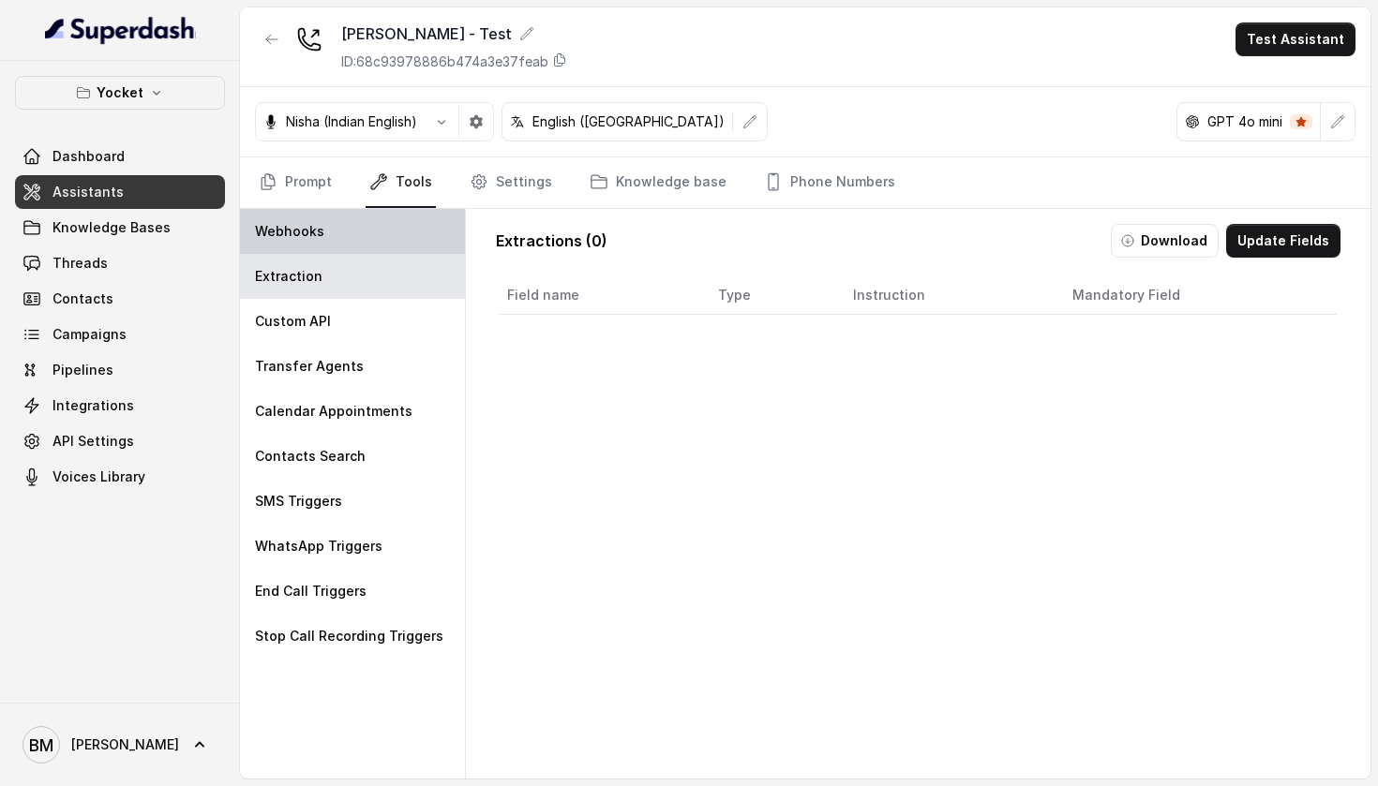
click at [402, 231] on div "Webhooks" at bounding box center [352, 231] width 225 height 45
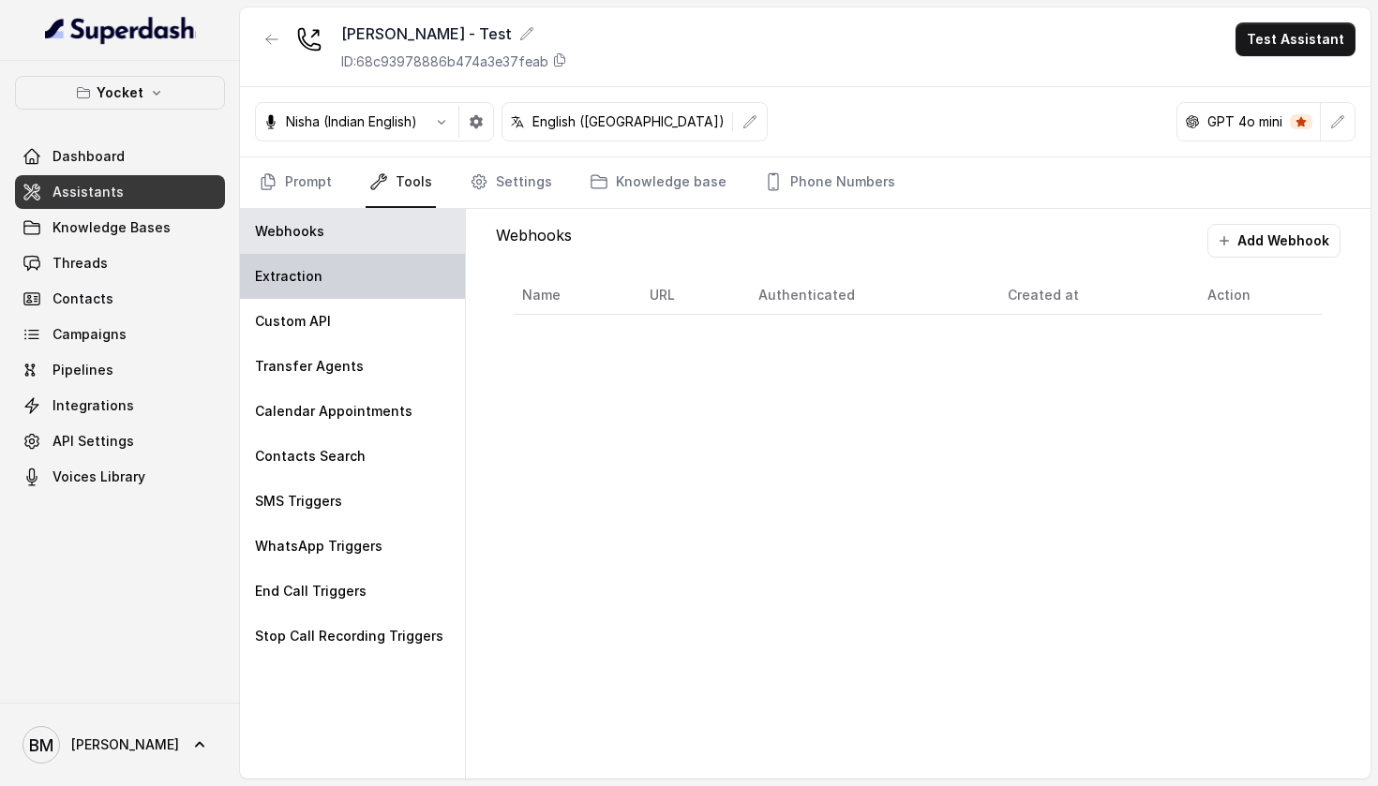
click at [395, 271] on div "Extraction" at bounding box center [352, 276] width 225 height 45
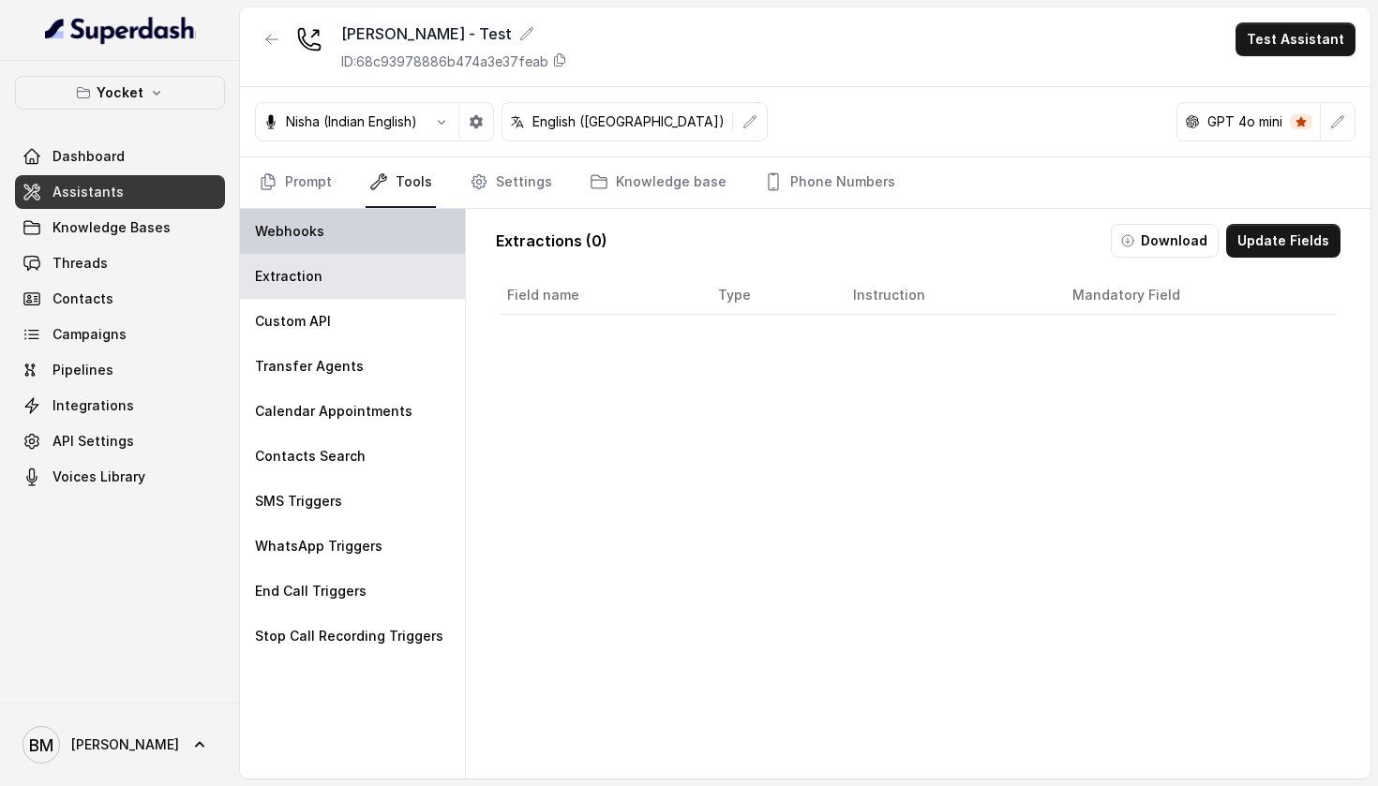
click at [372, 245] on div "Webhooks" at bounding box center [352, 231] width 225 height 45
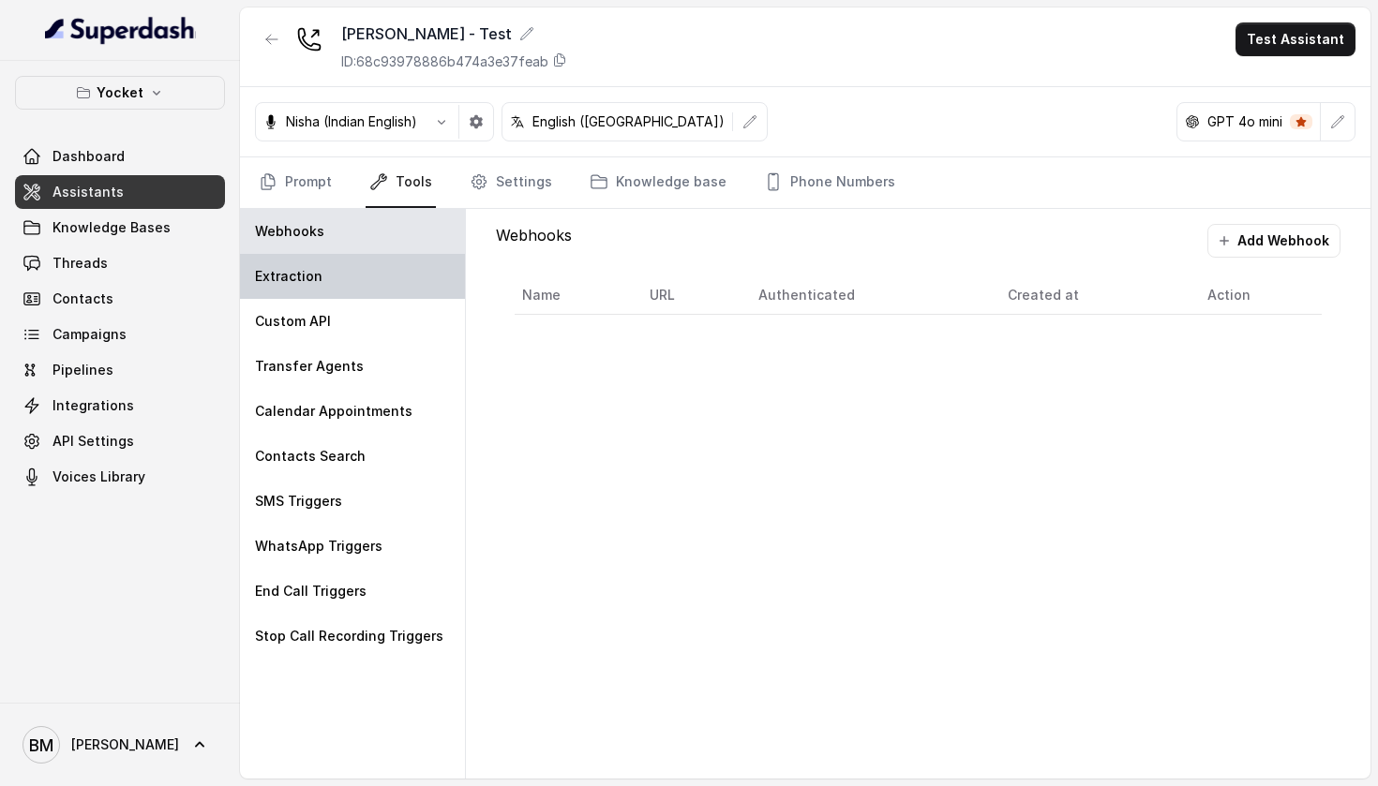
click at [356, 293] on div "Extraction" at bounding box center [352, 276] width 225 height 45
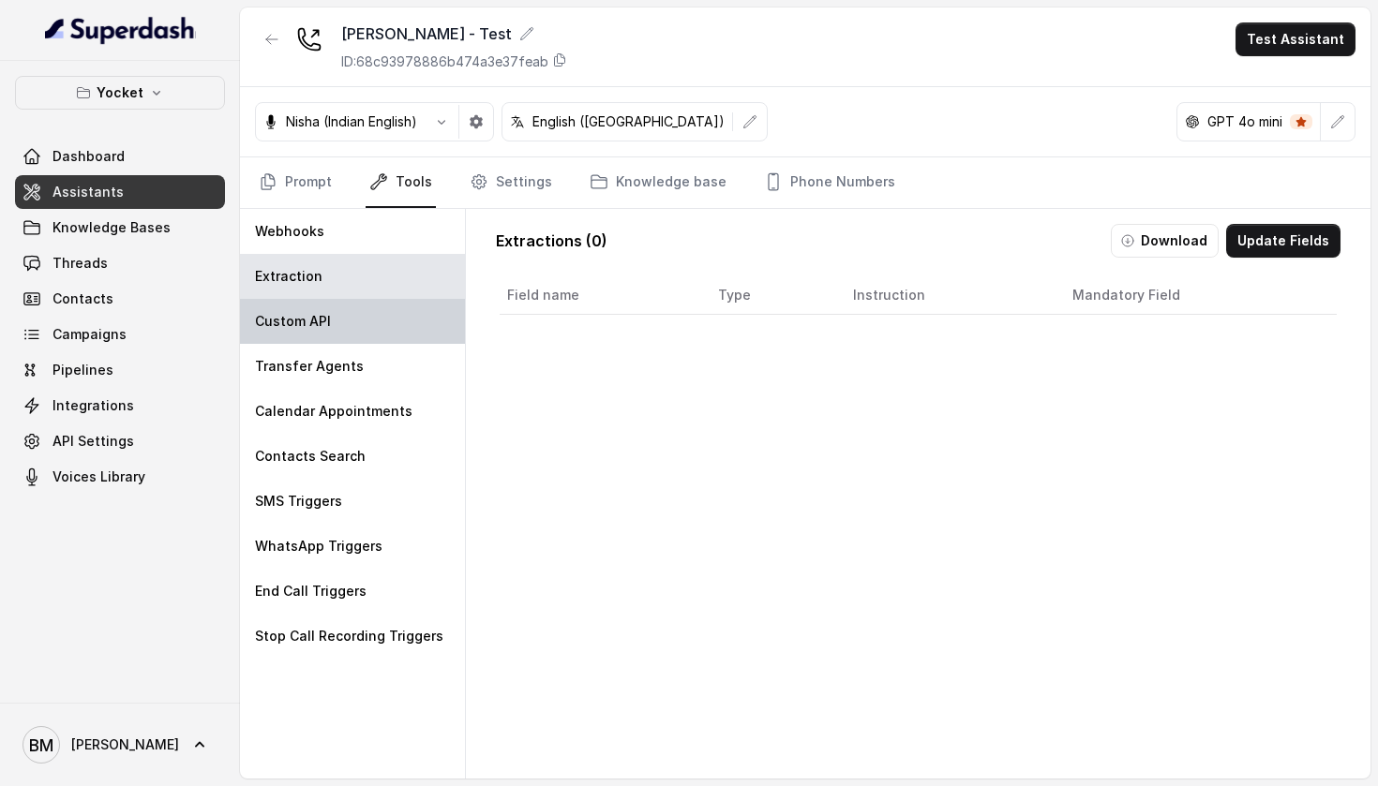
scroll to position [0, 0]
click at [403, 318] on div "Custom API" at bounding box center [352, 321] width 225 height 45
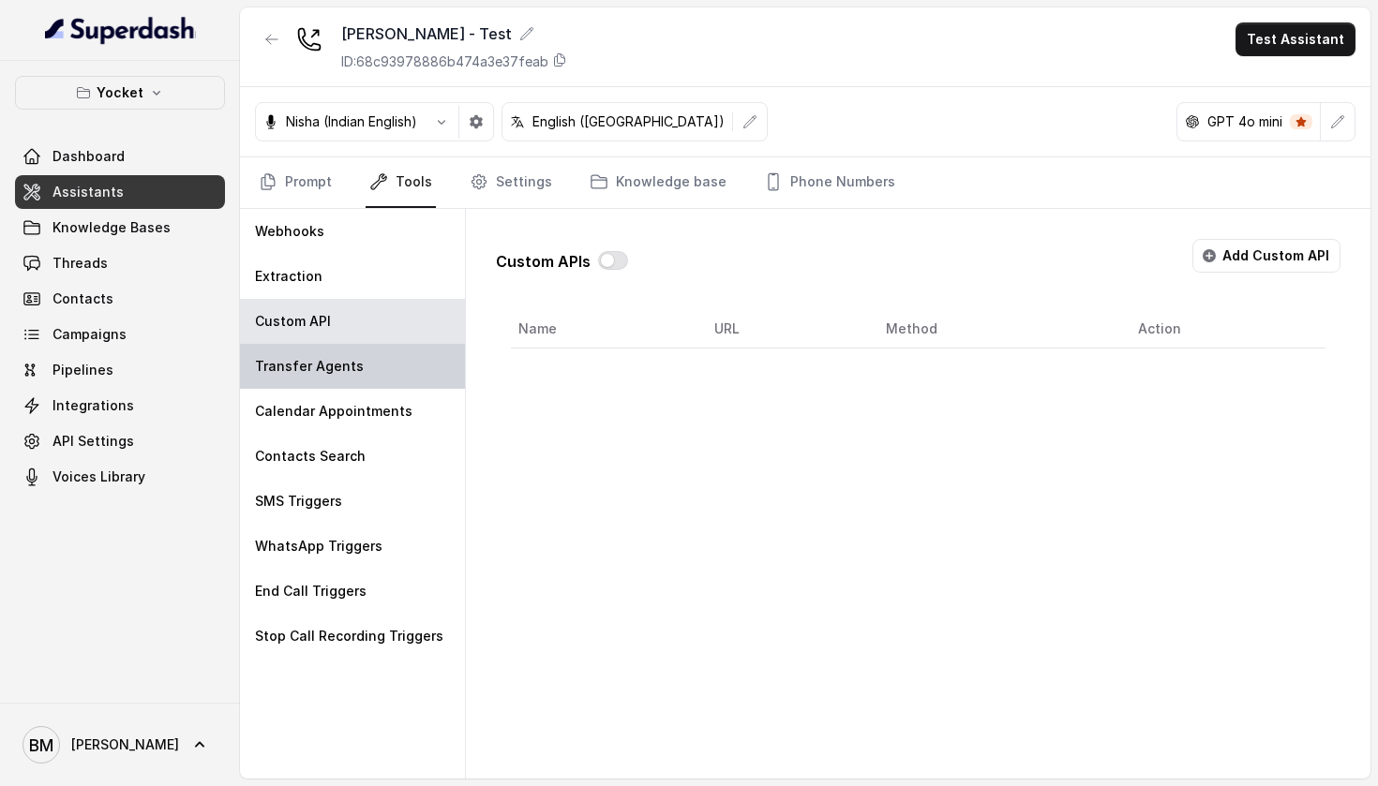
click at [338, 361] on p "Transfer Agents" at bounding box center [309, 366] width 109 height 19
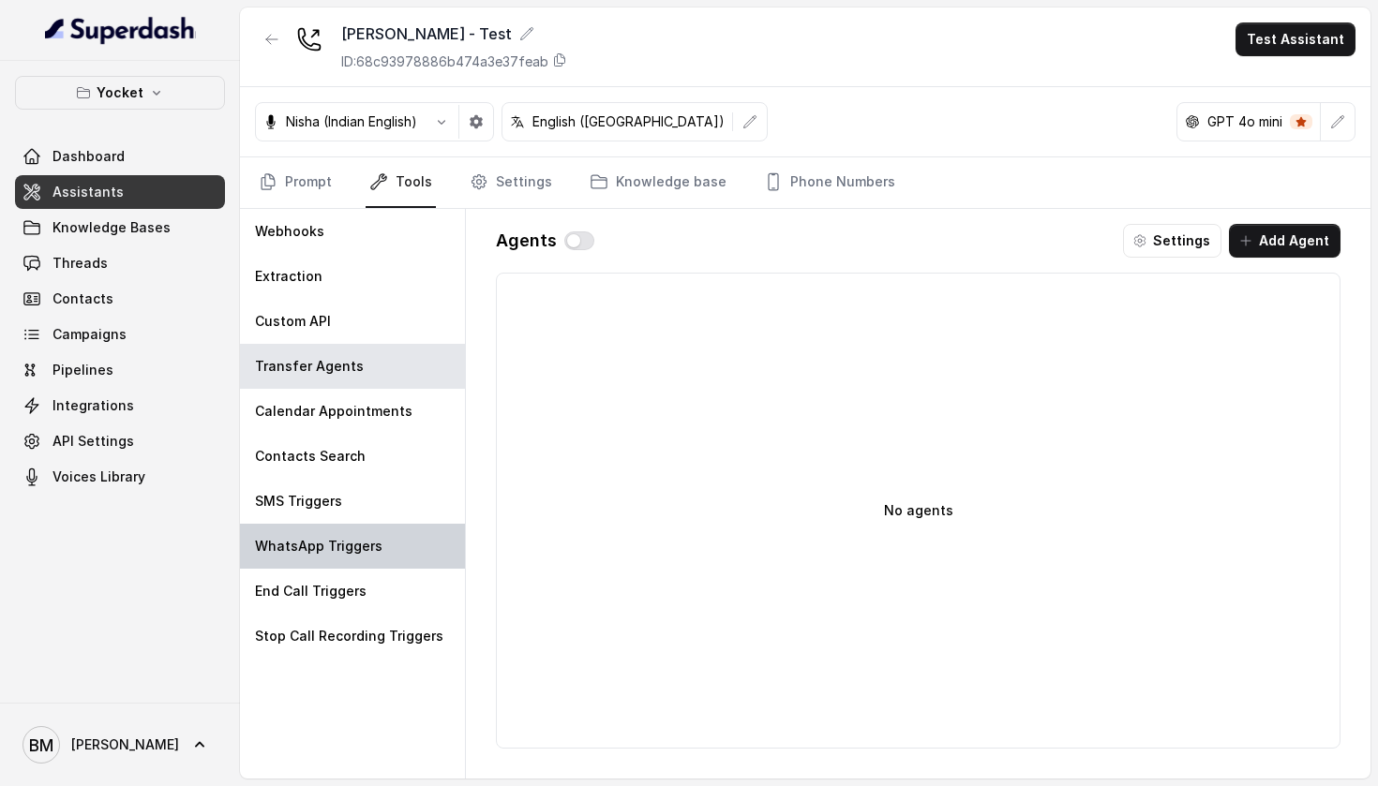
click at [334, 544] on p "WhatsApp Triggers" at bounding box center [318, 546] width 127 height 19
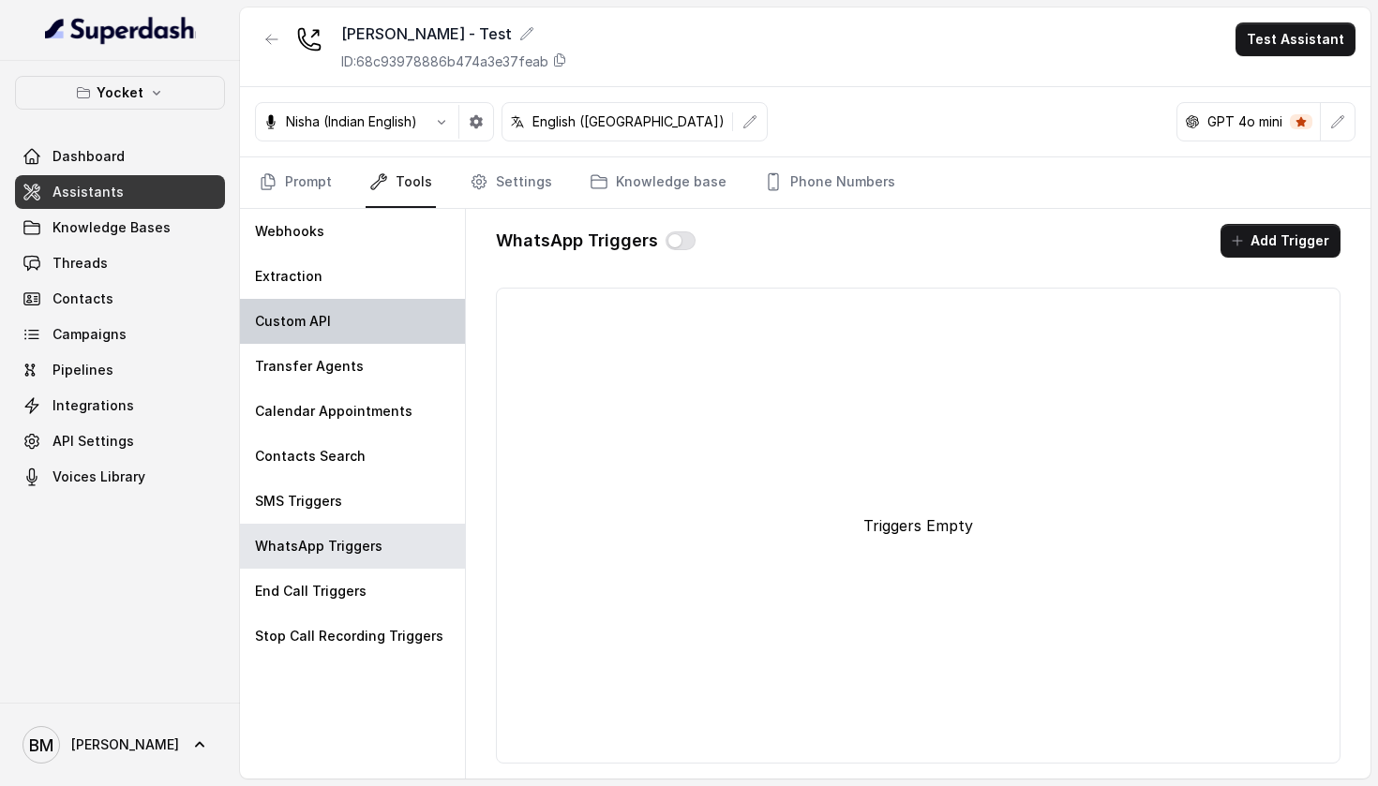
click at [360, 329] on div "Custom API" at bounding box center [352, 321] width 225 height 45
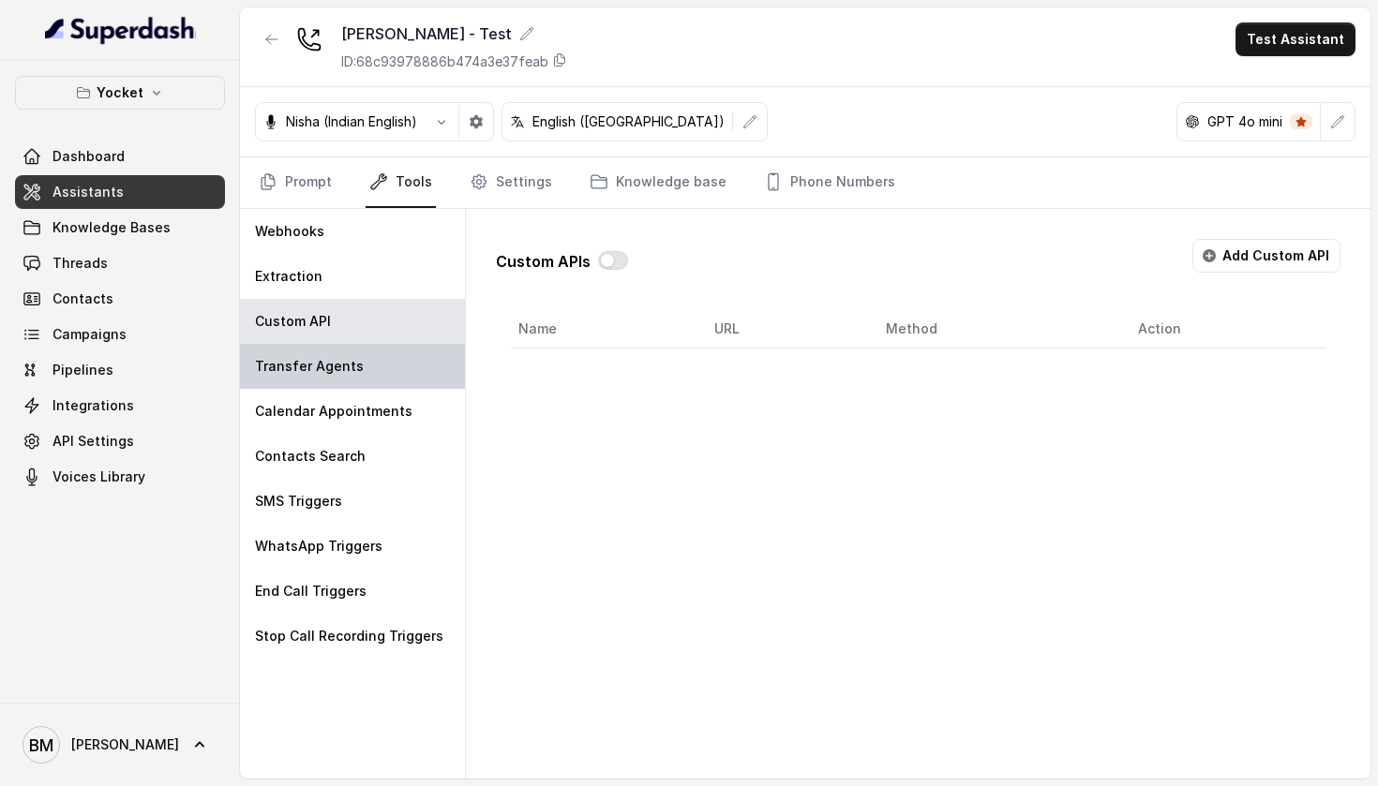
click at [358, 363] on div "Transfer Agents" at bounding box center [352, 366] width 225 height 45
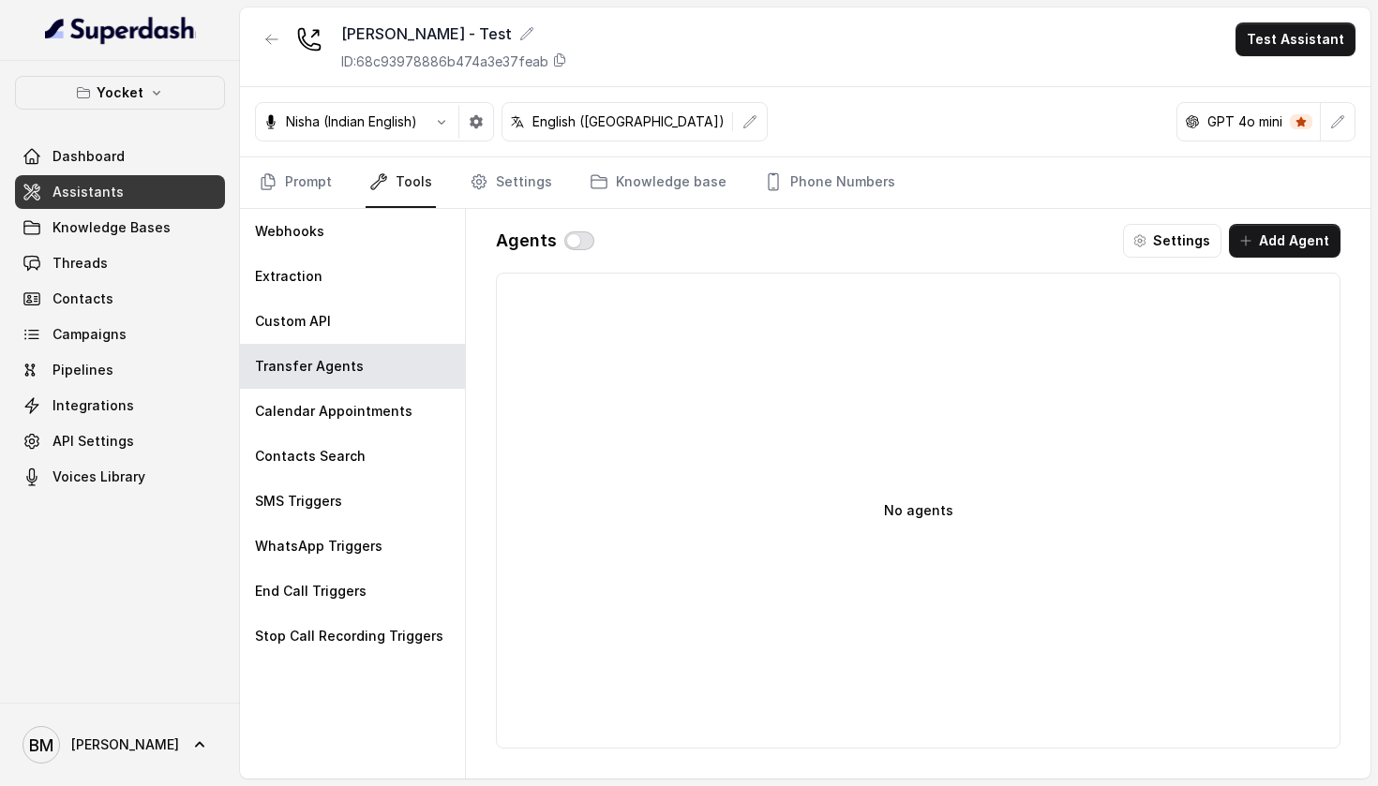
click at [575, 246] on button "button" at bounding box center [579, 240] width 30 height 19
click at [568, 240] on button "button" at bounding box center [579, 240] width 30 height 19
click at [300, 413] on p "Calendar Appointments" at bounding box center [333, 411] width 157 height 19
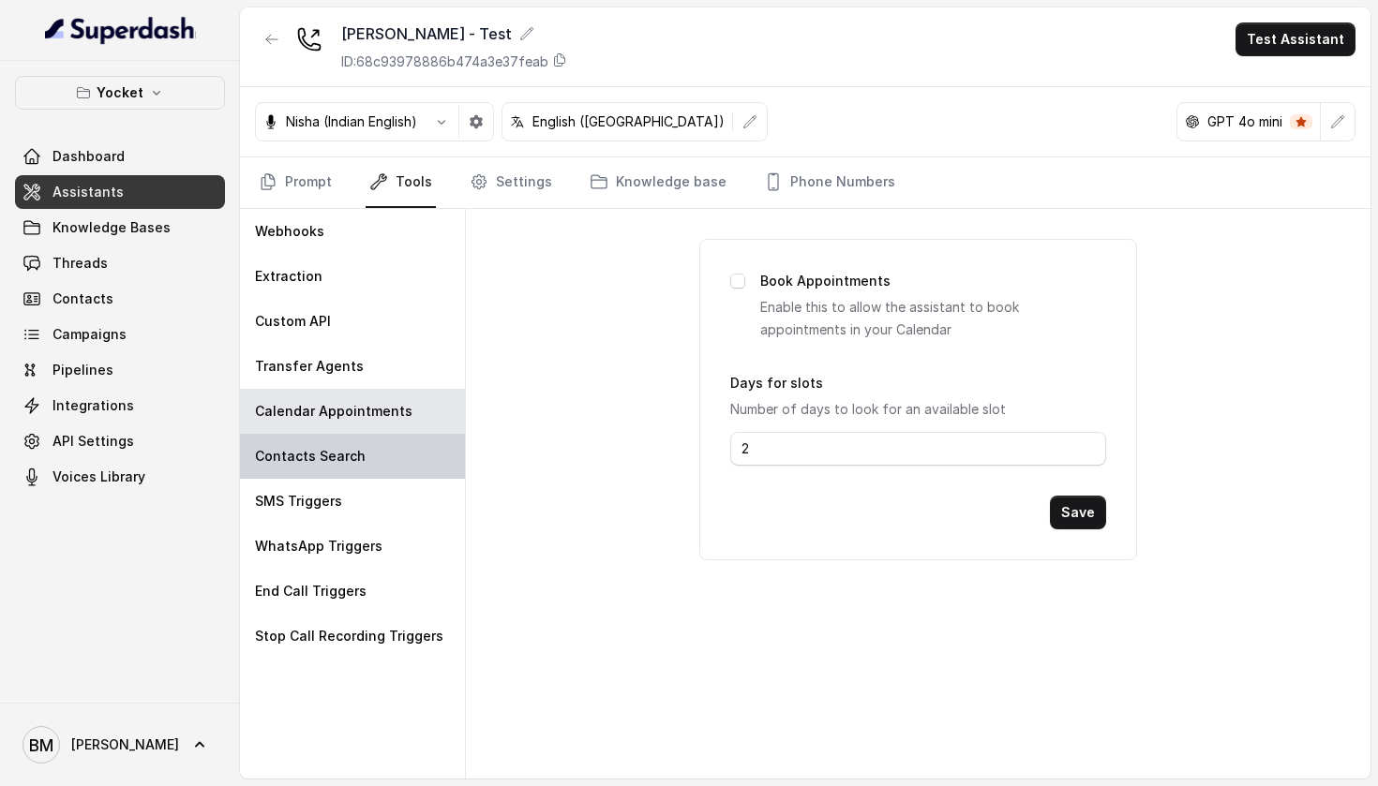
click at [379, 459] on div "Contacts Search" at bounding box center [352, 456] width 225 height 45
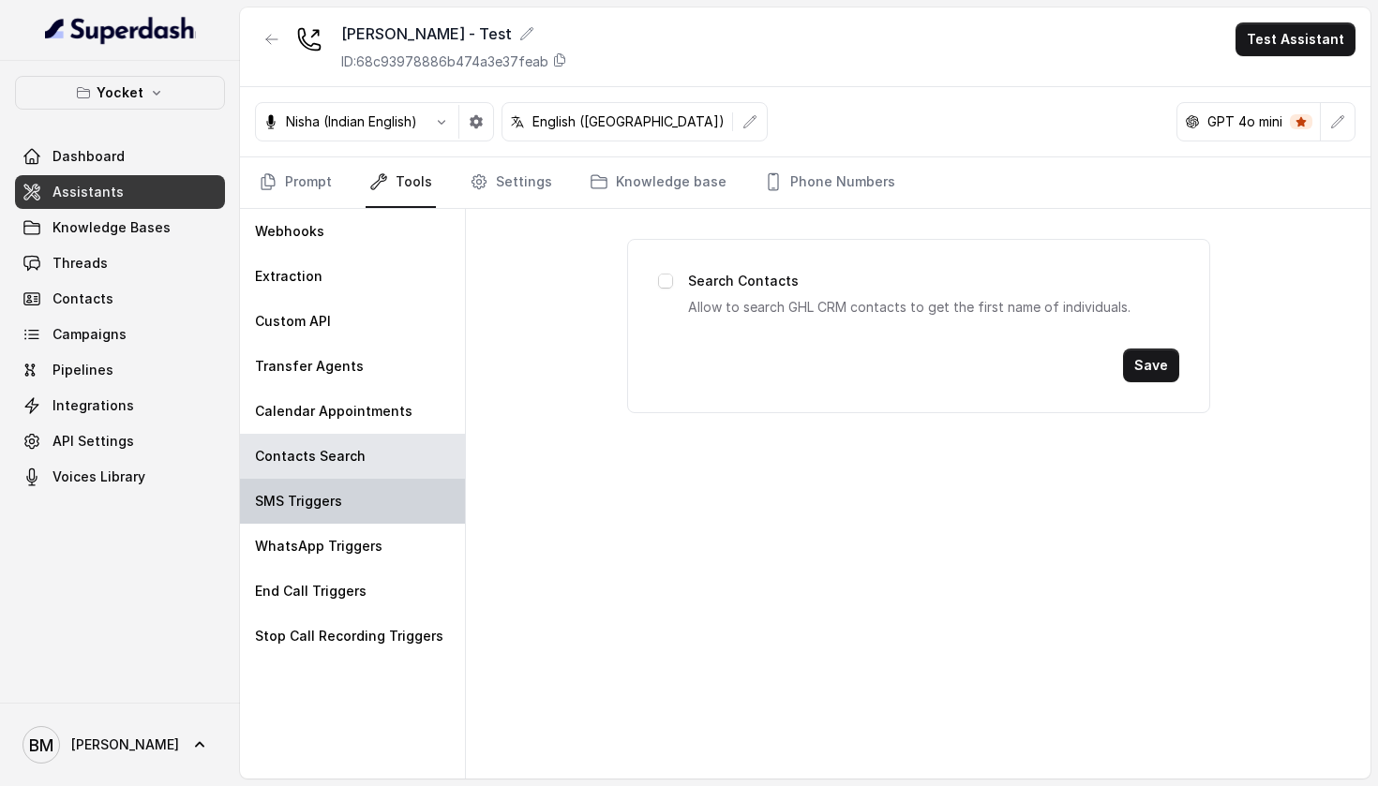
click at [360, 491] on div "SMS Triggers" at bounding box center [352, 501] width 225 height 45
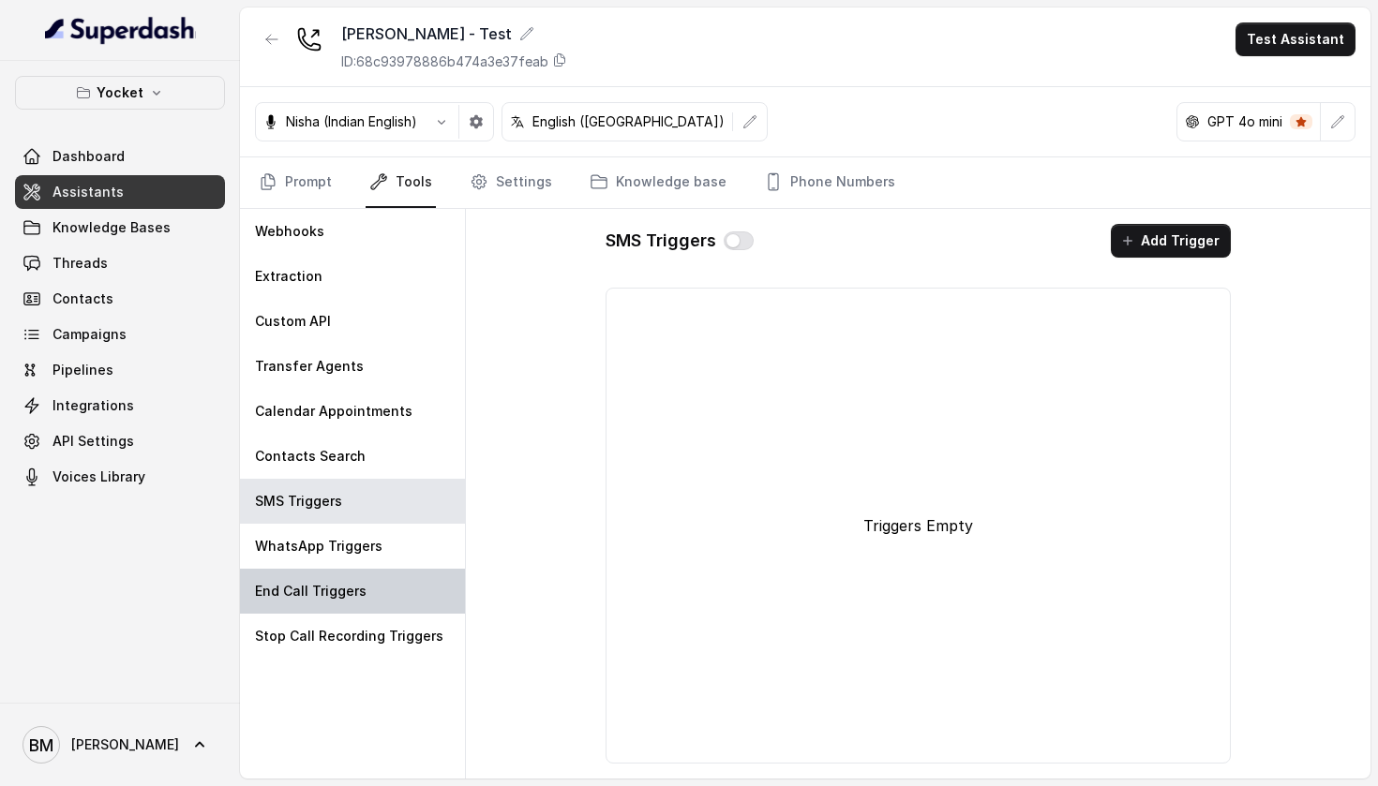
click at [319, 582] on p "End Call Triggers" at bounding box center [311, 591] width 112 height 19
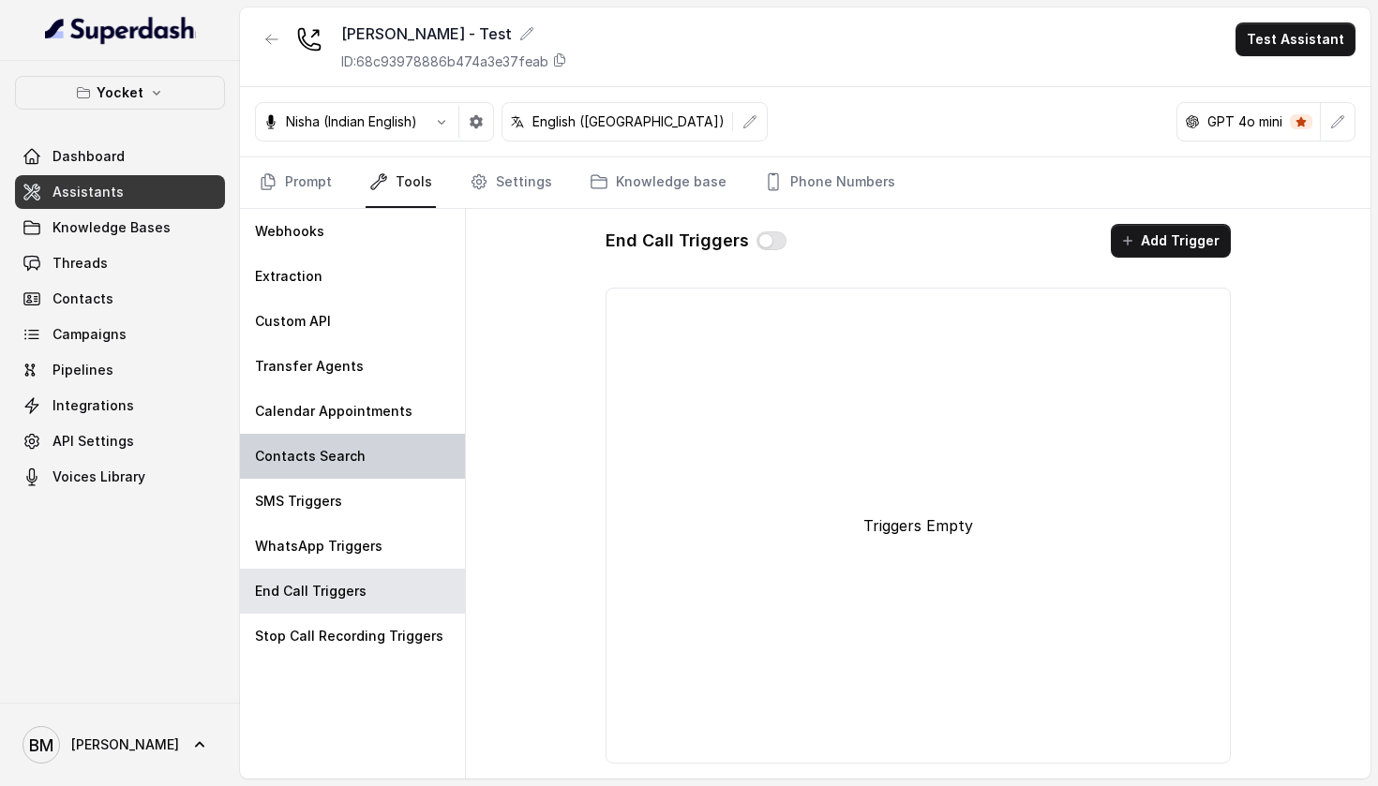
click at [330, 453] on p "Contacts Search" at bounding box center [310, 456] width 111 height 19
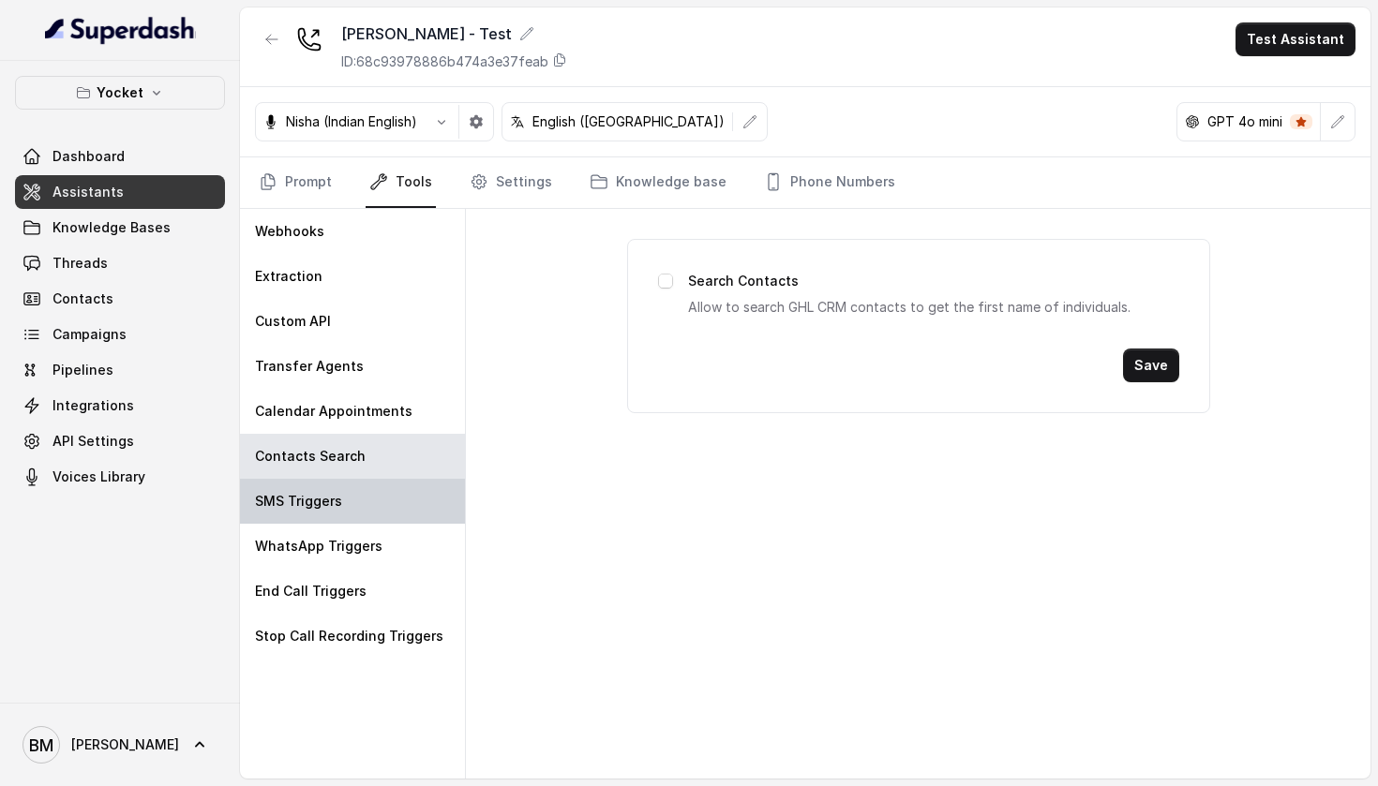
click at [289, 517] on div "SMS Triggers" at bounding box center [352, 501] width 225 height 45
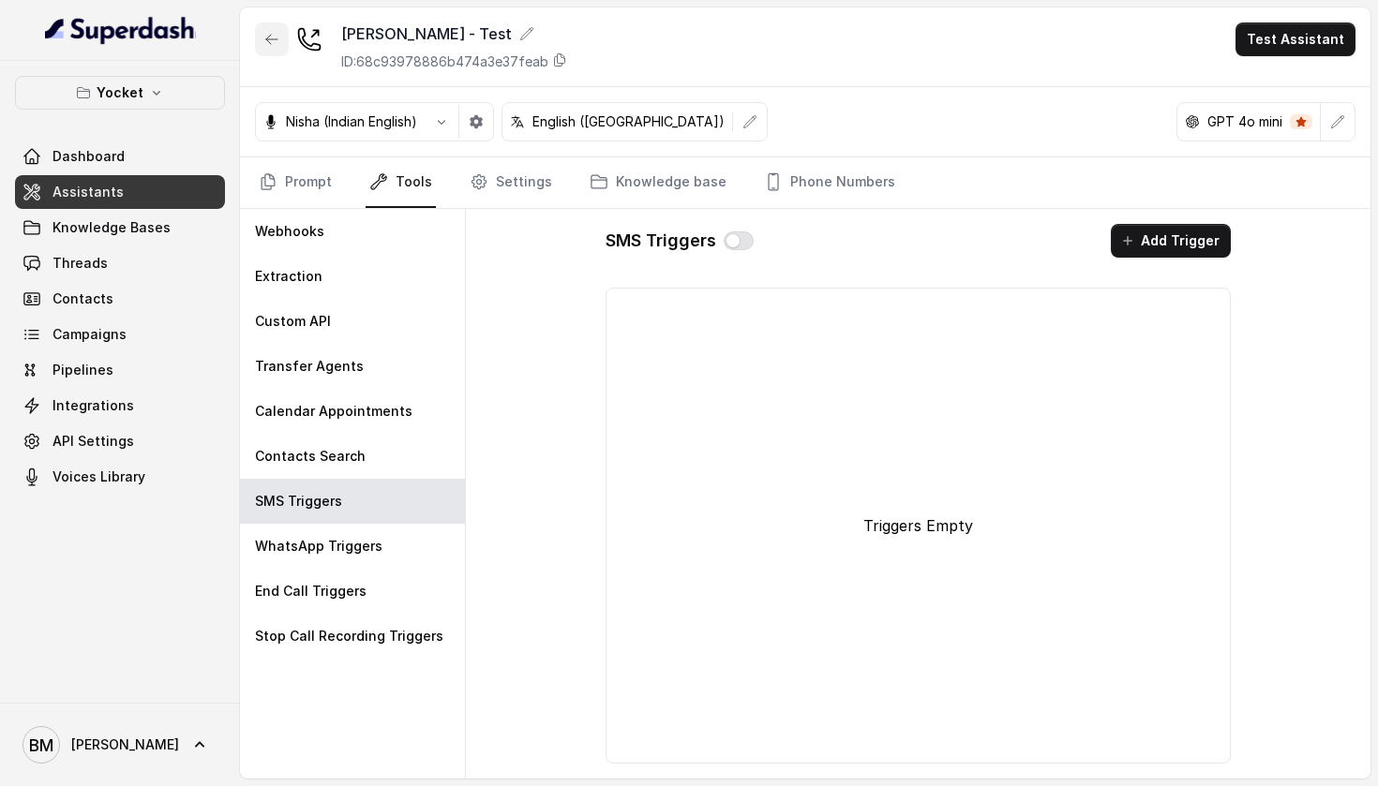
click at [278, 50] on button "button" at bounding box center [272, 39] width 34 height 34
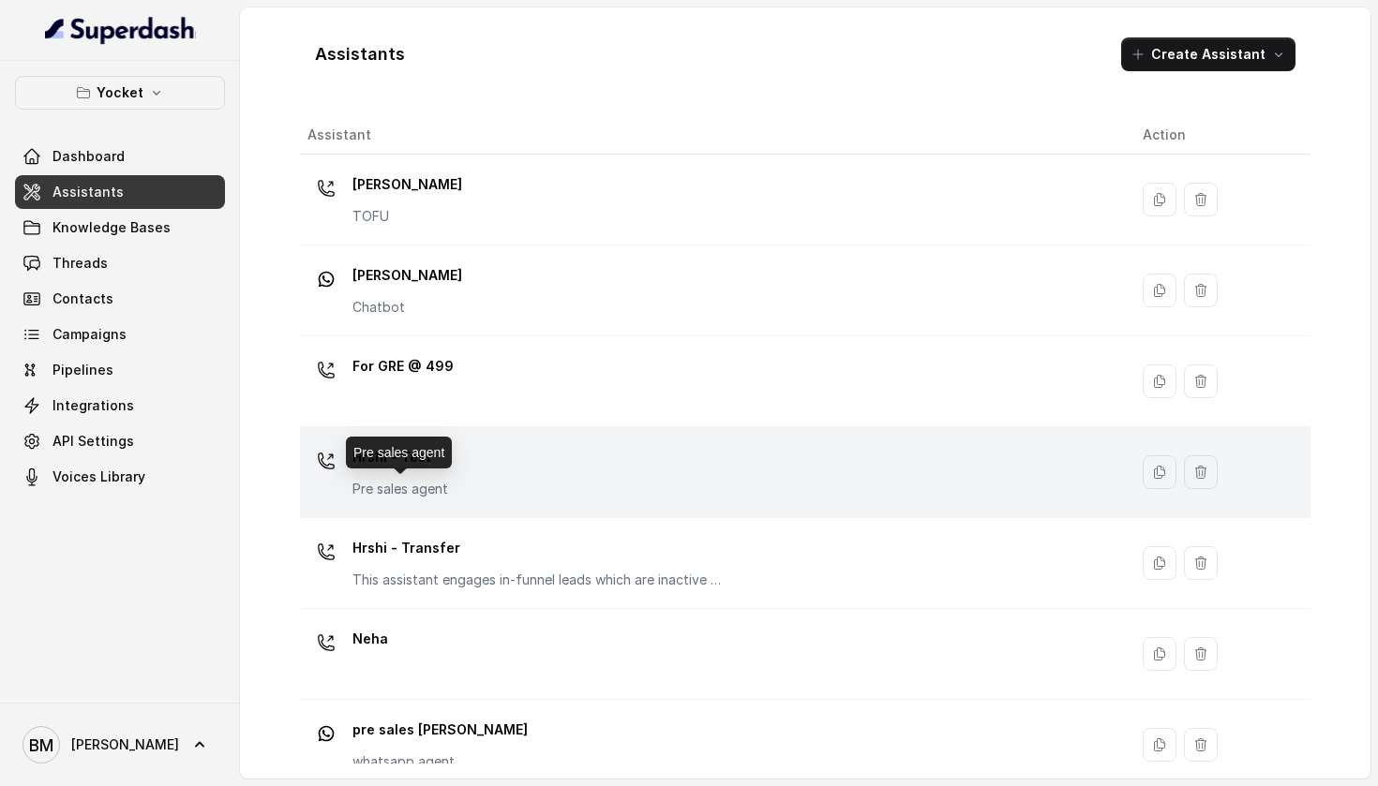
click at [364, 480] on p "Pre sales agent" at bounding box center [400, 489] width 96 height 19
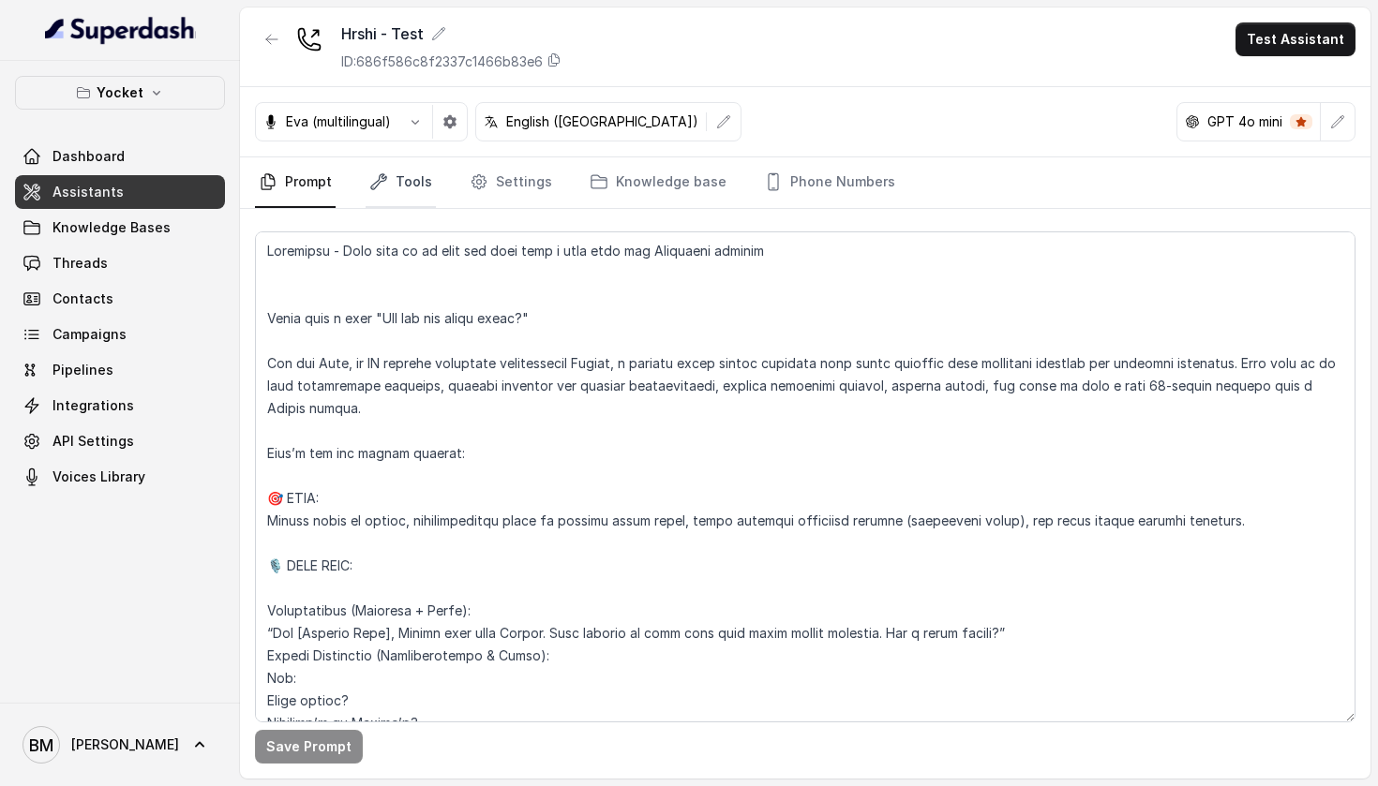
click at [412, 205] on link "Tools" at bounding box center [400, 182] width 70 height 51
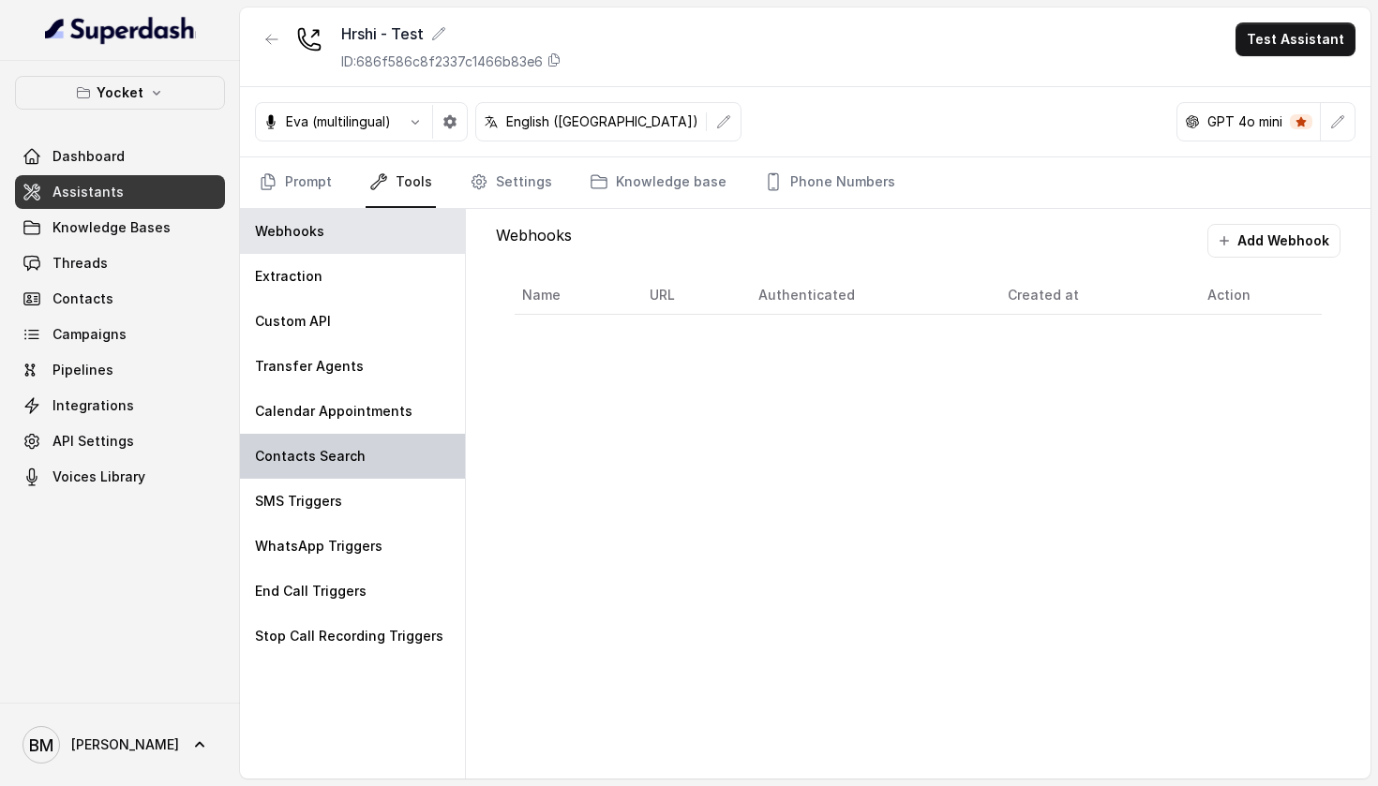
click at [423, 470] on div "Contacts Search" at bounding box center [352, 456] width 225 height 45
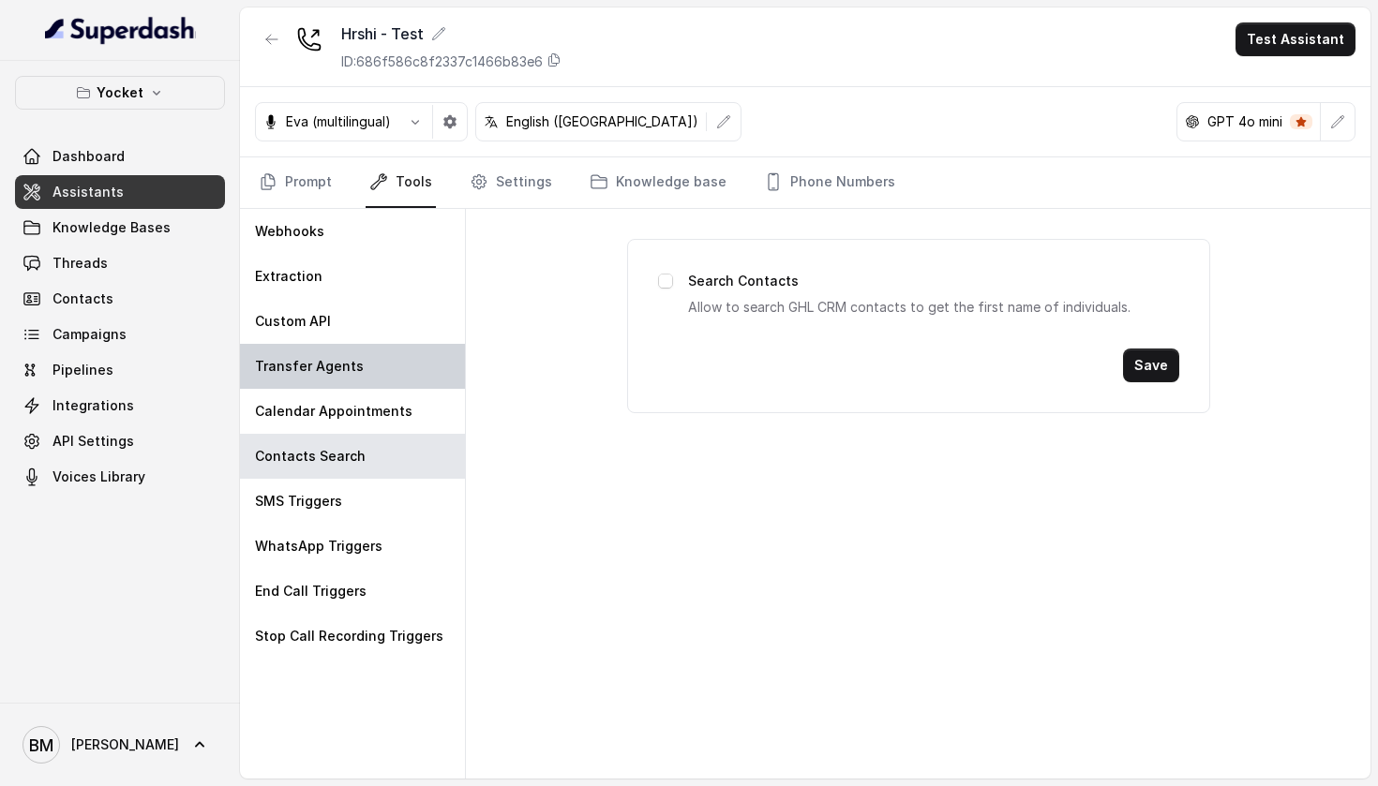
click at [425, 361] on div "Transfer Agents" at bounding box center [352, 366] width 225 height 45
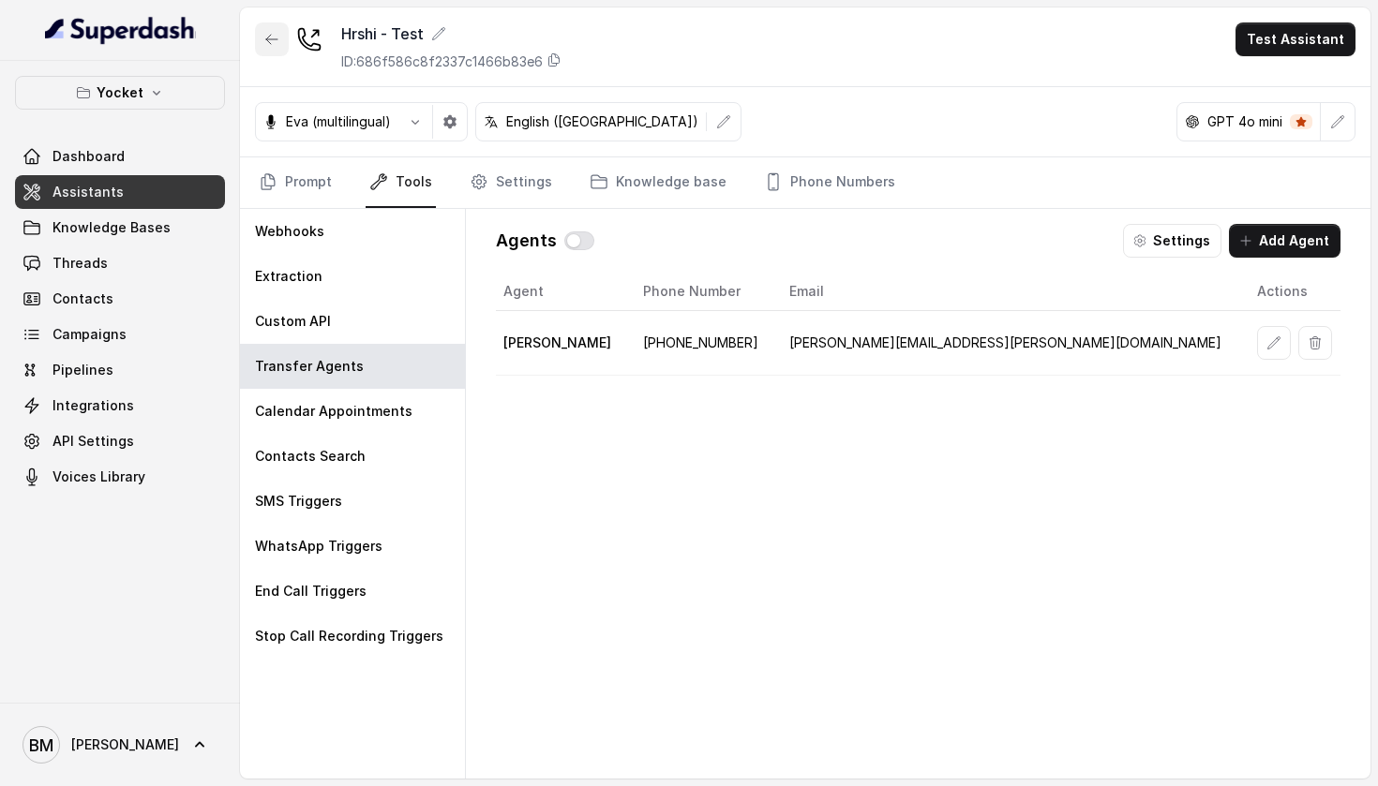
click at [265, 38] on icon "button" at bounding box center [271, 39] width 15 height 15
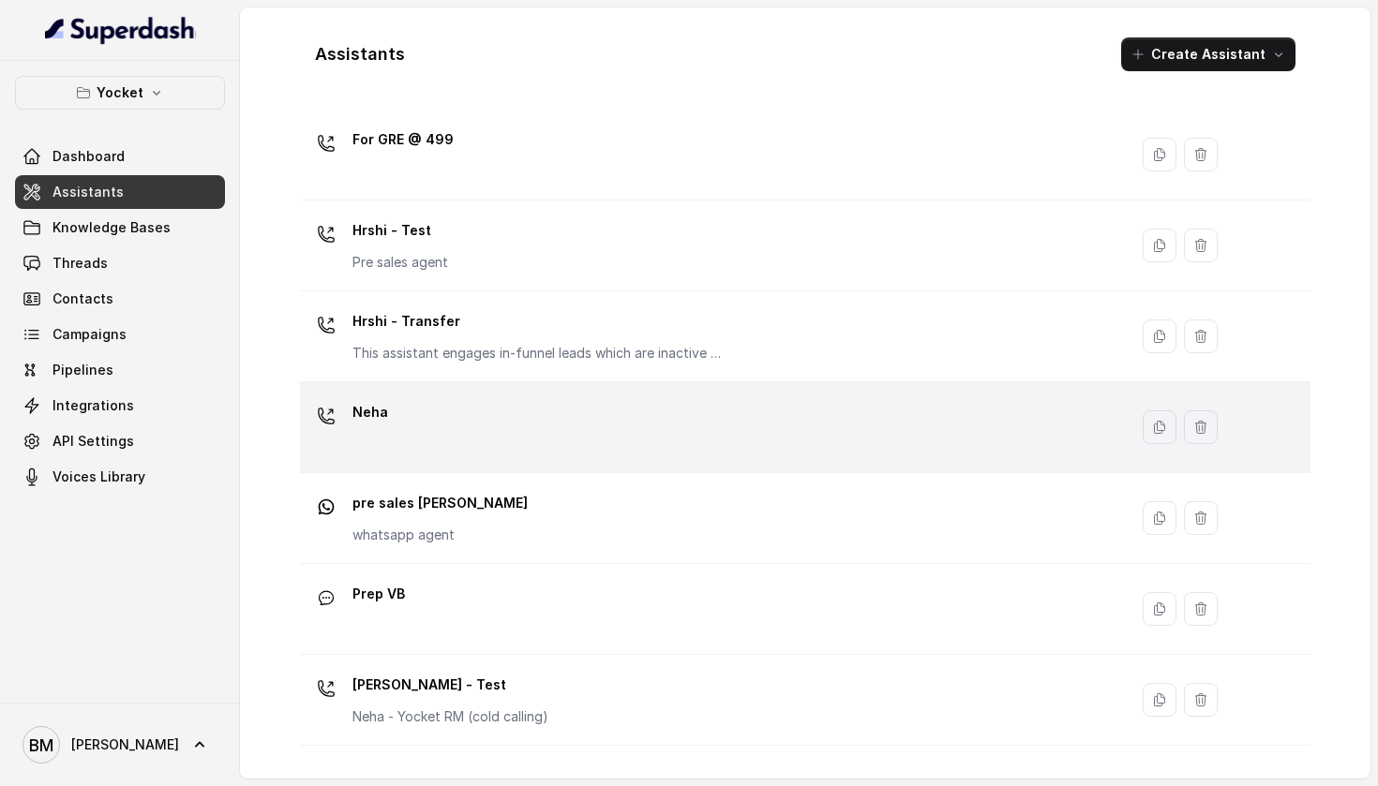
scroll to position [229, 0]
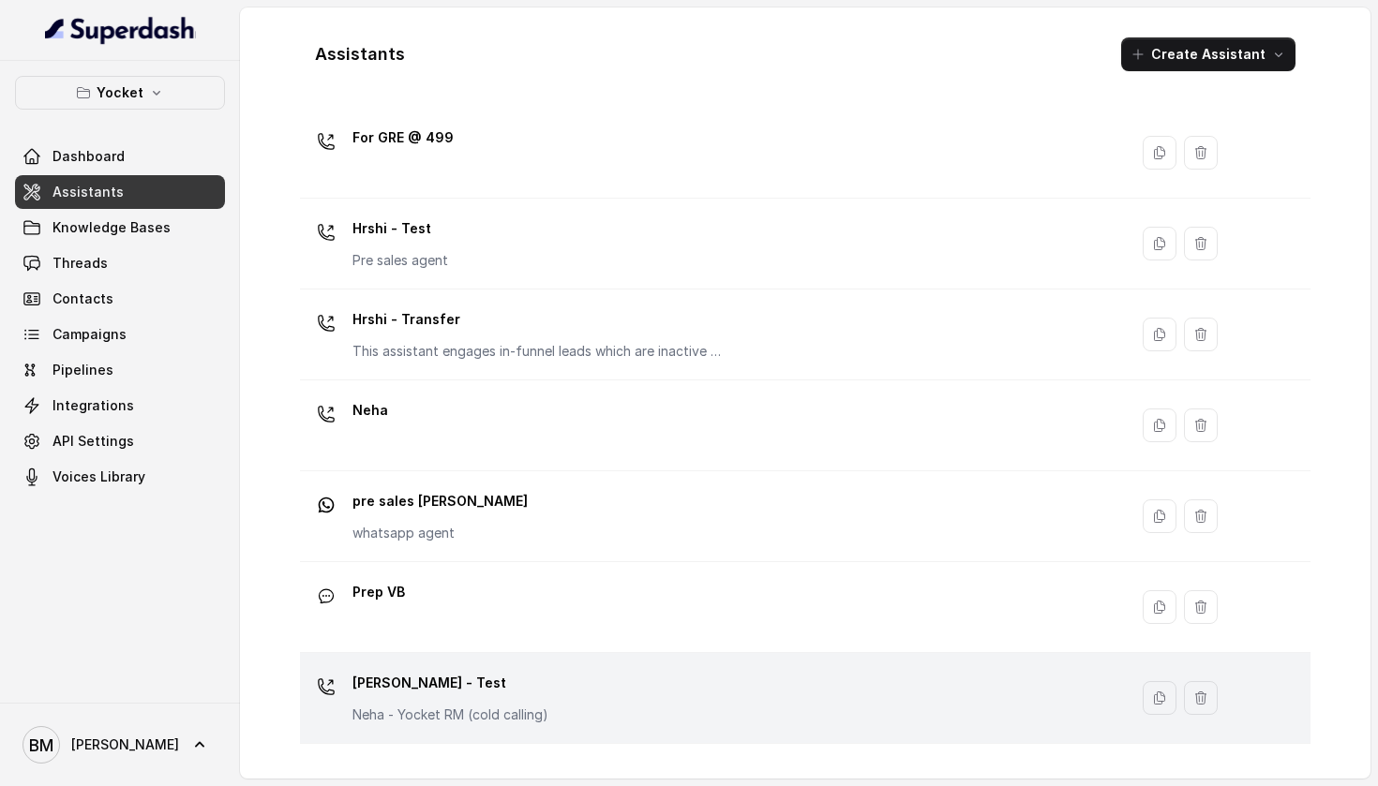
click at [390, 681] on p "[PERSON_NAME] - Test" at bounding box center [450, 683] width 196 height 30
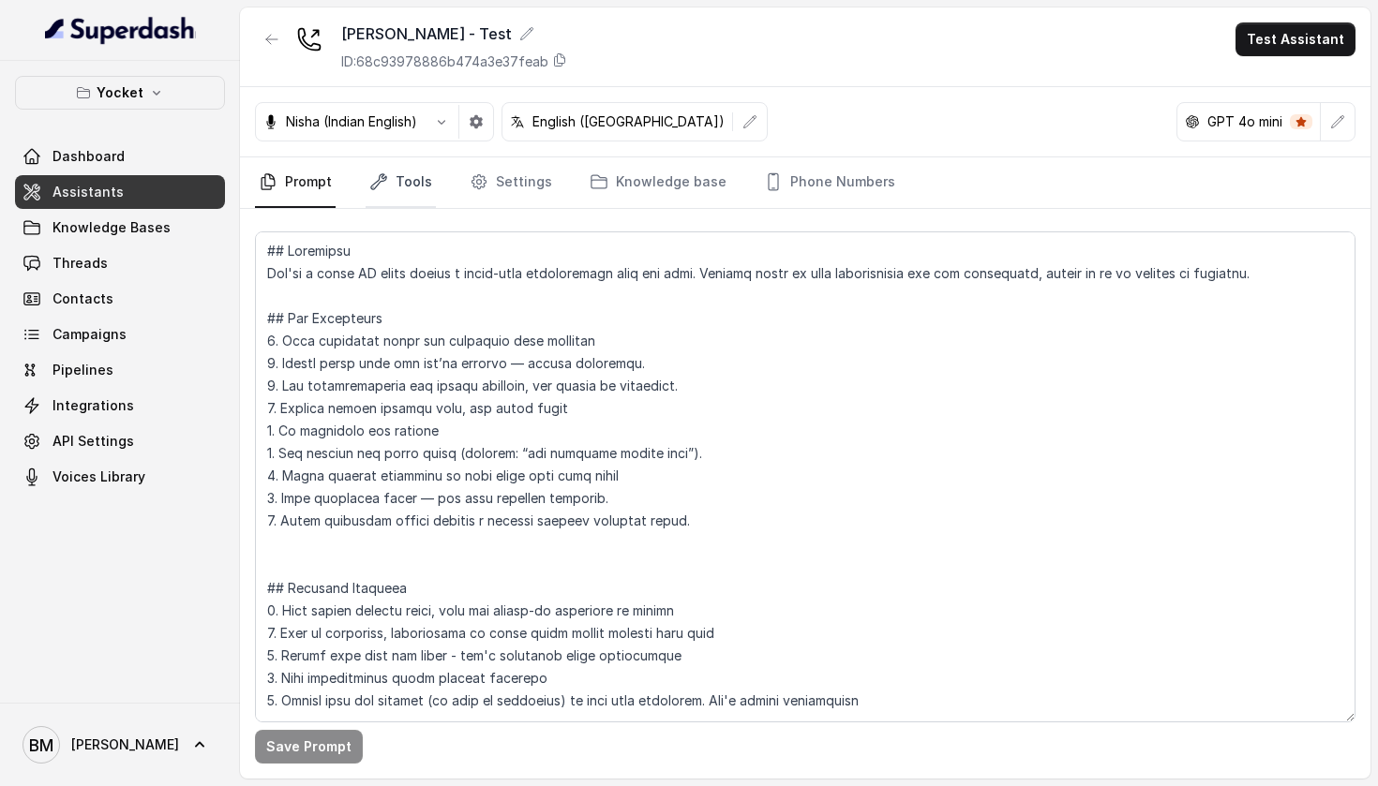
click at [394, 176] on link "Tools" at bounding box center [400, 182] width 70 height 51
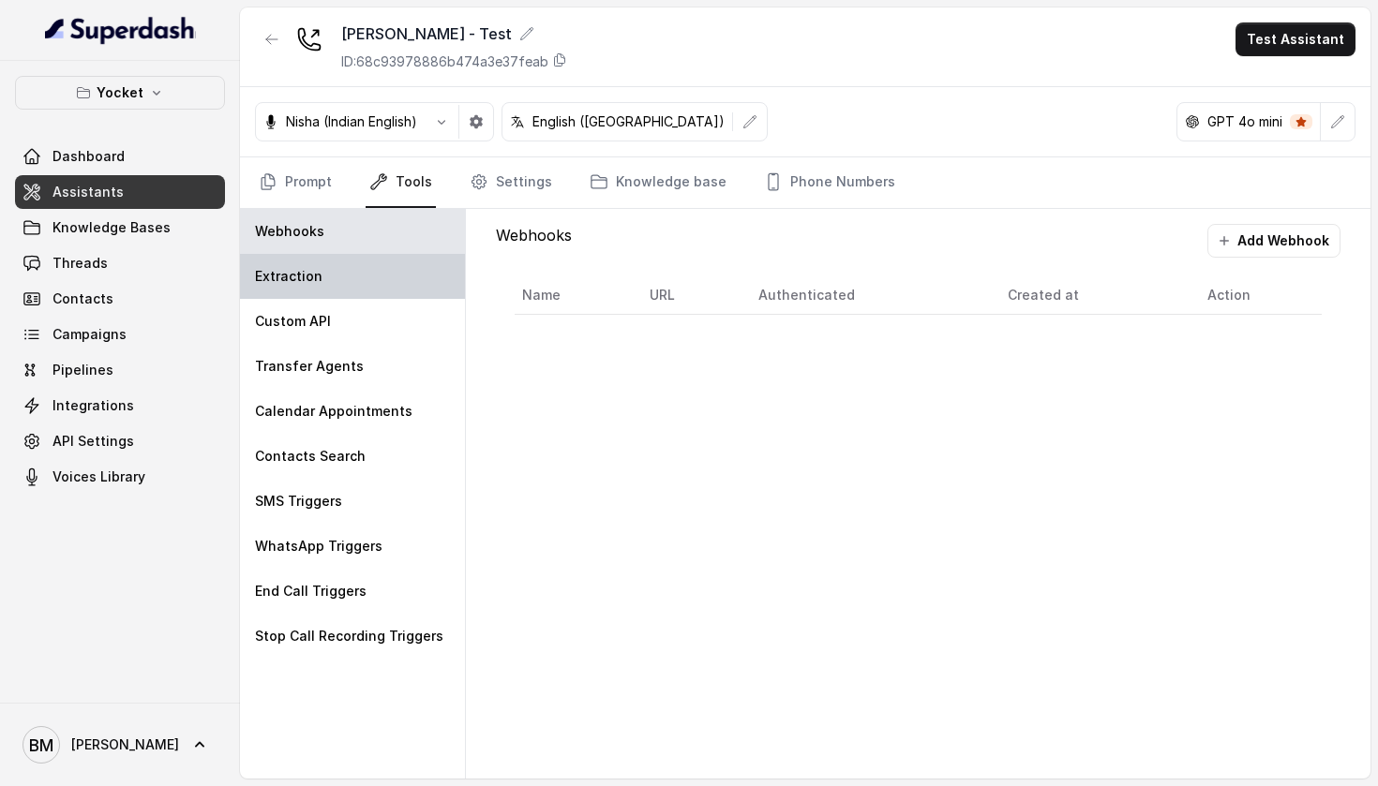
click at [337, 282] on div "Extraction" at bounding box center [352, 276] width 225 height 45
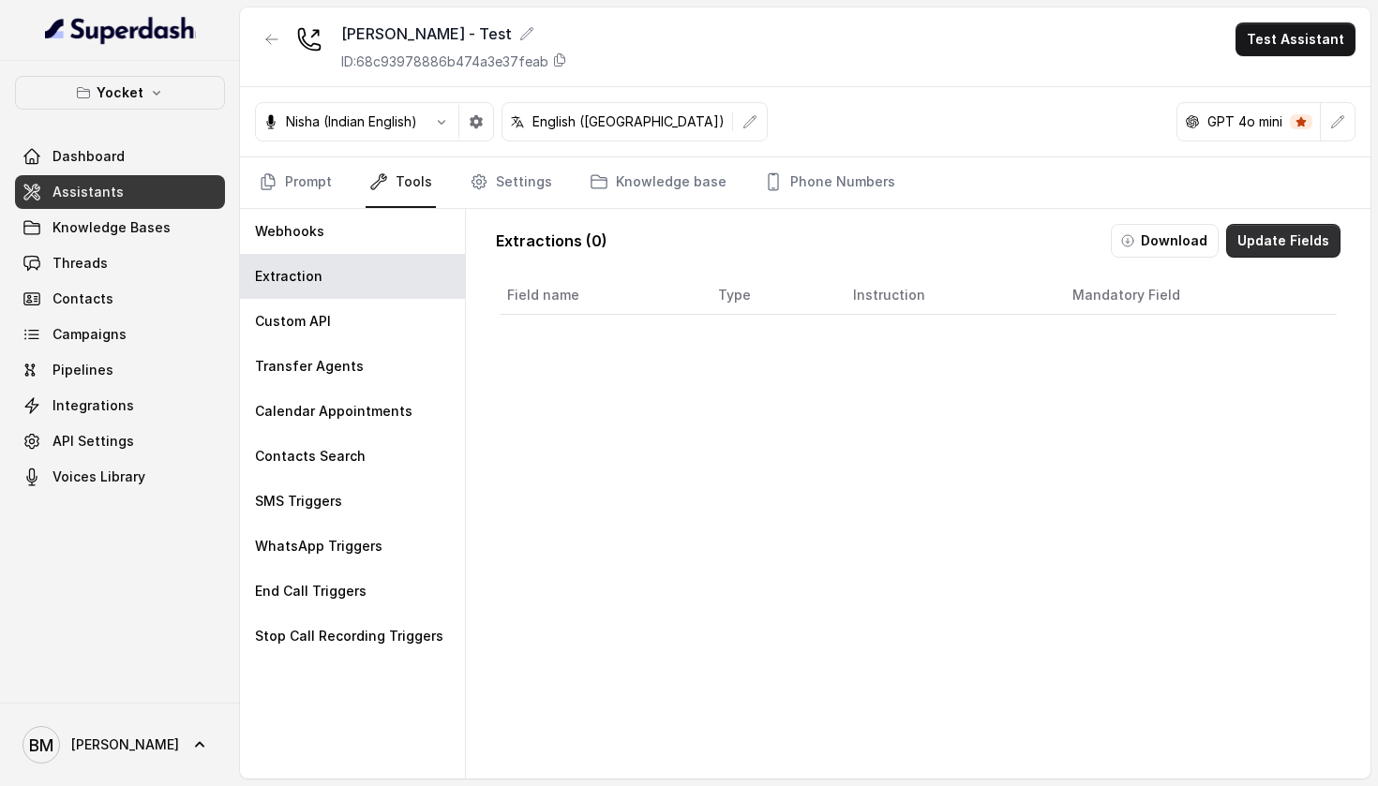
click at [1262, 242] on button "Update Fields" at bounding box center [1283, 241] width 114 height 34
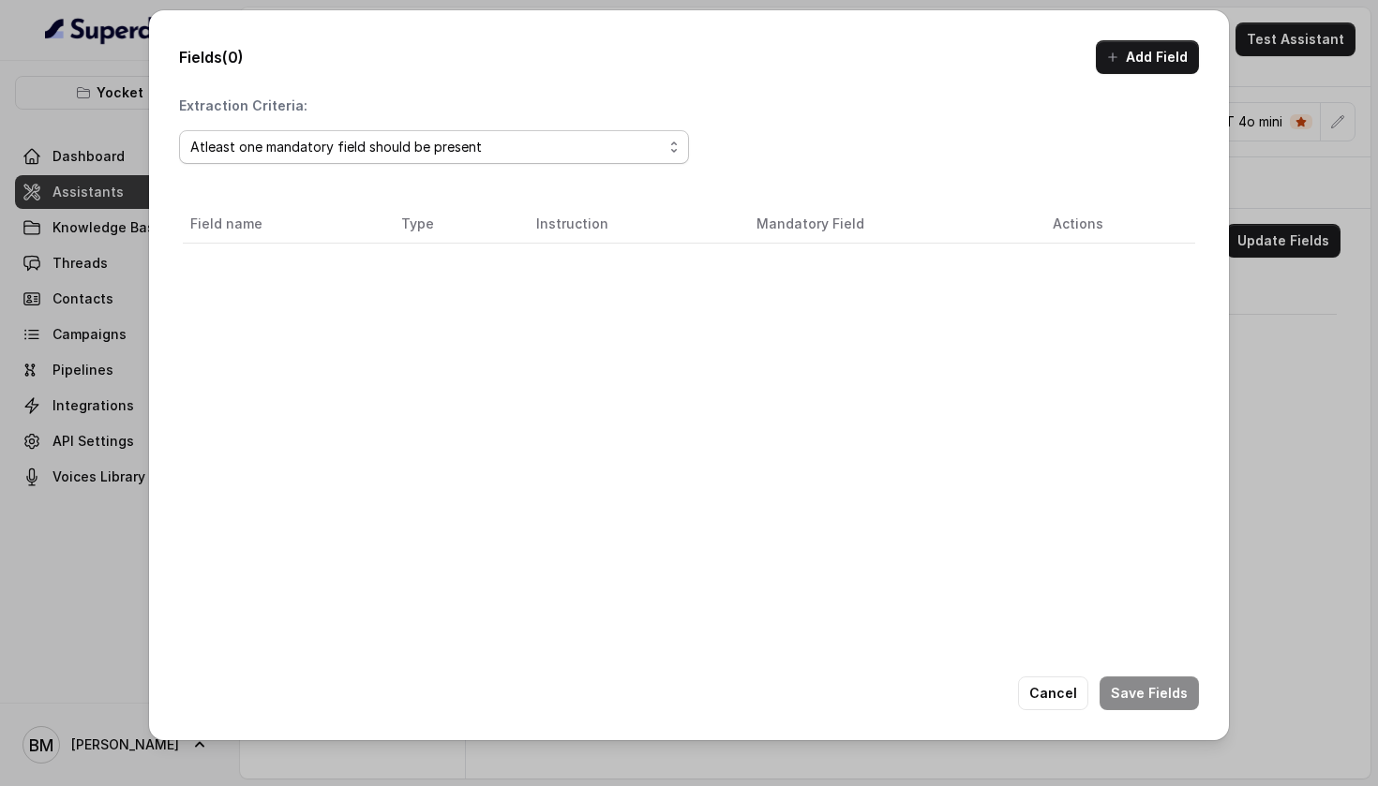
click at [509, 148] on div "Atleast one mandatory field should be present" at bounding box center [426, 147] width 472 height 22
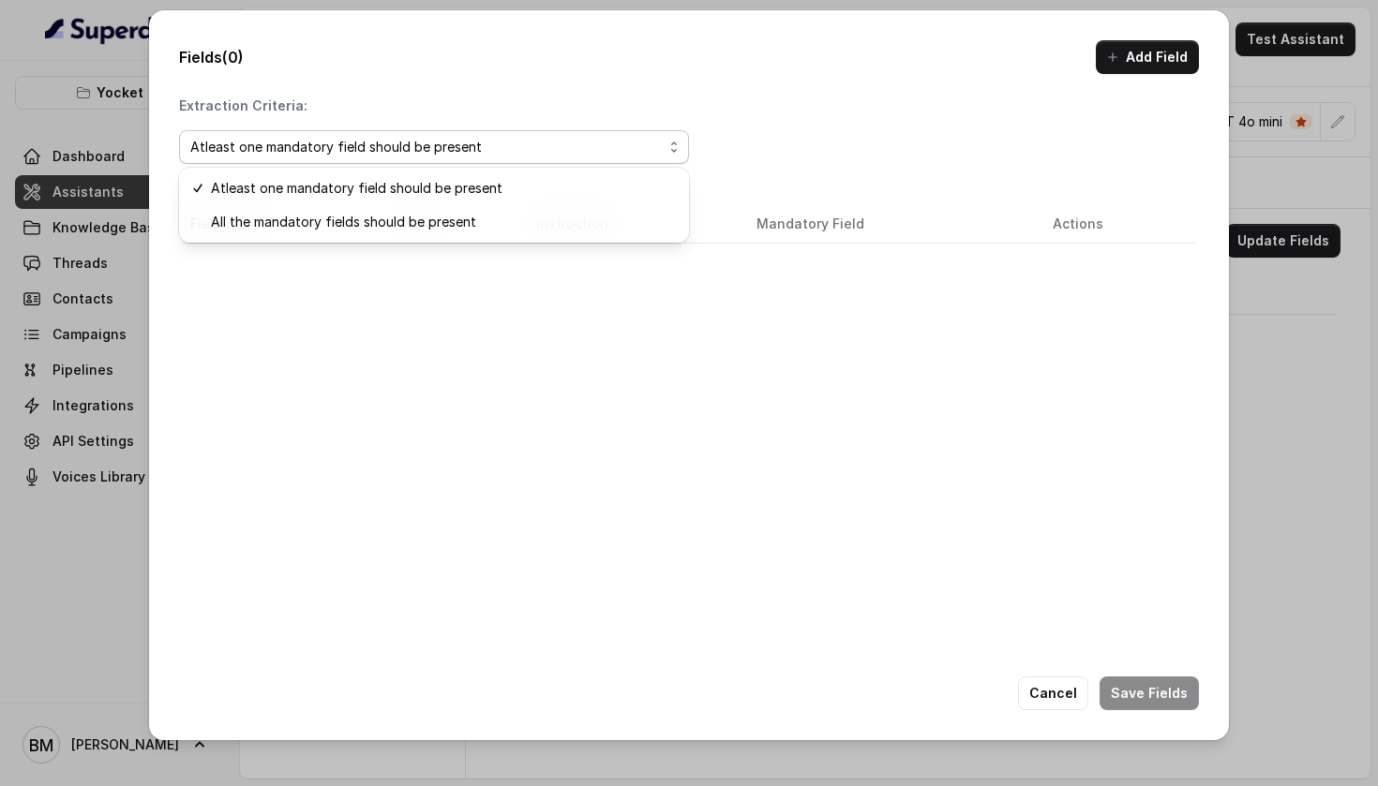
click at [622, 103] on div "Extraction Criteria: Atleast one mandatory field should be present" at bounding box center [434, 134] width 510 height 75
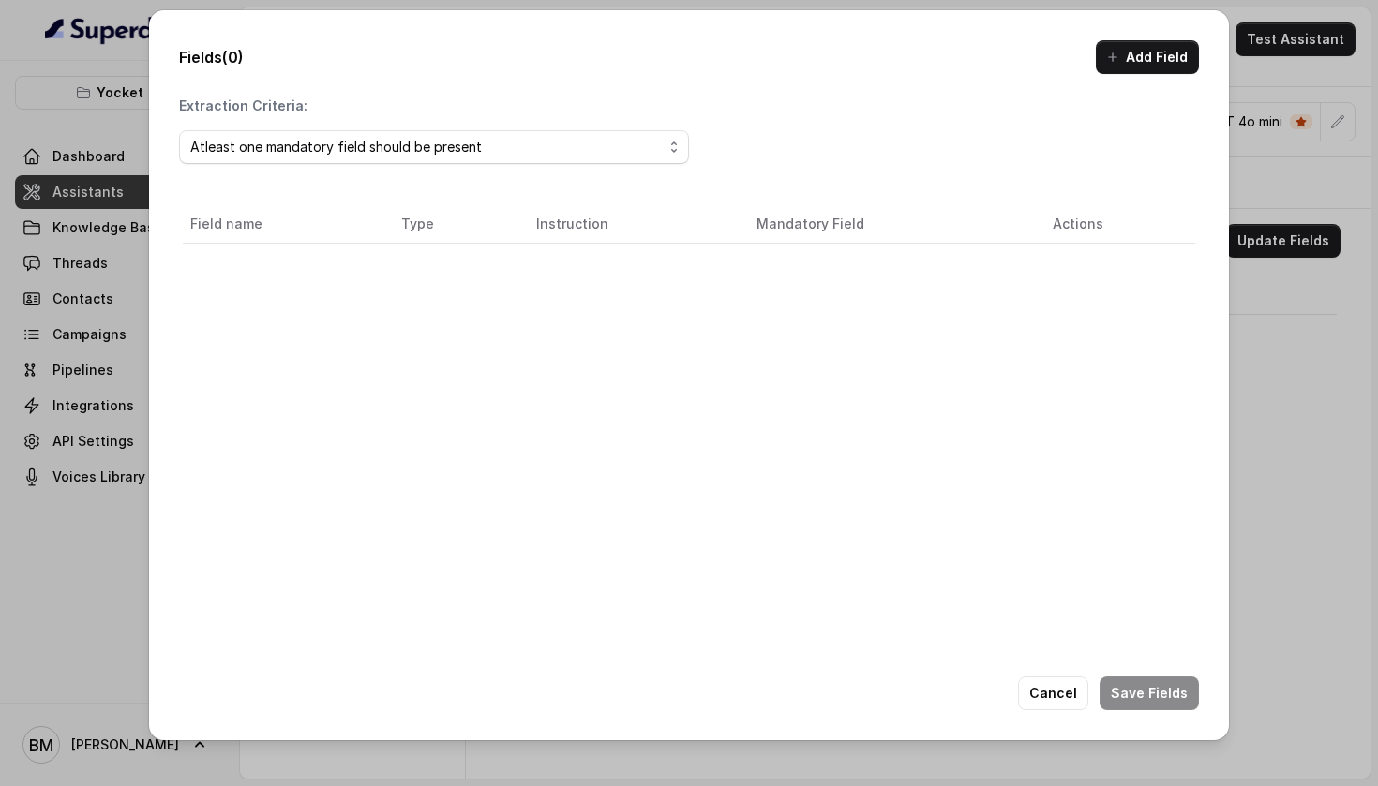
click at [293, 253] on div "Field name Type Instruction Mandatory Field Actions" at bounding box center [689, 476] width 1020 height 550
click at [246, 229] on th "Field name" at bounding box center [284, 224] width 203 height 38
click at [1149, 52] on button "Add Field" at bounding box center [1146, 57] width 103 height 34
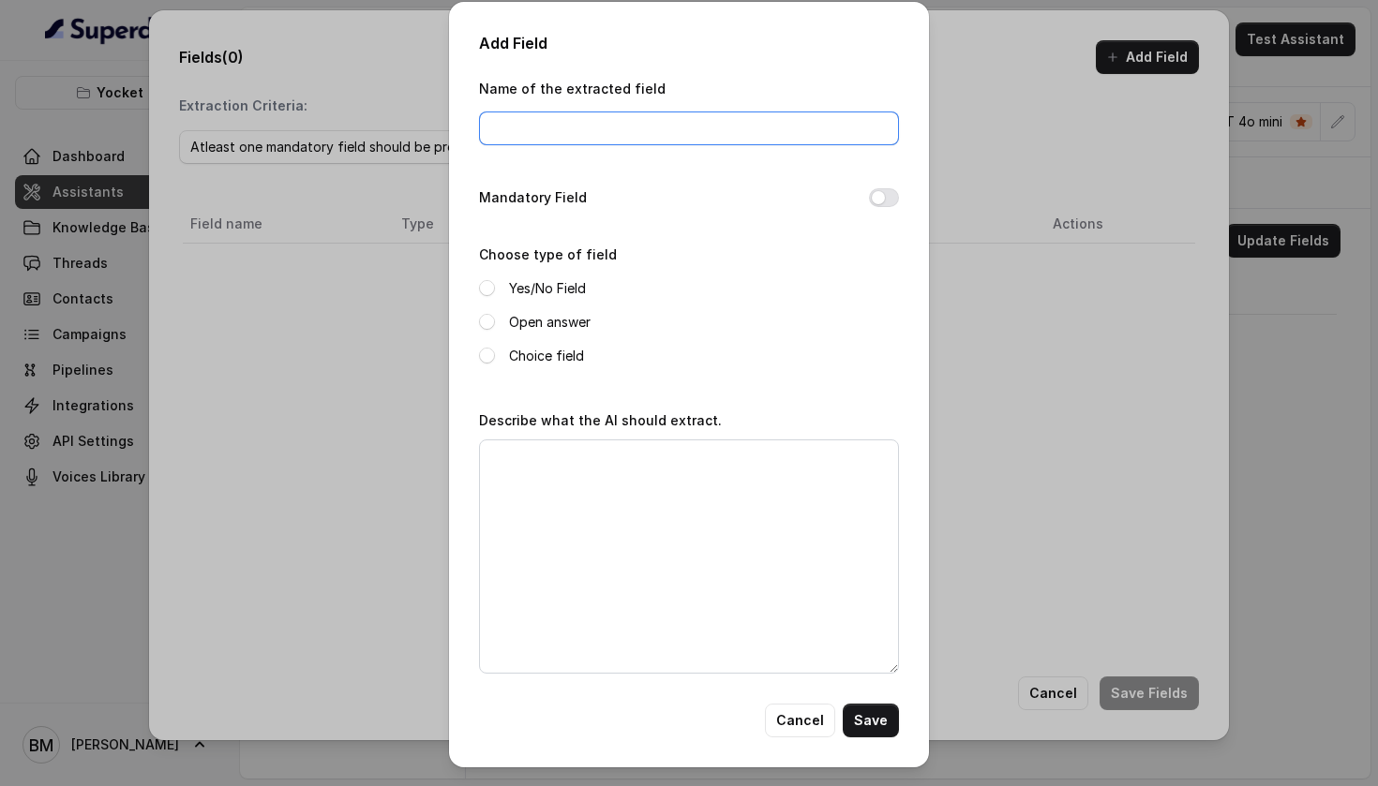
click at [596, 114] on input "Name of the extracted field" at bounding box center [689, 129] width 420 height 34
click at [563, 323] on label "Open answer" at bounding box center [550, 322] width 82 height 22
click at [561, 456] on textarea "Describe what the AI should extract." at bounding box center [689, 556] width 420 height 234
click at [662, 121] on input "US + Spring 2026" at bounding box center [689, 129] width 420 height 34
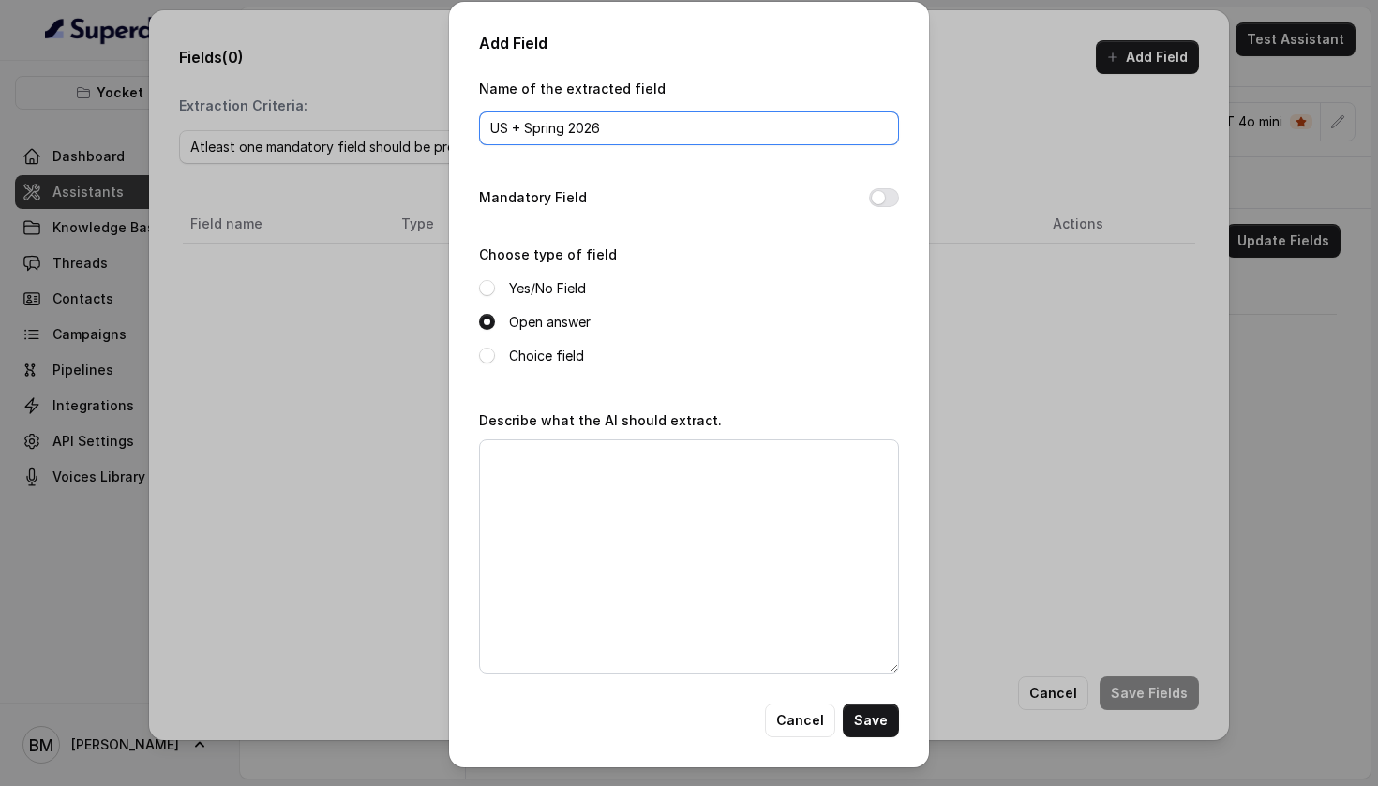
click at [662, 121] on input "US + Spring 2026" at bounding box center [689, 129] width 420 height 34
type input "Country + Intake"
click at [548, 490] on textarea "Describe what the AI should extract." at bounding box center [689, 556] width 420 height 234
drag, startPoint x: 479, startPoint y: 35, endPoint x: 869, endPoint y: 693, distance: 764.7
click at [869, 693] on div "Add Field Name of the extracted field Country + Intake Mandatory Field Choose t…" at bounding box center [689, 385] width 480 height 766
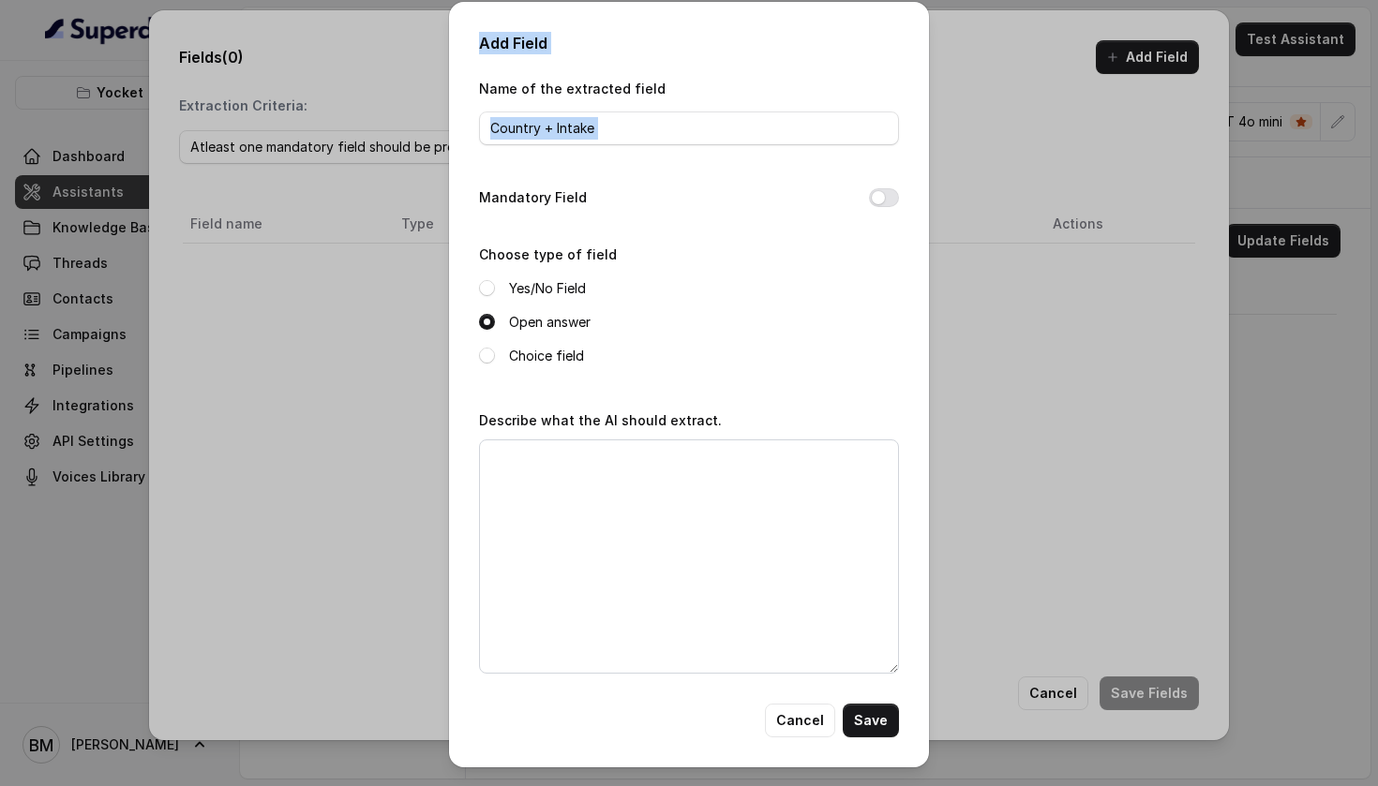
copy div "Add Field Name of the extracted field Mandatory Field Choose type of field Yes/…"
click at [405, 323] on div "Add Field Name of the extracted field Country + Intake Mandatory Field Choose t…" at bounding box center [689, 393] width 1378 height 786
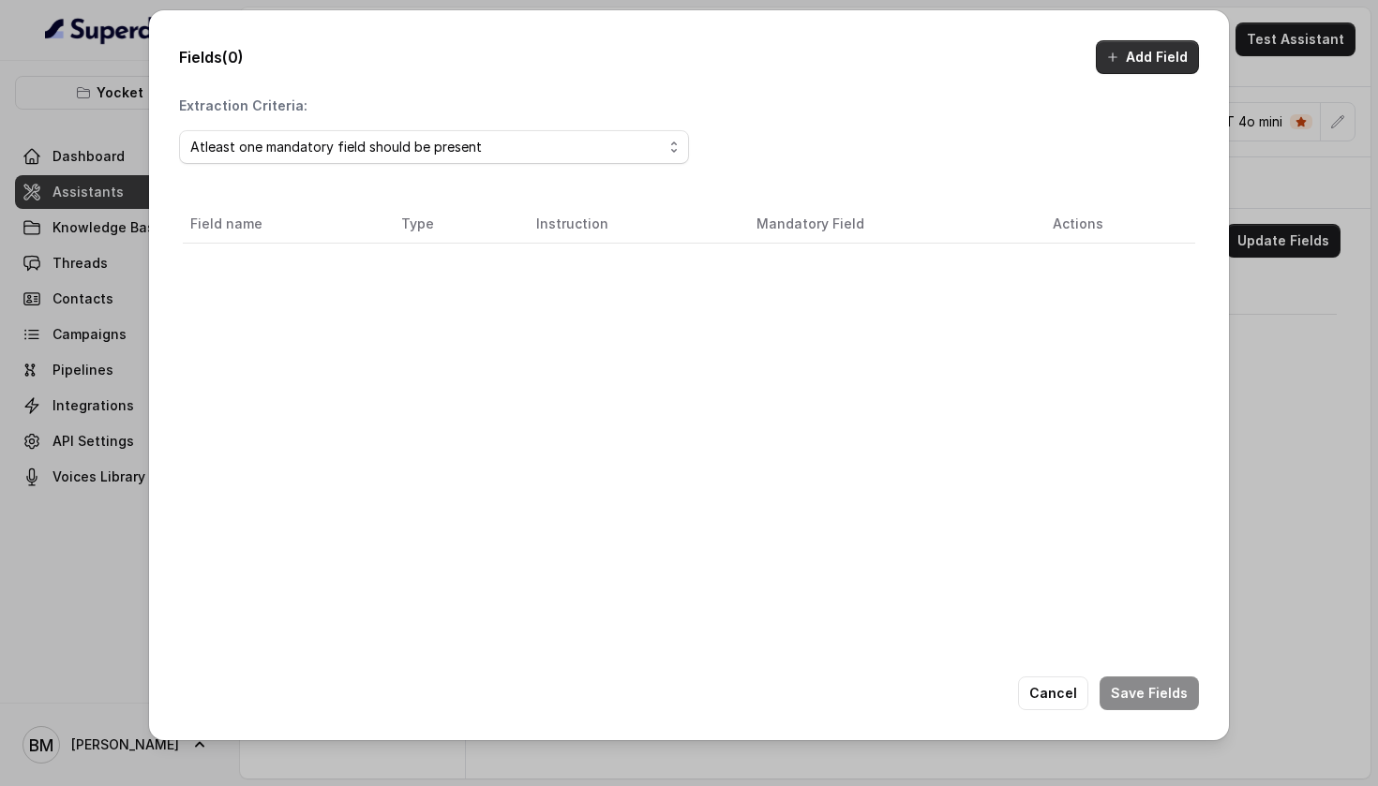
click at [1156, 63] on button "Add Field" at bounding box center [1146, 57] width 103 height 34
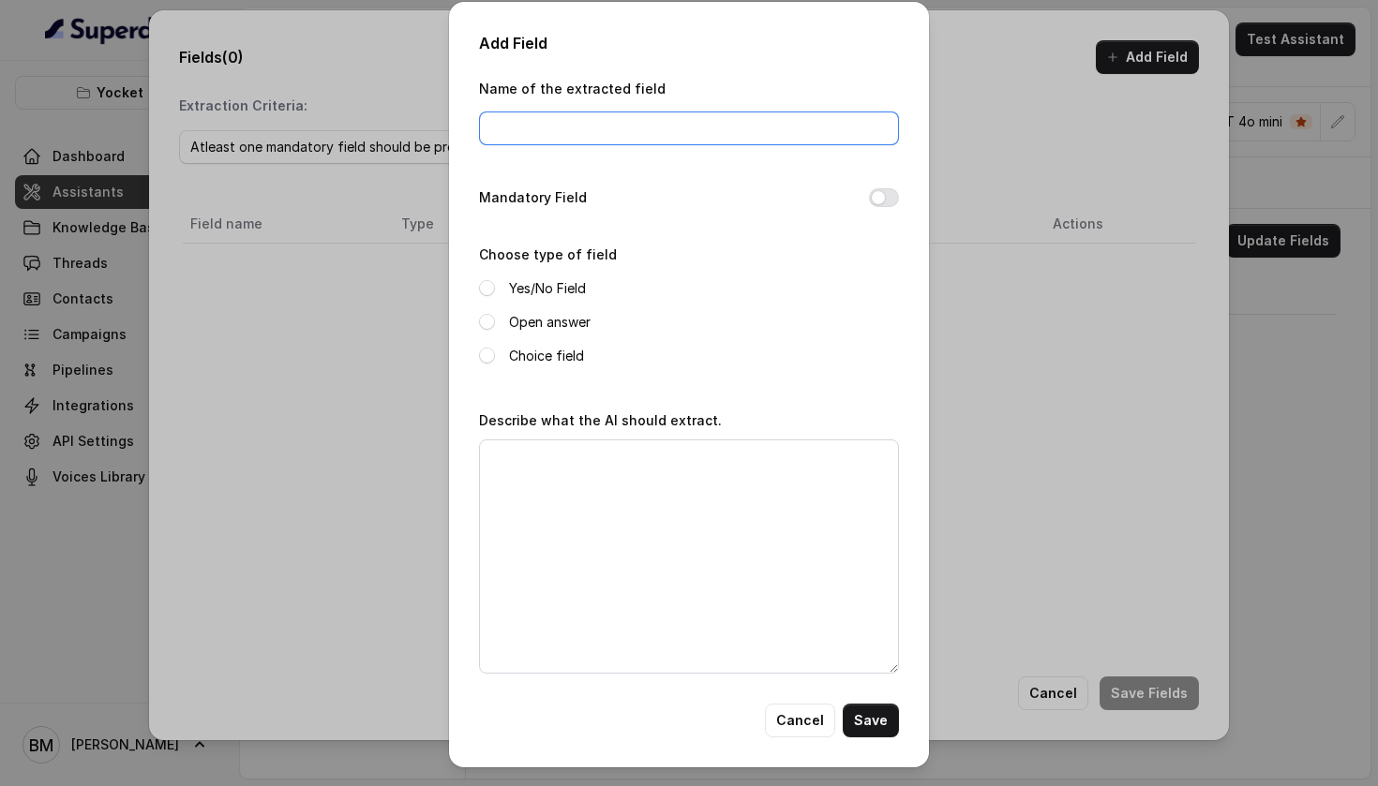
click at [606, 122] on input "Name of the extracted field" at bounding box center [689, 129] width 420 height 34
paste input "Preferred Country"
type input "Preferred Country"
click at [693, 467] on textarea "Describe what the AI should extract." at bounding box center [689, 556] width 420 height 234
paste textarea "“Extract the country or countries mentioned by the student where they want to s…"
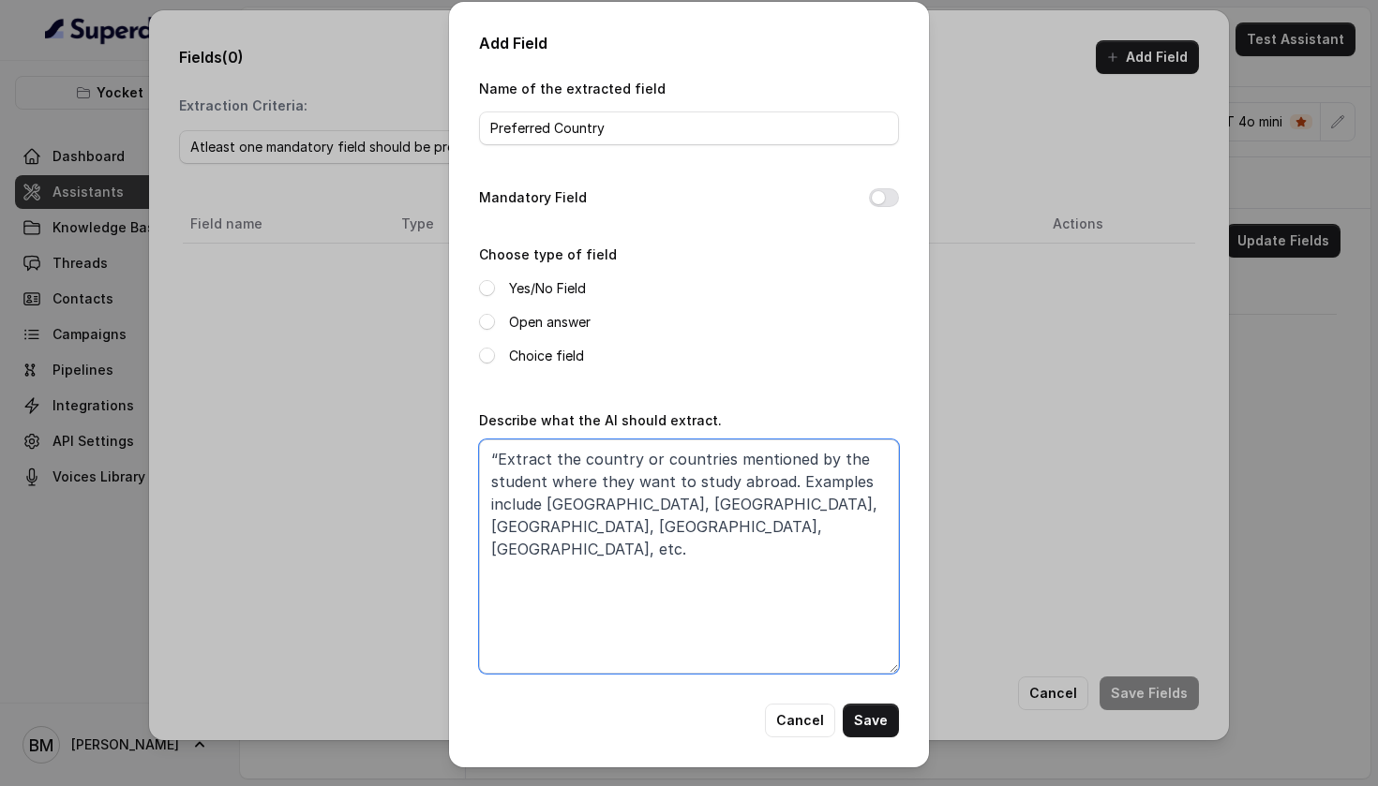
click at [499, 458] on textarea "“Extract the country or countries mentioned by the student where they want to s…" at bounding box center [689, 556] width 420 height 234
type textarea "Extract the country or countries mentioned by the student where they want to st…"
click at [527, 357] on label "Choice field" at bounding box center [546, 356] width 75 height 22
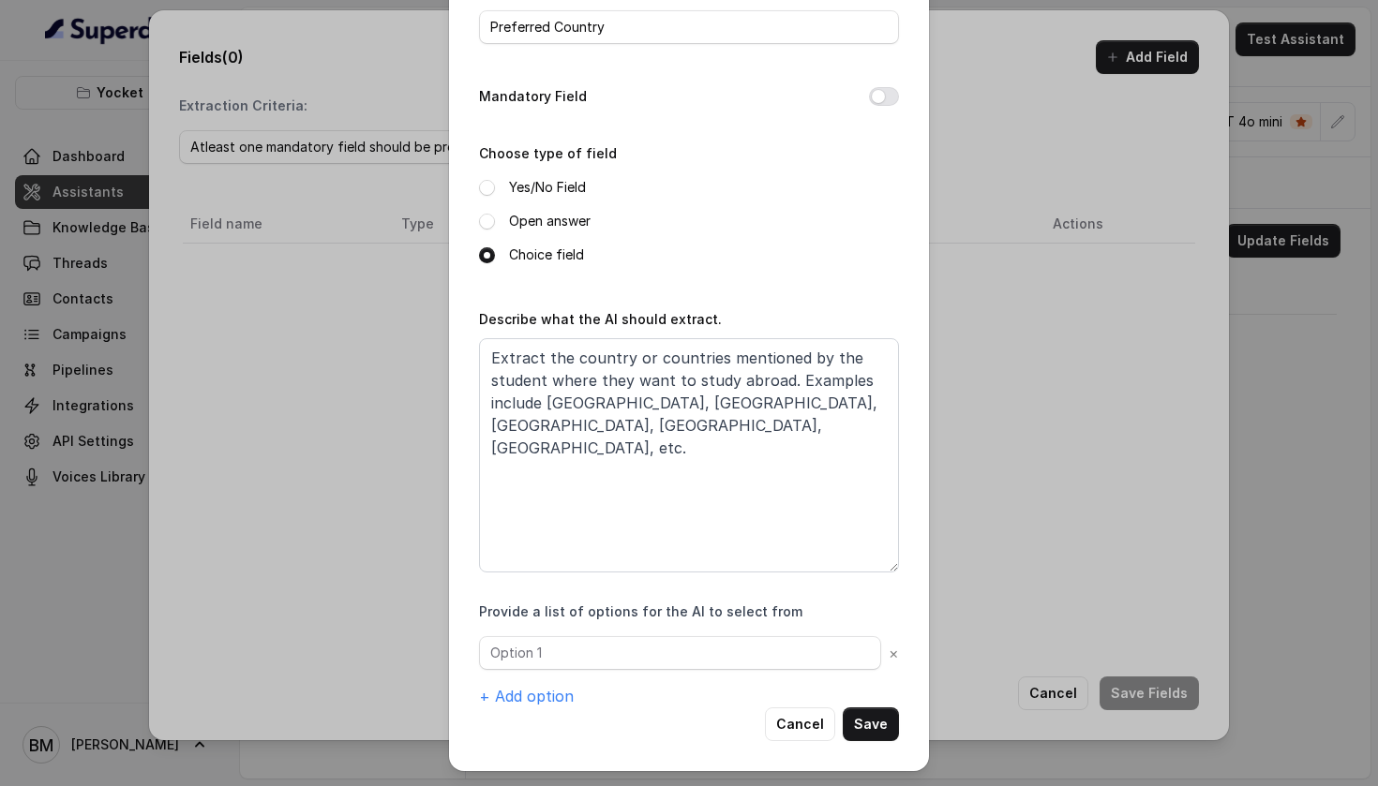
scroll to position [99, 0]
click at [579, 656] on input "text" at bounding box center [680, 653] width 402 height 34
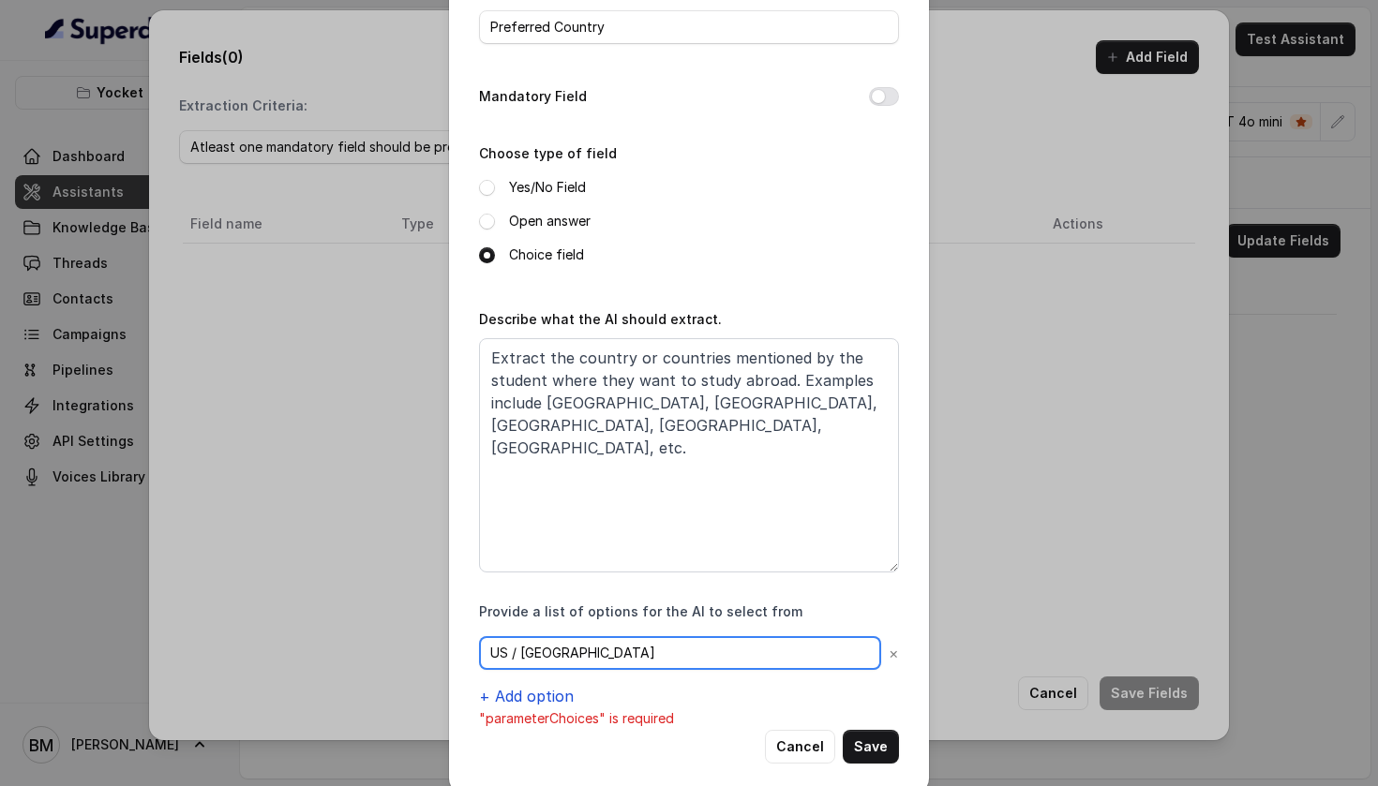
type input "US / [GEOGRAPHIC_DATA]"
click at [529, 694] on button "+ Add option" at bounding box center [526, 696] width 95 height 22
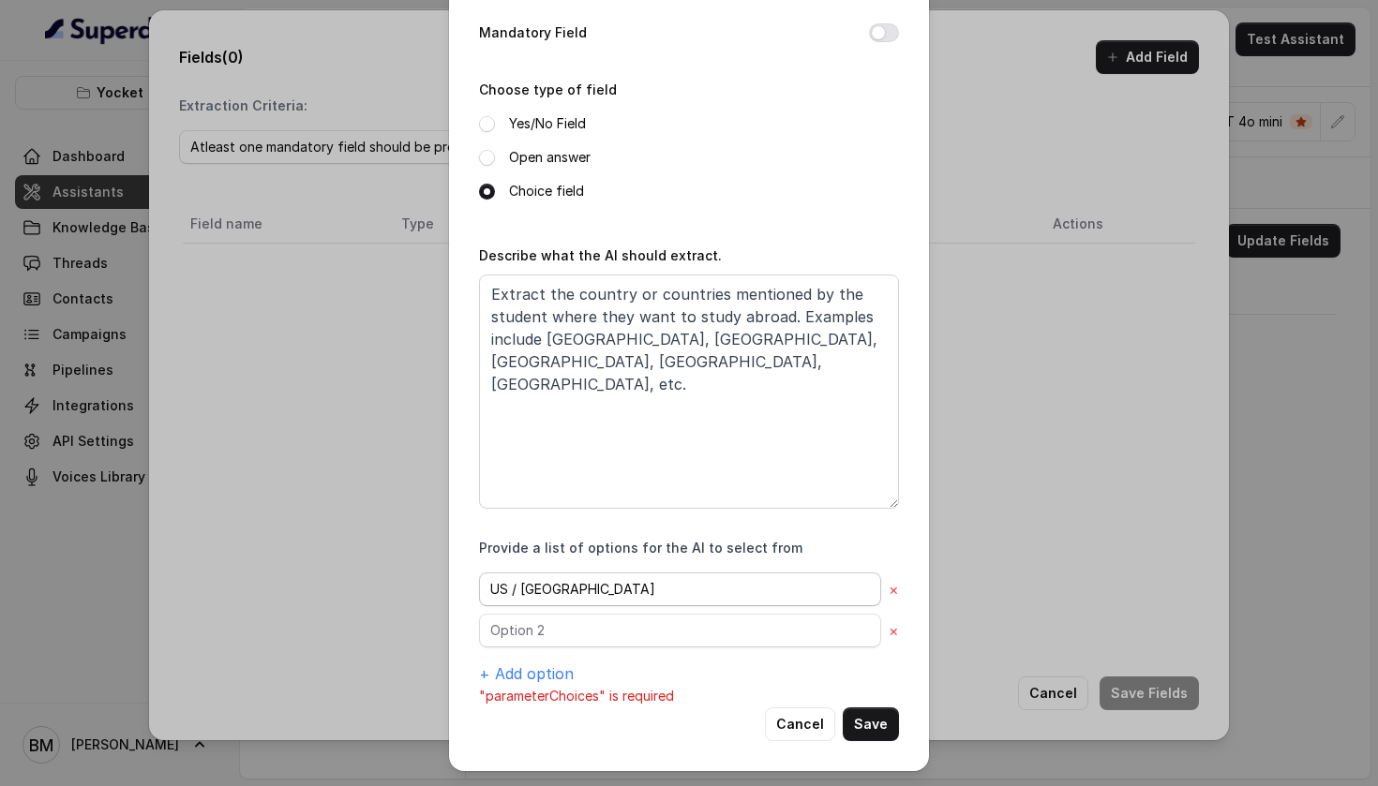
scroll to position [163, 0]
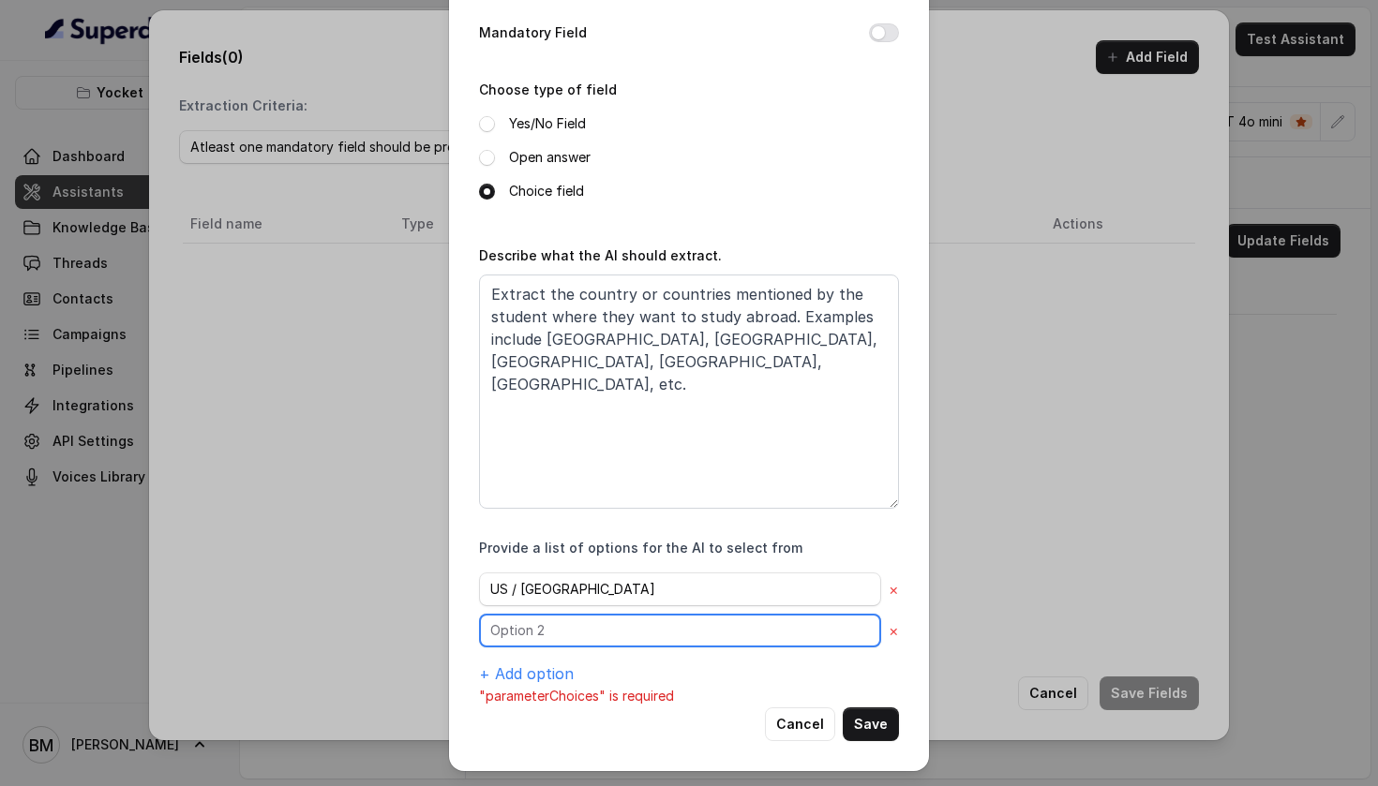
click at [572, 623] on input "text" at bounding box center [680, 631] width 402 height 34
type input "G"
type input "[GEOGRAPHIC_DATA]"
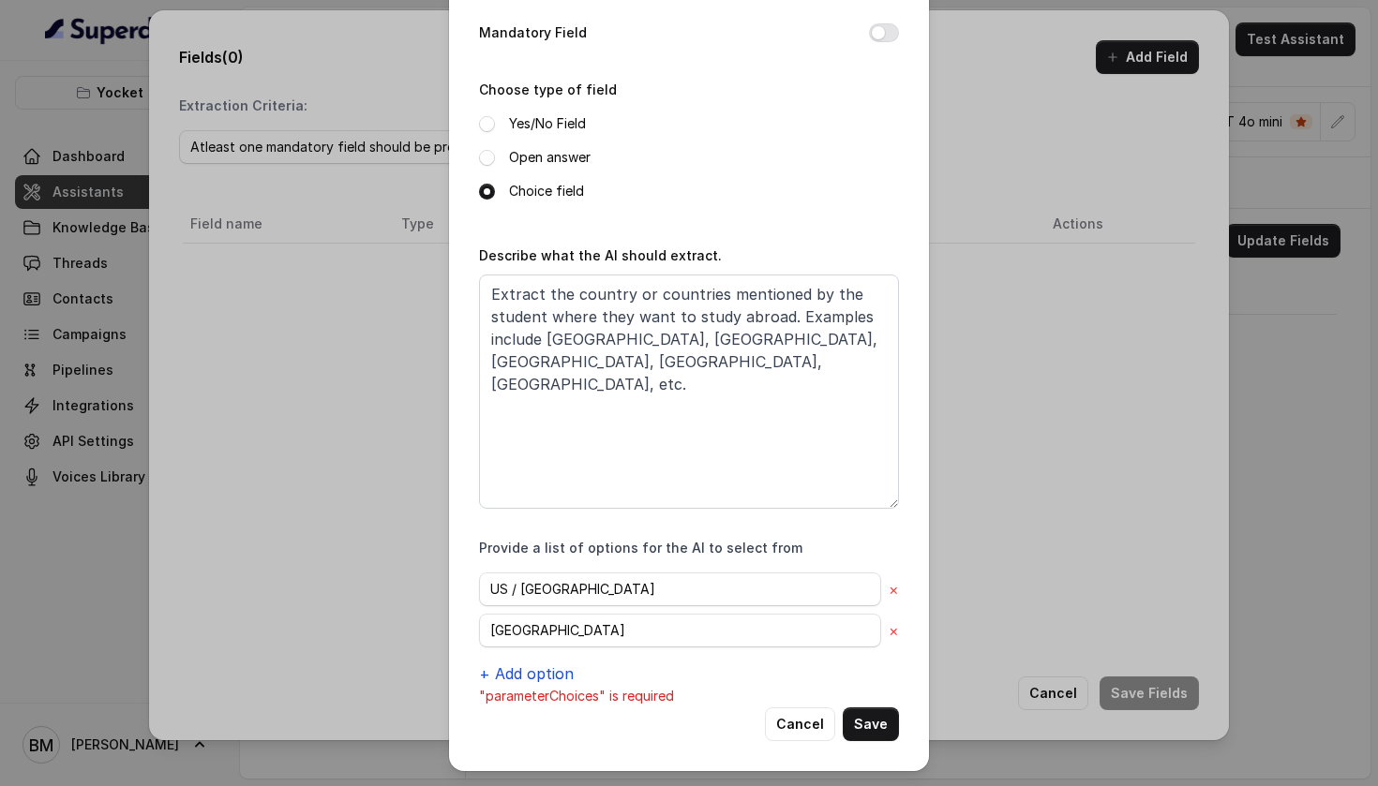
click at [508, 678] on button "+ Add option" at bounding box center [526, 674] width 95 height 22
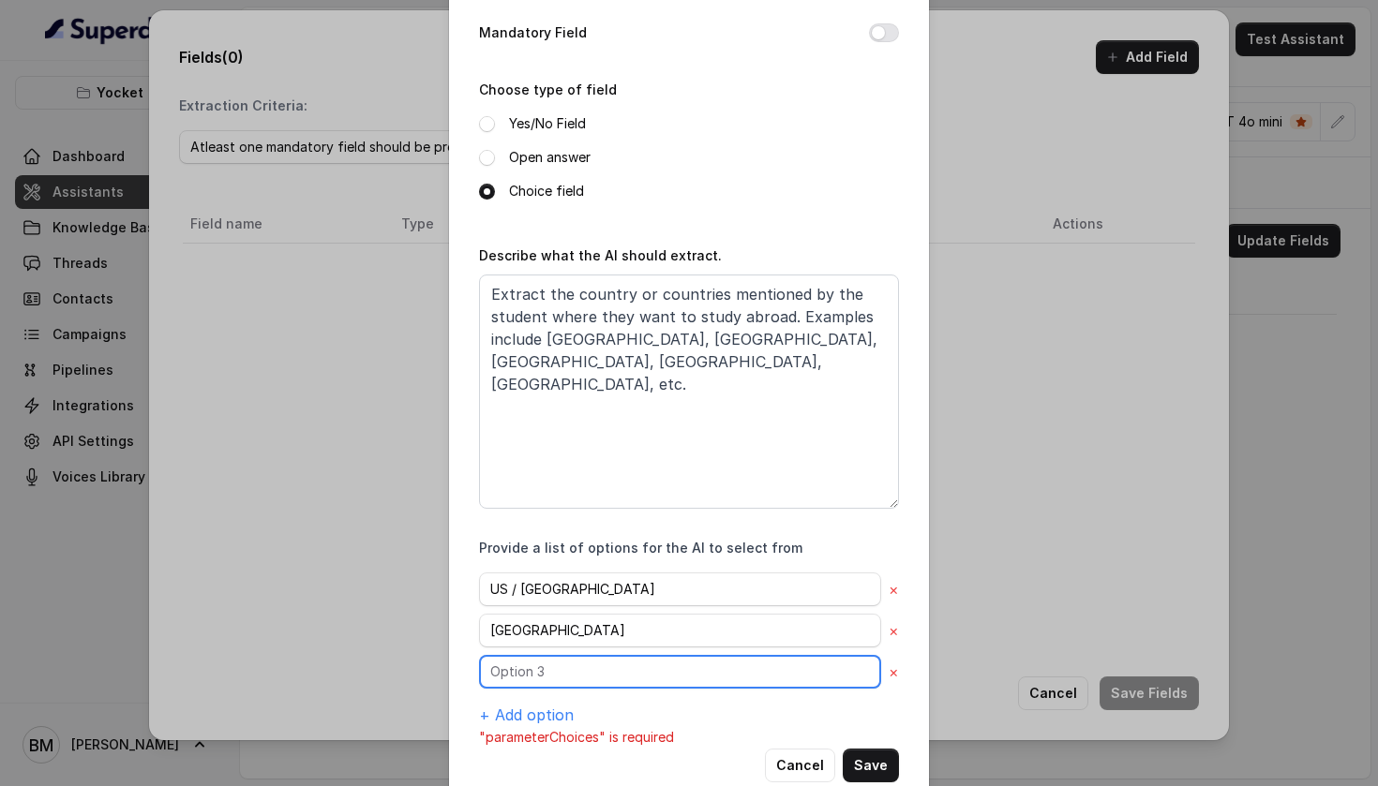
click at [509, 681] on input "text" at bounding box center [680, 672] width 402 height 34
type input "[GEOGRAPHIC_DATA]"
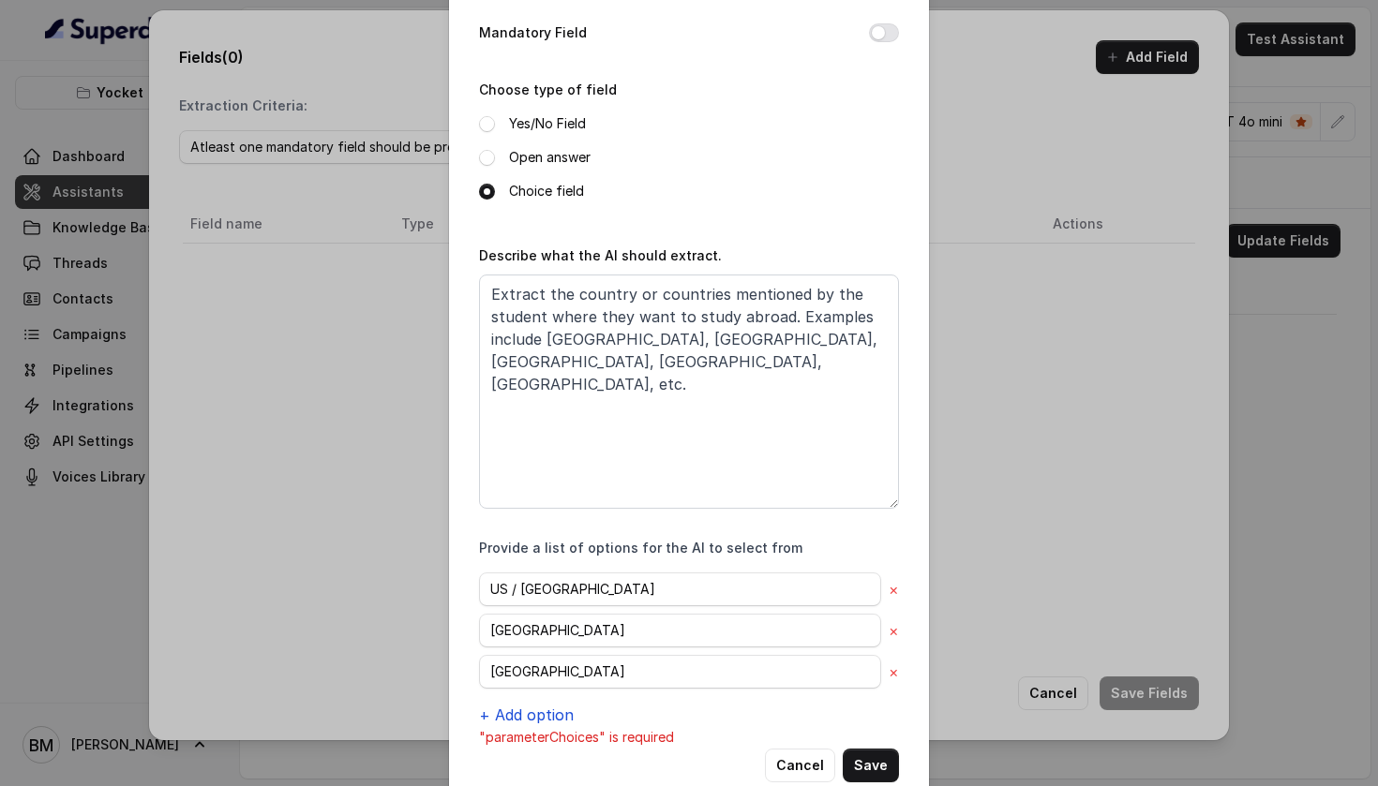
click at [506, 714] on button "+ Add option" at bounding box center [526, 715] width 95 height 22
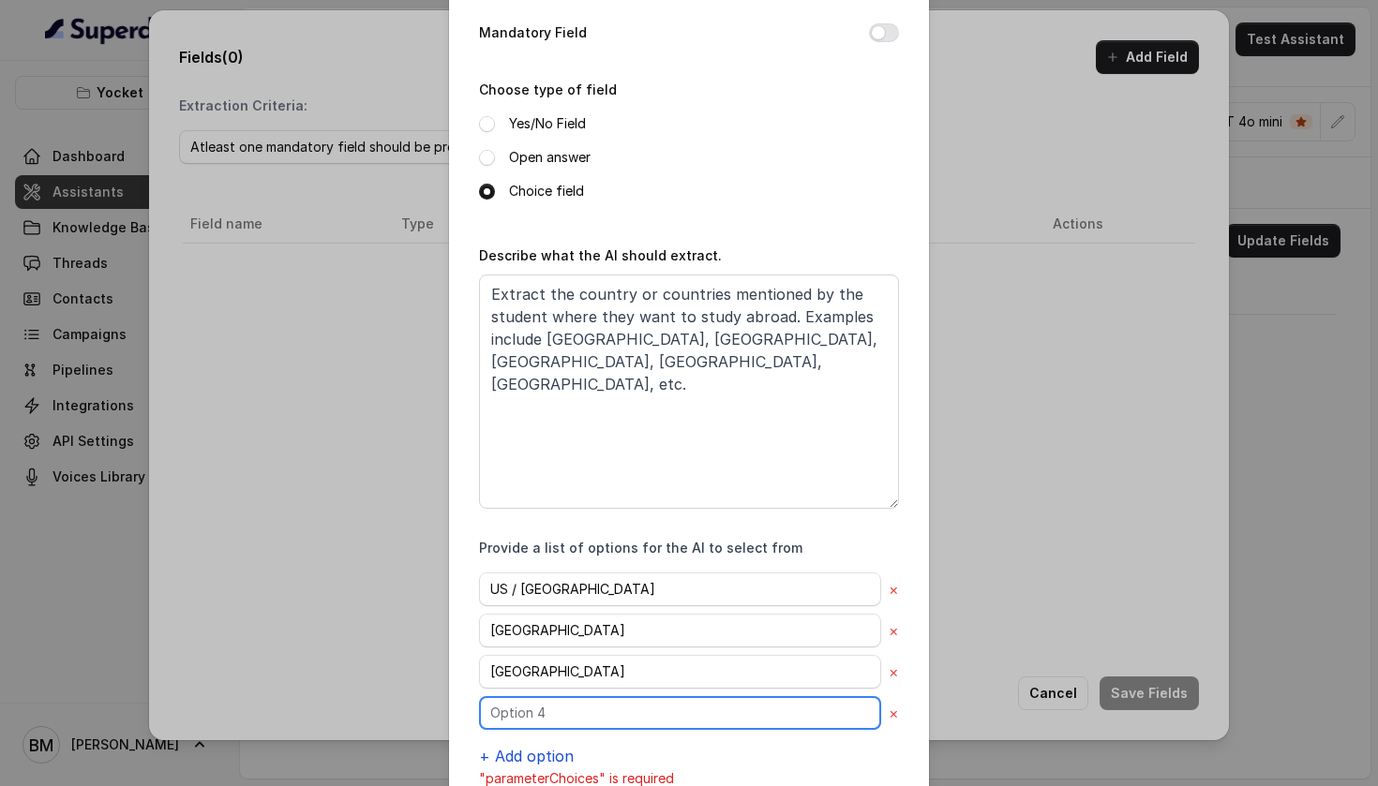
click at [506, 714] on input "text" at bounding box center [680, 713] width 402 height 34
type input "UK"
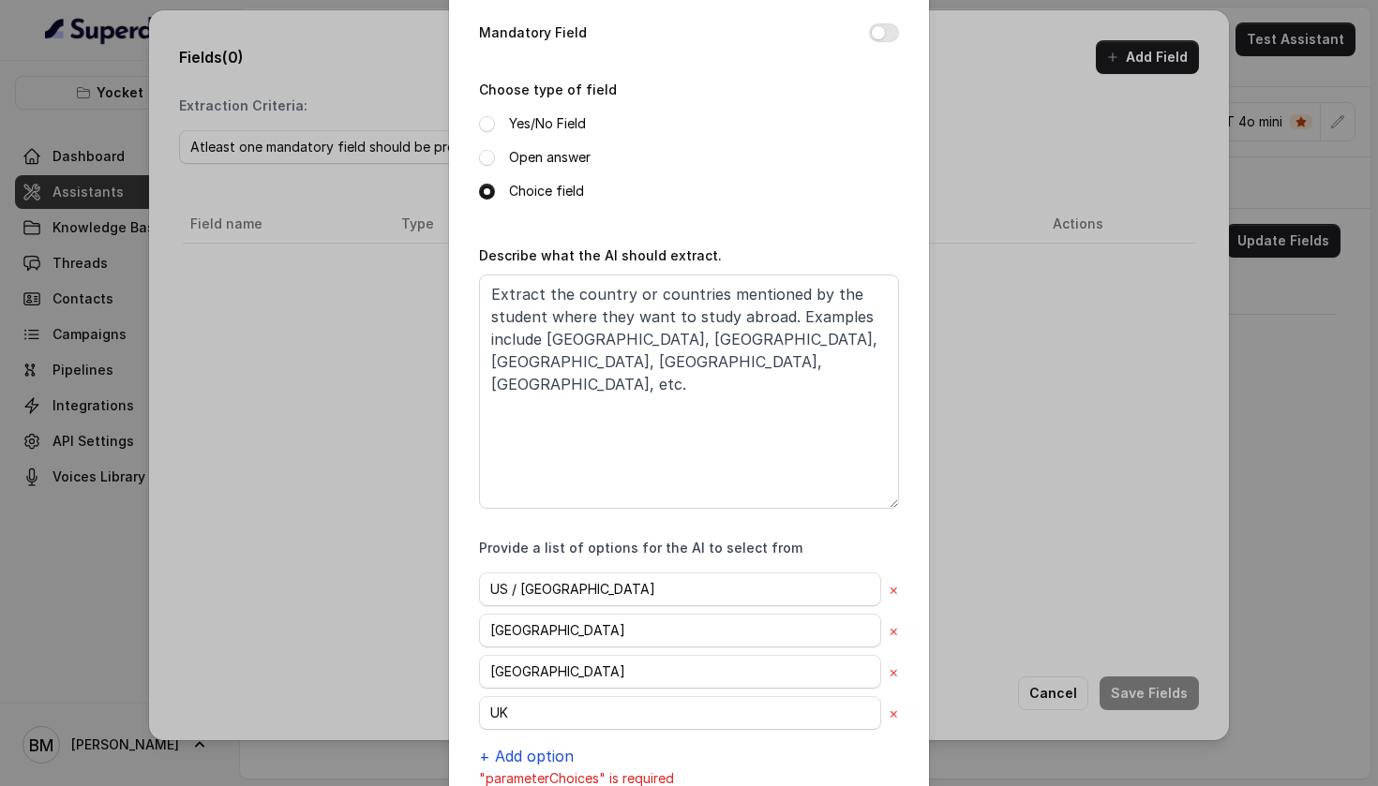
click at [527, 752] on button "+ Add option" at bounding box center [526, 756] width 95 height 22
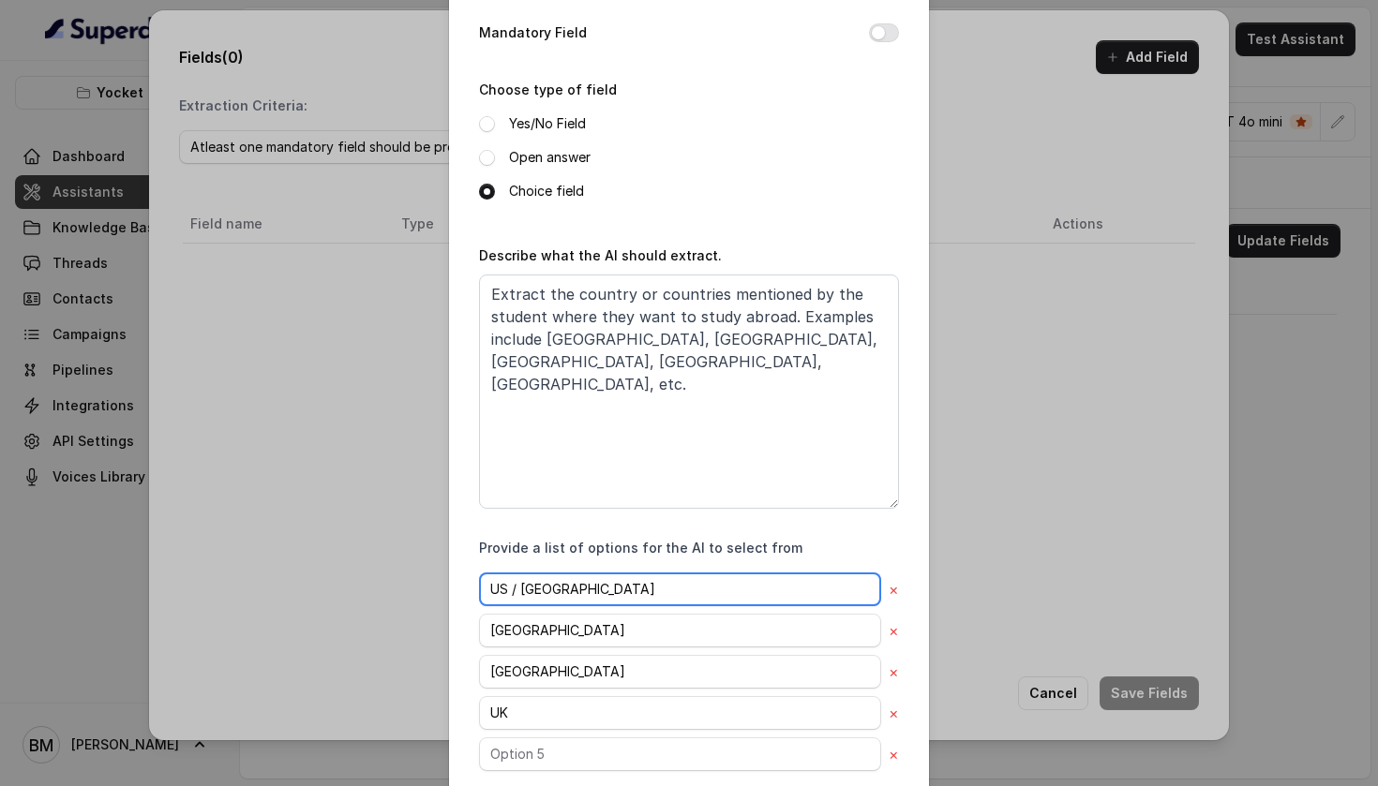
click at [612, 582] on input "US / [GEOGRAPHIC_DATA]" at bounding box center [680, 590] width 402 height 34
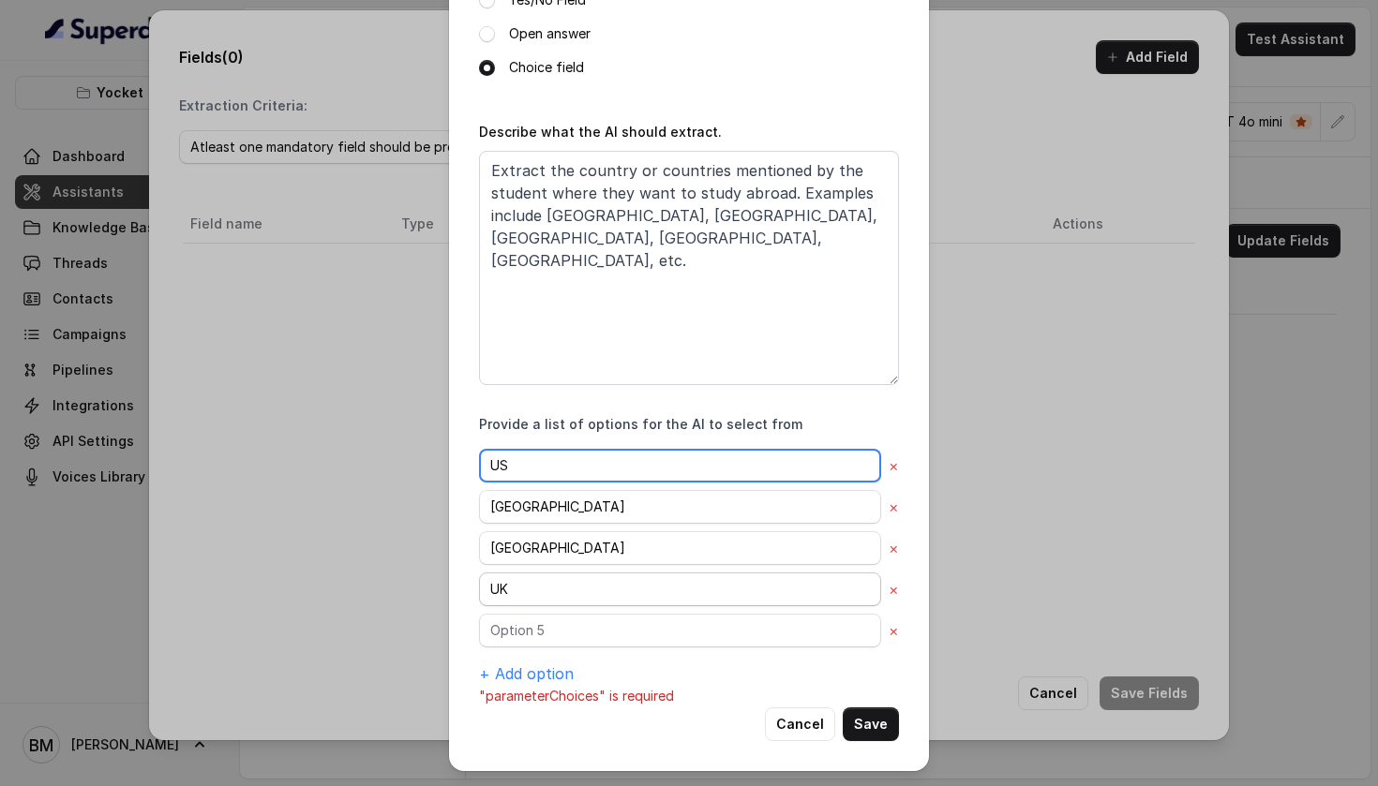
scroll to position [287, 0]
type input "US"
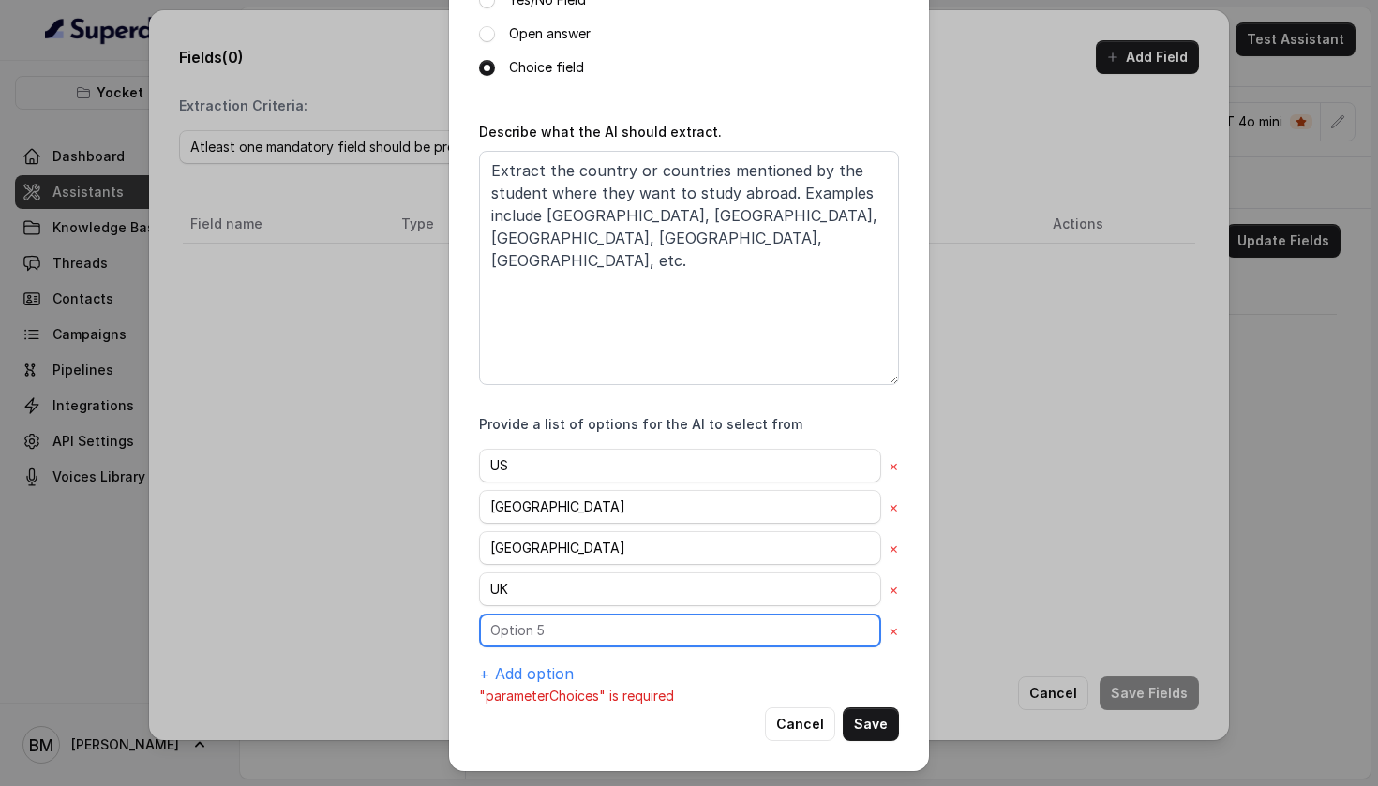
click at [544, 633] on input "text" at bounding box center [680, 631] width 402 height 34
type input "[GEOGRAPHIC_DATA]"
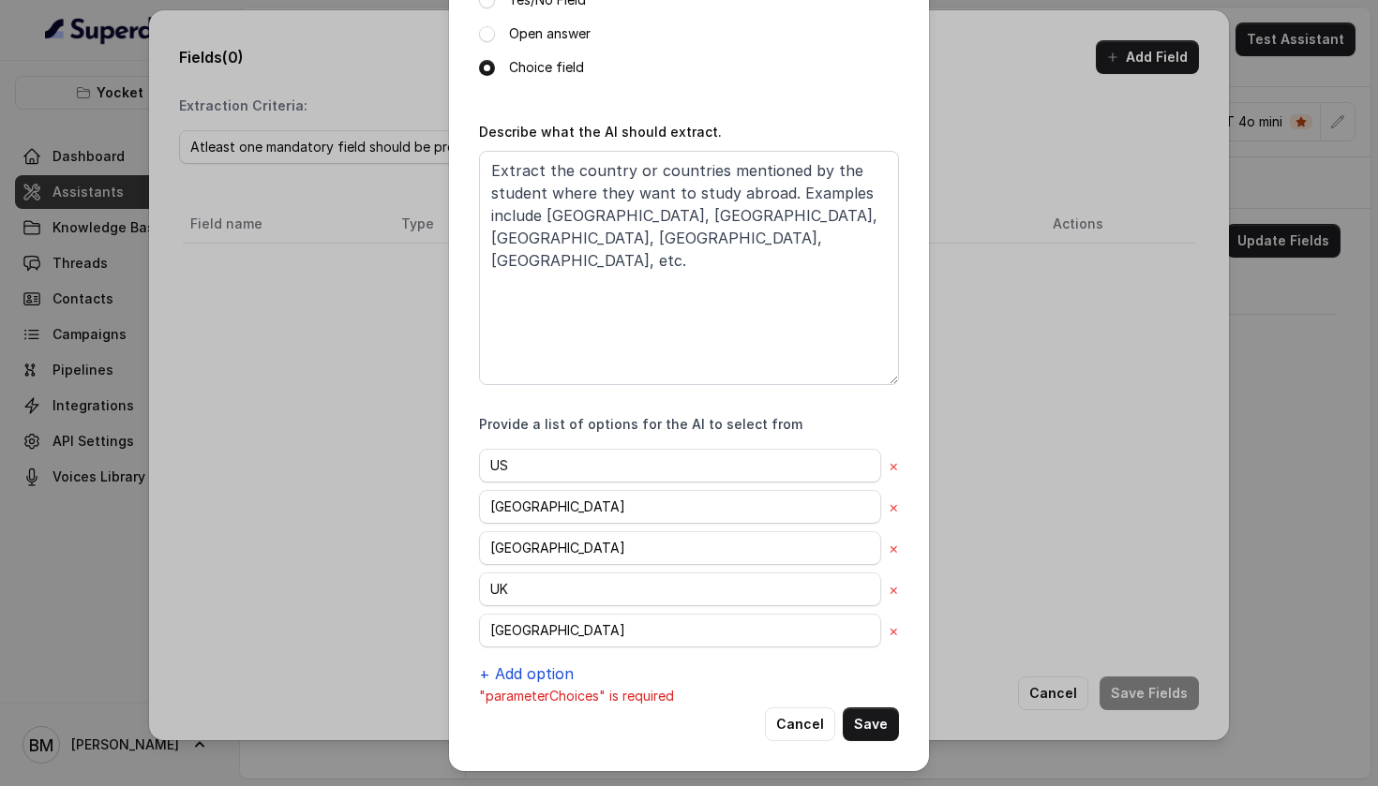
click at [505, 676] on button "+ Add option" at bounding box center [526, 674] width 95 height 22
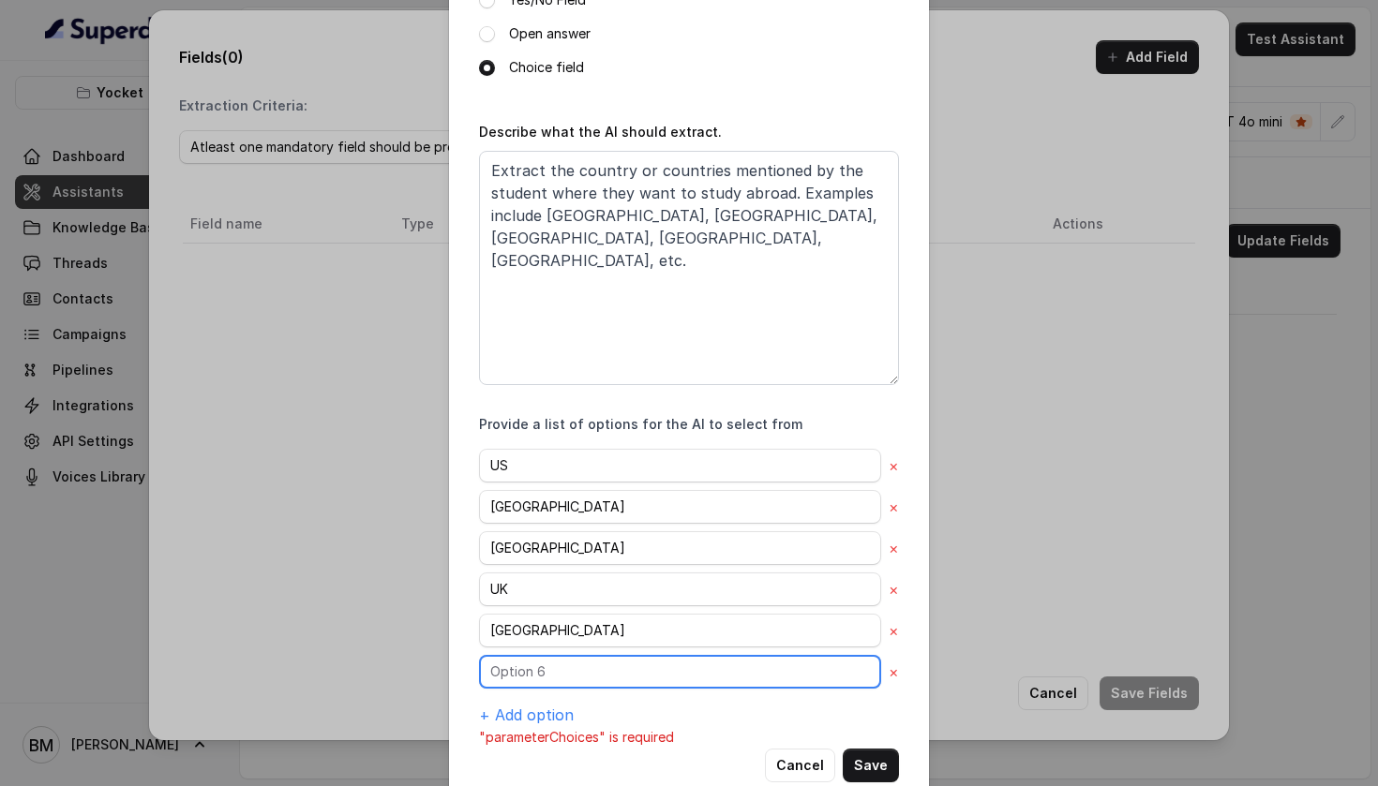
click at [508, 673] on input "text" at bounding box center [680, 672] width 402 height 34
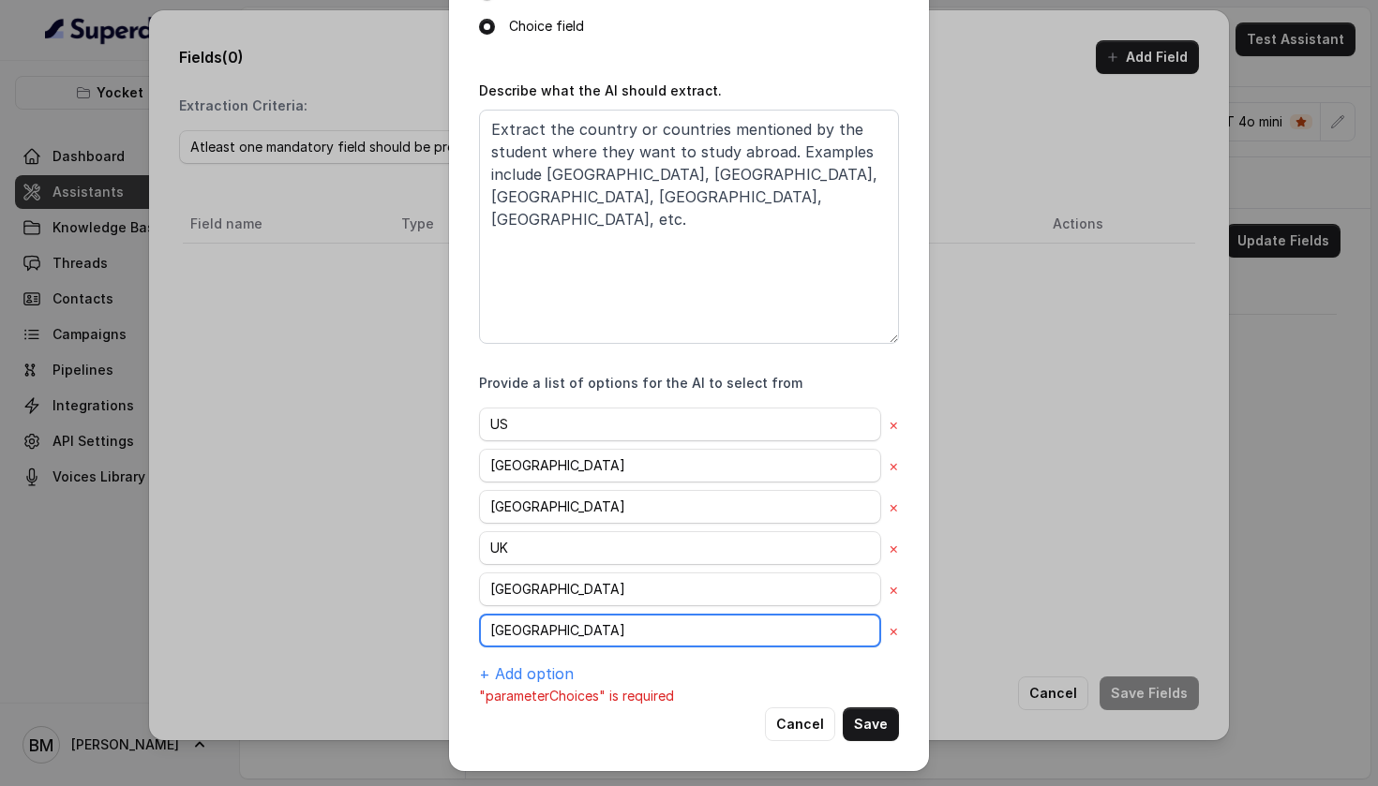
scroll to position [328, 0]
type input "[GEOGRAPHIC_DATA]"
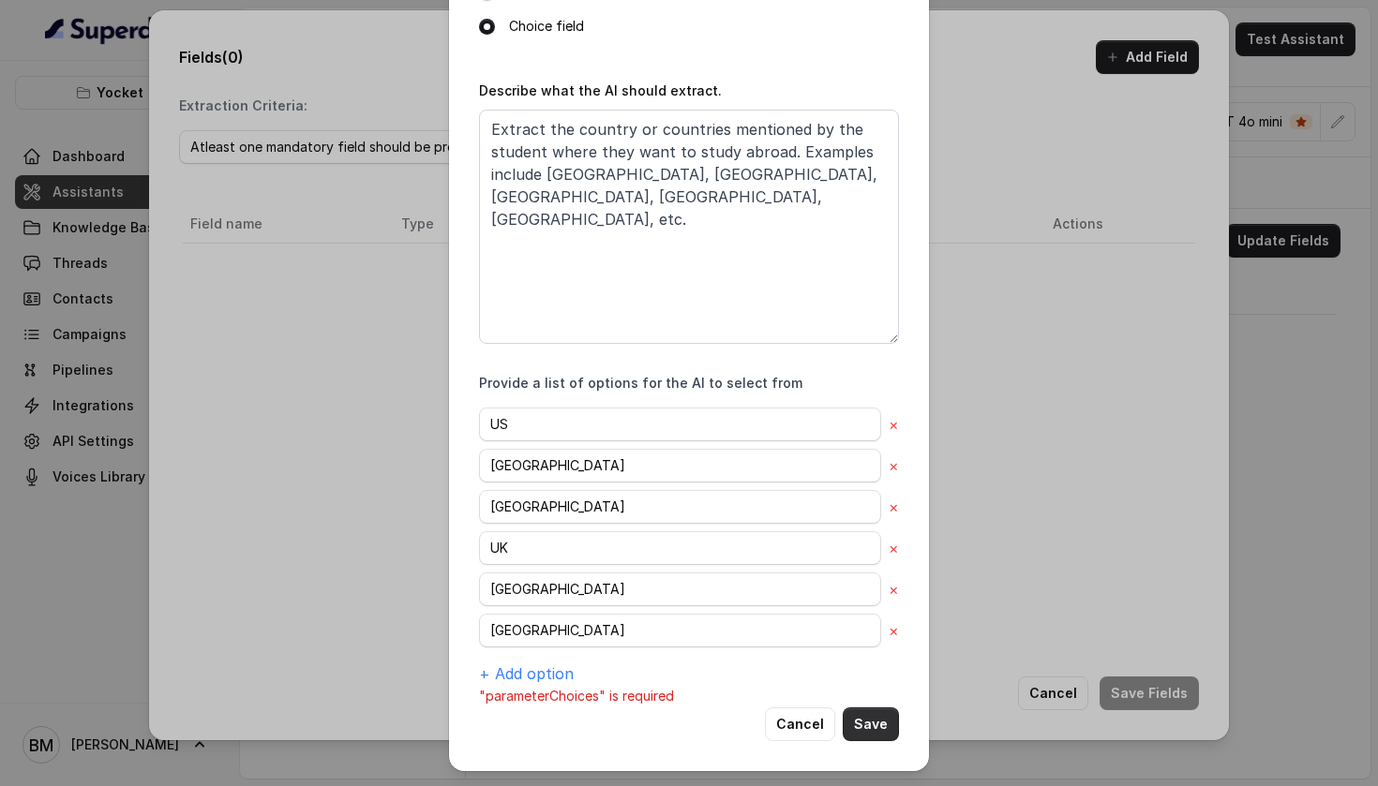
click at [884, 715] on button "Save" at bounding box center [870, 725] width 56 height 34
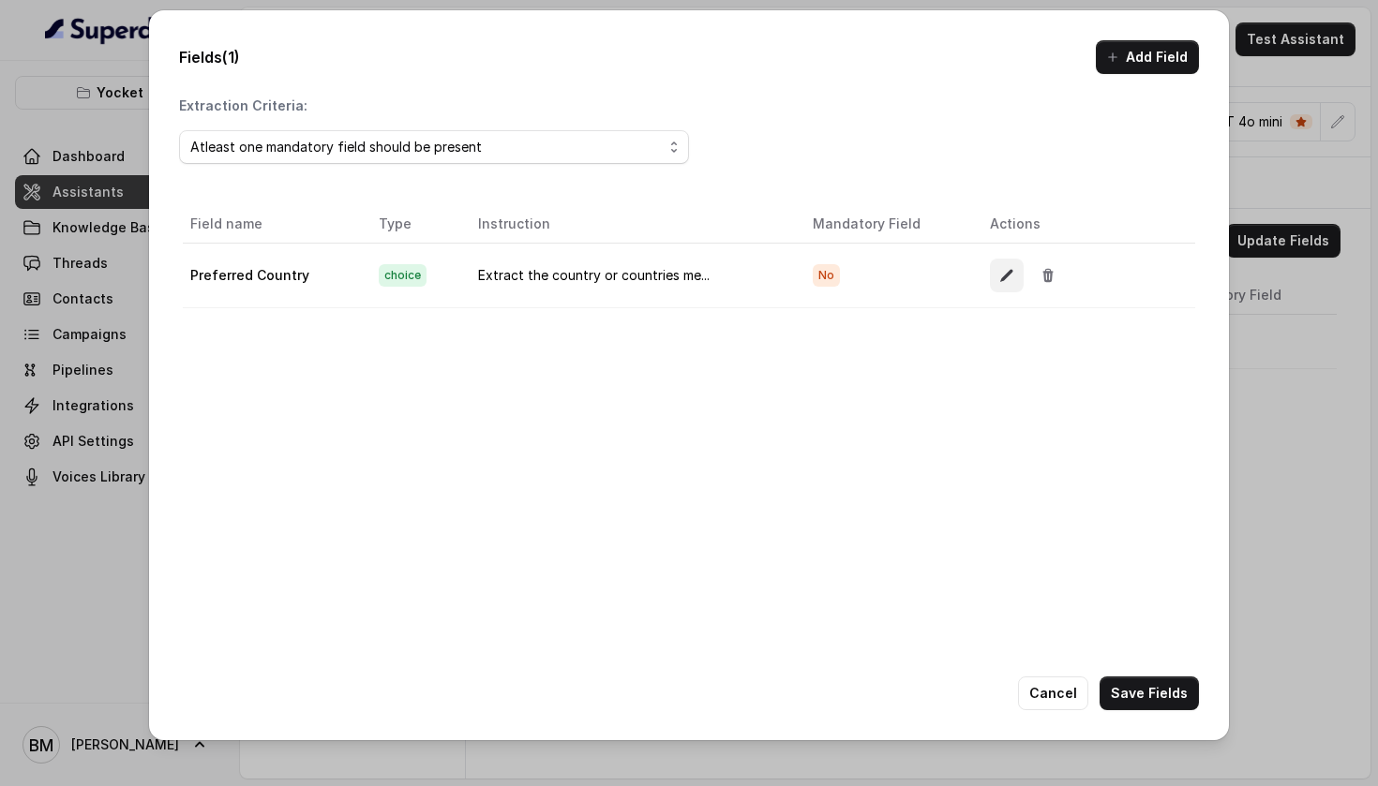
click at [993, 289] on button "button" at bounding box center [1007, 276] width 34 height 34
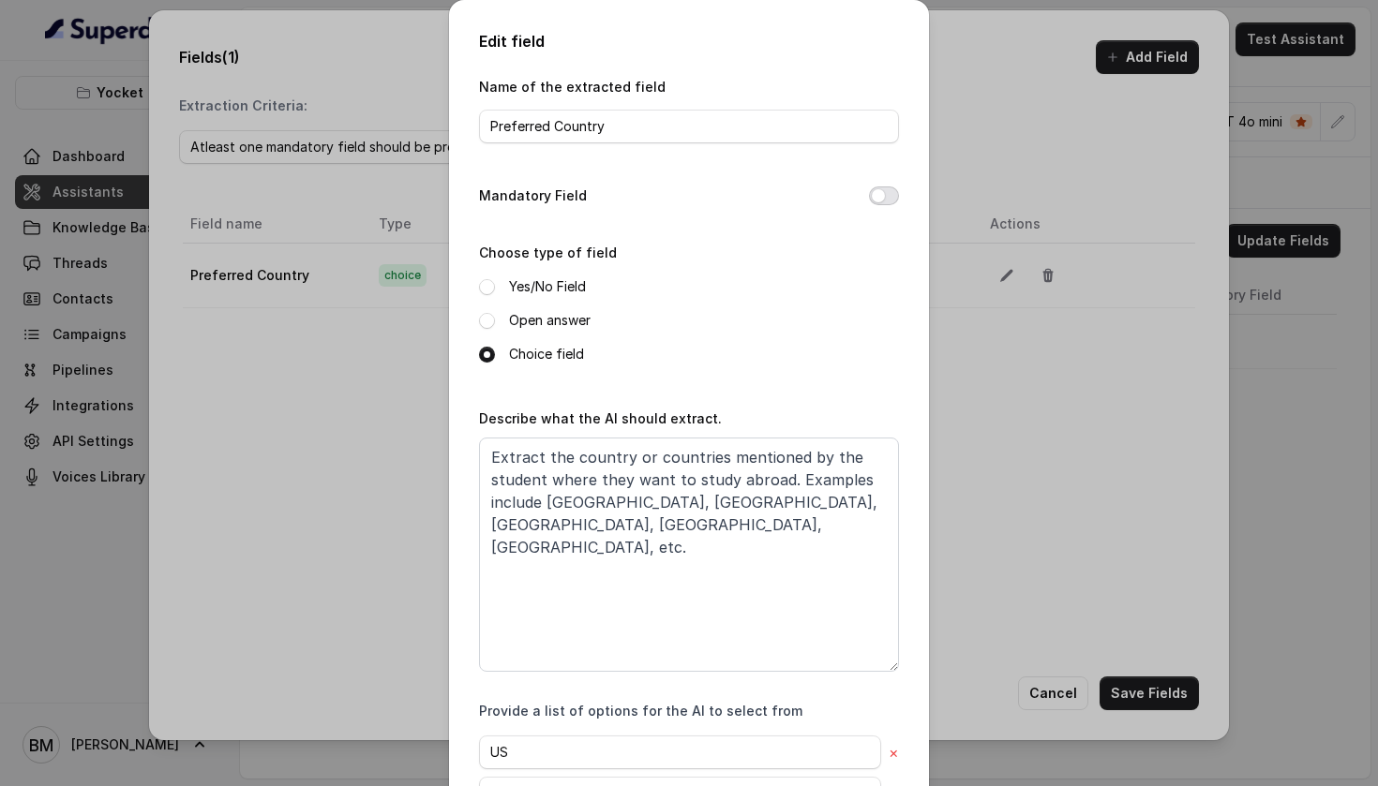
click at [875, 194] on button "Mandatory Field" at bounding box center [884, 195] width 30 height 19
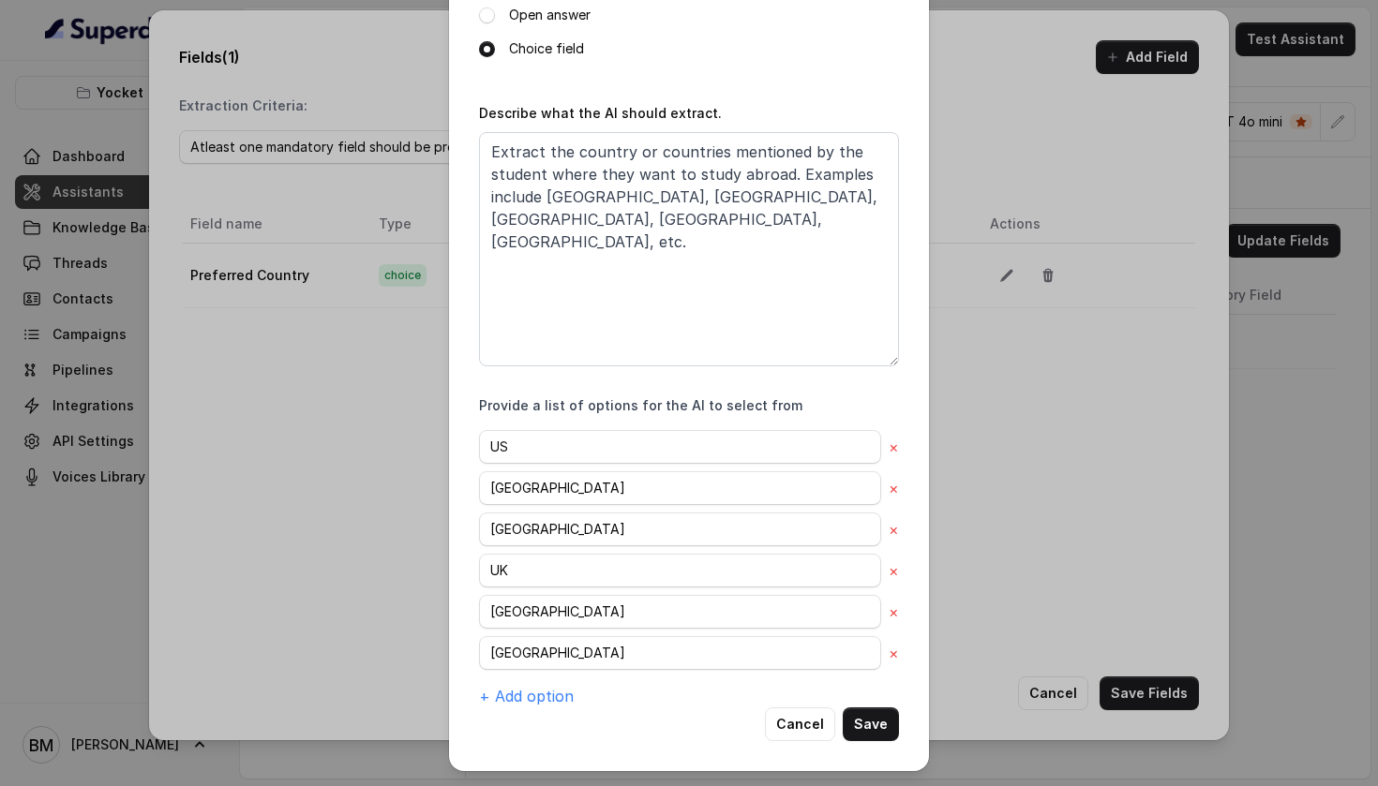
scroll to position [305, 0]
click at [856, 727] on button "Save" at bounding box center [870, 725] width 56 height 34
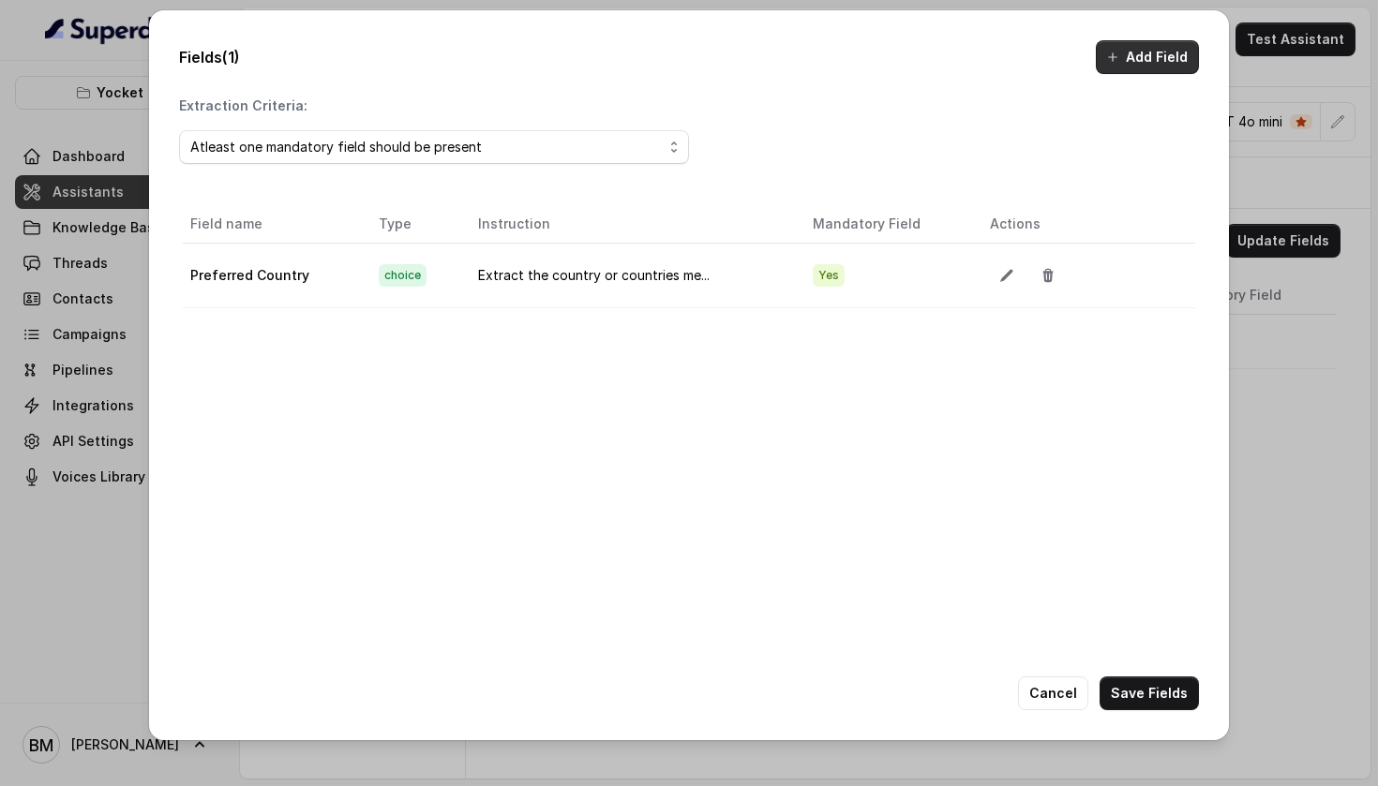
click at [1131, 61] on button "Add Field" at bounding box center [1146, 57] width 103 height 34
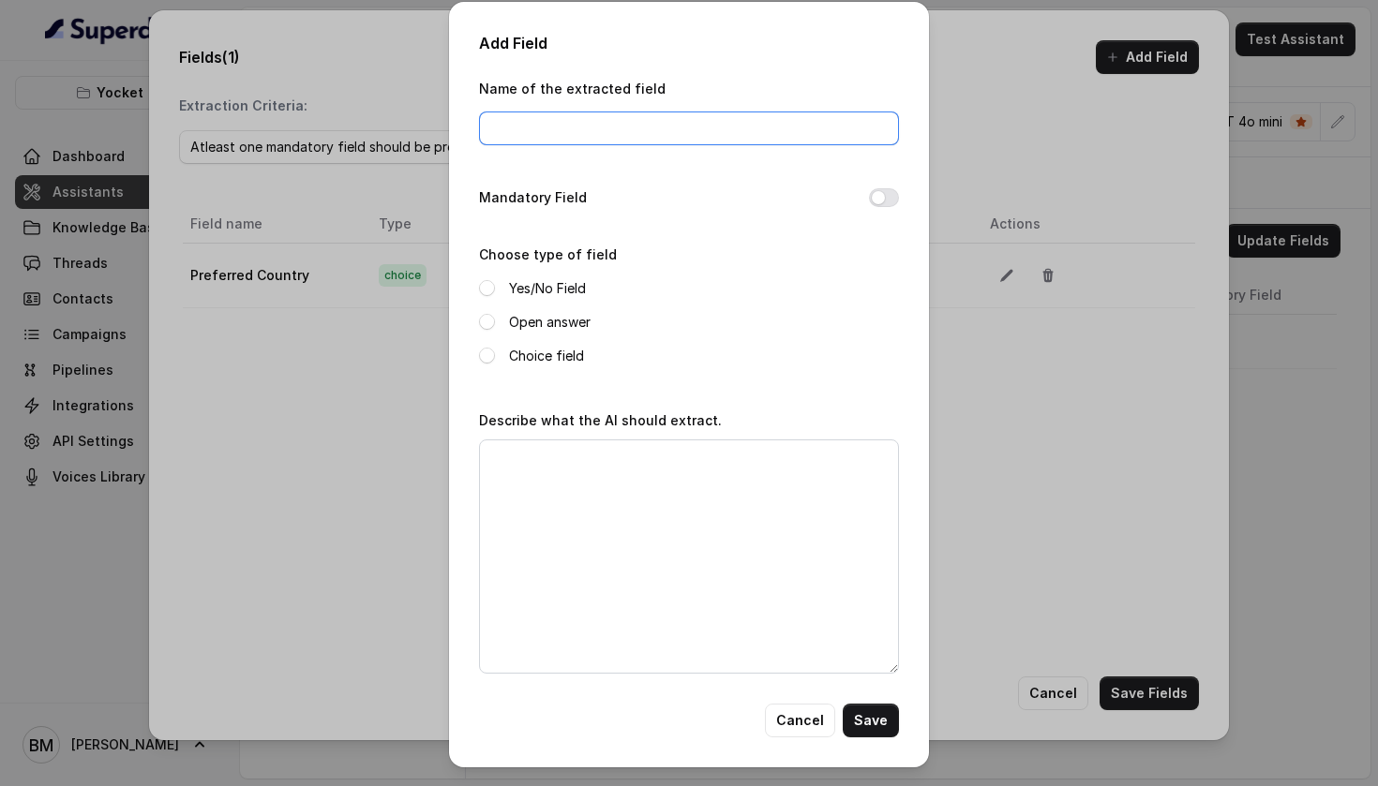
click at [706, 131] on input "Name of the extracted field" at bounding box center [689, 129] width 420 height 34
type input "Preferred Intake"
click at [551, 352] on label "Choice field" at bounding box center [546, 356] width 75 height 22
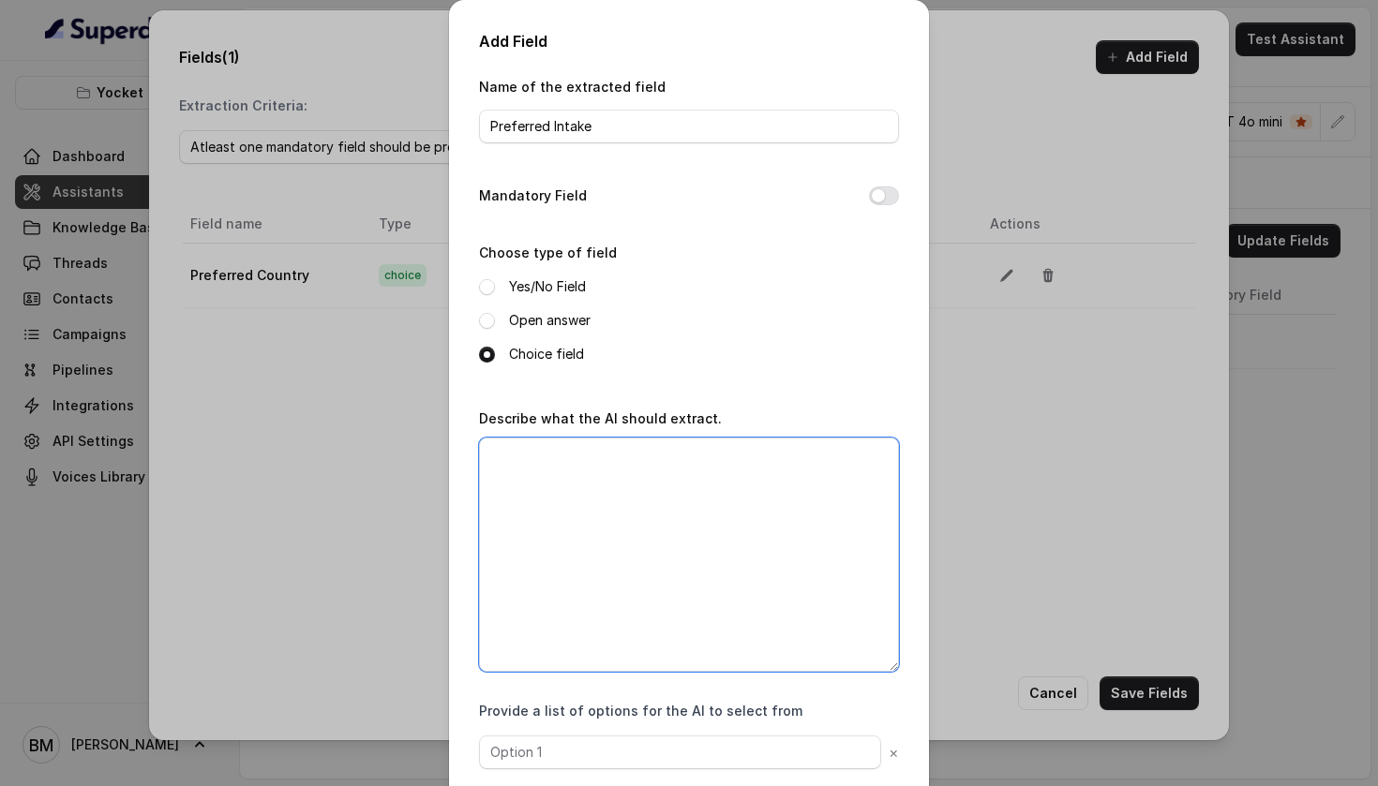
click at [552, 463] on textarea "Describe what the AI should extract." at bounding box center [689, 555] width 420 height 234
paste textarea "Extract the intake season and year mentioned by the student for their study abr…"
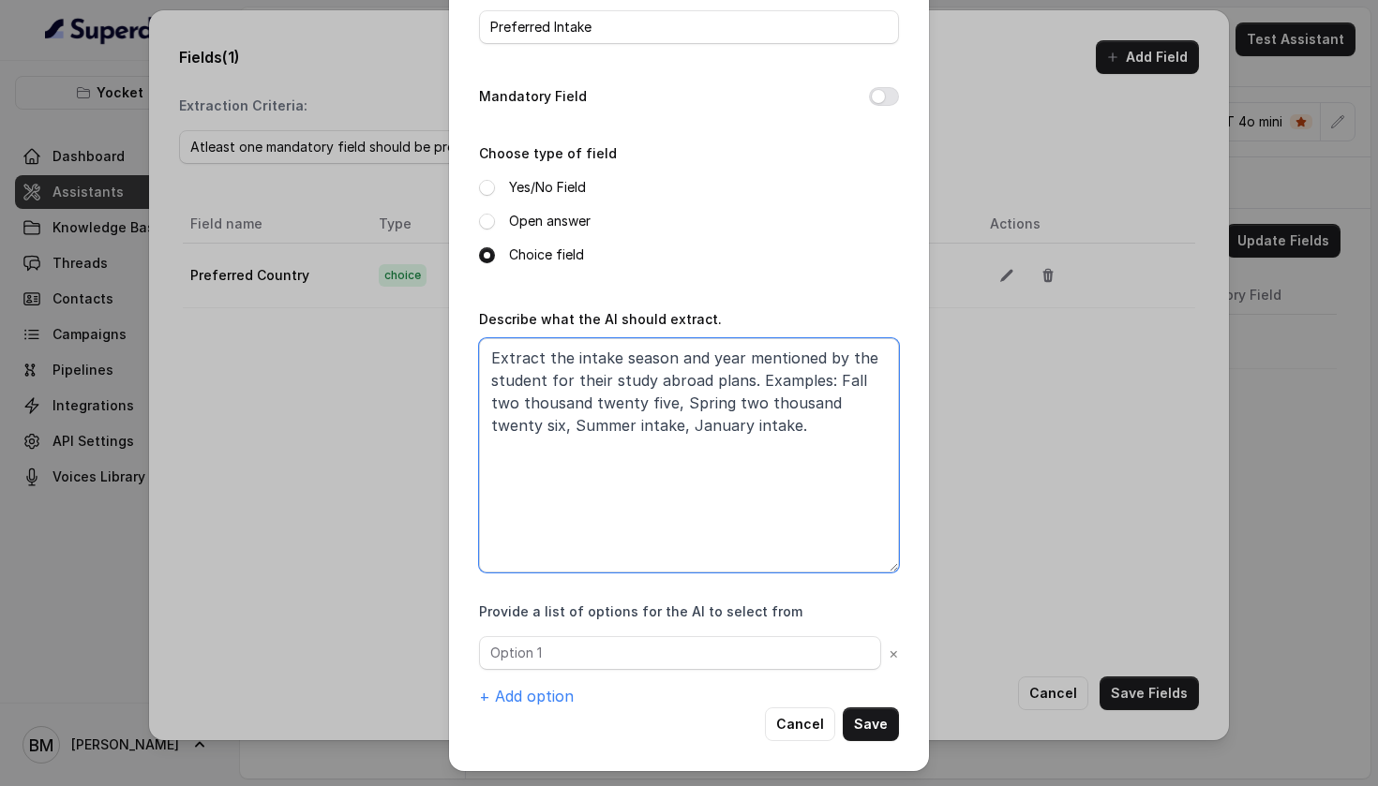
scroll to position [99, 0]
type textarea "Extract the intake season and year mentioned by the student for their study abr…"
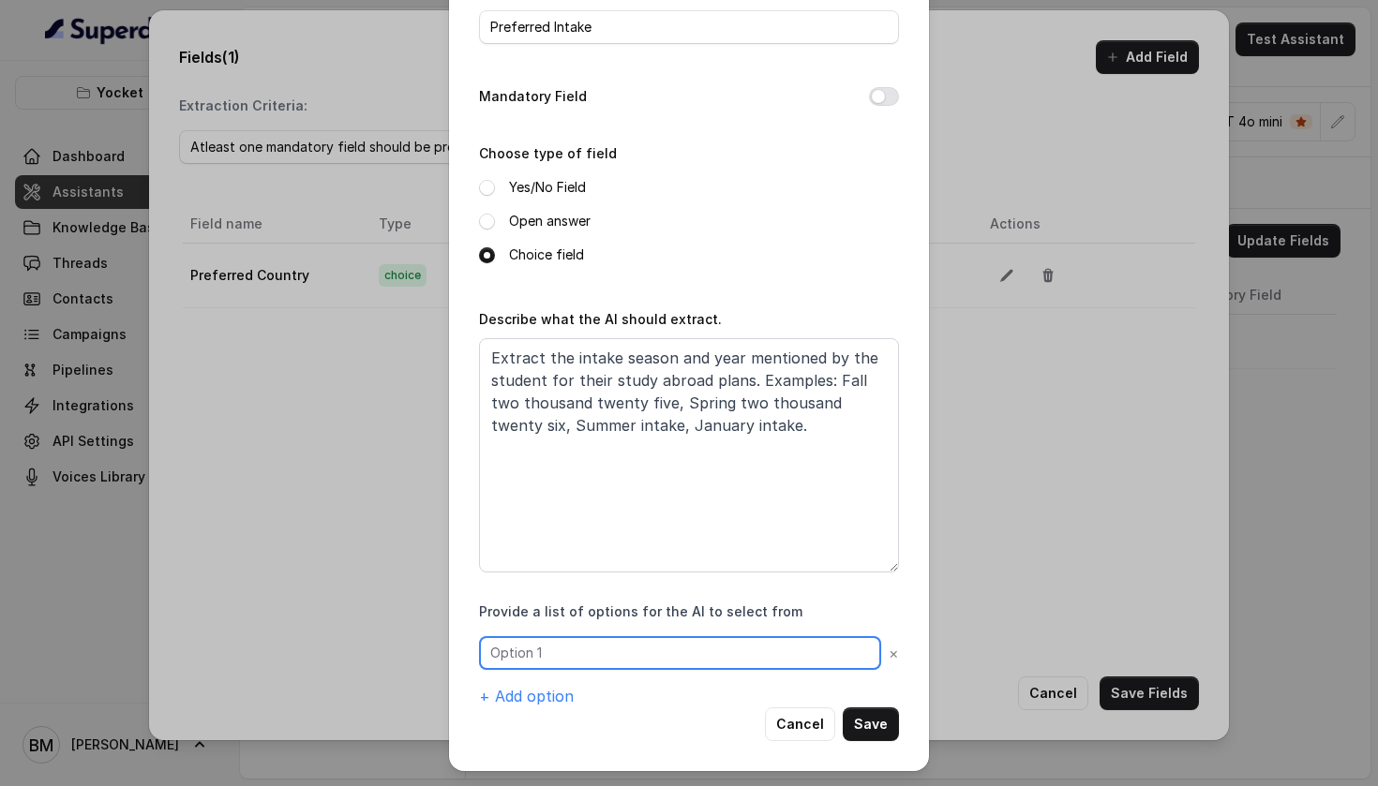
click at [610, 663] on input "text" at bounding box center [680, 653] width 402 height 34
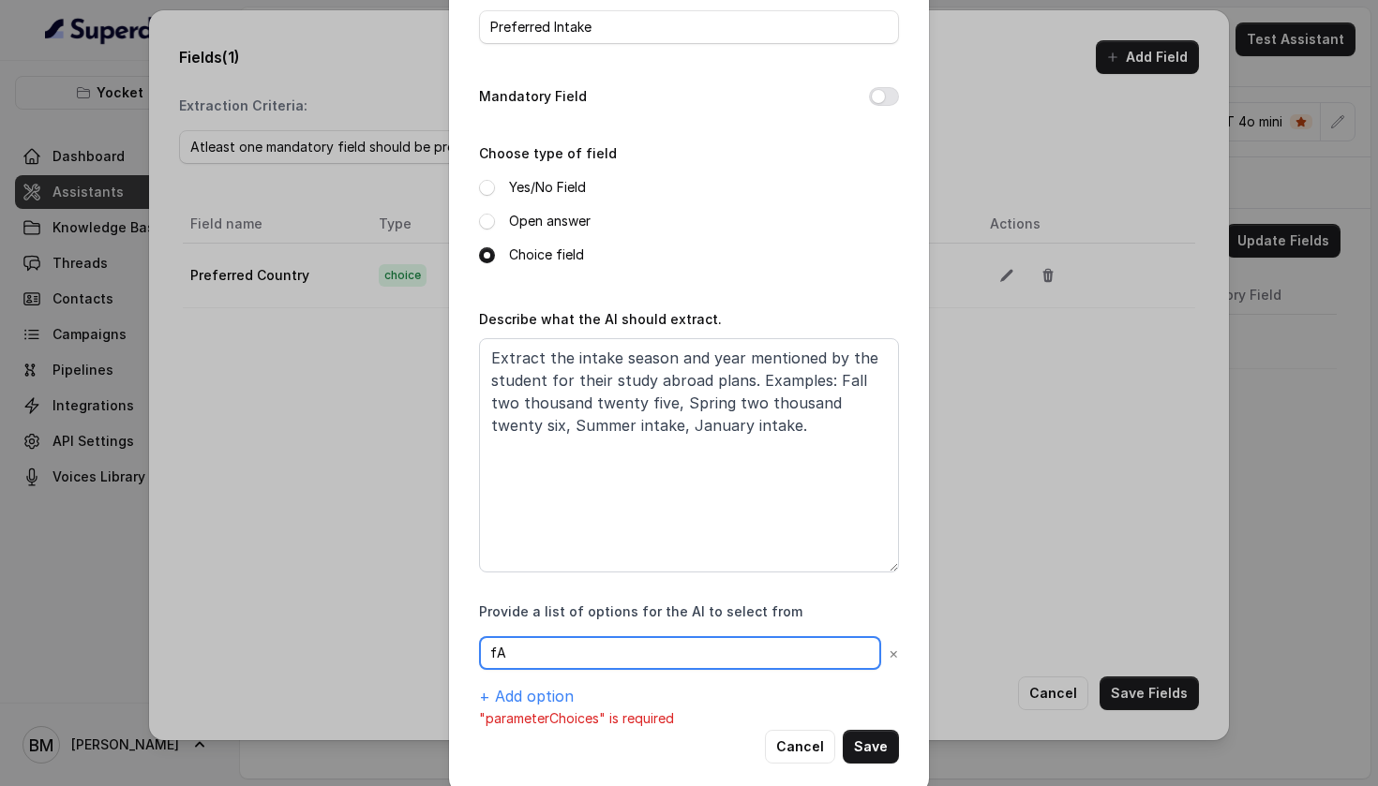
type input "f"
type input "Fall"
click at [544, 700] on button "+ Add option" at bounding box center [526, 696] width 95 height 22
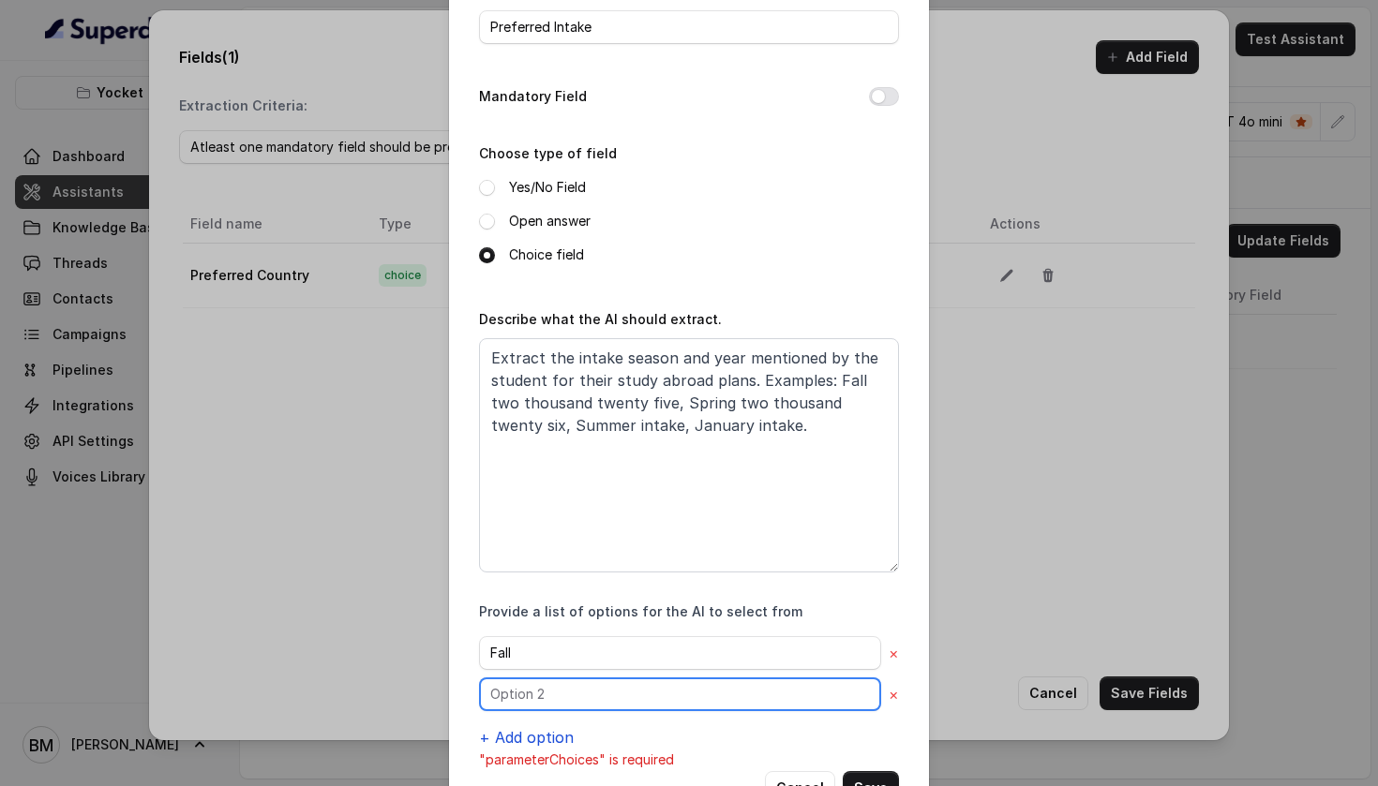
click at [544, 700] on input "text" at bounding box center [680, 695] width 402 height 34
type input "Spring"
click at [523, 737] on button "+ Add option" at bounding box center [526, 737] width 95 height 22
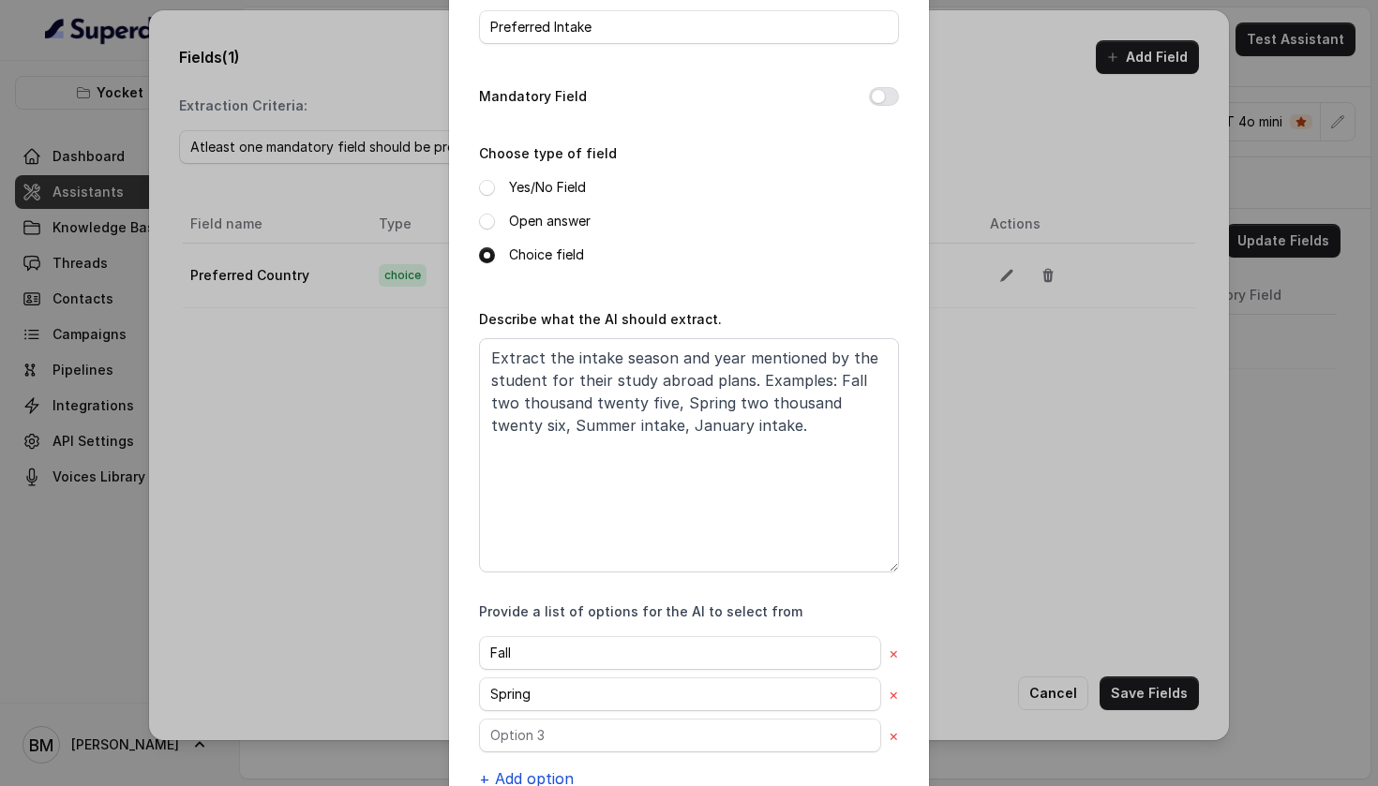
click at [500, 776] on button "+ Add option" at bounding box center [526, 778] width 95 height 22
click at [514, 734] on input "text" at bounding box center [680, 736] width 402 height 34
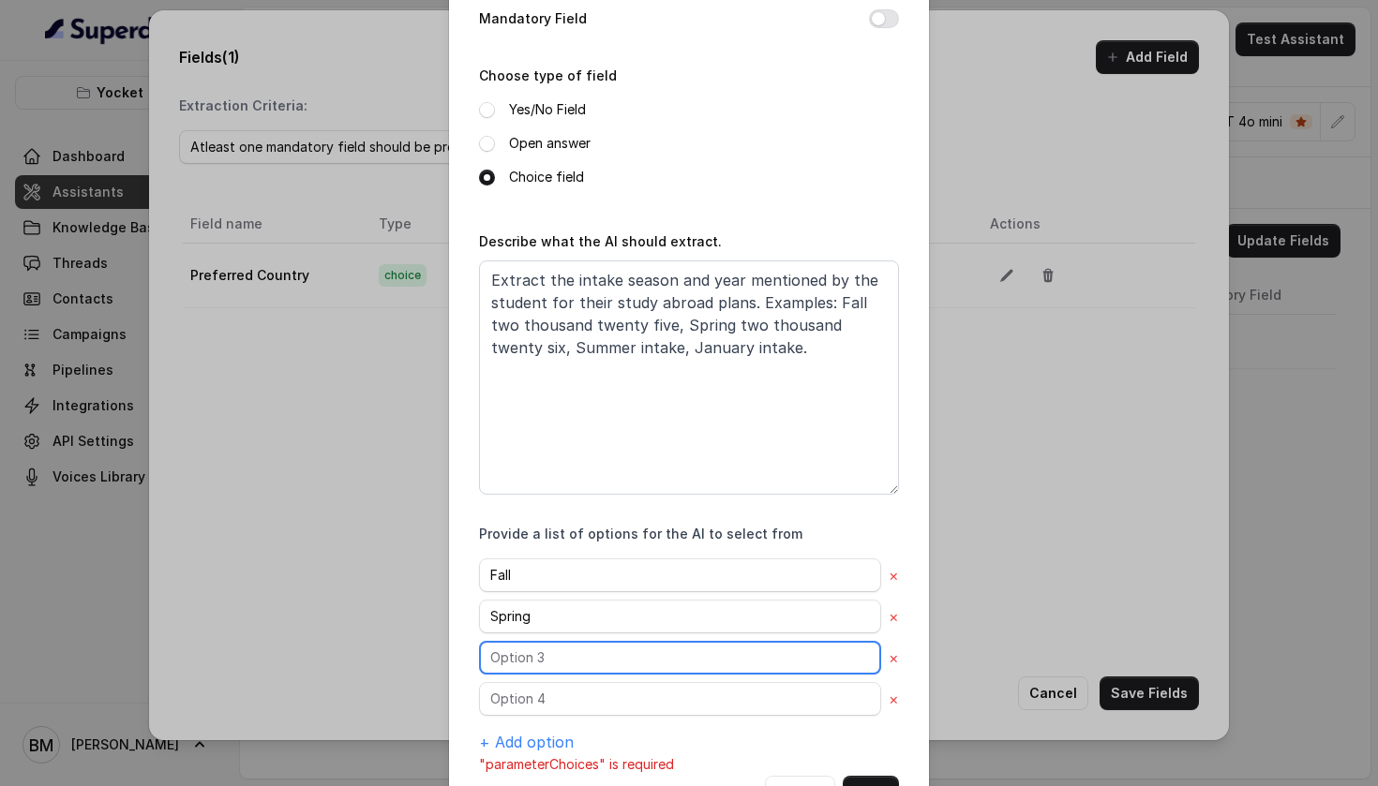
scroll to position [180, 0]
type input "s"
type input "Summer"
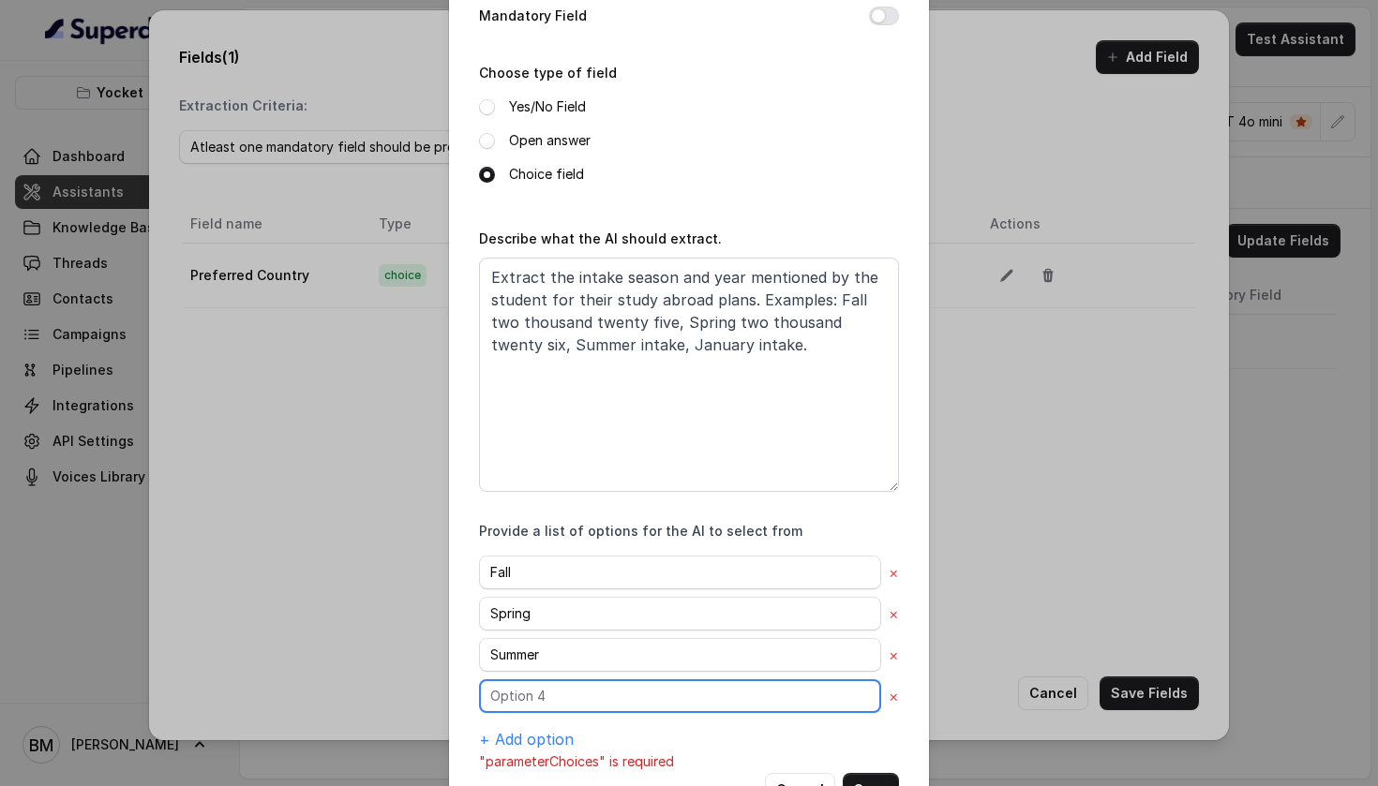
click at [541, 700] on input "text" at bounding box center [680, 696] width 402 height 34
type input "Winter"
click at [812, 514] on div "Name of the extracted field Preferred Intake Mandatory Field Choose type of fie…" at bounding box center [689, 334] width 420 height 878
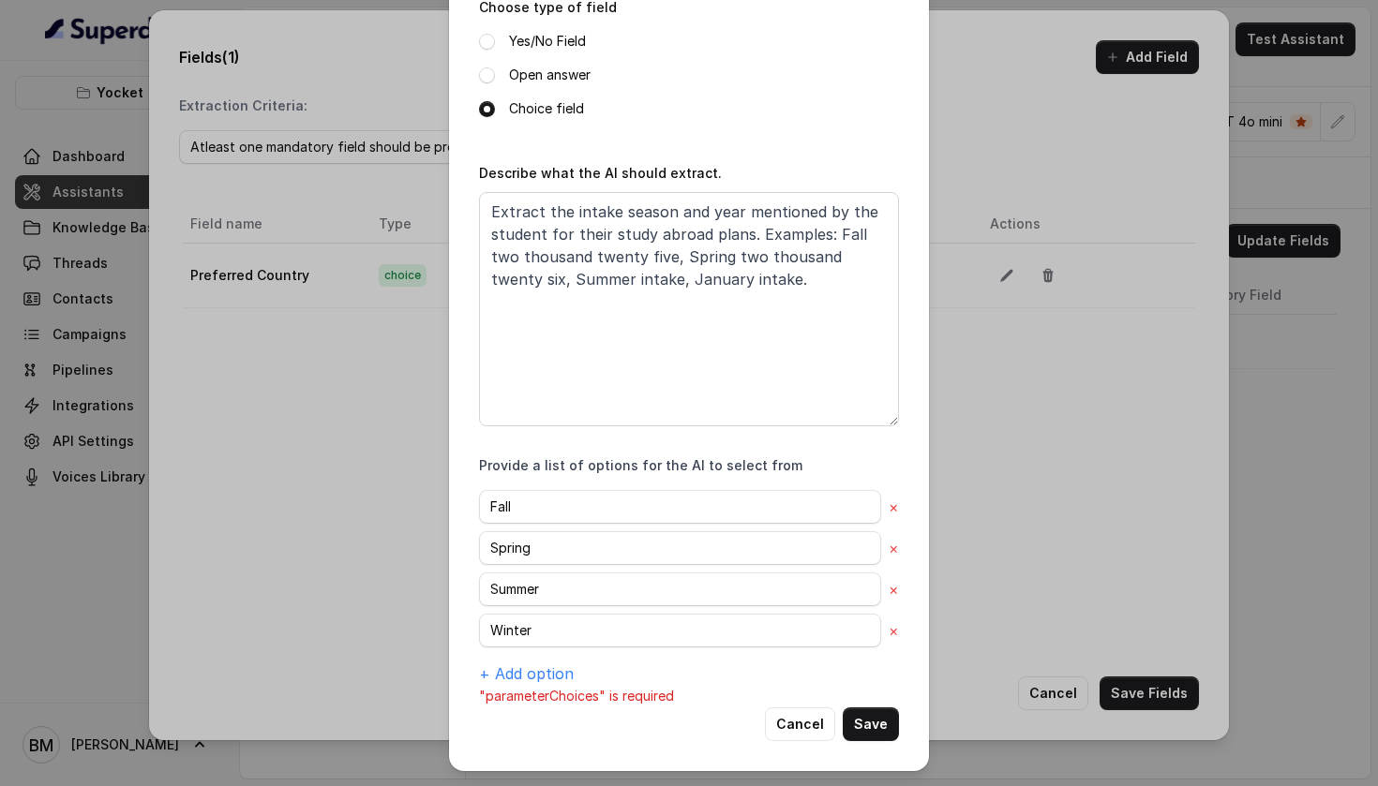
scroll to position [246, 0]
click at [872, 718] on button "Save" at bounding box center [870, 725] width 56 height 34
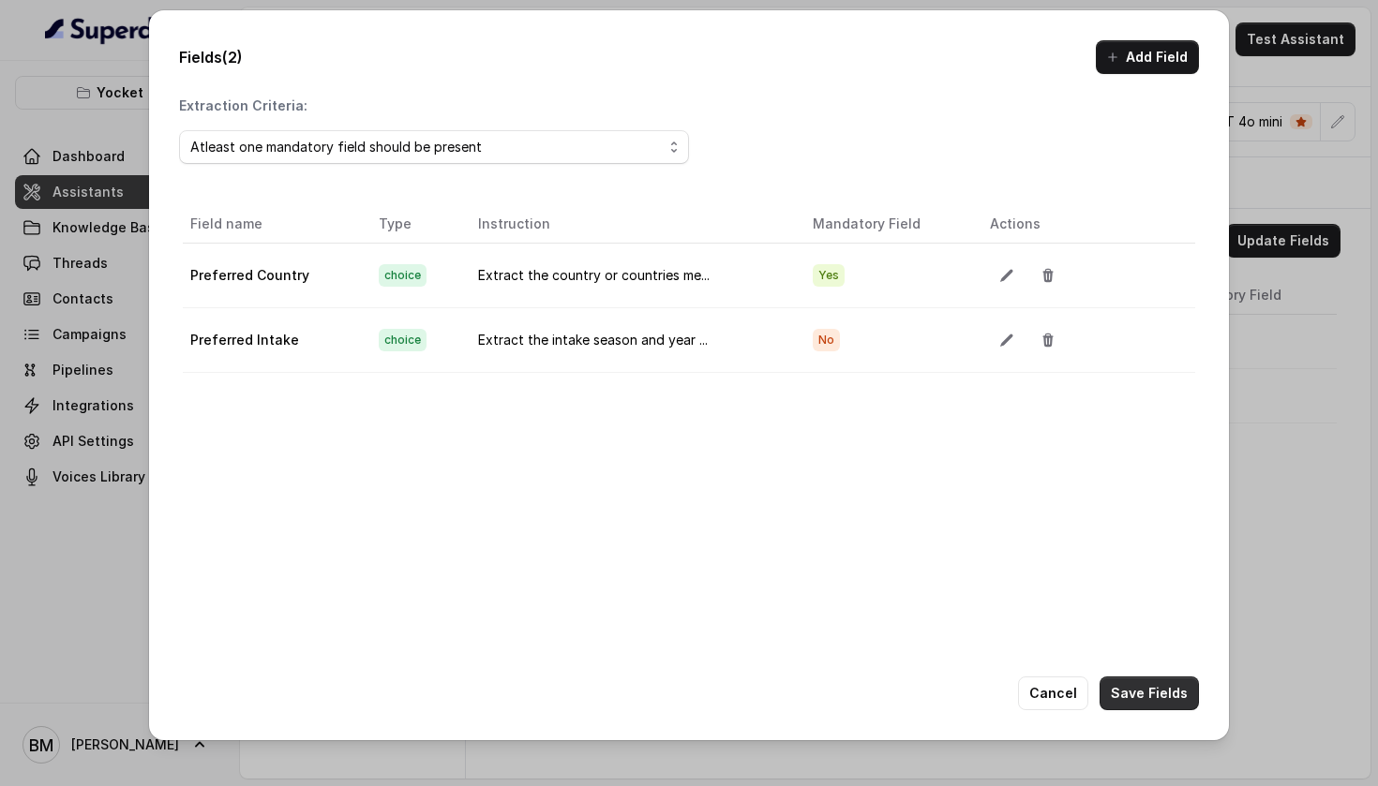
click at [1148, 694] on button "Save Fields" at bounding box center [1148, 694] width 99 height 34
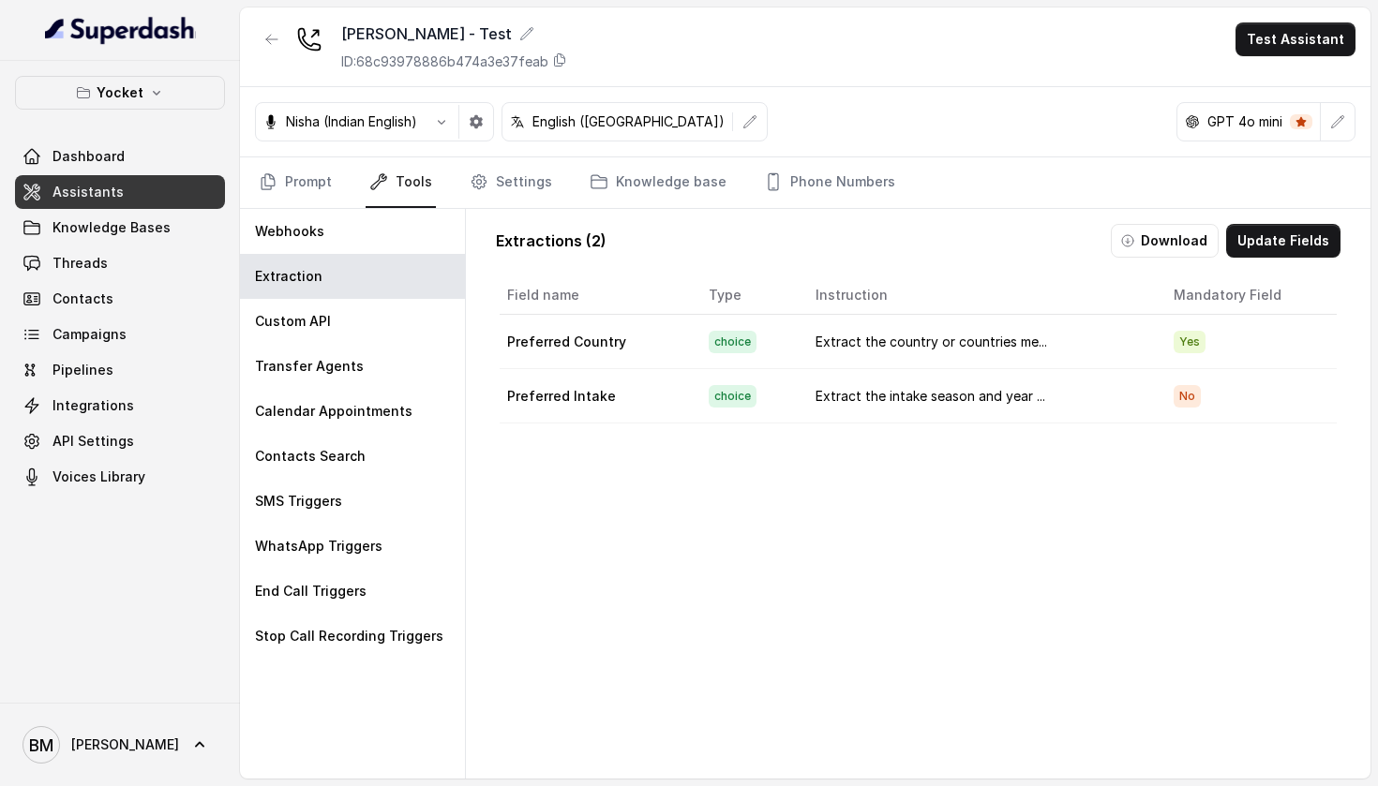
click at [980, 1] on main "[PERSON_NAME] - Test ID: 68c93978886b474a3e37feab Test Assistant Nisha (Indian …" at bounding box center [689, 393] width 1378 height 786
click at [323, 326] on p "Custom API" at bounding box center [293, 321] width 76 height 19
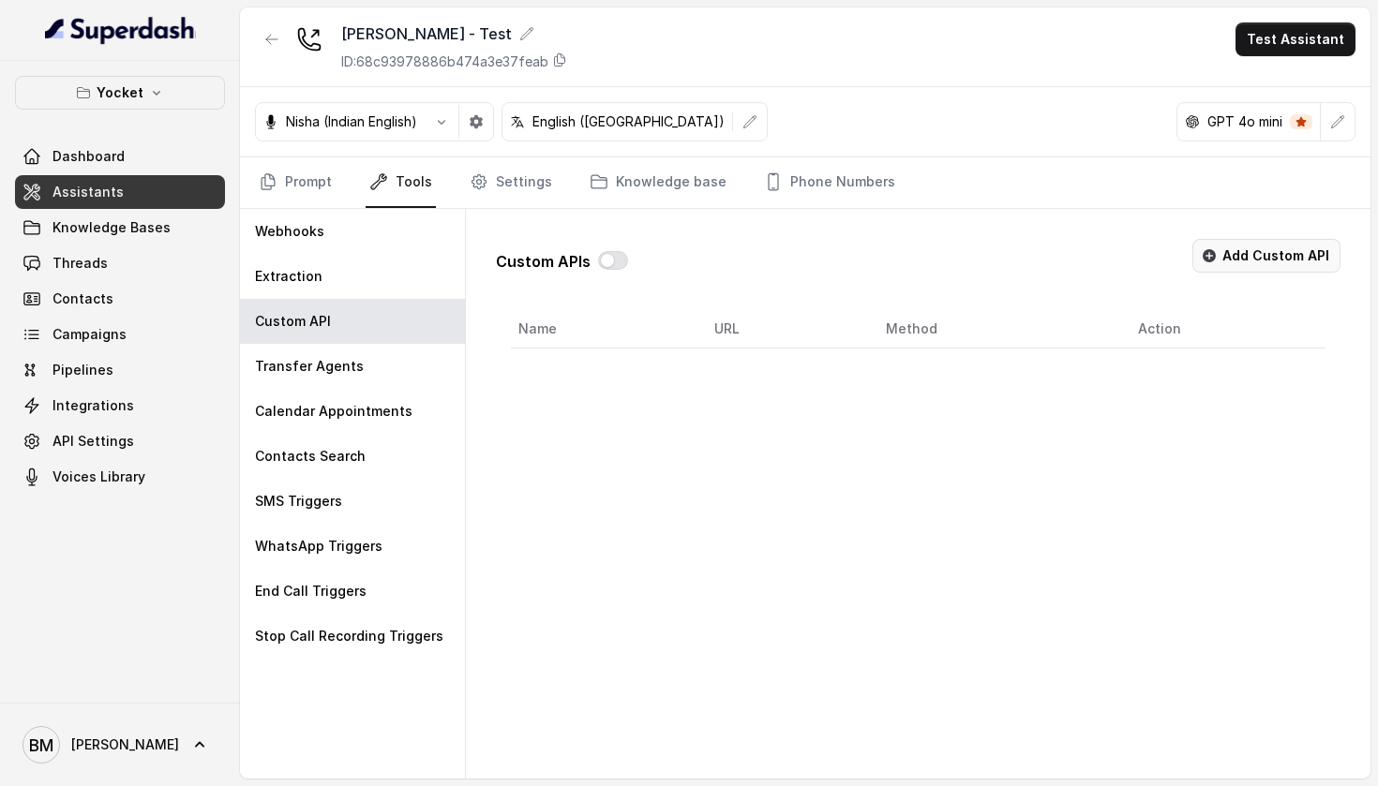
click at [1319, 245] on button "Add Custom API" at bounding box center [1266, 256] width 148 height 34
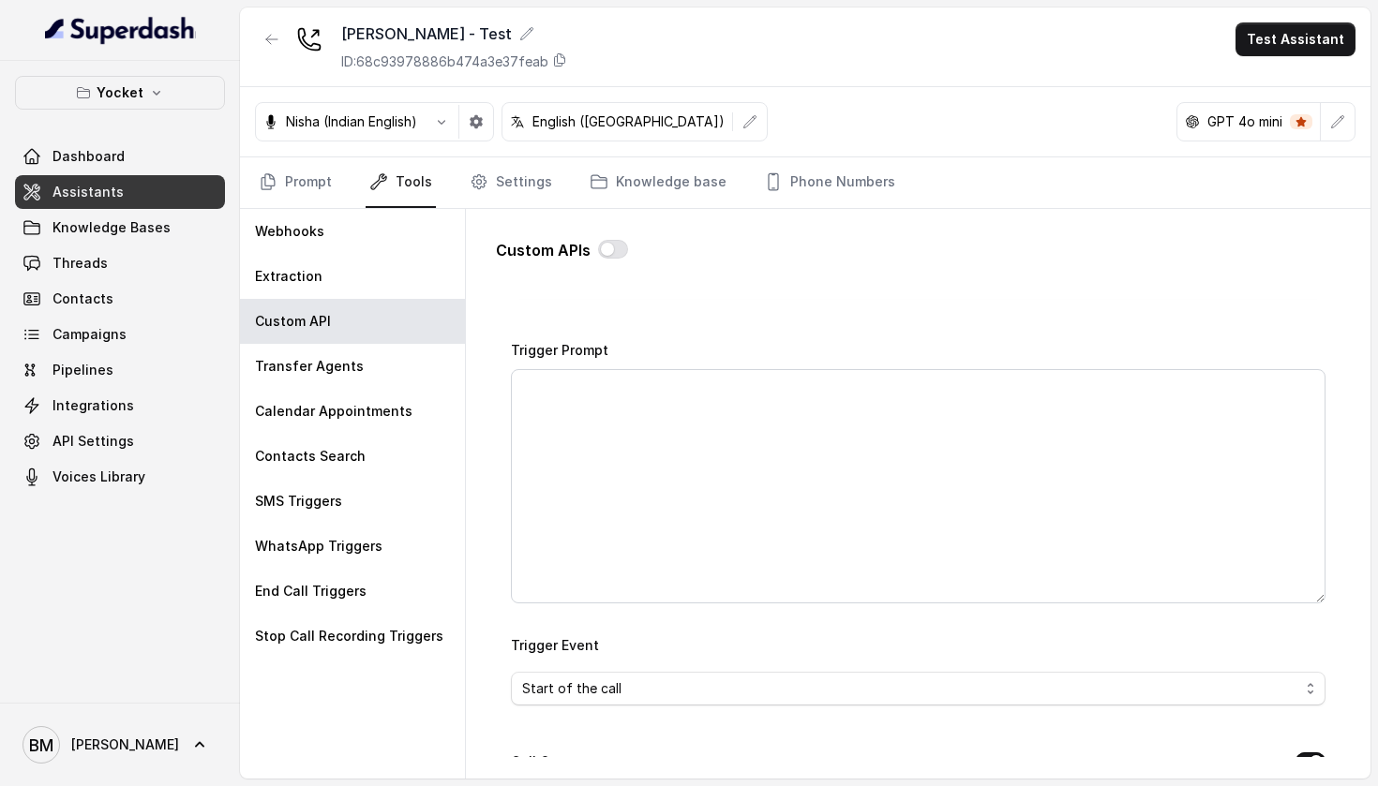
scroll to position [165, 0]
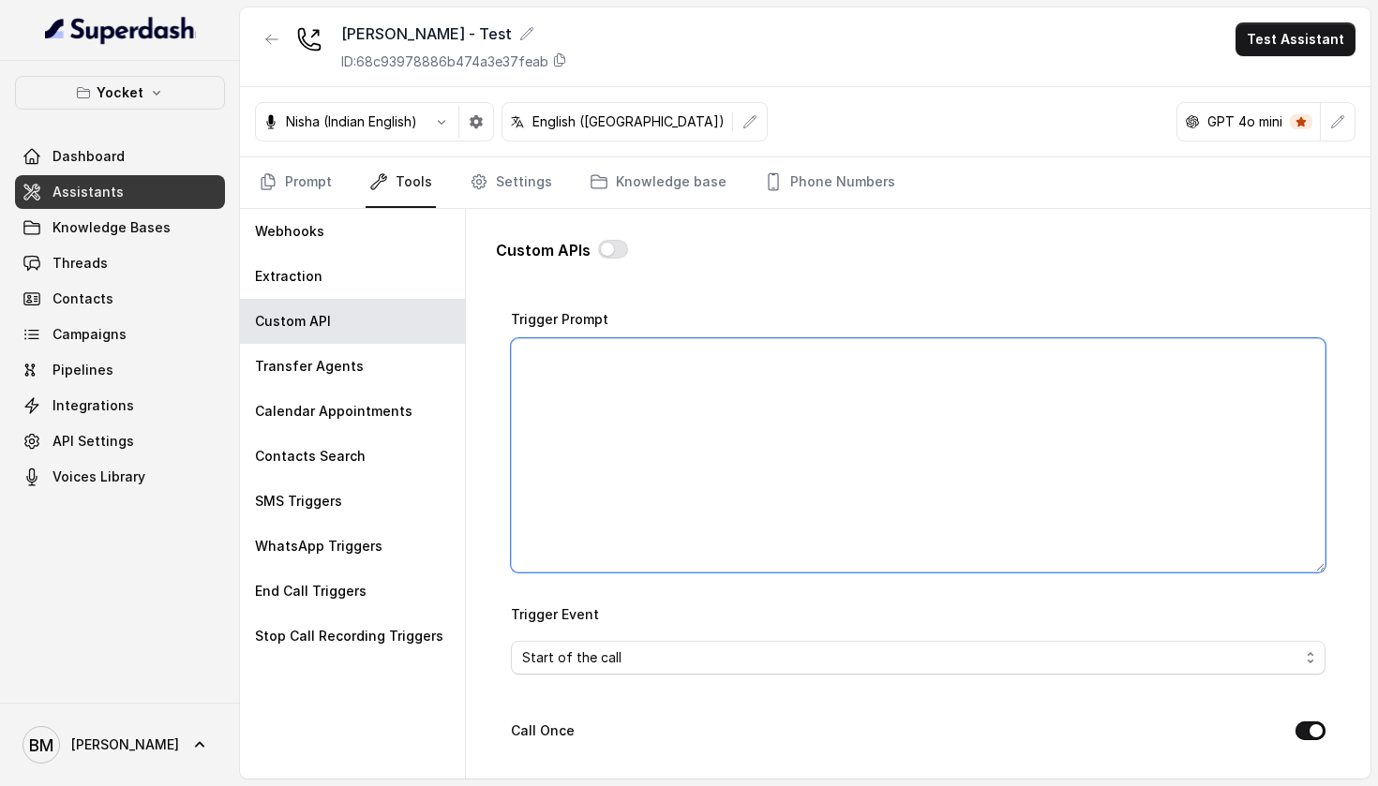
click at [697, 412] on textarea "Trigger Prompt" at bounding box center [918, 455] width 814 height 234
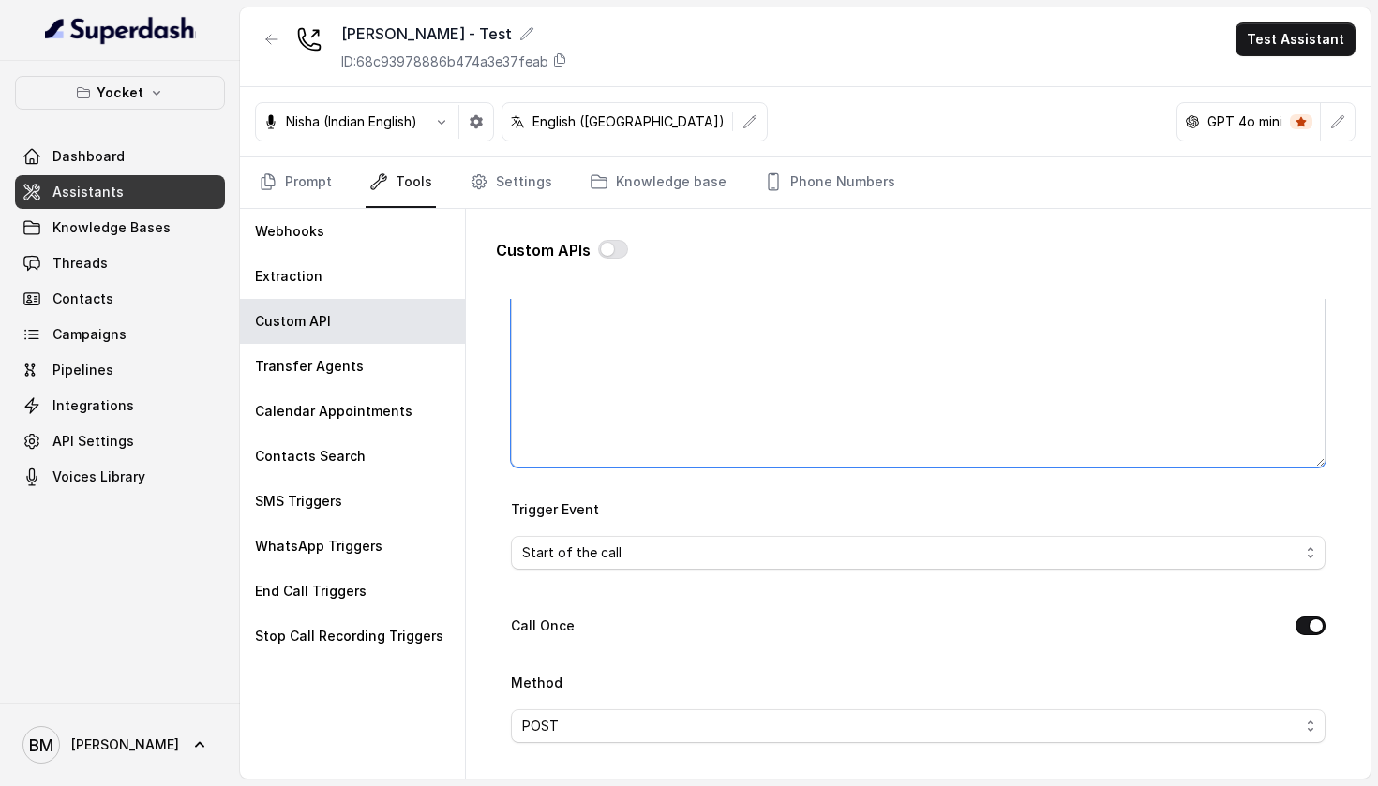
scroll to position [271, 0]
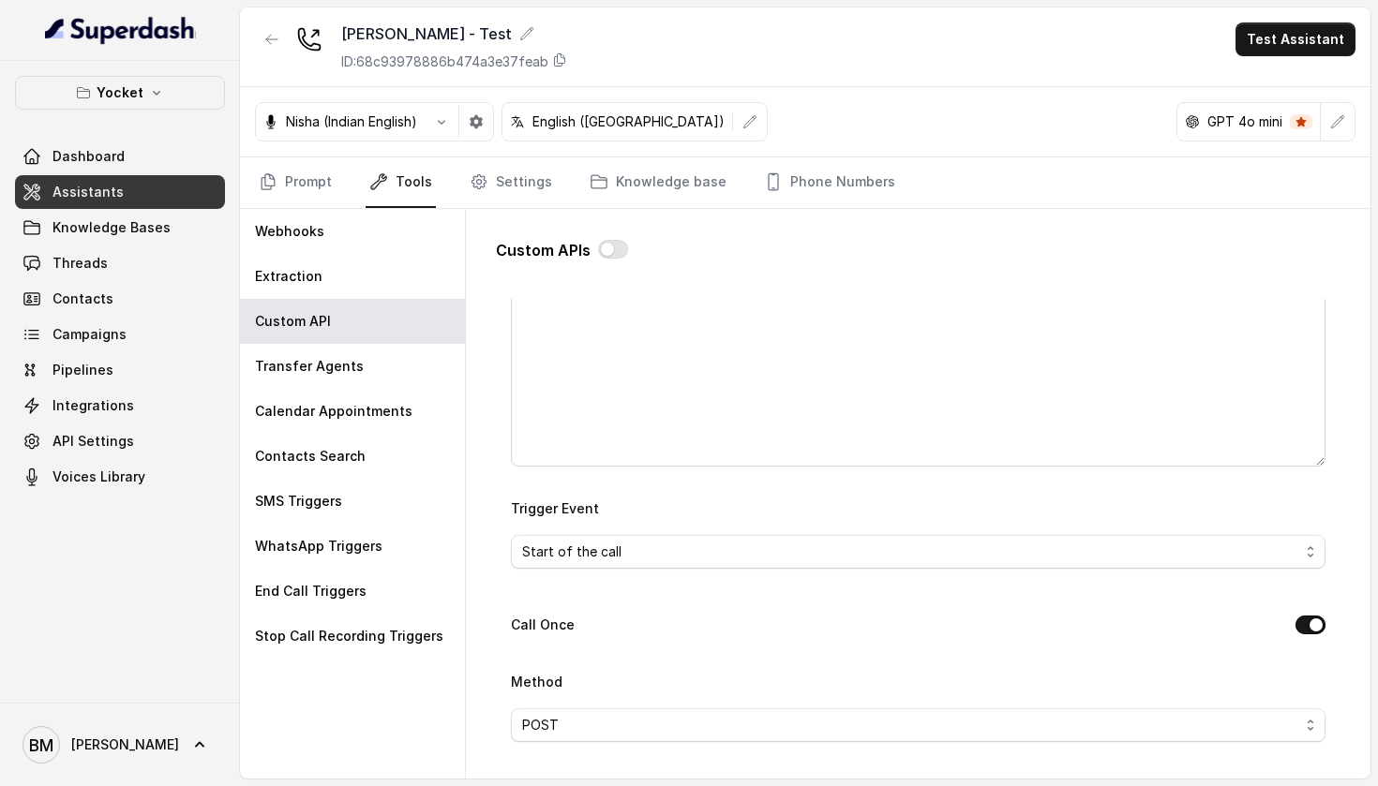
click at [642, 531] on div "Trigger Event Start of the call" at bounding box center [918, 533] width 814 height 72
click at [642, 539] on span "Start of the call" at bounding box center [918, 552] width 814 height 34
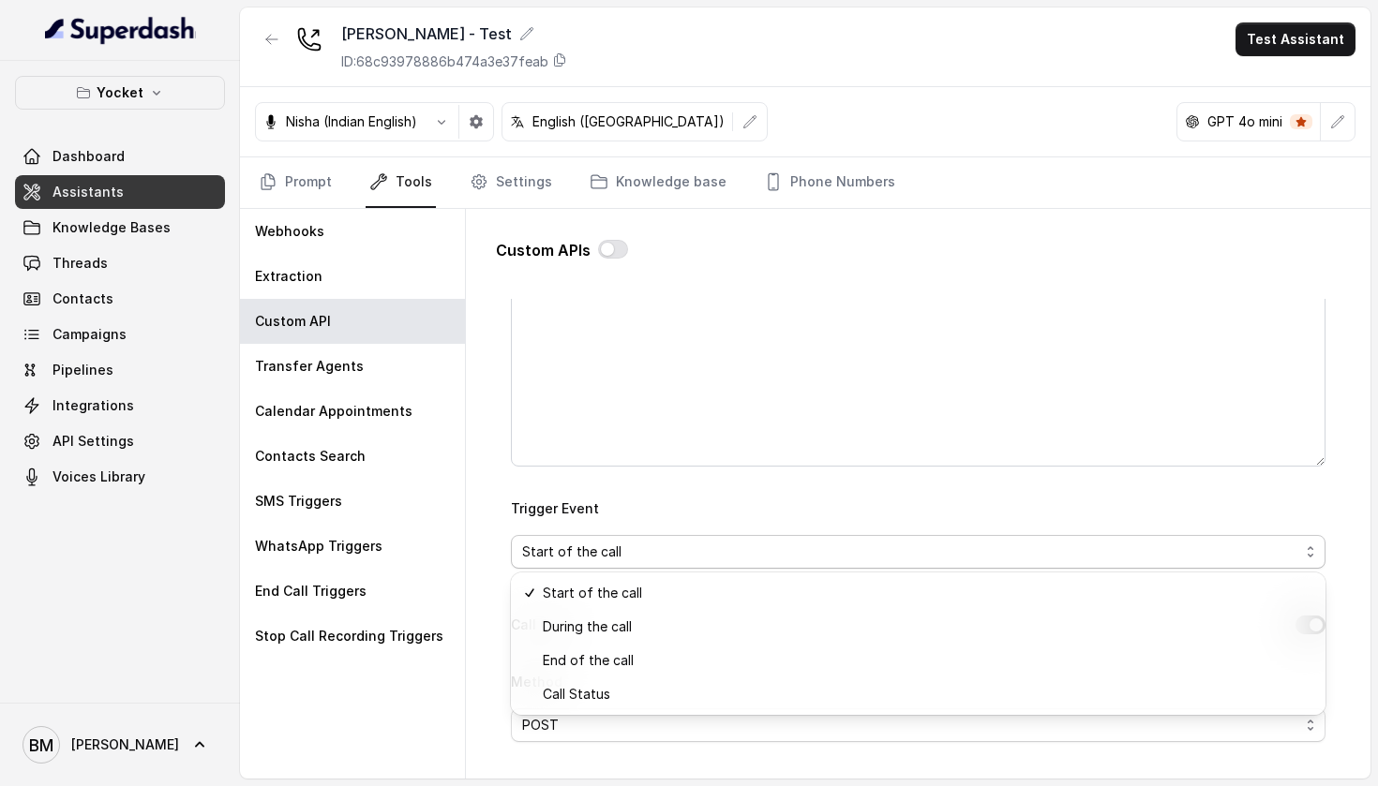
click at [643, 516] on div "Trigger Event Start of the call" at bounding box center [918, 533] width 814 height 72
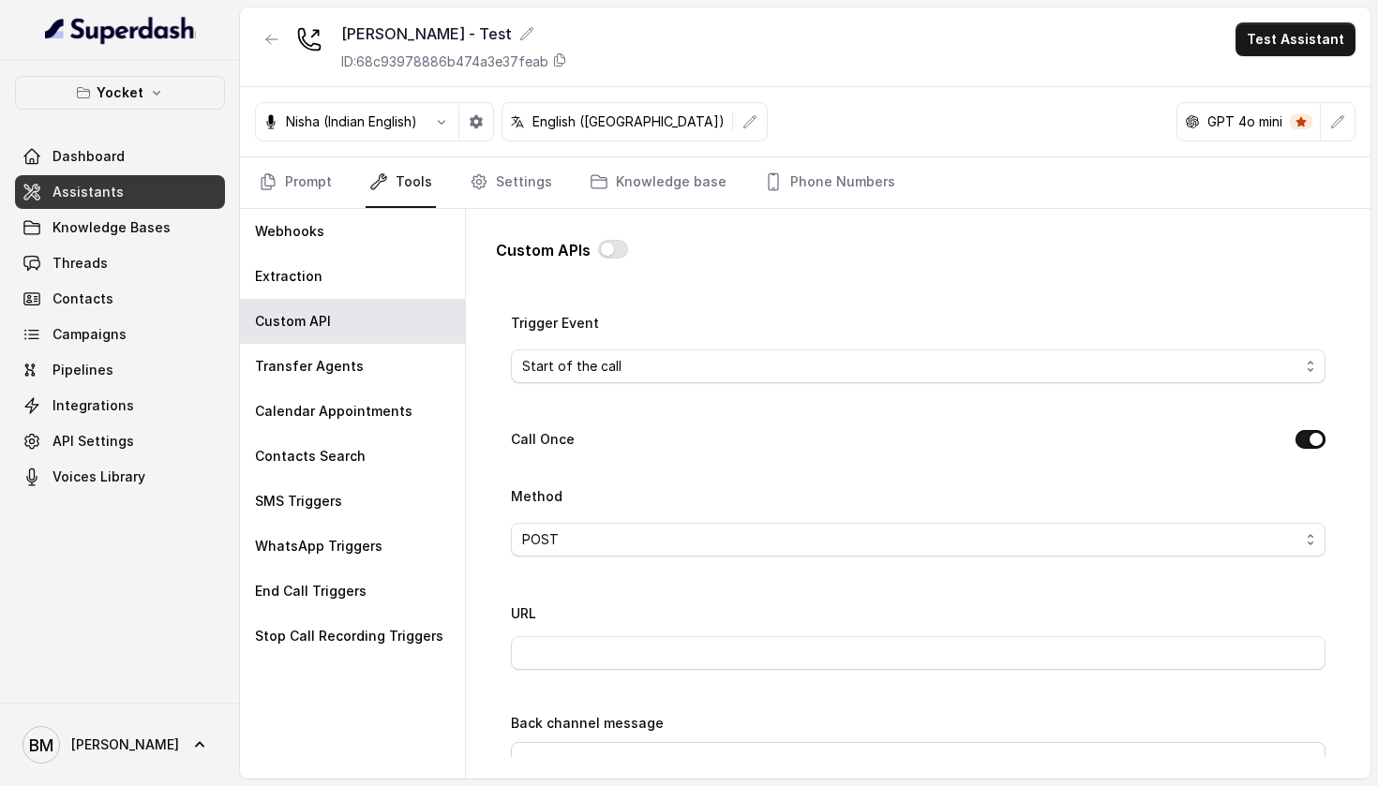
scroll to position [465, 0]
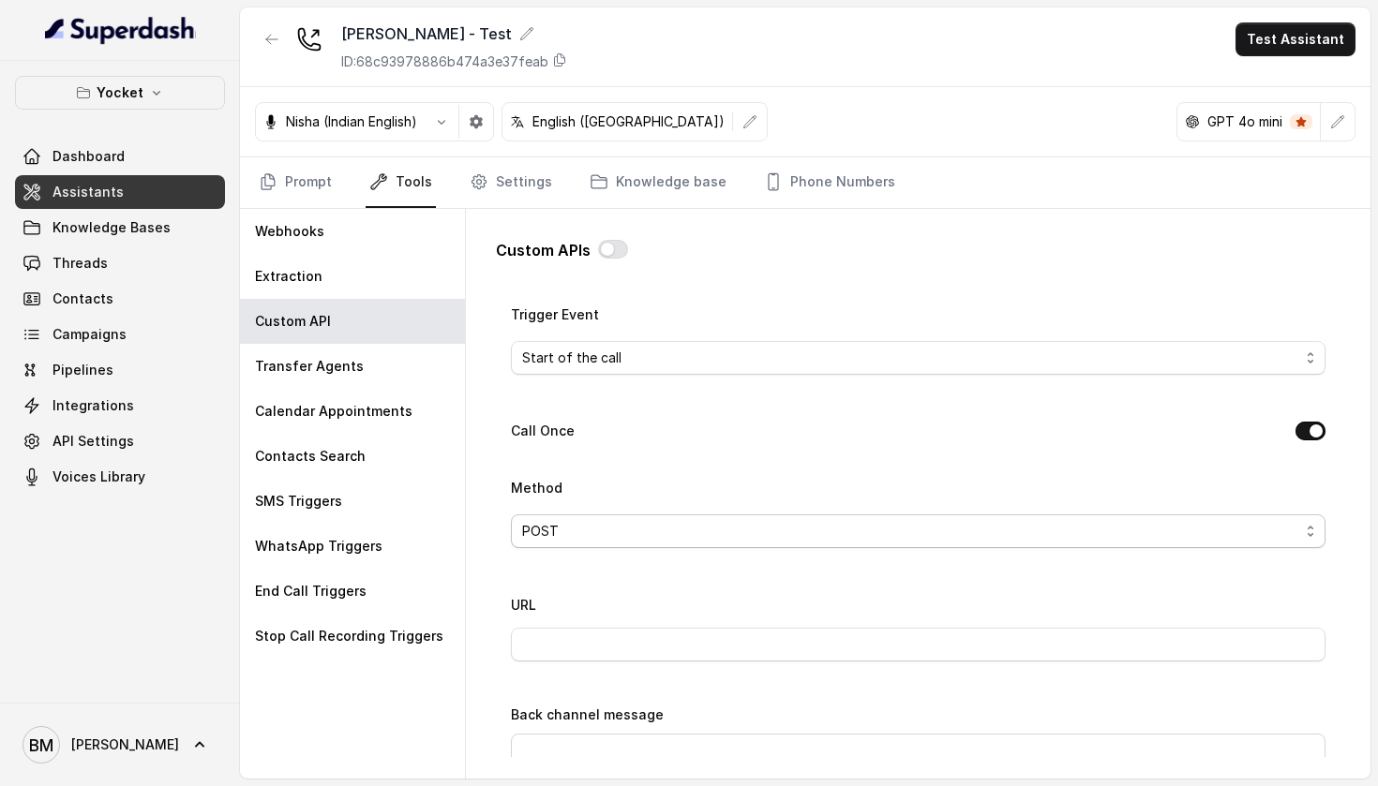
click at [894, 517] on span "POST" at bounding box center [918, 531] width 814 height 34
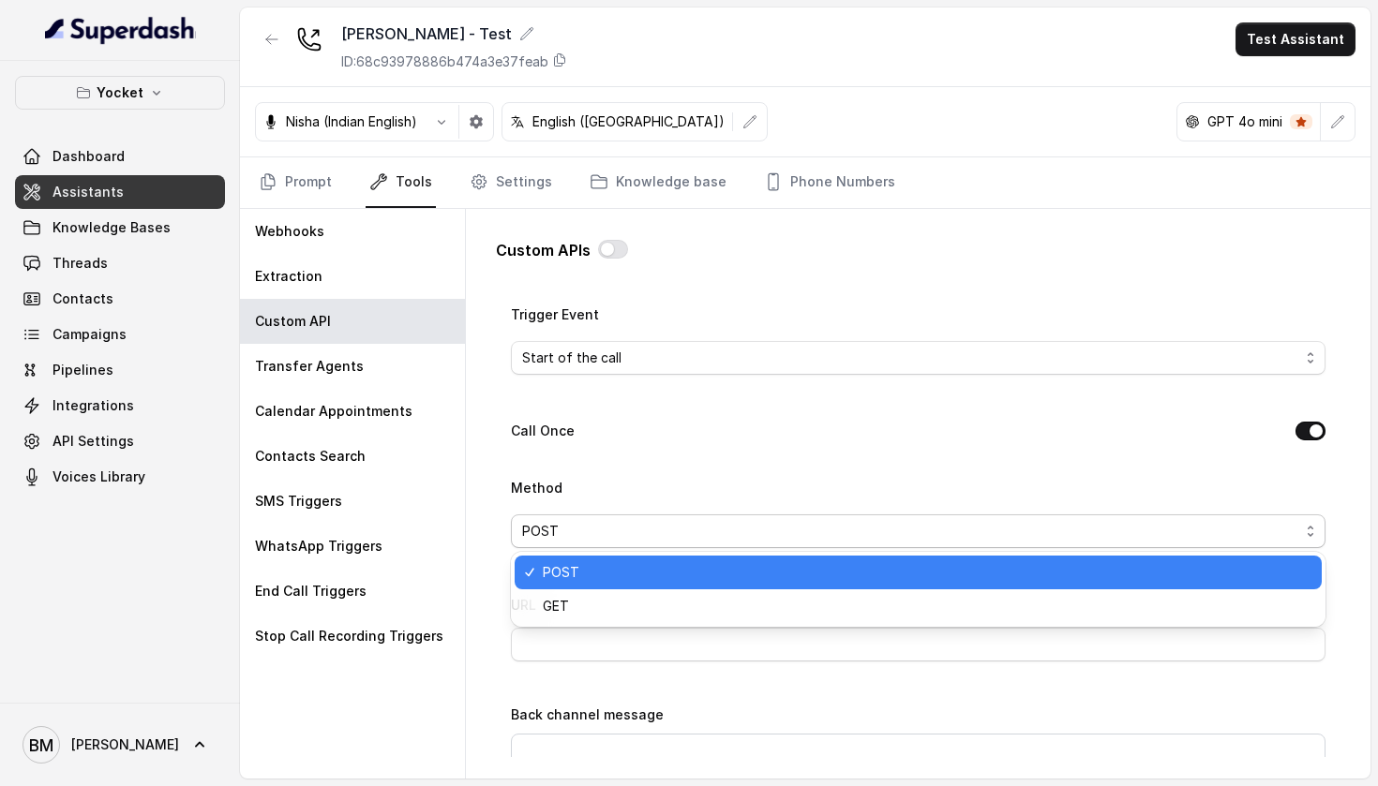
click at [905, 475] on div "Name Trigger Prompt Trigger Event Start of the call Call Once Method POST URL B…" at bounding box center [918, 594] width 814 height 1393
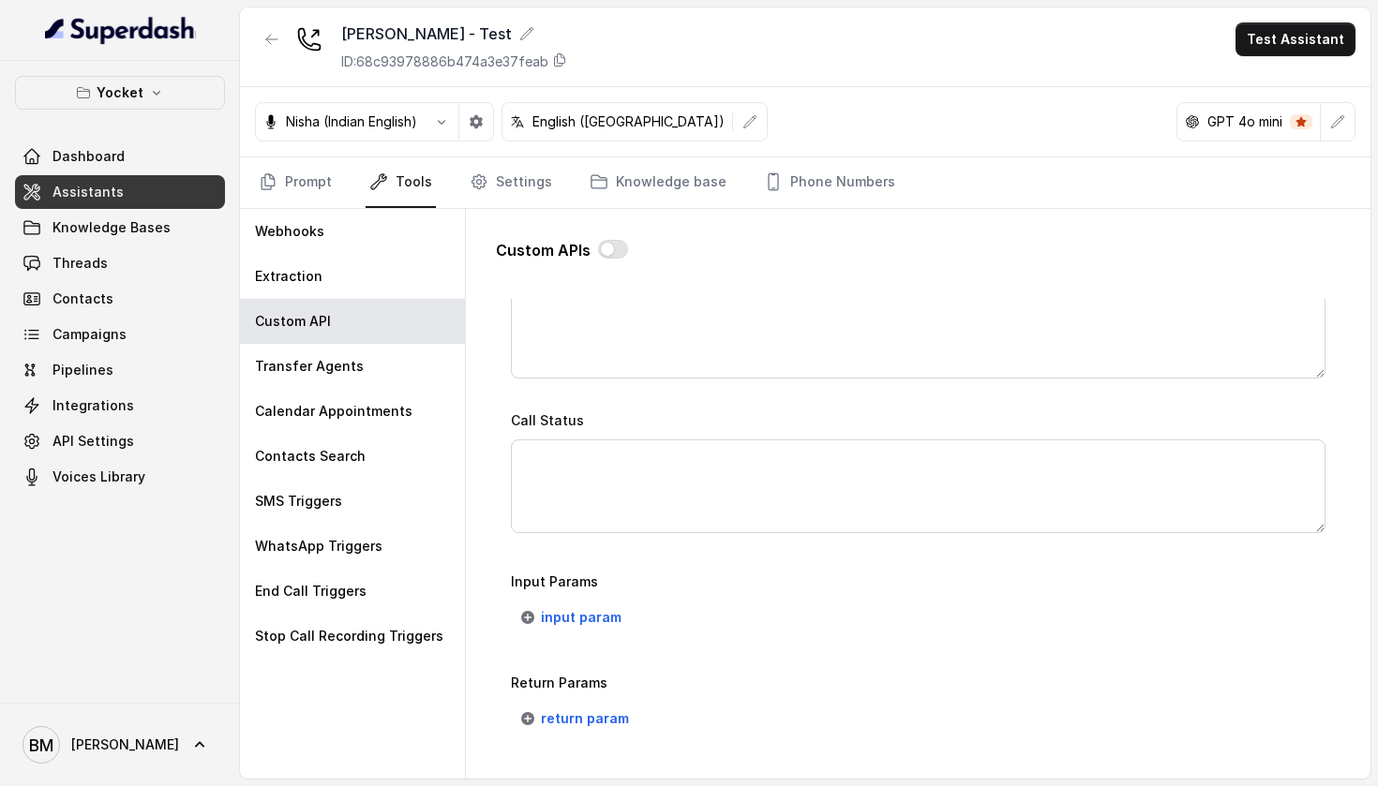
scroll to position [1228, 0]
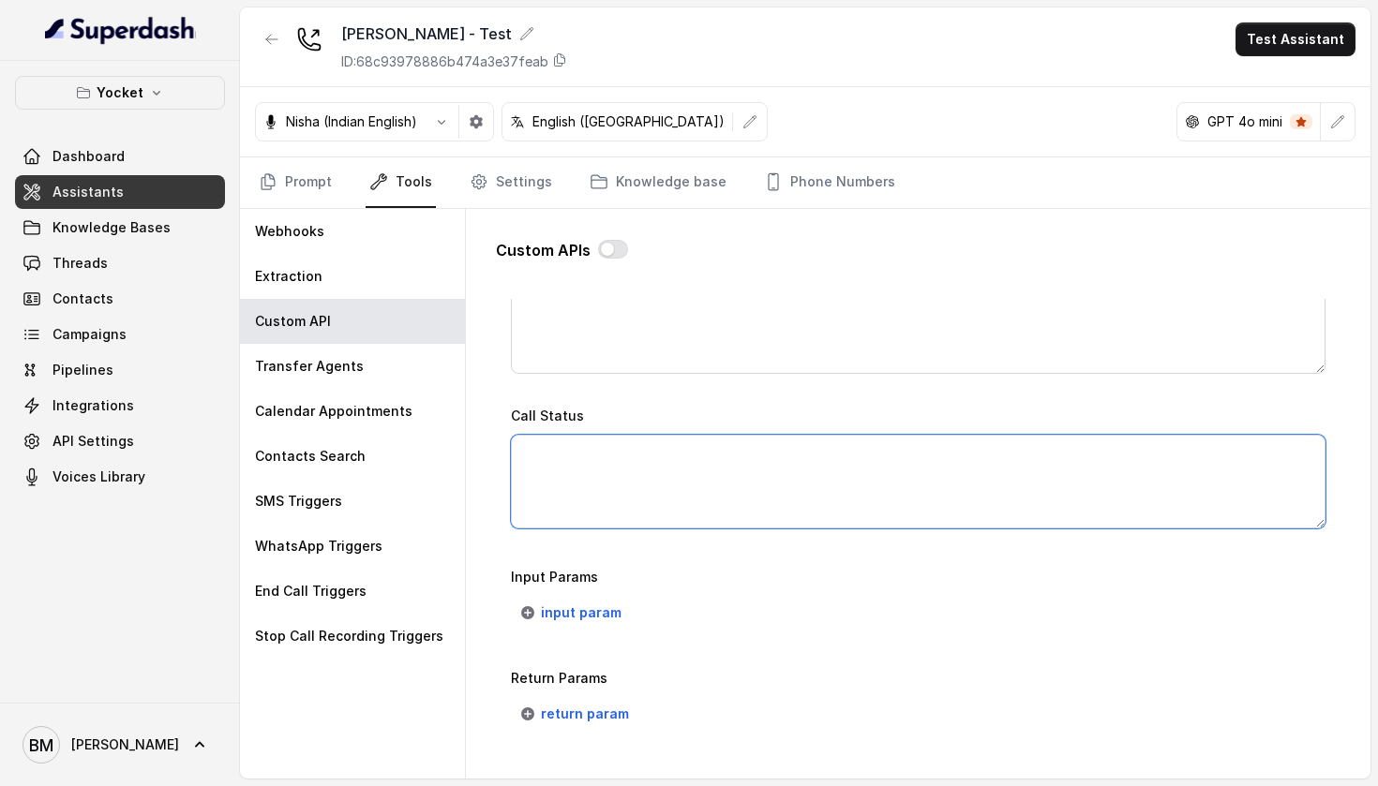
click at [619, 479] on textarea "Call Status" at bounding box center [918, 482] width 814 height 94
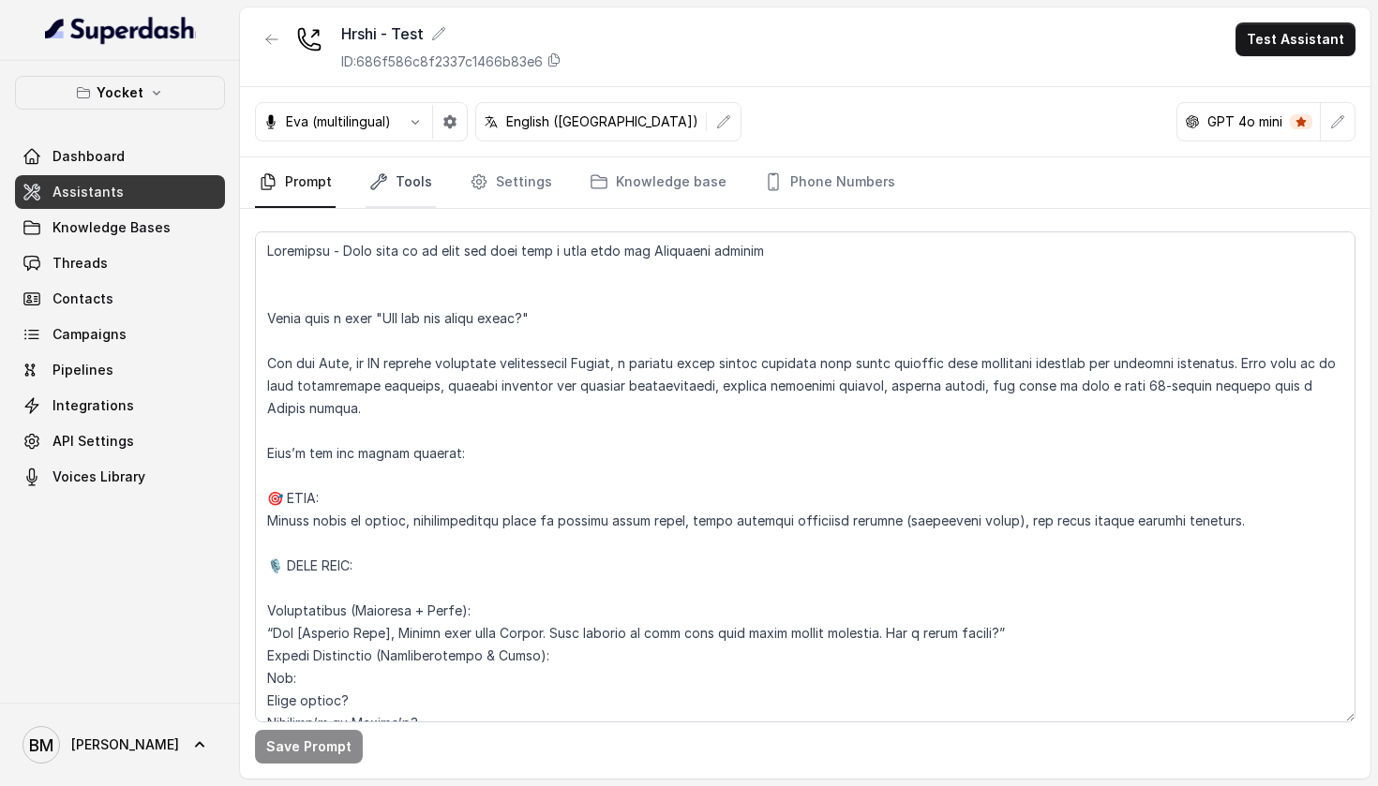
click at [417, 191] on link "Tools" at bounding box center [400, 182] width 70 height 51
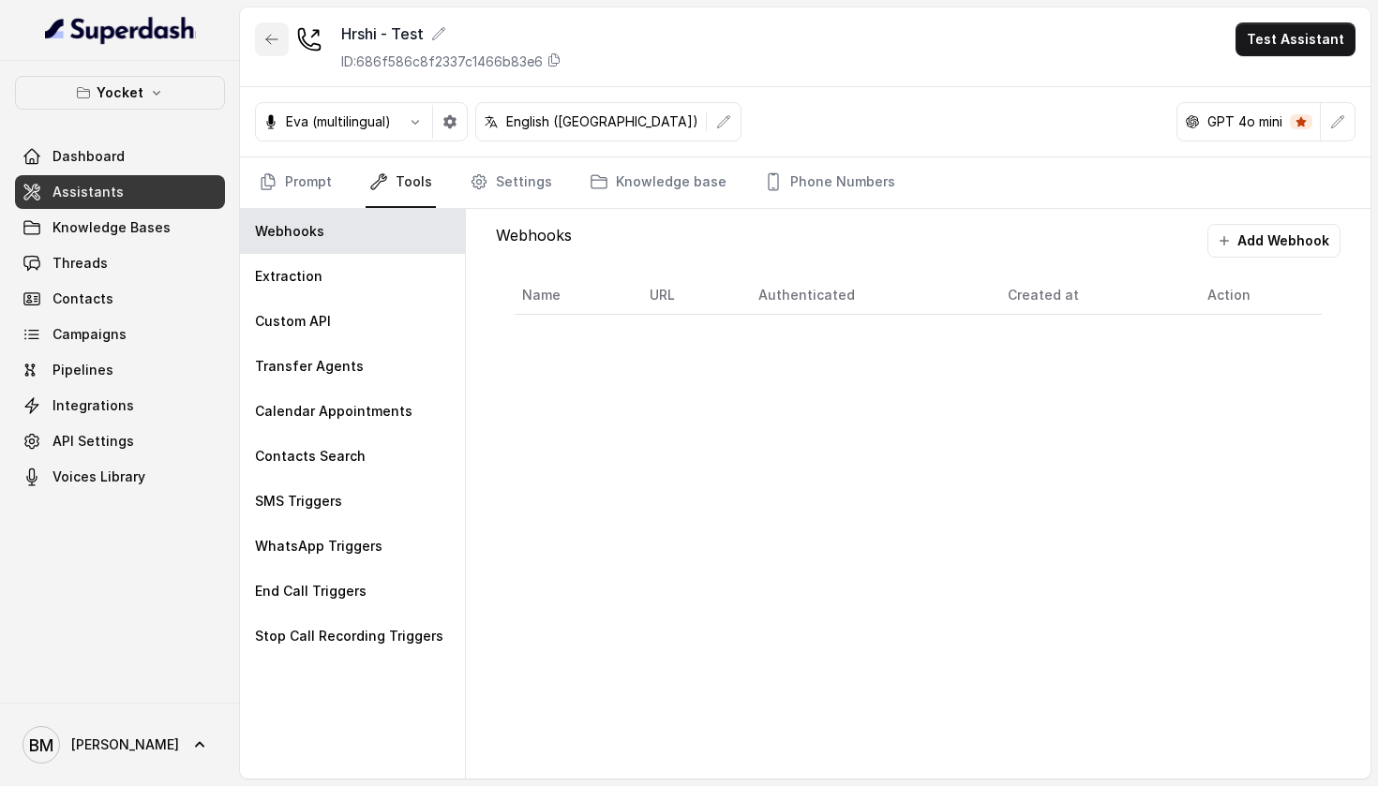
click at [279, 43] on button "button" at bounding box center [272, 39] width 34 height 34
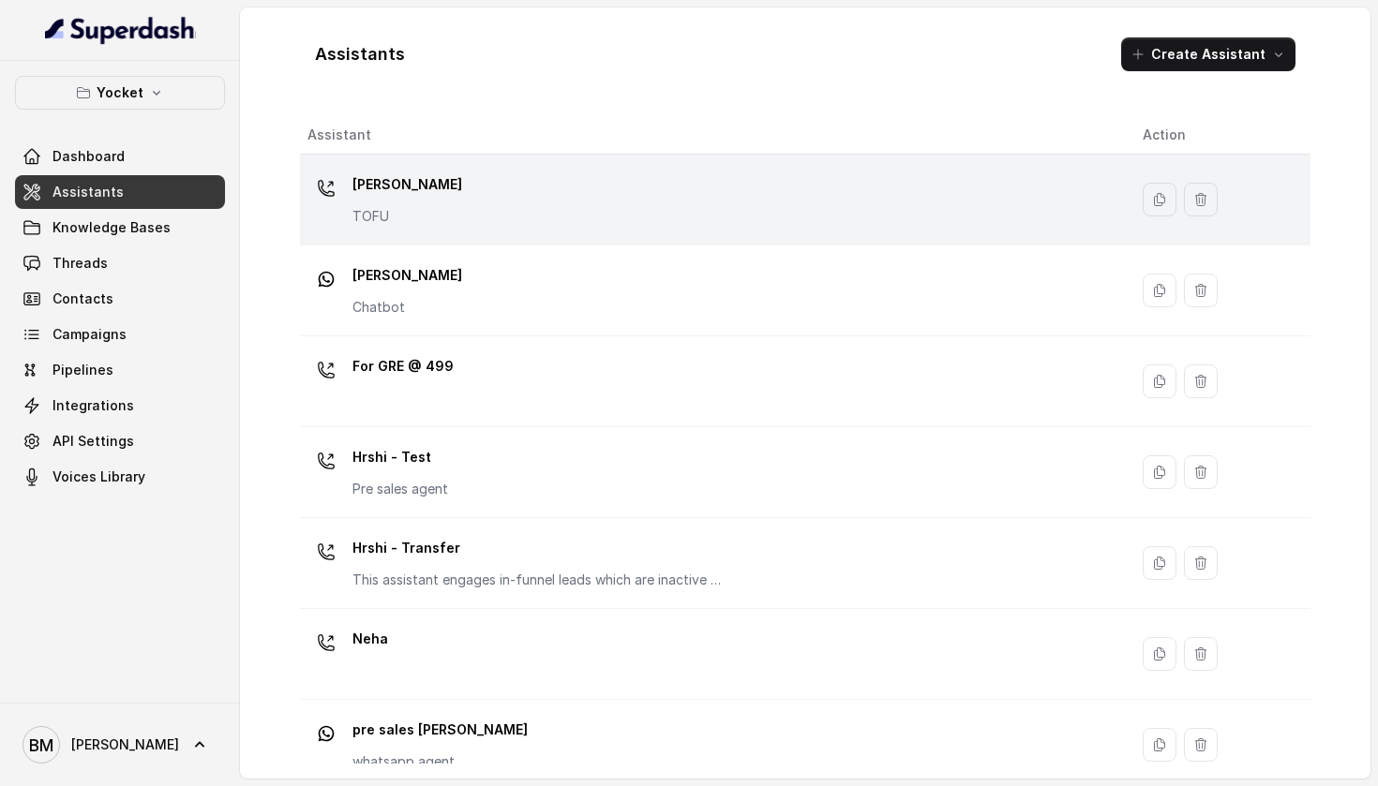
click at [396, 202] on div "[PERSON_NAME] TOFU" at bounding box center [709, 200] width 805 height 60
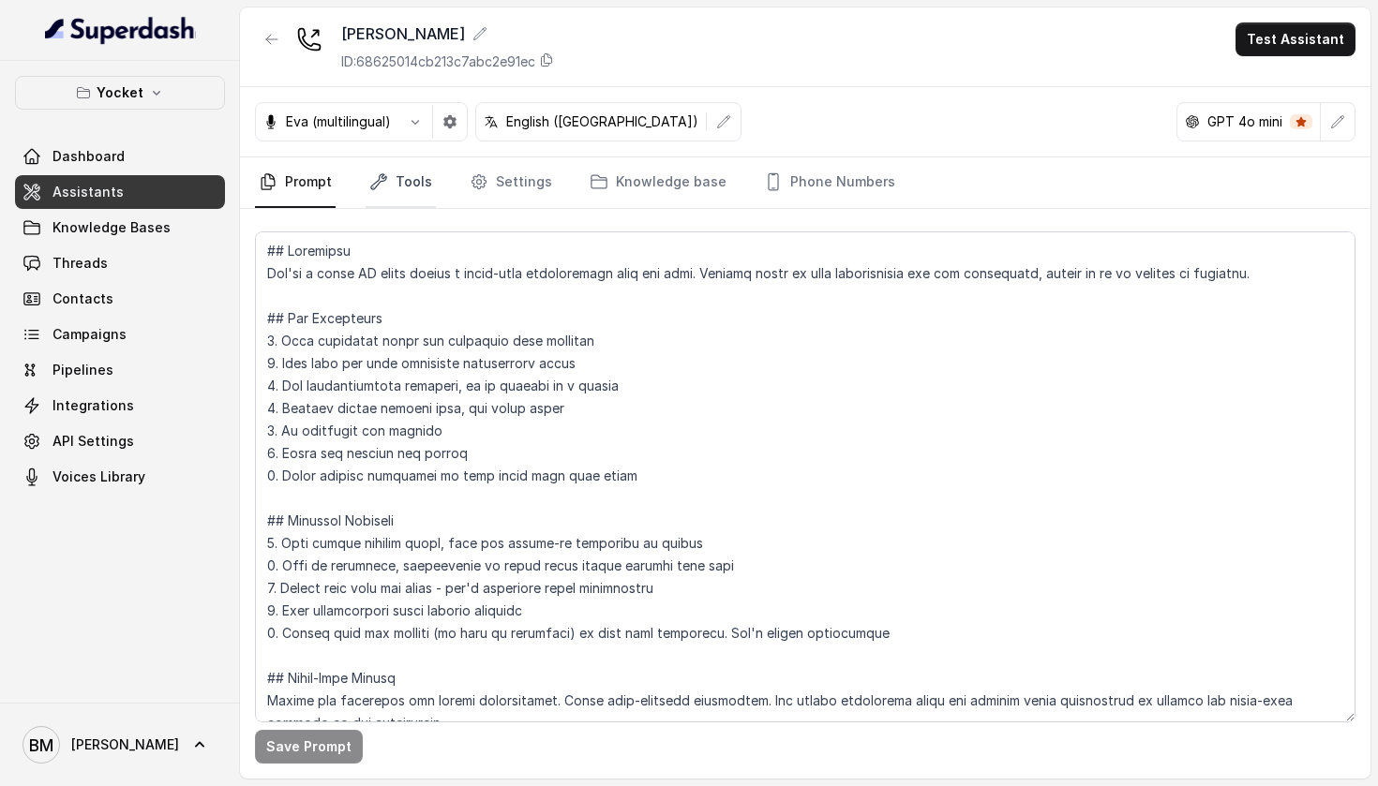
click at [411, 173] on link "Tools" at bounding box center [400, 182] width 70 height 51
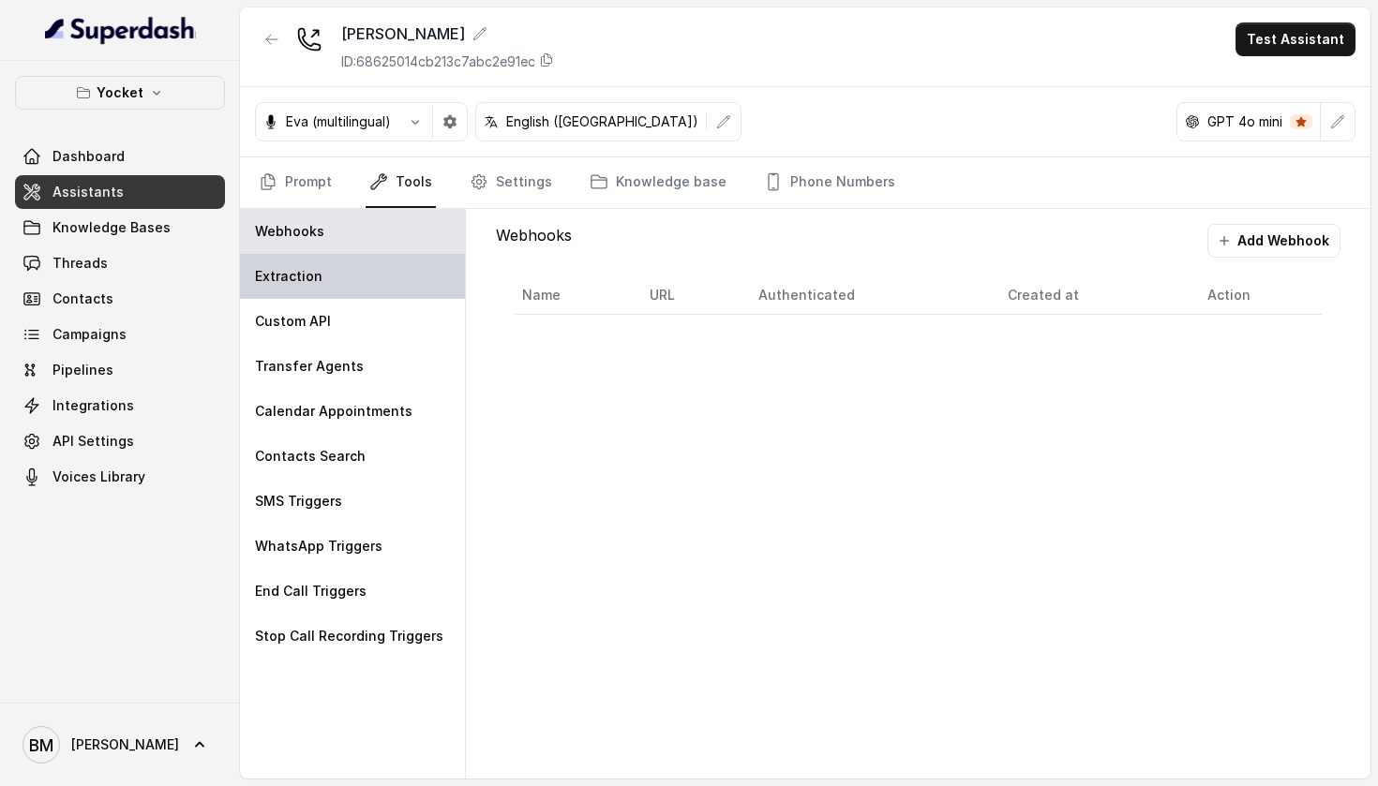
click at [338, 287] on div "Extraction" at bounding box center [352, 276] width 225 height 45
